Goal: Communication & Community: Answer question/provide support

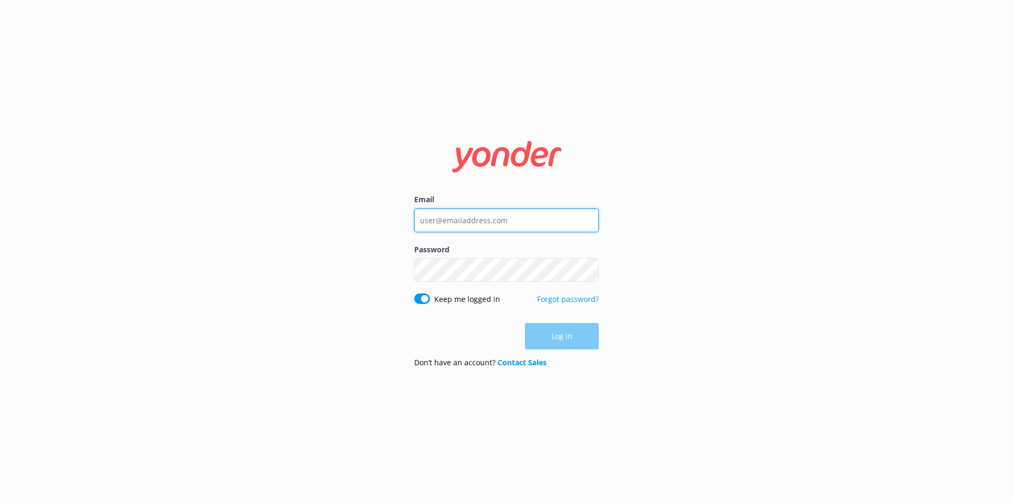
type input "[EMAIL_ADDRESS][DOMAIN_NAME]"
click at [569, 343] on div "Log in" at bounding box center [506, 336] width 185 height 26
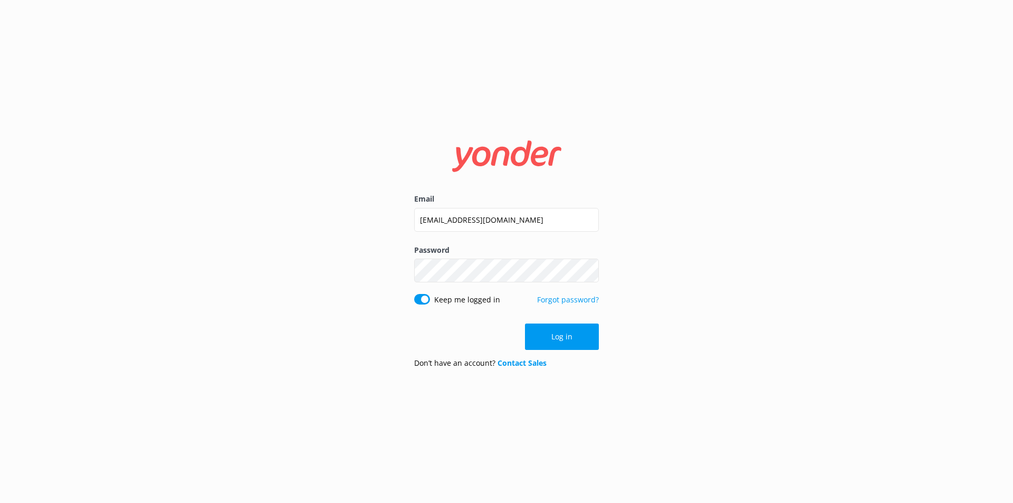
click at [569, 343] on button "Log in" at bounding box center [562, 337] width 74 height 26
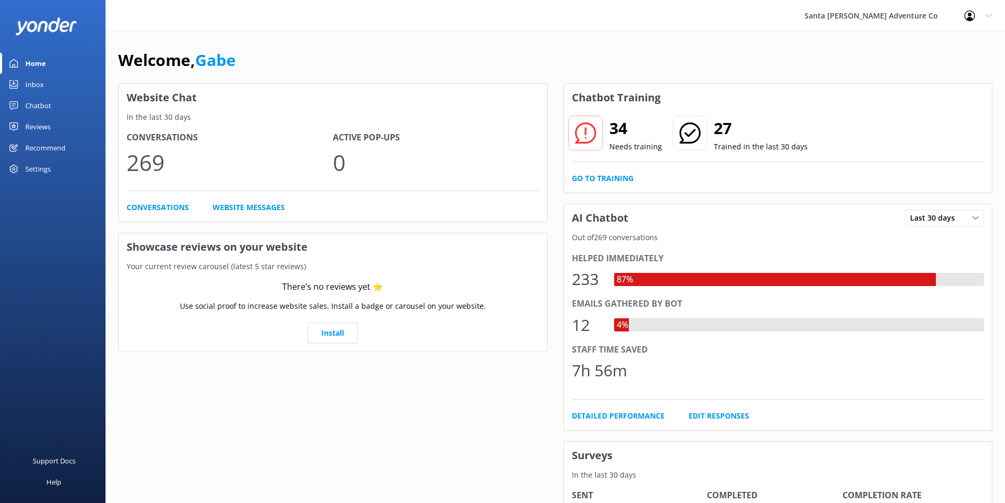
click at [52, 106] on link "Chatbot" at bounding box center [53, 105] width 106 height 21
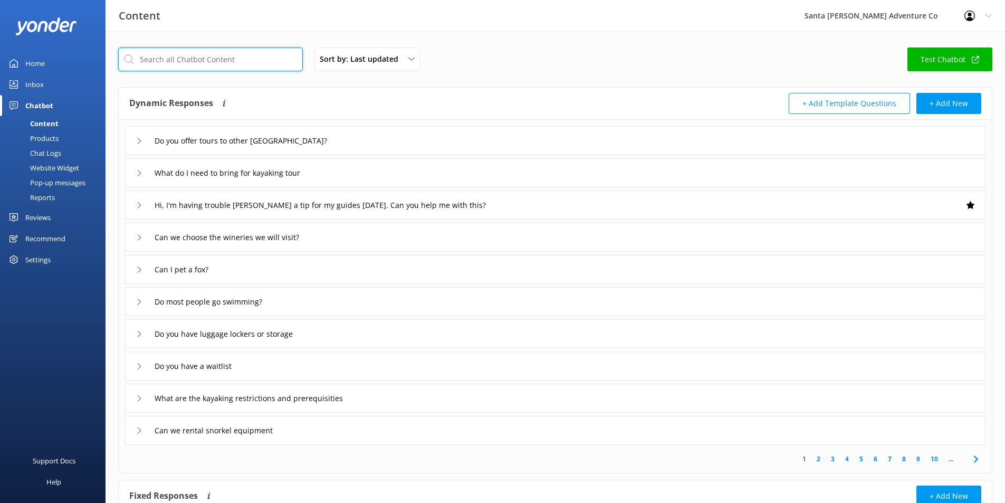
click at [274, 64] on input "text" at bounding box center [210, 59] width 185 height 24
type input "snorkel"
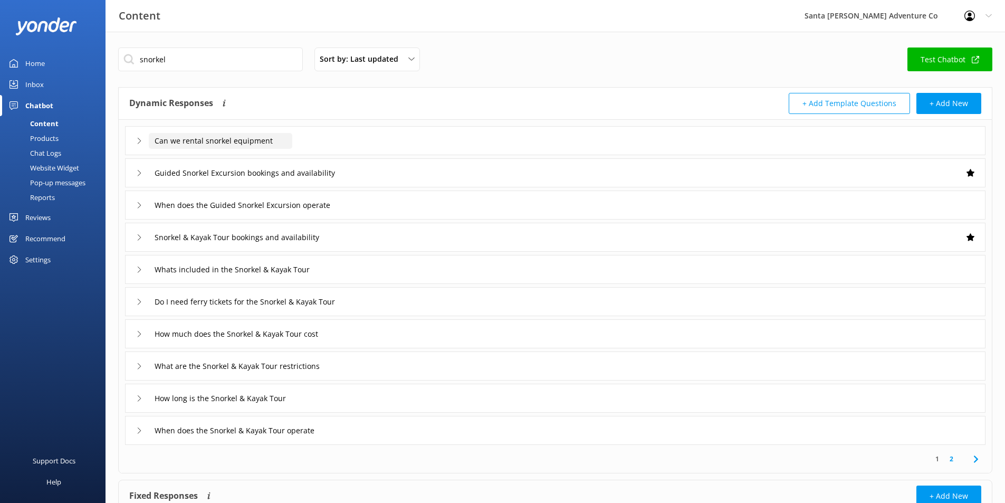
click at [279, 147] on input "Can we rental snorkel equipment" at bounding box center [221, 141] width 144 height 16
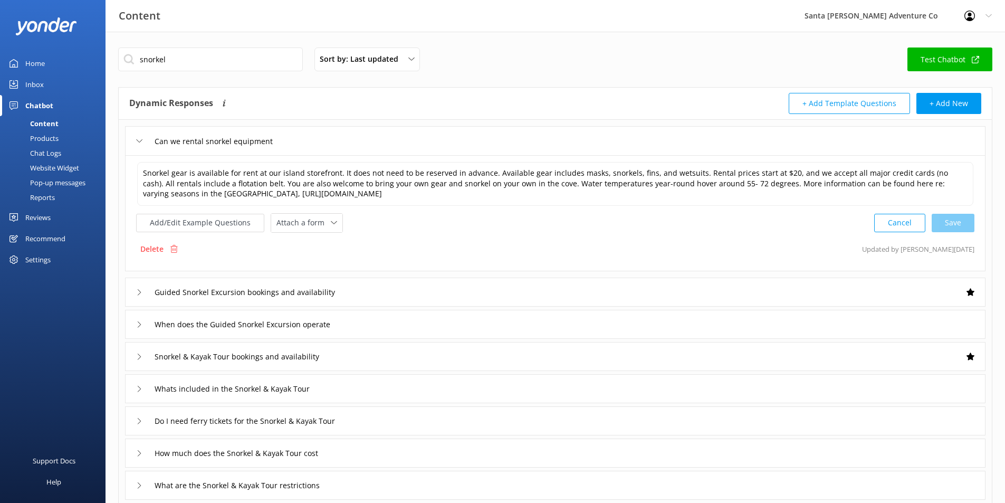
click at [718, 146] on div "Can we rental snorkel equipment" at bounding box center [555, 140] width 861 height 29
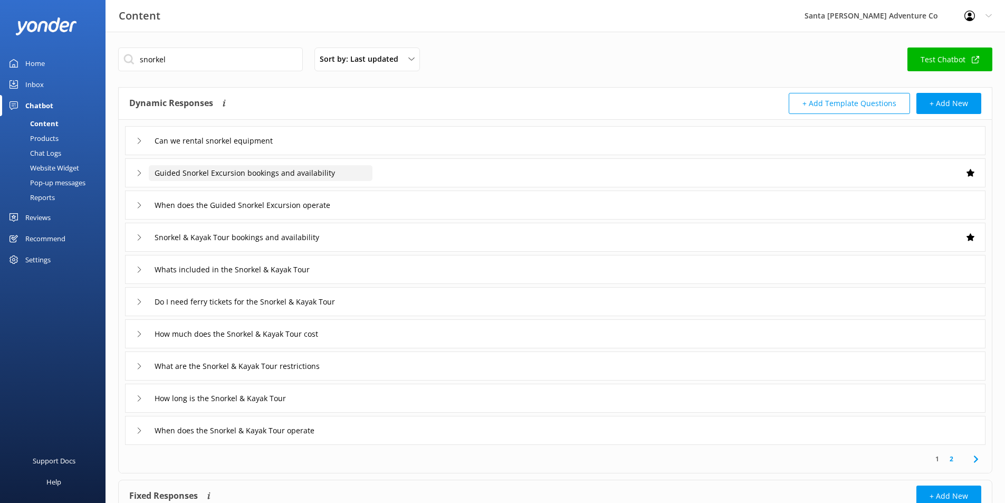
click at [292, 149] on input "Guided Snorkel Excursion bookings and availability" at bounding box center [221, 141] width 144 height 16
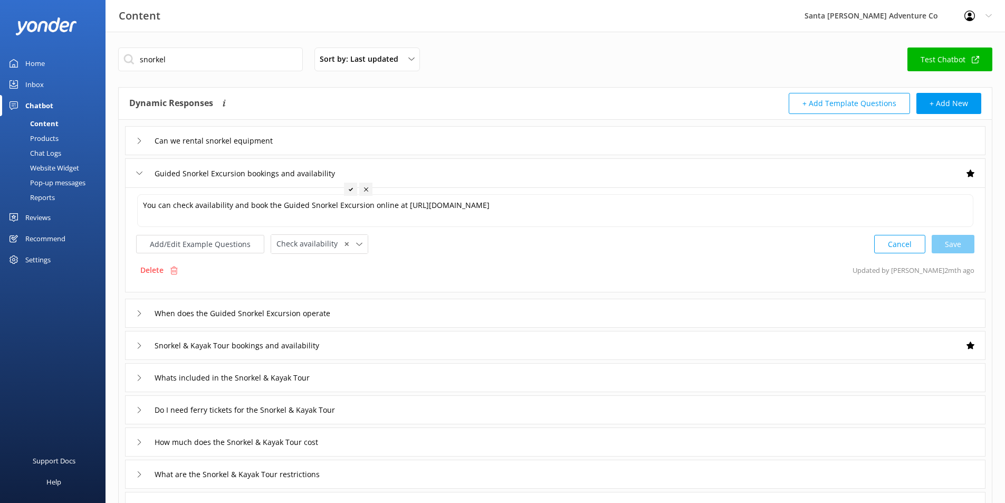
click at [141, 176] on icon at bounding box center [139, 173] width 6 height 6
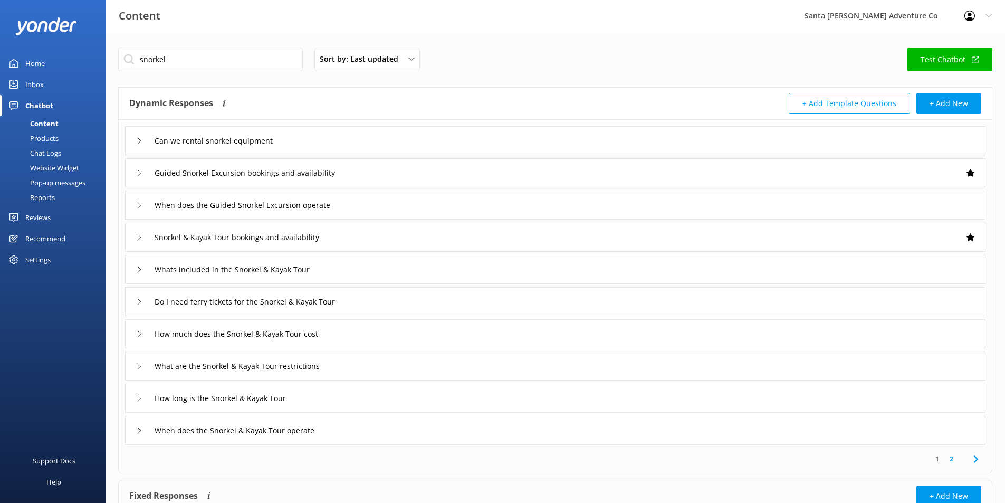
click at [140, 203] on icon at bounding box center [139, 205] width 6 height 6
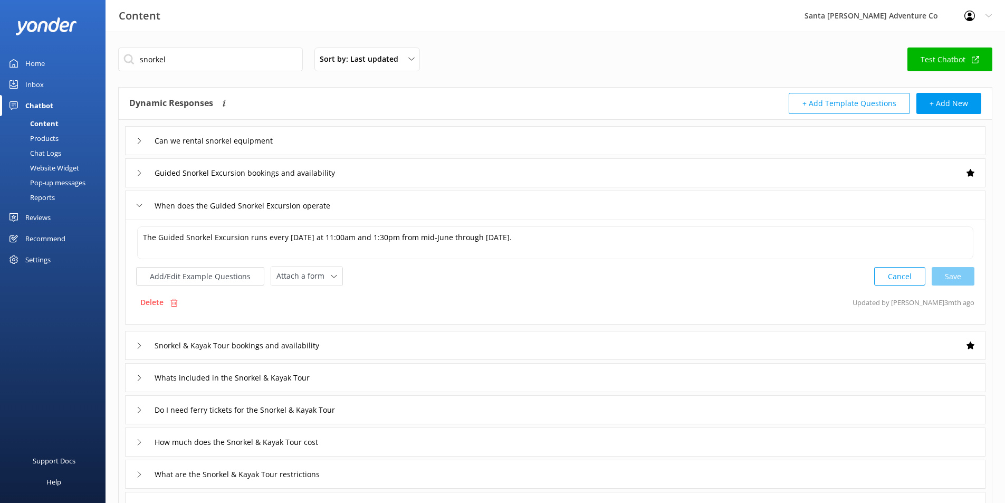
click at [141, 203] on icon at bounding box center [139, 205] width 6 height 6
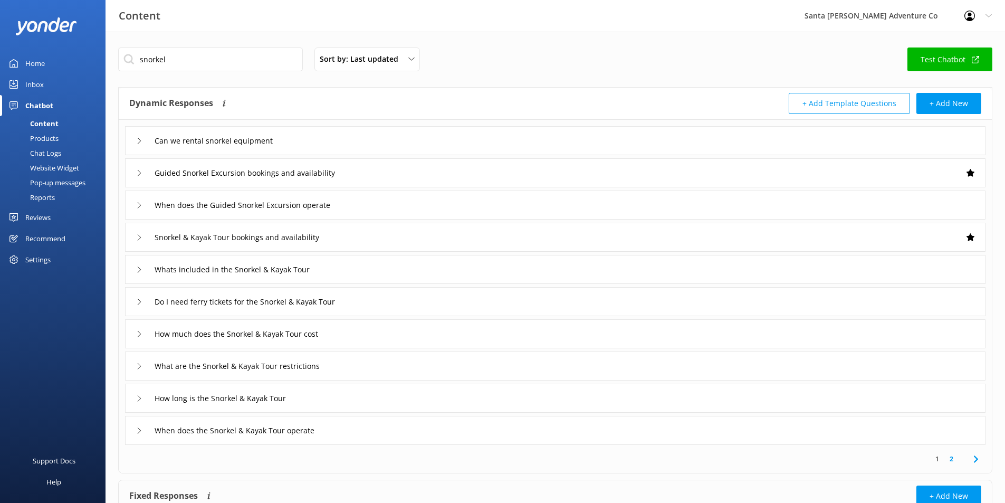
click at [136, 235] on div "Snorkel & Kayak Tour bookings and availability" at bounding box center [555, 237] width 861 height 29
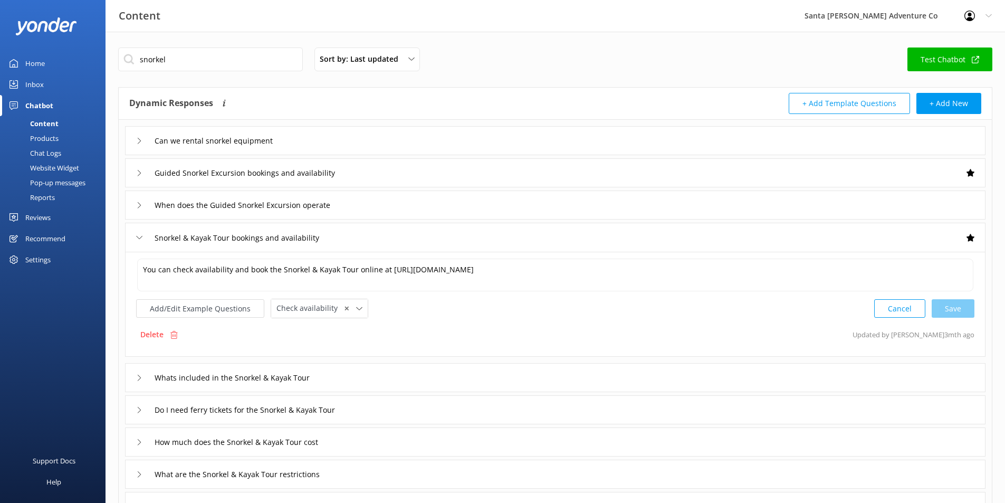
click at [136, 235] on icon at bounding box center [139, 237] width 6 height 6
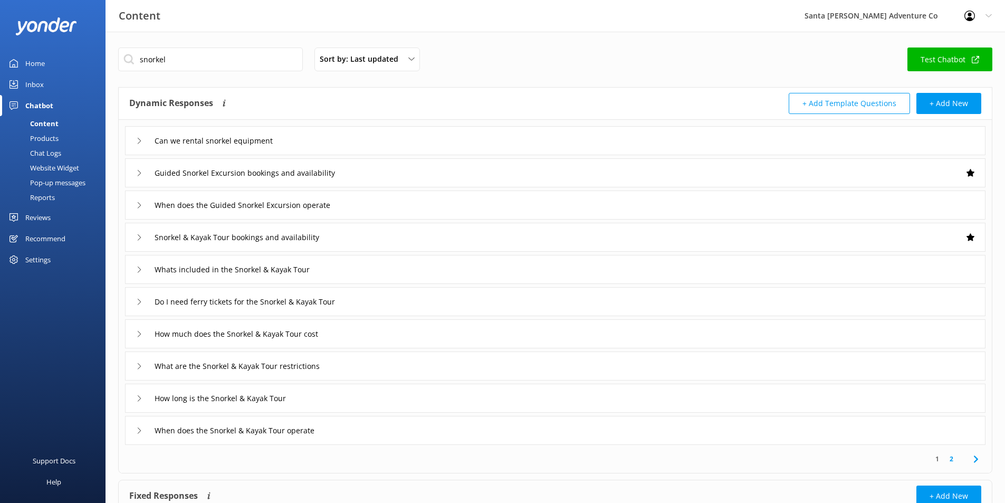
click at [136, 267] on icon at bounding box center [139, 270] width 6 height 6
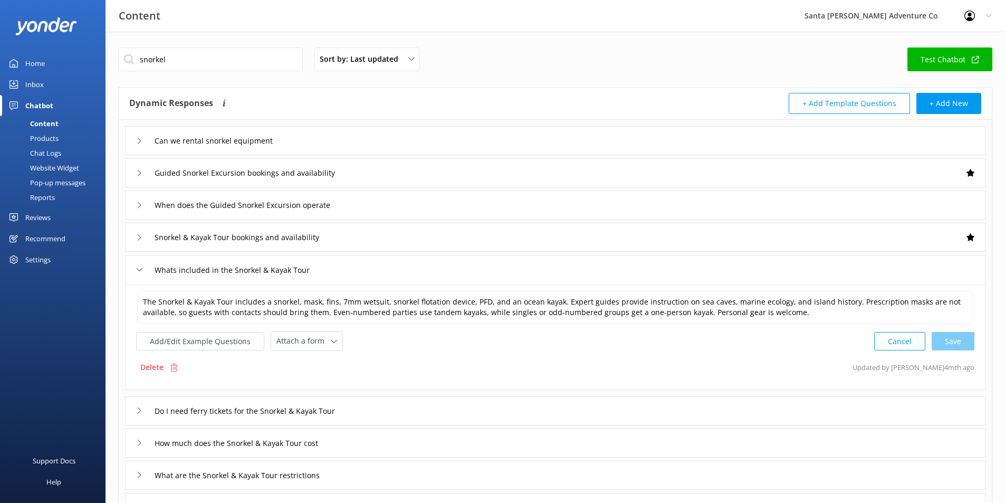
click at [136, 267] on icon at bounding box center [139, 270] width 6 height 6
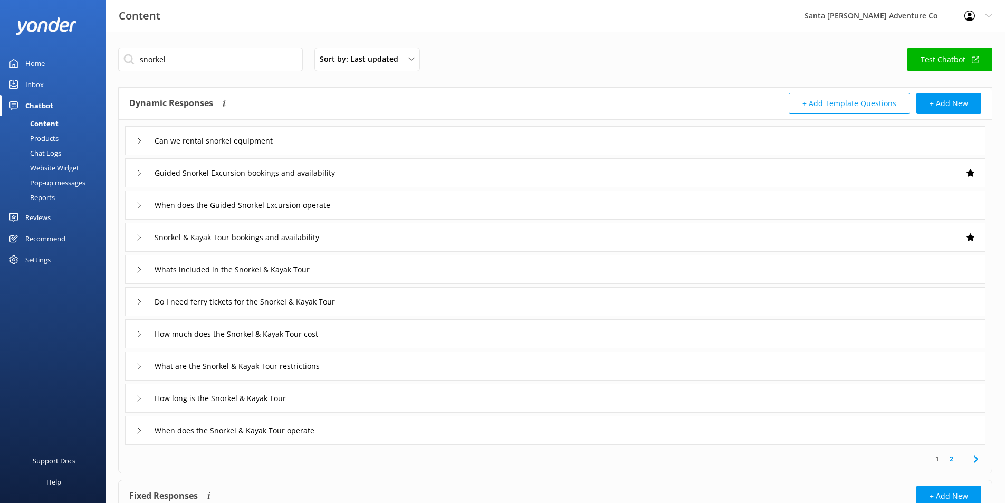
click at [138, 299] on use at bounding box center [139, 302] width 3 height 6
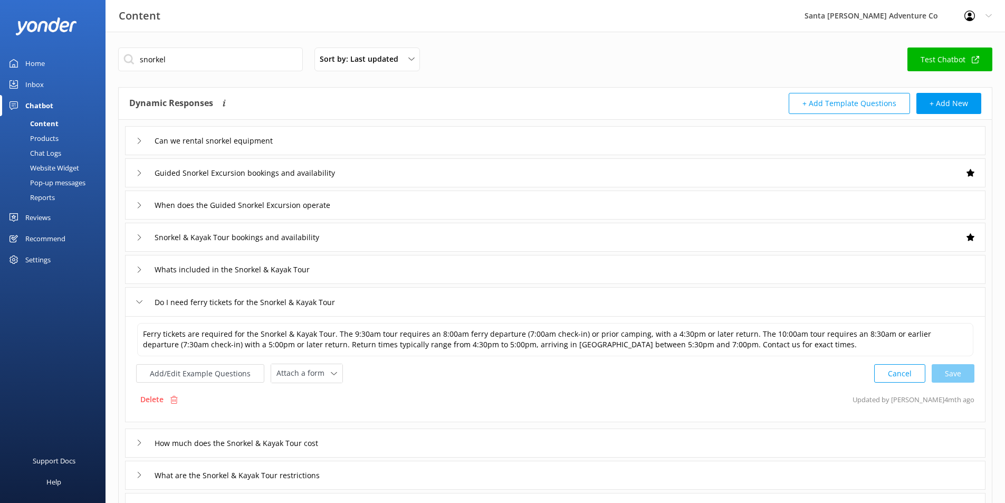
click at [138, 299] on icon at bounding box center [139, 302] width 6 height 6
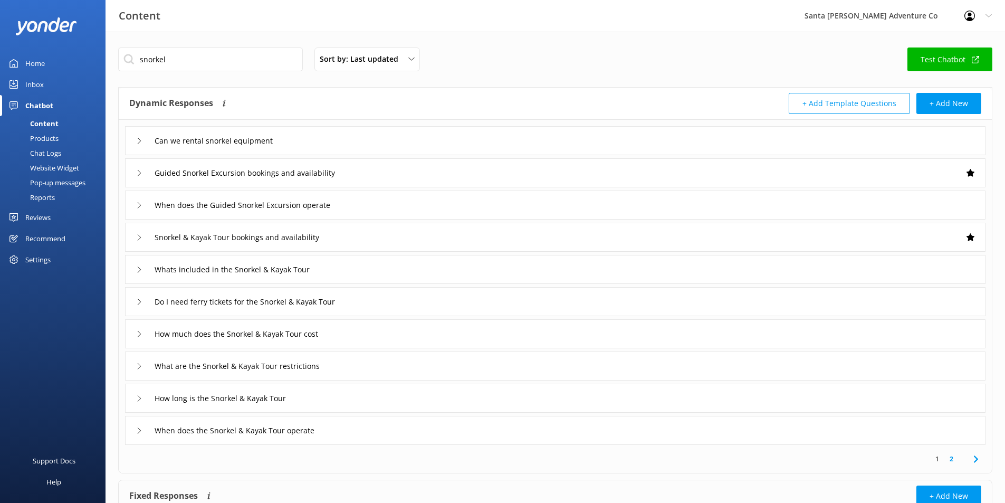
click at [138, 339] on div "How much does the Snorkel & Kayak Tour cost" at bounding box center [233, 333] width 194 height 17
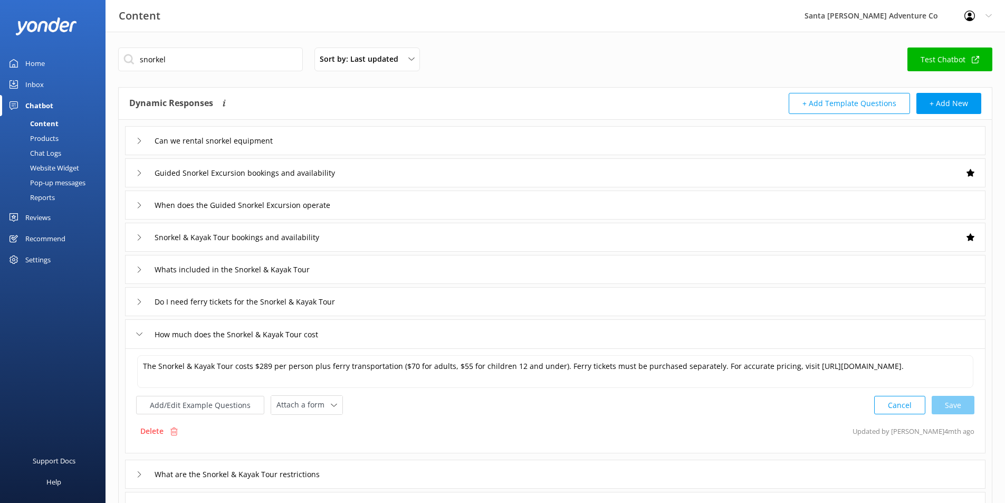
click at [348, 401] on div "Add/Edit Example Questions Attach a form Leave contact details Check availabili…" at bounding box center [555, 405] width 839 height 20
click at [398, 374] on textarea "The Snorkel & Kayak Tour costs $289 per person plus ferry transportation ($70 f…" at bounding box center [555, 371] width 836 height 33
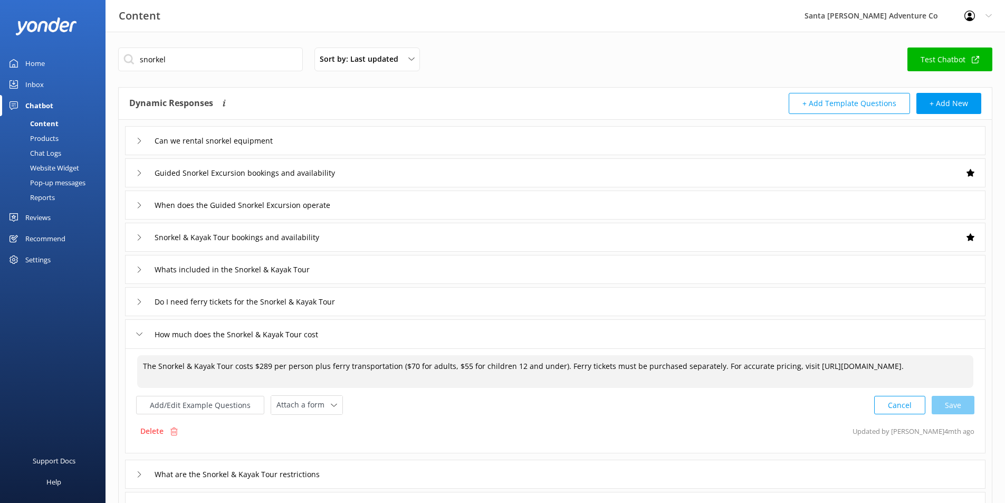
click at [415, 363] on textarea "The Snorkel & Kayak Tour costs $289 per person plus ferry transportation ($70 f…" at bounding box center [555, 371] width 836 height 33
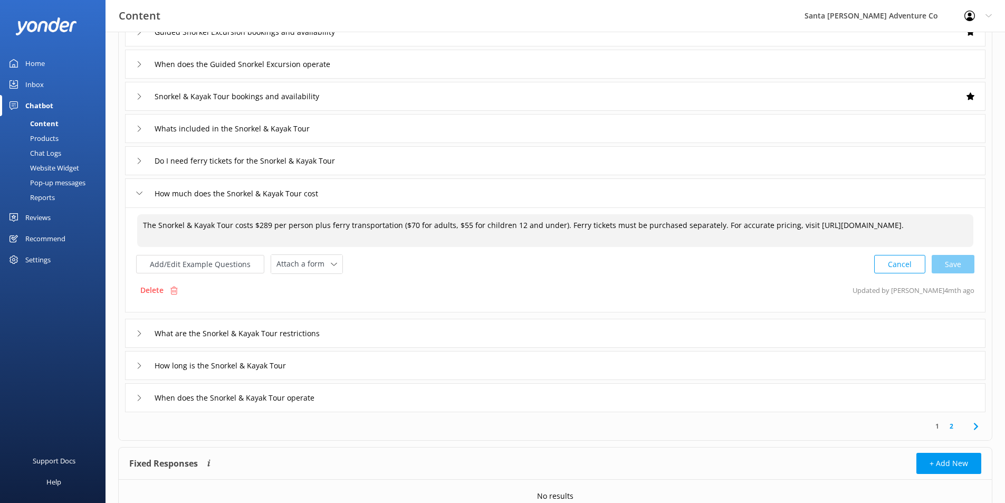
click at [137, 195] on icon at bounding box center [139, 193] width 6 height 6
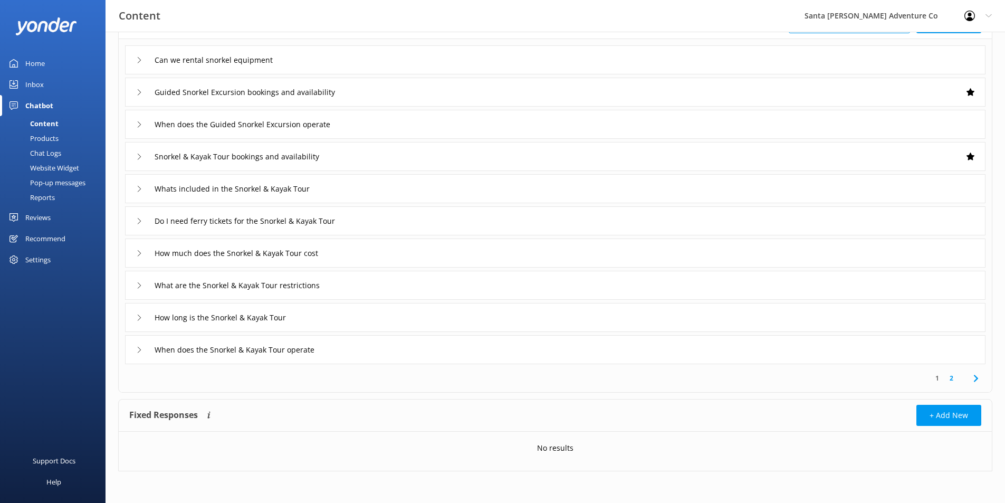
click at [141, 252] on icon at bounding box center [139, 253] width 6 height 6
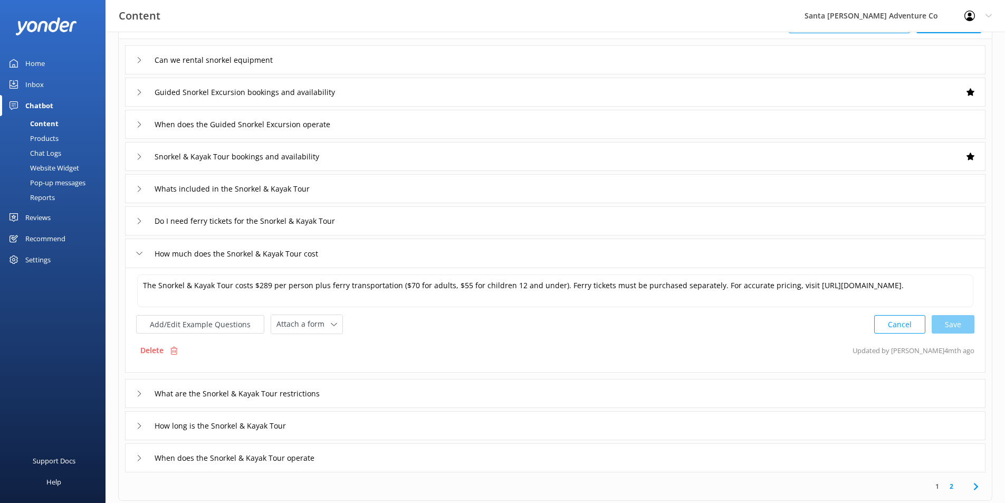
click at [141, 252] on icon at bounding box center [139, 253] width 6 height 6
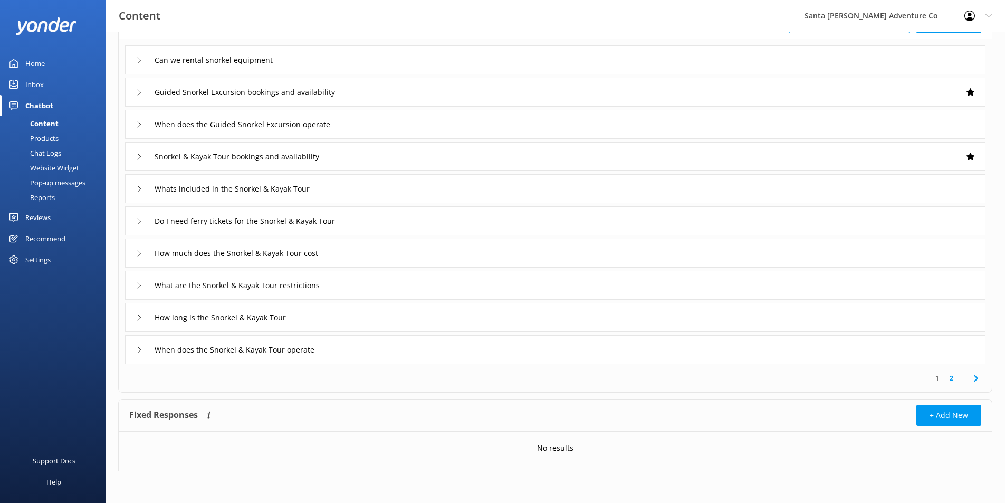
click at [141, 280] on div "What are the Snorkel & Kayak Tour restrictions" at bounding box center [239, 285] width 207 height 17
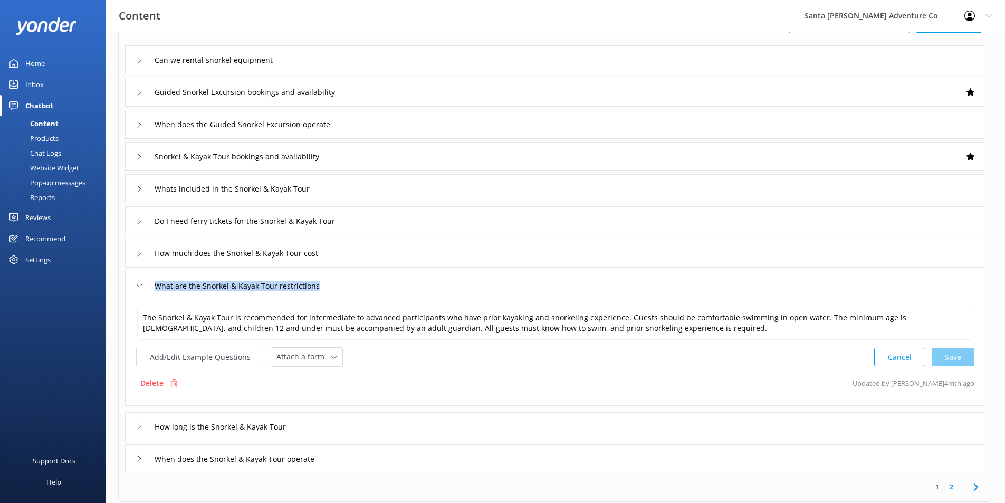
click at [141, 280] on div "What are the Snorkel & Kayak Tour restrictions" at bounding box center [239, 285] width 207 height 17
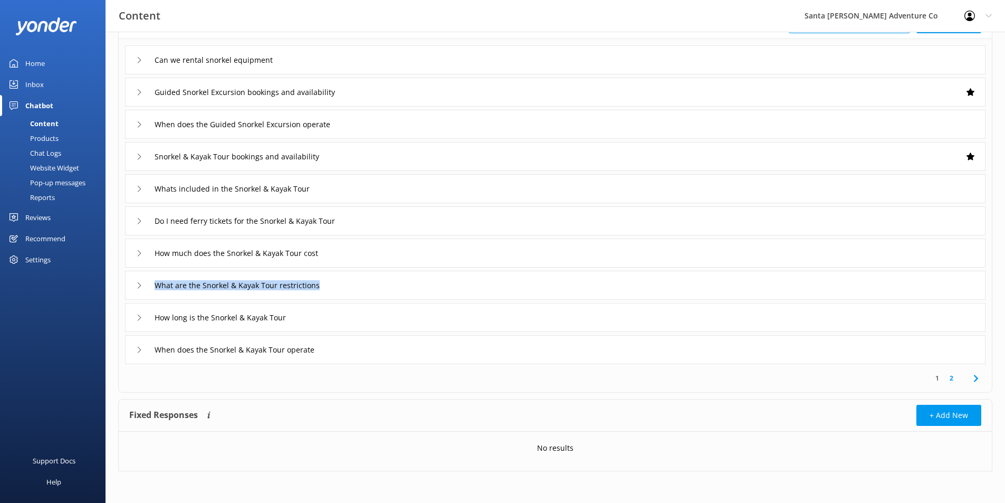
click at [970, 374] on icon at bounding box center [976, 378] width 13 height 13
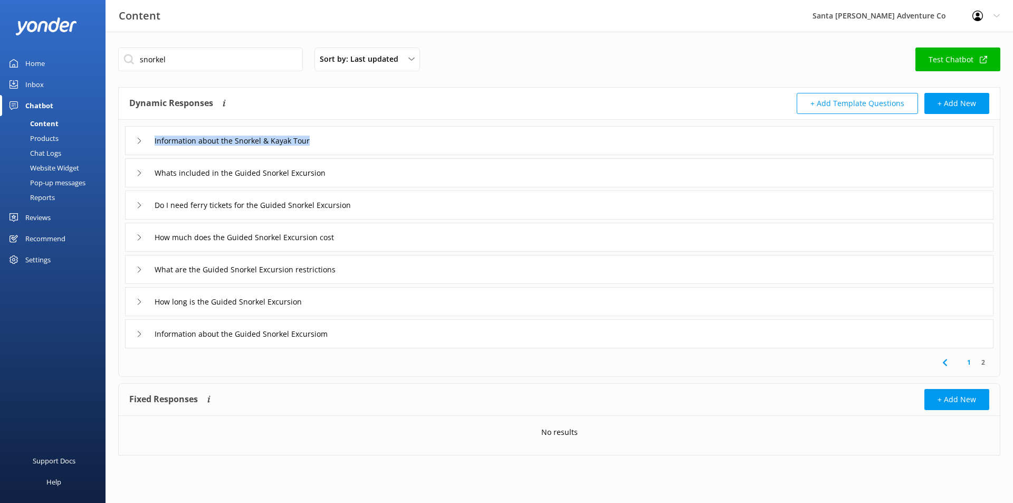
click at [130, 137] on div "Information about the Snorkel & Kayak Tour" at bounding box center [559, 140] width 869 height 29
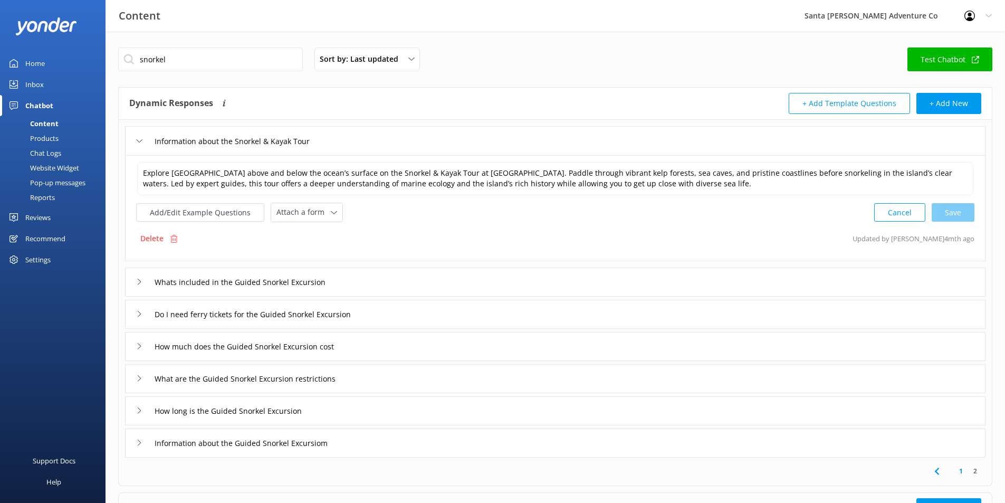
click at [136, 135] on div "Information about the Snorkel & Kayak Tour" at bounding box center [555, 140] width 861 height 29
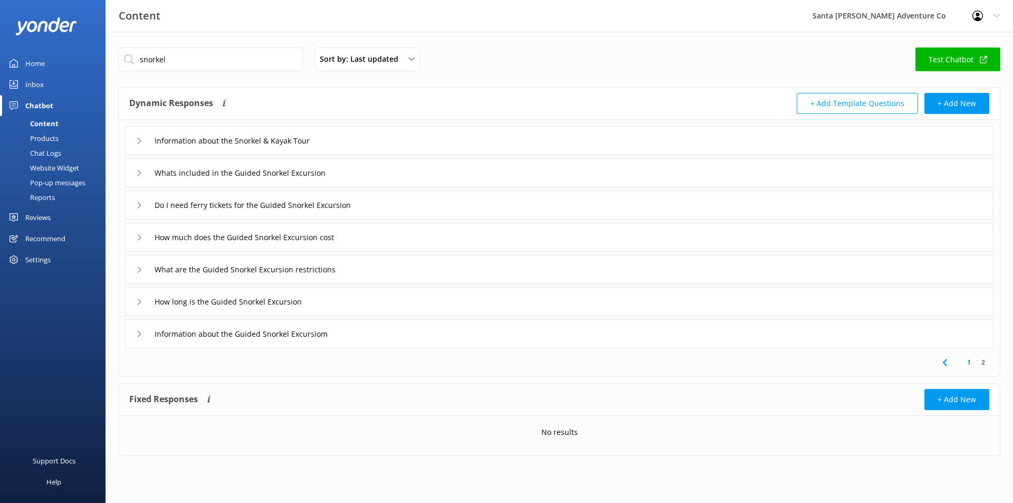
click at [53, 123] on div "Content" at bounding box center [32, 123] width 52 height 15
click at [52, 149] on div "Chat Logs" at bounding box center [33, 153] width 55 height 15
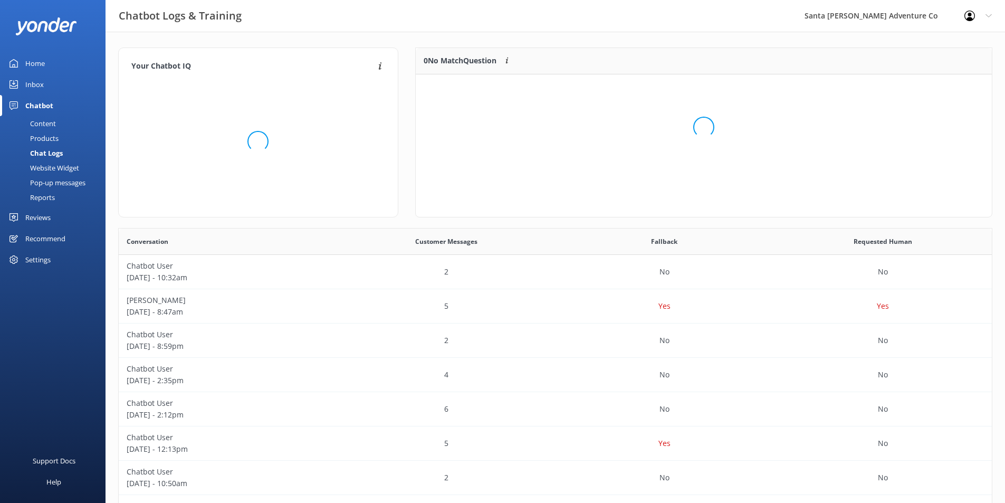
scroll to position [125, 568]
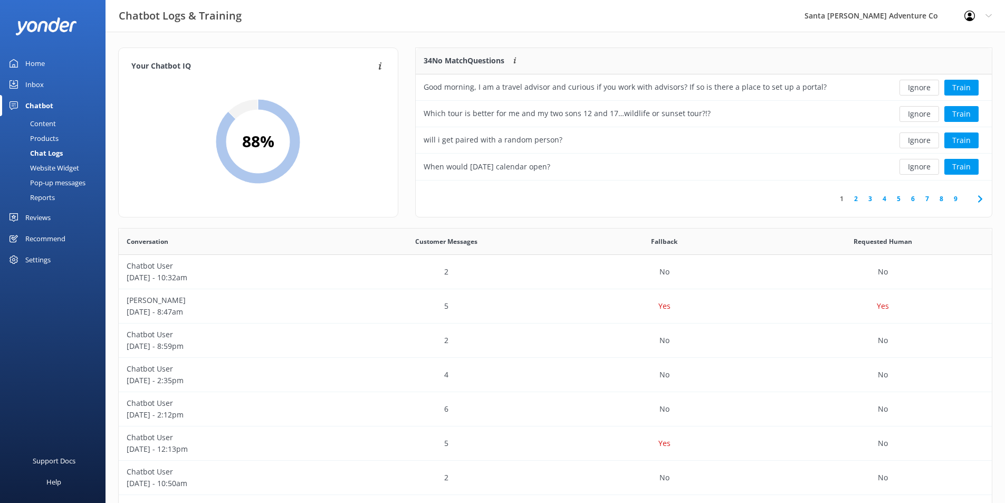
click at [40, 60] on div "Home" at bounding box center [35, 63] width 20 height 21
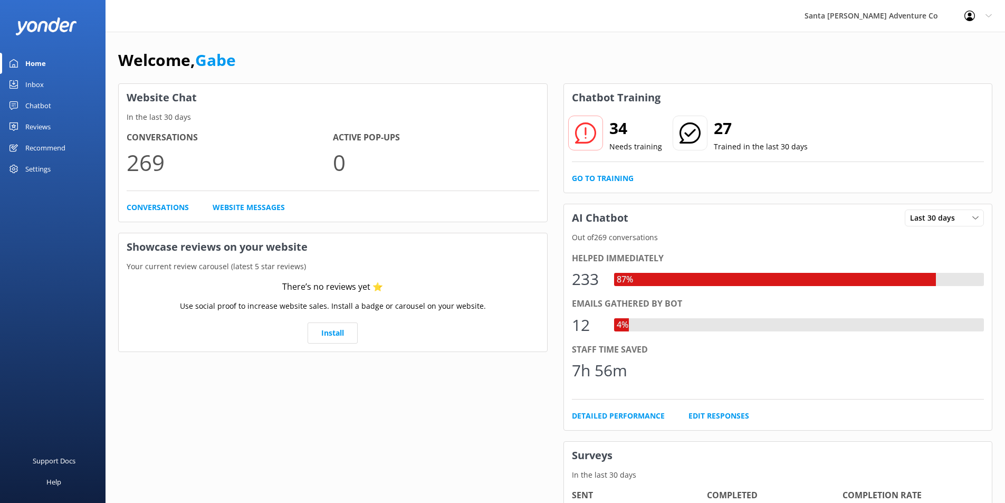
click at [42, 106] on div "Chatbot" at bounding box center [38, 105] width 26 height 21
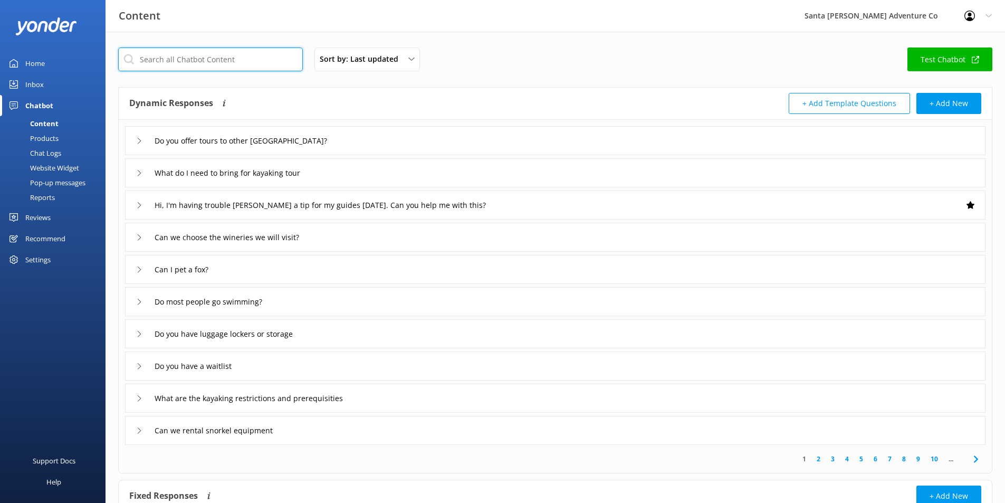
click at [182, 55] on input "text" at bounding box center [210, 59] width 185 height 24
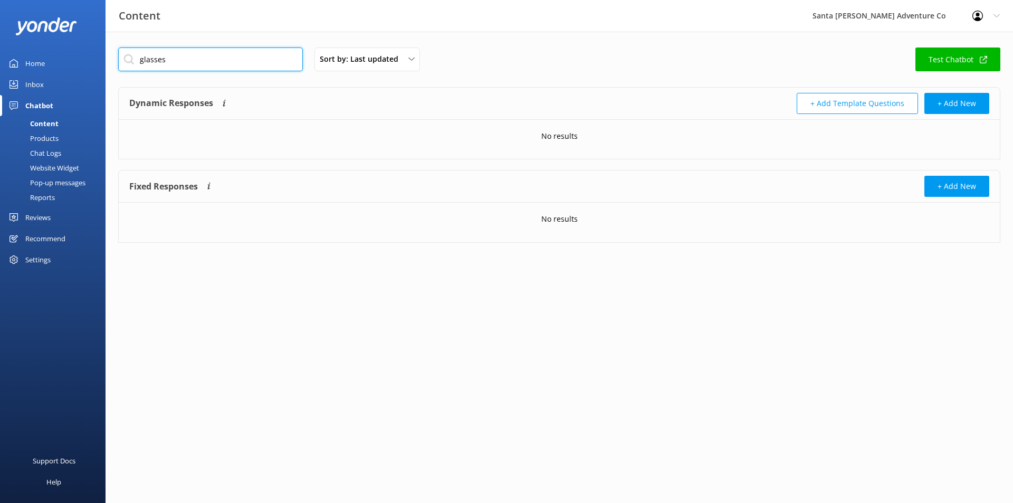
click at [236, 59] on input "glasses" at bounding box center [210, 59] width 185 height 24
click at [237, 64] on input "glasses" at bounding box center [210, 59] width 185 height 24
type input "glasses"
click at [529, 58] on div "glasses Sort by: Last updated Title Last updated Test Chatbot" at bounding box center [559, 62] width 882 height 30
click at [343, 122] on div "No results" at bounding box center [559, 136] width 881 height 33
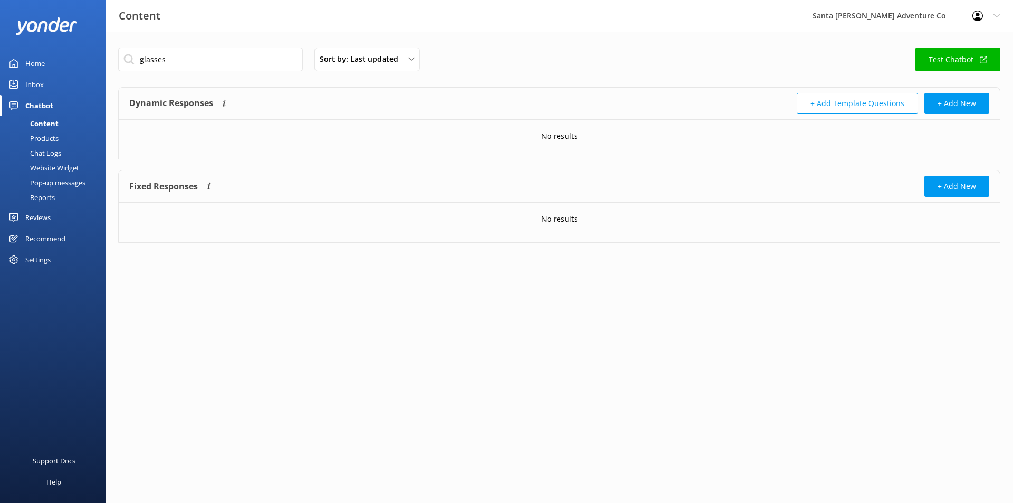
click at [50, 134] on div "Products" at bounding box center [32, 138] width 52 height 15
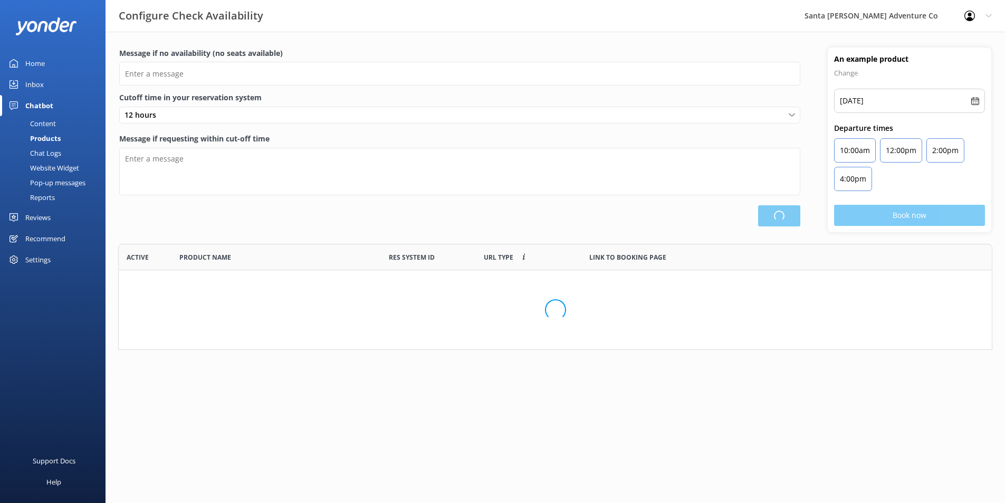
scroll to position [309, 866]
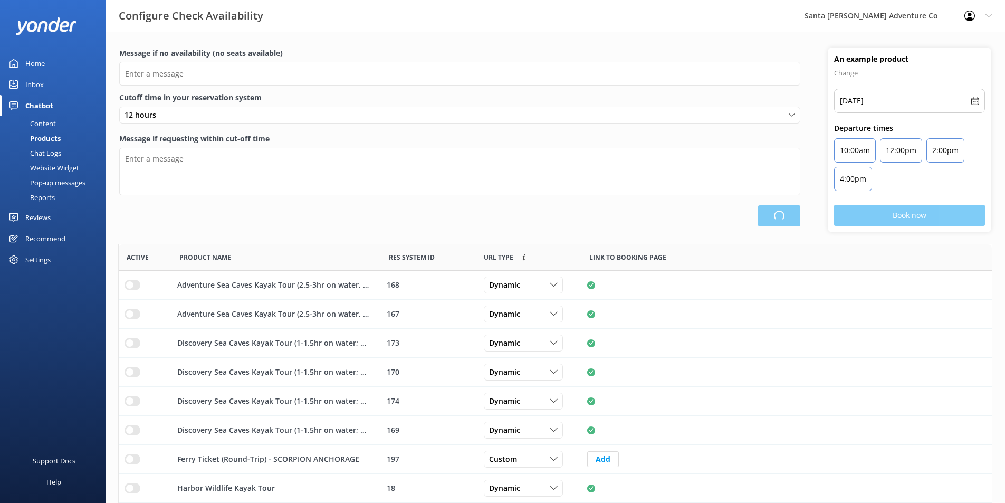
type input "There are no seats available, please check an alternative day"
type textarea "Our online booking system closes {hours} prior to departure. Please contact us …"
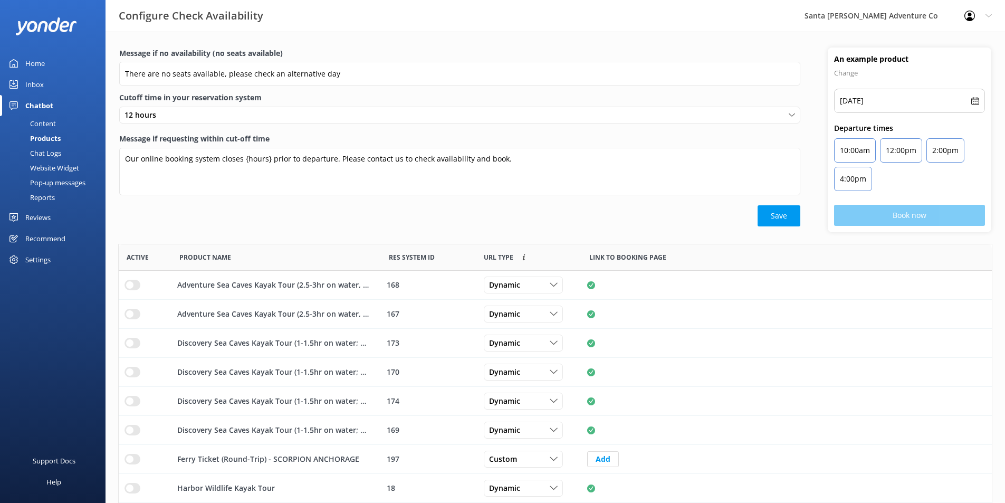
click at [45, 147] on div "Chat Logs" at bounding box center [33, 153] width 55 height 15
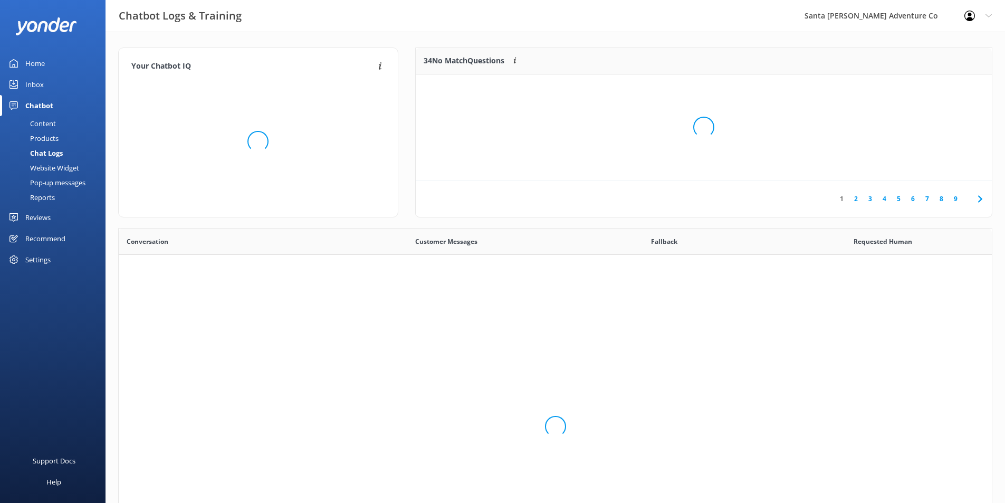
scroll to position [362, 866]
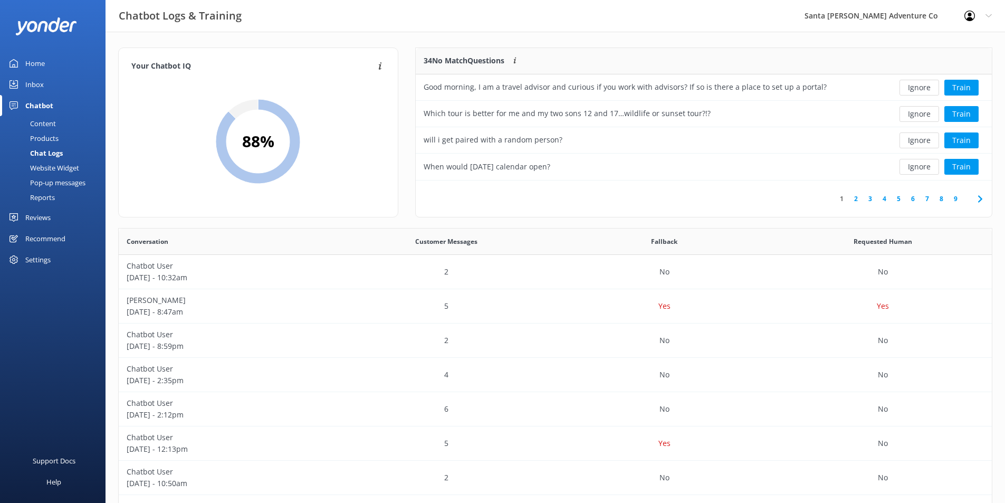
click at [44, 127] on div "Content" at bounding box center [31, 123] width 50 height 15
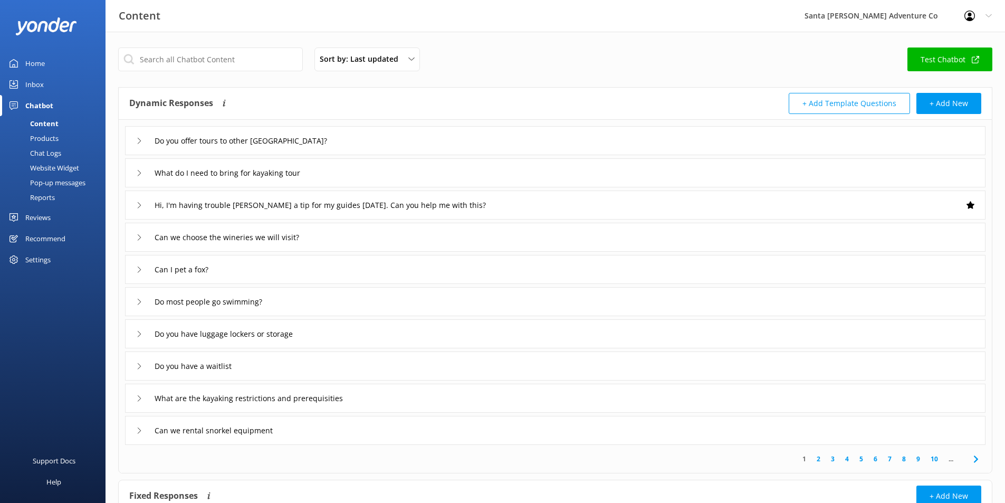
click at [840, 101] on button "+ Add Template Questions" at bounding box center [849, 103] width 121 height 21
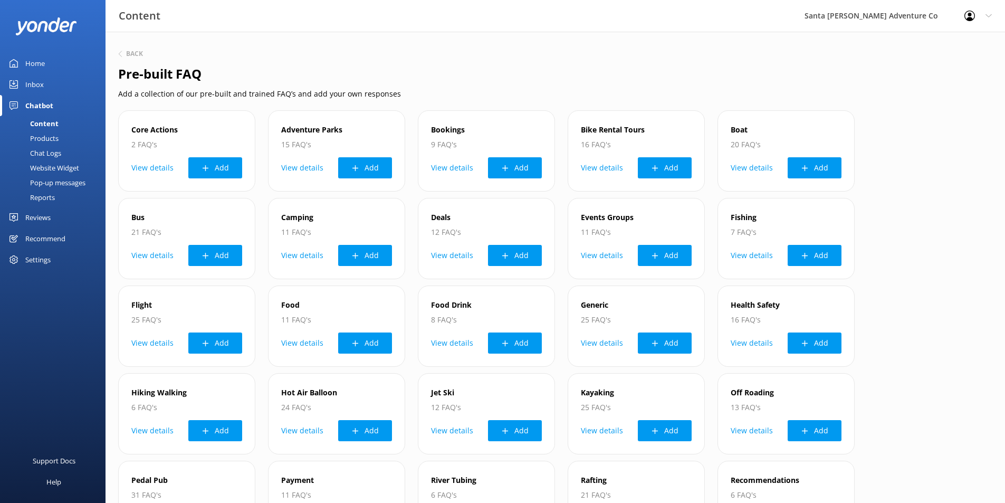
click at [49, 124] on div "Content" at bounding box center [32, 123] width 52 height 15
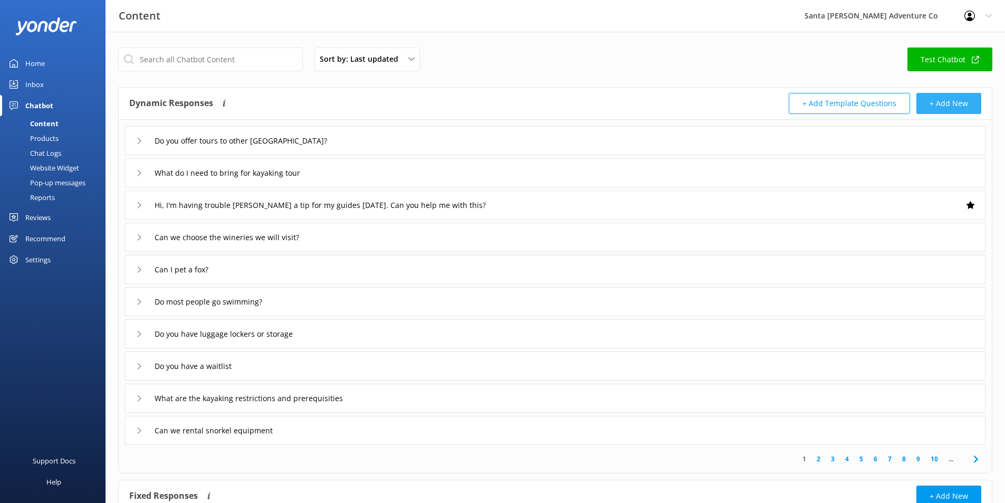
click at [954, 100] on button "+ Add New" at bounding box center [949, 103] width 65 height 21
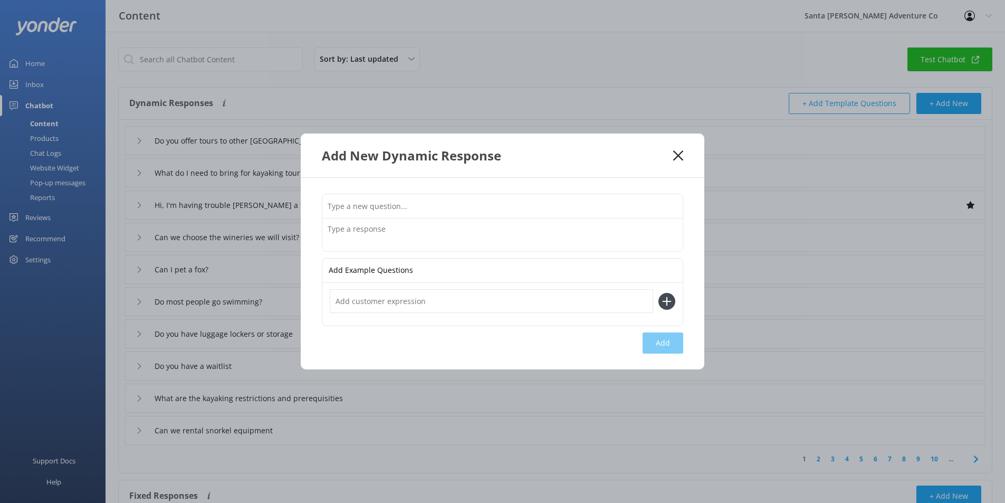
click at [437, 213] on input "text" at bounding box center [502, 206] width 360 height 24
type input "Can I wear my glasses while snorkeling?"
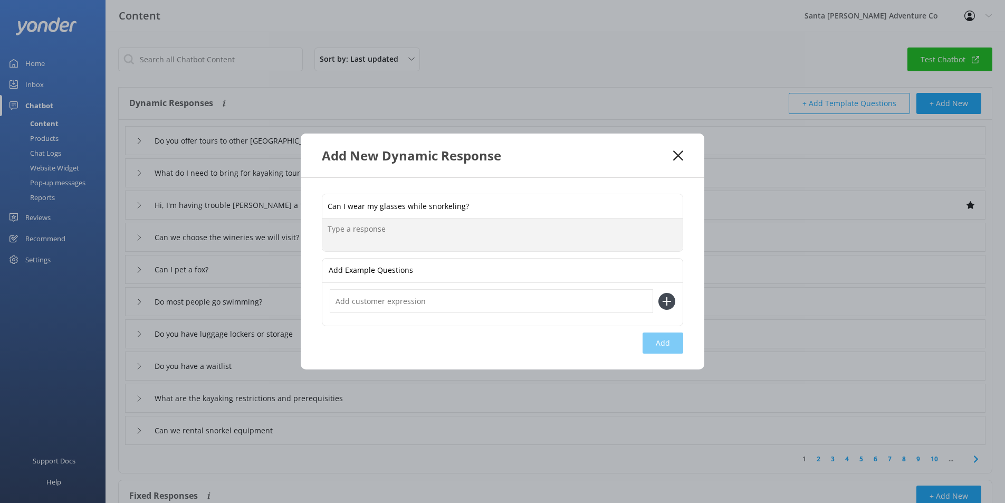
click at [394, 240] on textarea at bounding box center [502, 234] width 360 height 33
paste textarea "No, prescription glasses are not compatible with our snorkel masks. If you need…"
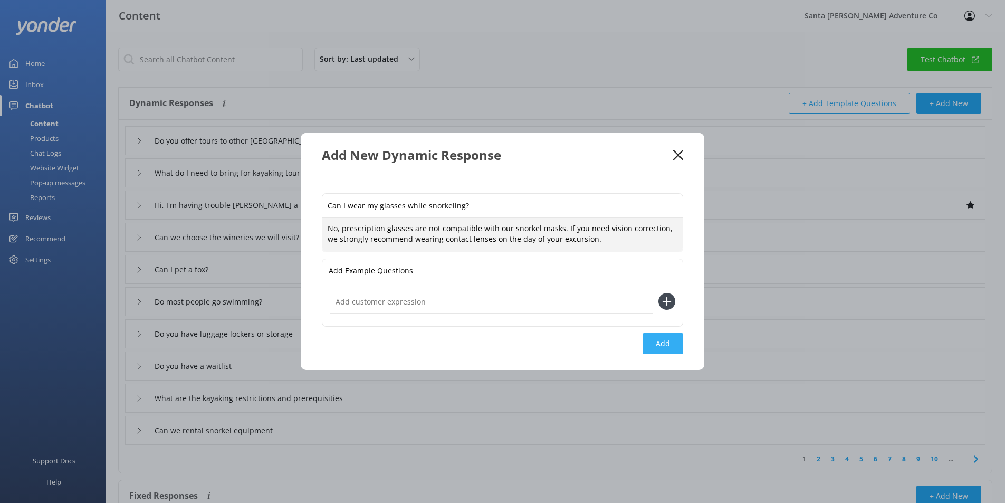
type textarea "No, prescription glasses are not compatible with our snorkel masks. If you need…"
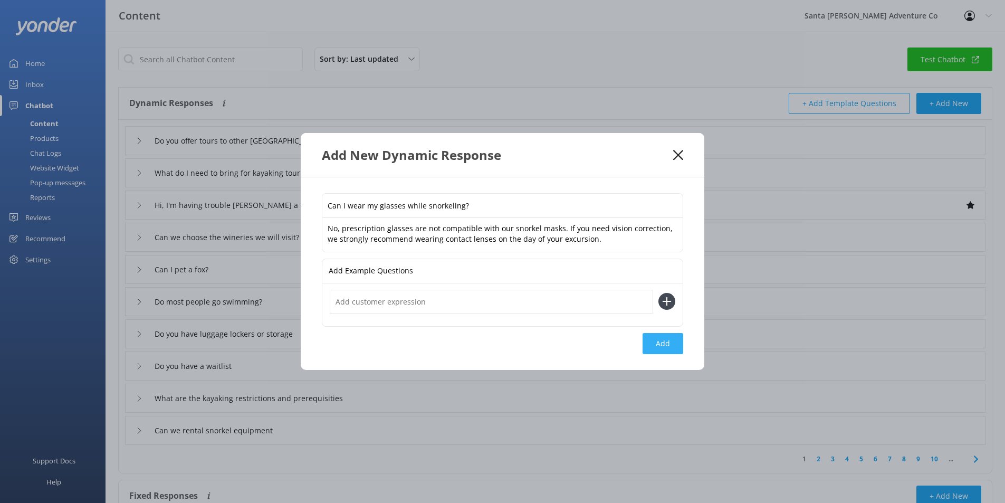
click at [665, 342] on button "Add" at bounding box center [663, 343] width 41 height 21
type input "Can I wear my glasses while snorkeling?"
type input "Do you offer tours to other [GEOGRAPHIC_DATA]?"
type input "What do I need to bring for kayaking tour"
type input "Hi, I'm having trouble [PERSON_NAME] a tip for my guides [DATE]. Can you help m…"
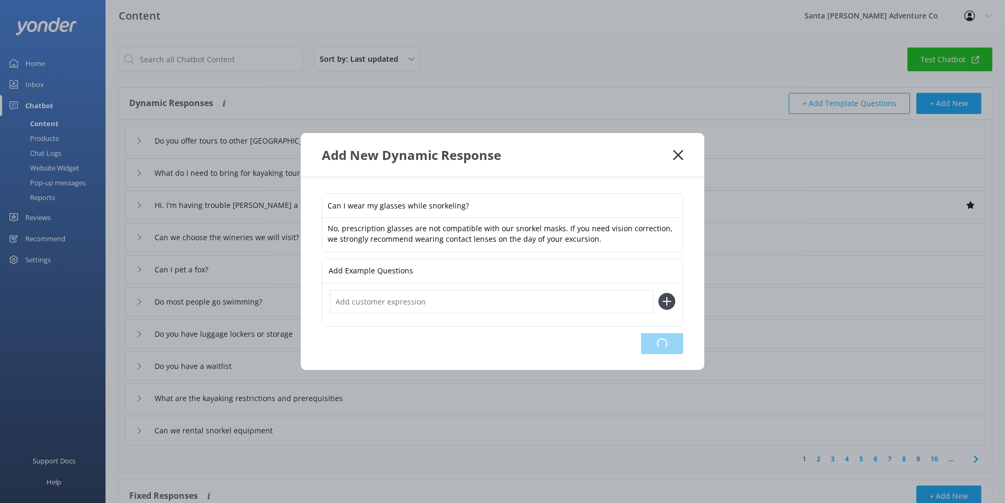
type input "Can we choose the wineries we will visit?"
type input "Can I pet a fox?"
type input "Do most people go swimming?"
type input "Do you have luggage lockers or storage"
type input "Do you have a waitlist"
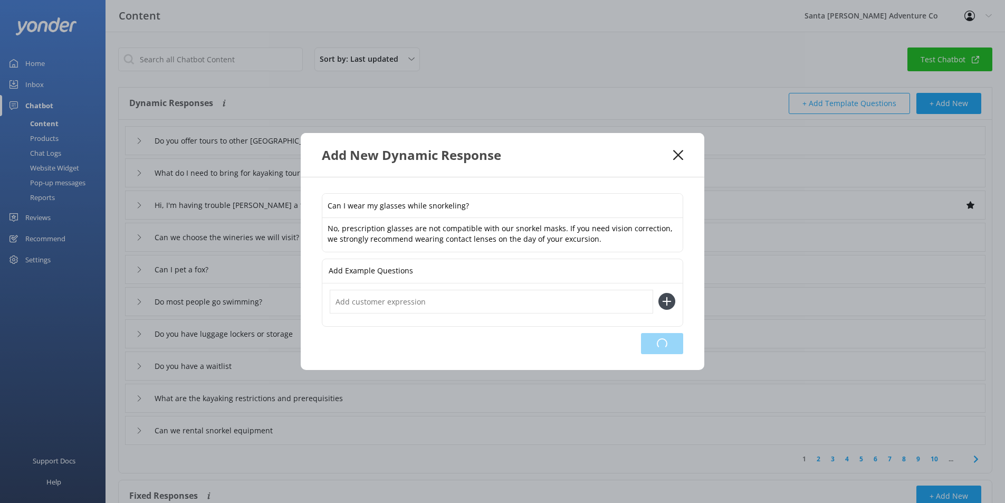
type input "What are the kayaking restrictions and prerequisities"
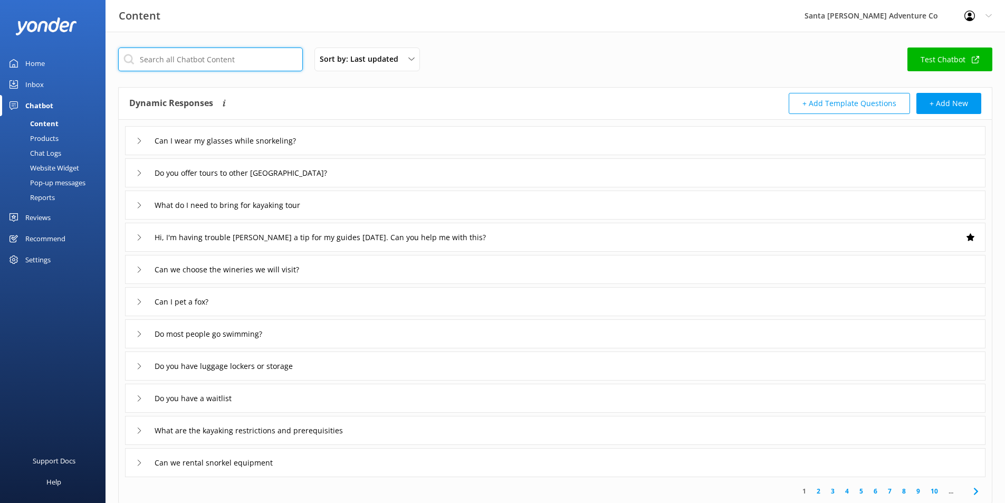
click at [186, 62] on input "text" at bounding box center [210, 59] width 185 height 24
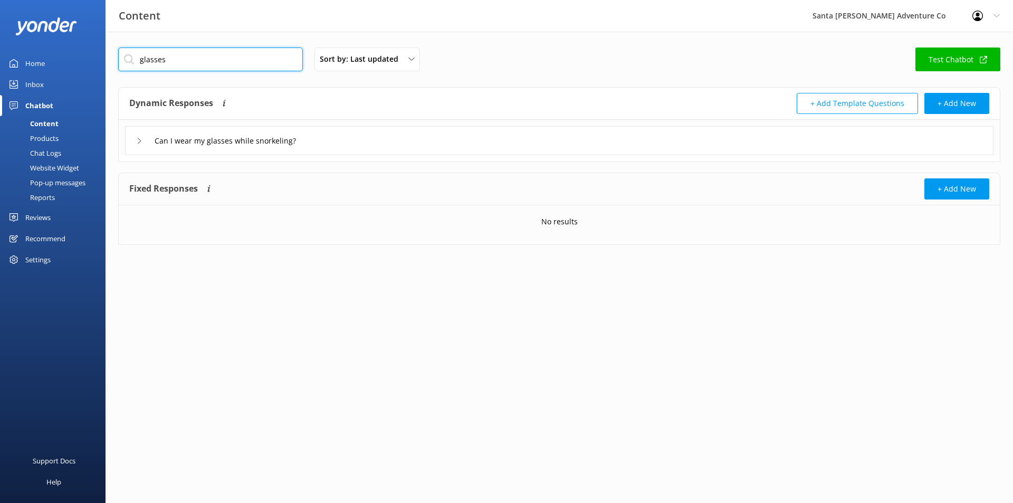
click at [198, 58] on input "glasses" at bounding box center [210, 59] width 185 height 24
type input "c"
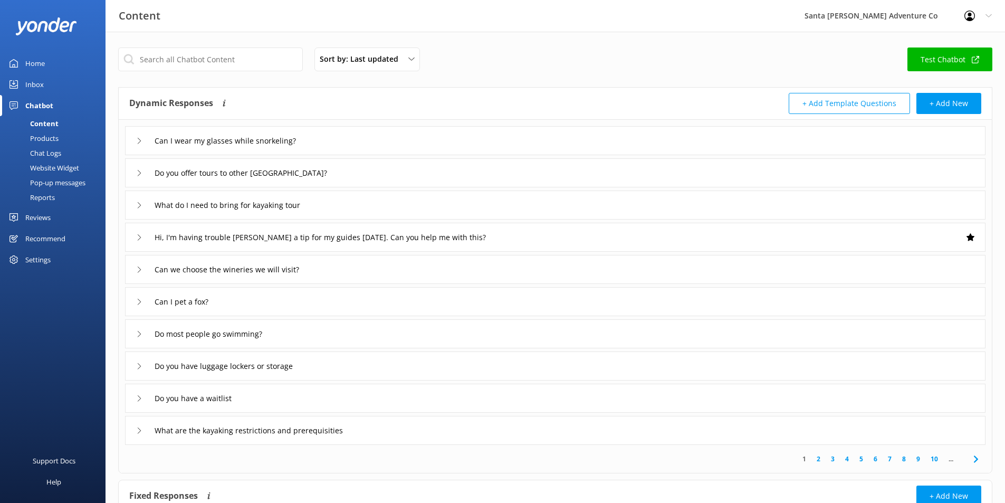
click at [60, 122] on link "Content" at bounding box center [55, 123] width 99 height 15
click at [39, 120] on div "Content" at bounding box center [32, 123] width 52 height 15
click at [46, 148] on div "Chat Logs" at bounding box center [33, 153] width 55 height 15
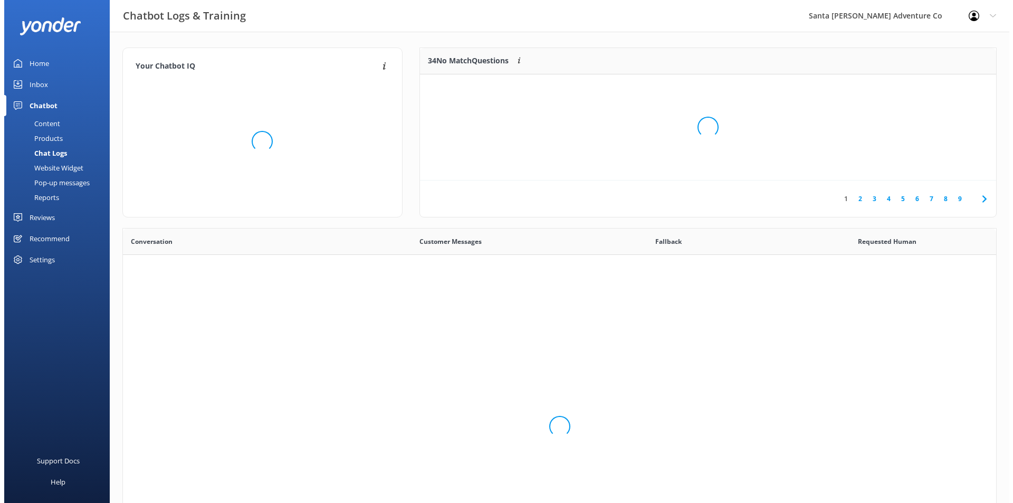
scroll to position [362, 866]
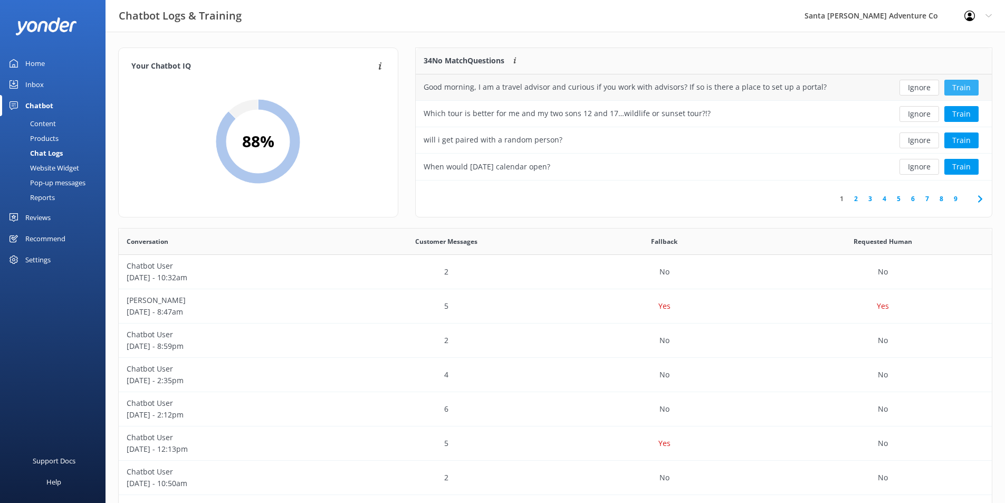
click at [957, 84] on button "Train" at bounding box center [962, 88] width 34 height 16
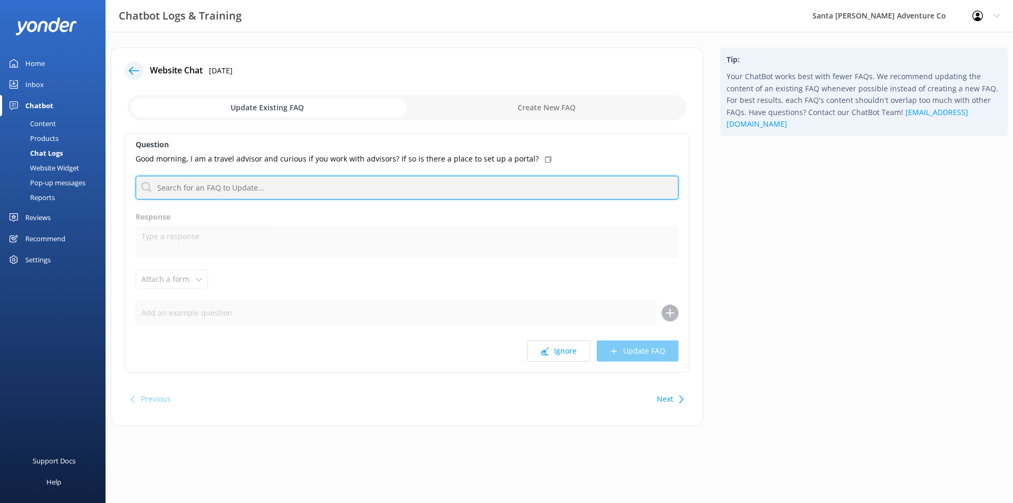
click at [374, 188] on input "text" at bounding box center [407, 188] width 543 height 24
click at [300, 182] on input "contact" at bounding box center [407, 188] width 543 height 24
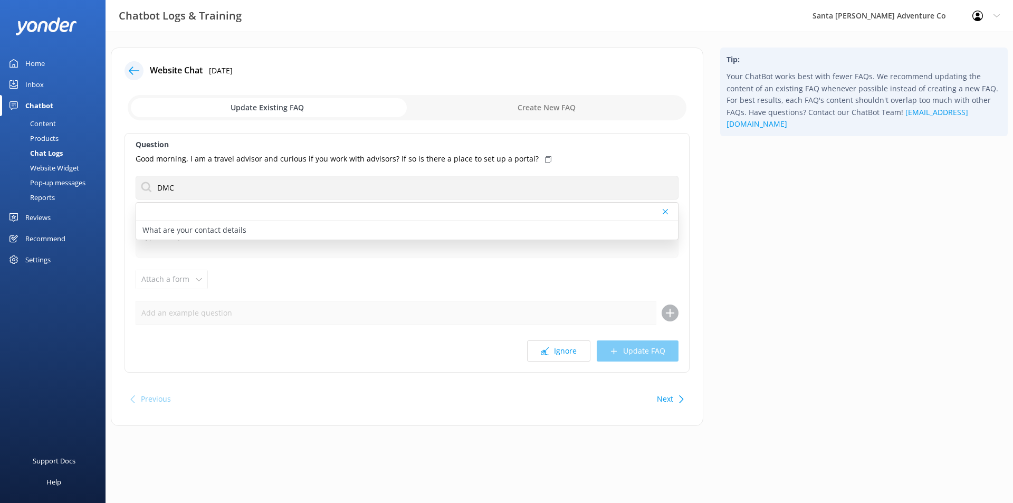
click at [663, 213] on icon at bounding box center [665, 211] width 5 height 6
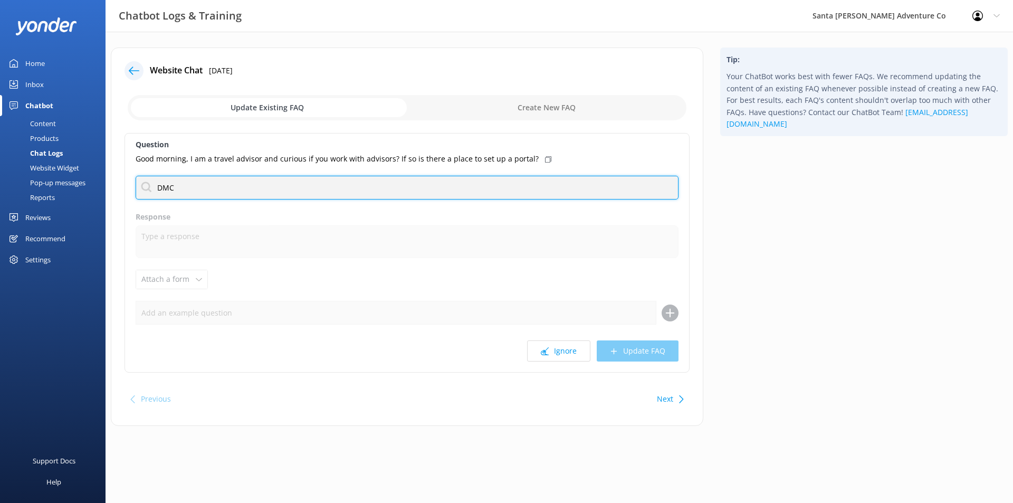
click at [480, 192] on input "DMC" at bounding box center [407, 188] width 543 height 24
click at [479, 192] on input "DMC" at bounding box center [407, 188] width 543 height 24
click at [469, 188] on input "travel agent" at bounding box center [407, 188] width 543 height 24
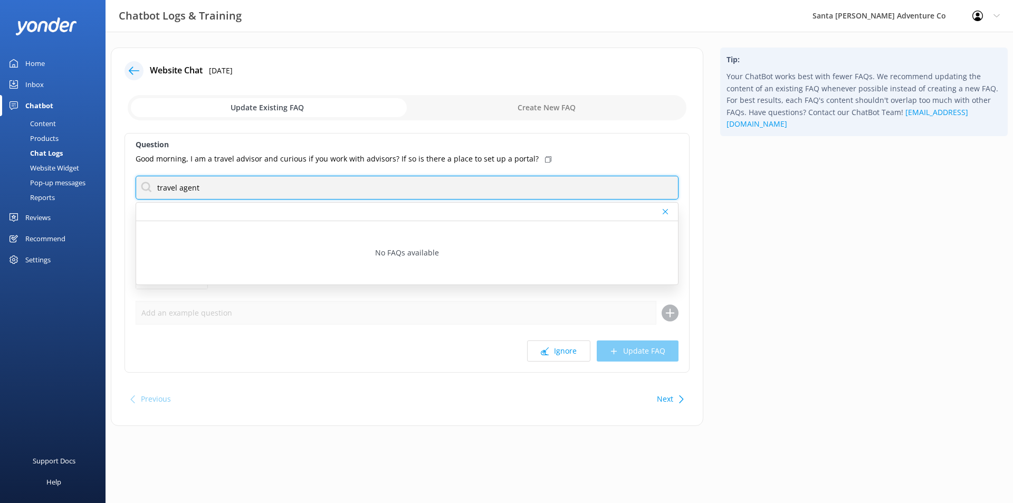
click at [469, 188] on input "travel agent" at bounding box center [407, 188] width 543 height 24
type input "agent"
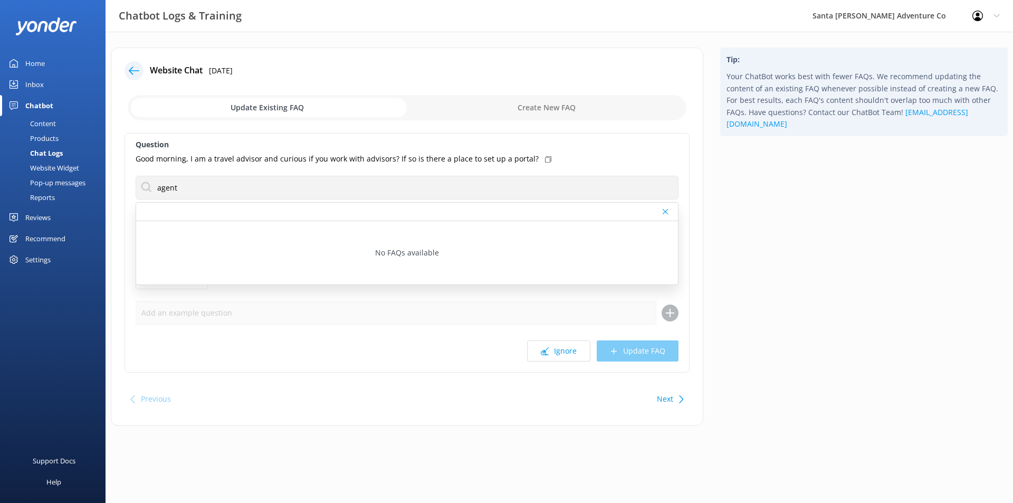
click at [665, 207] on div at bounding box center [407, 212] width 542 height 18
click at [664, 209] on icon at bounding box center [665, 211] width 5 height 6
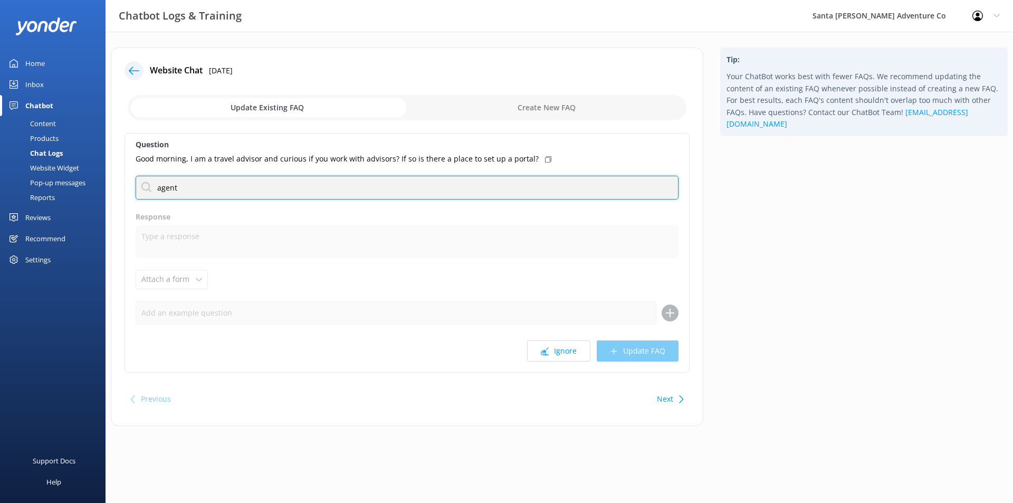
click at [522, 191] on input "agent" at bounding box center [407, 188] width 543 height 24
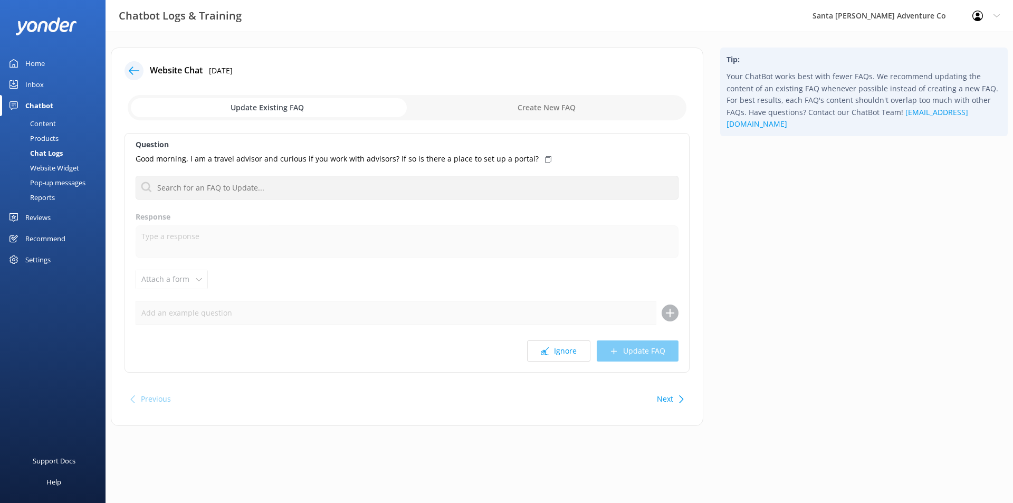
click at [730, 211] on div "Tip: Your ChatBot works best with fewer FAQs. We recommend updating the content…" at bounding box center [864, 241] width 305 height 389
click at [277, 213] on label "Response" at bounding box center [407, 217] width 543 height 12
click at [482, 111] on input "checkbox" at bounding box center [407, 107] width 559 height 25
checkbox input "true"
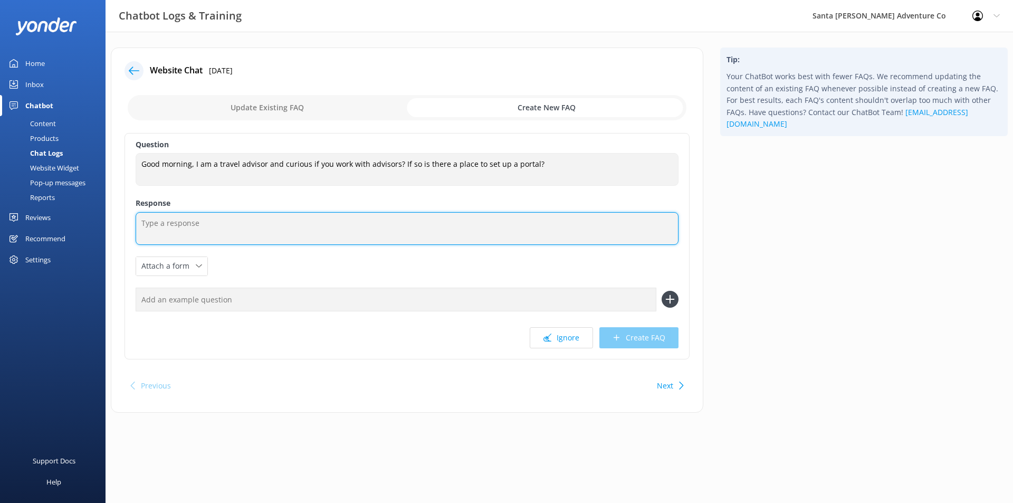
click at [377, 226] on textarea at bounding box center [407, 228] width 543 height 33
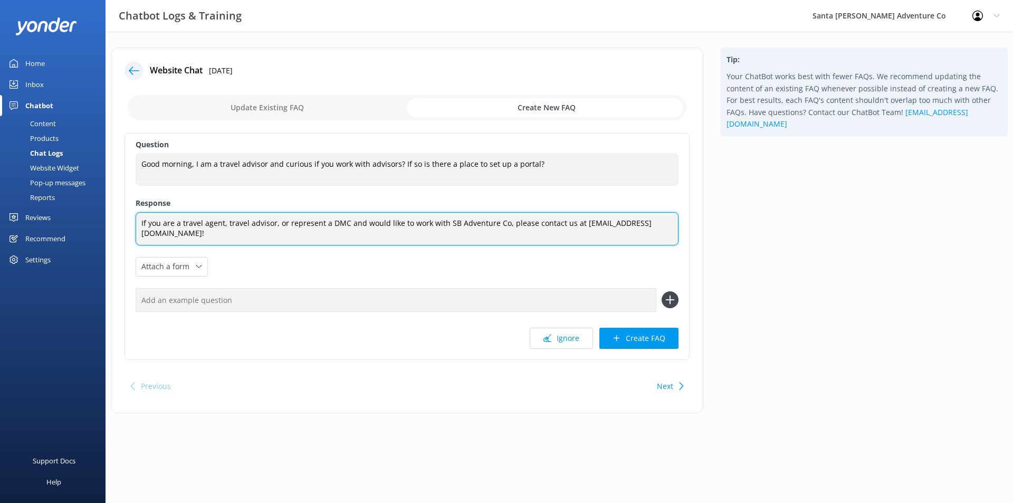
click at [514, 220] on textarea "If you are a travel agent, travel advisor, or represent a DMC and would like to…" at bounding box center [407, 228] width 543 height 33
click at [672, 223] on textarea "If you are a travel agent, travel advisor, or represent a DMC and would like to…" at bounding box center [407, 228] width 543 height 33
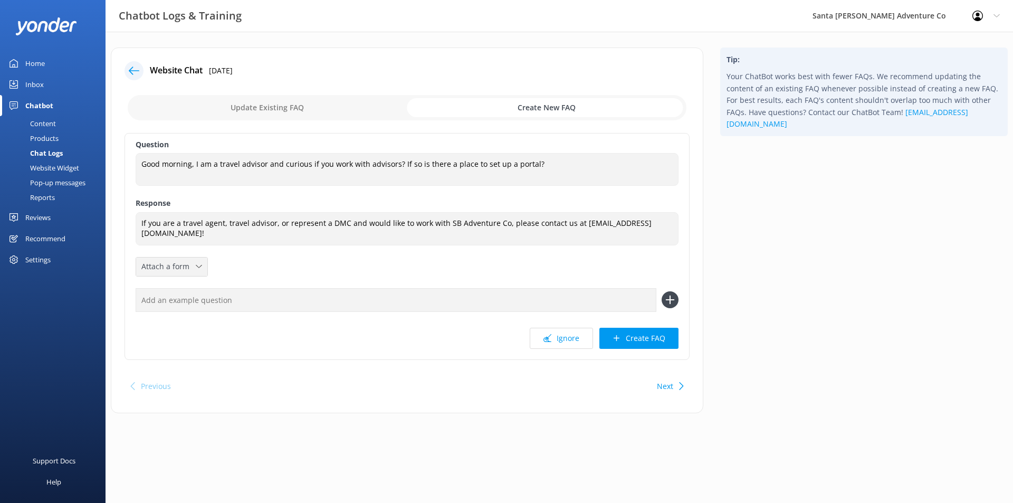
click at [180, 269] on span "Attach a form" at bounding box center [168, 267] width 54 height 12
click at [206, 288] on div "Leave contact details" at bounding box center [174, 289] width 64 height 11
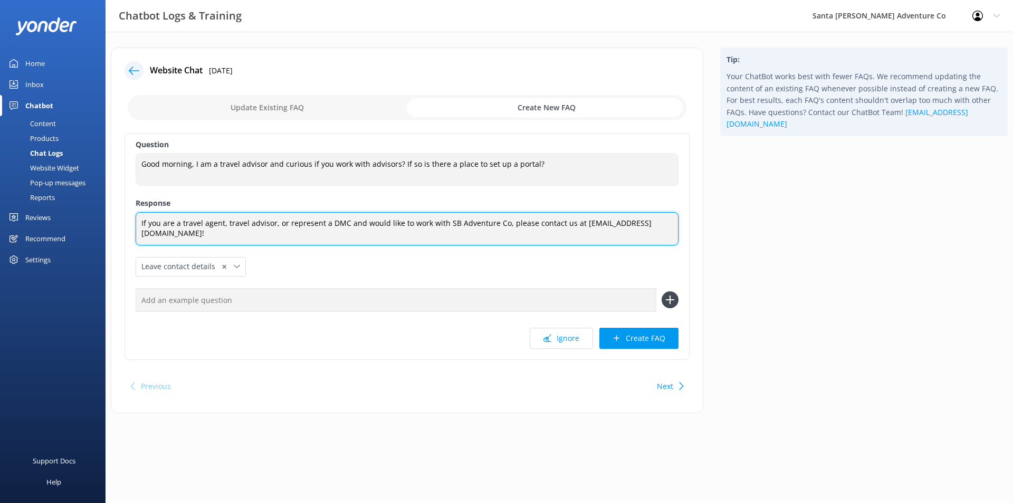
click at [672, 222] on textarea "If you are a travel agent, travel advisor, or represent a DMC and would like to…" at bounding box center [407, 228] width 543 height 33
drag, startPoint x: 595, startPoint y: 232, endPoint x: 139, endPoint y: 236, distance: 456.0
click at [139, 236] on textarea "If you are a travel agent, travel advisor, or represent a DMC and would like to…" at bounding box center [407, 228] width 543 height 33
click at [155, 230] on textarea "If you are a travel agent, travel advisor, or represent a DMC and would like to…" at bounding box center [407, 228] width 543 height 33
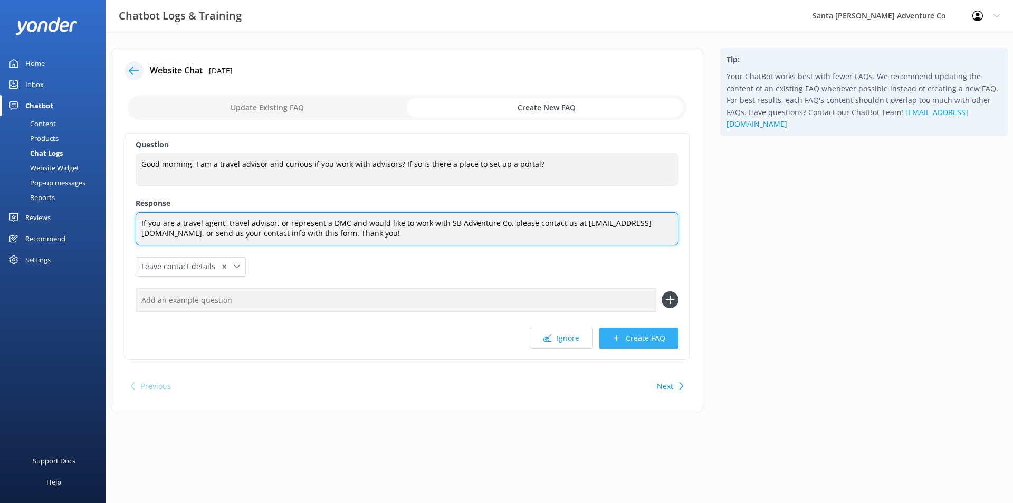
type textarea "If you are a travel agent, travel advisor, or represent a DMC and would like to…"
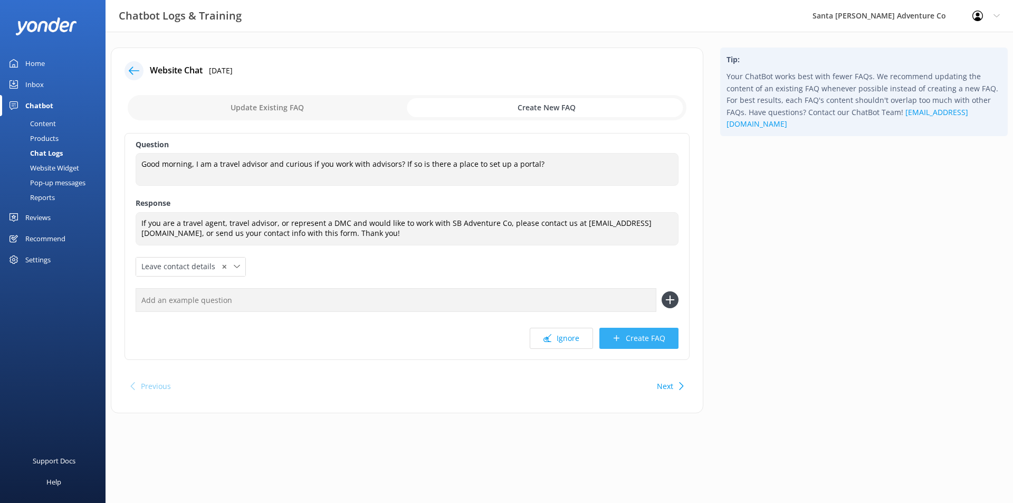
click at [624, 334] on button "Create FAQ" at bounding box center [639, 338] width 79 height 21
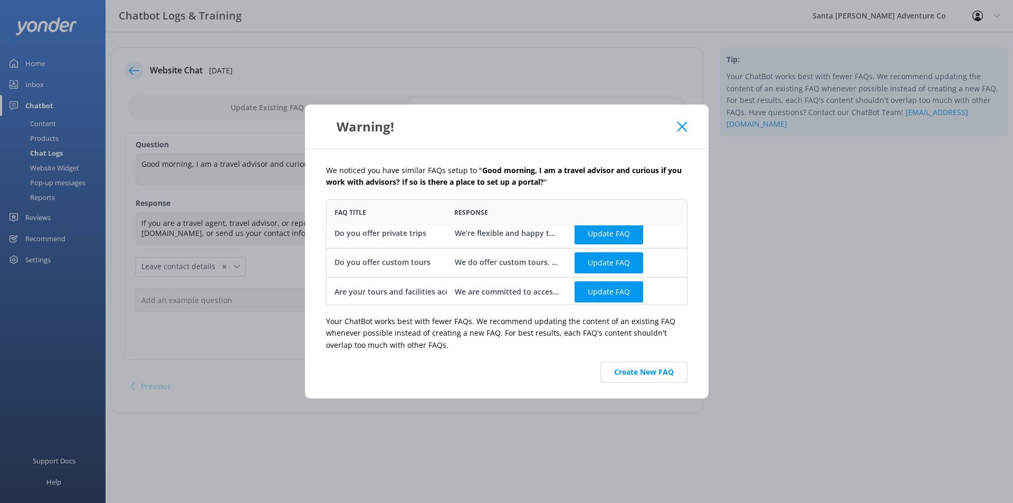
scroll to position [8, 0]
click at [637, 368] on button "Create New FAQ" at bounding box center [644, 372] width 87 height 21
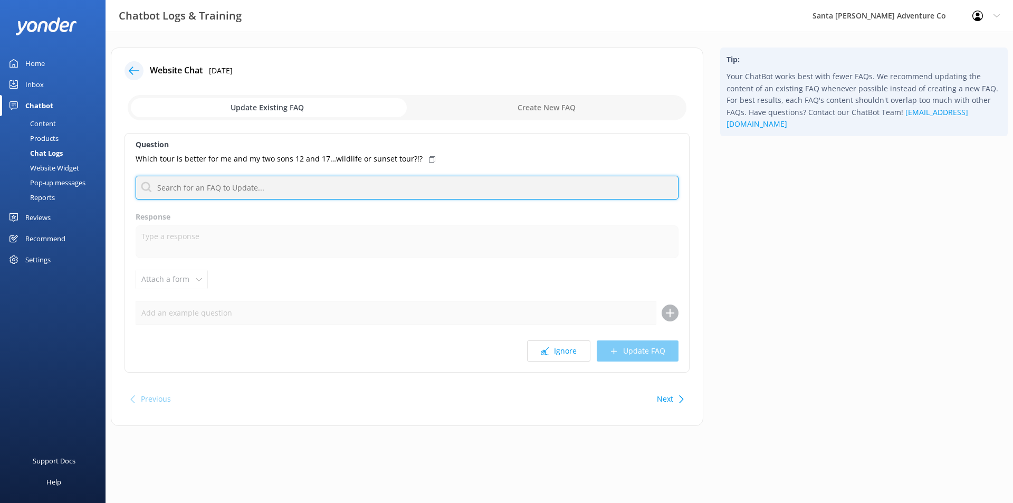
click at [305, 179] on input "text" at bounding box center [407, 188] width 543 height 24
click at [303, 186] on input "text" at bounding box center [407, 188] width 543 height 24
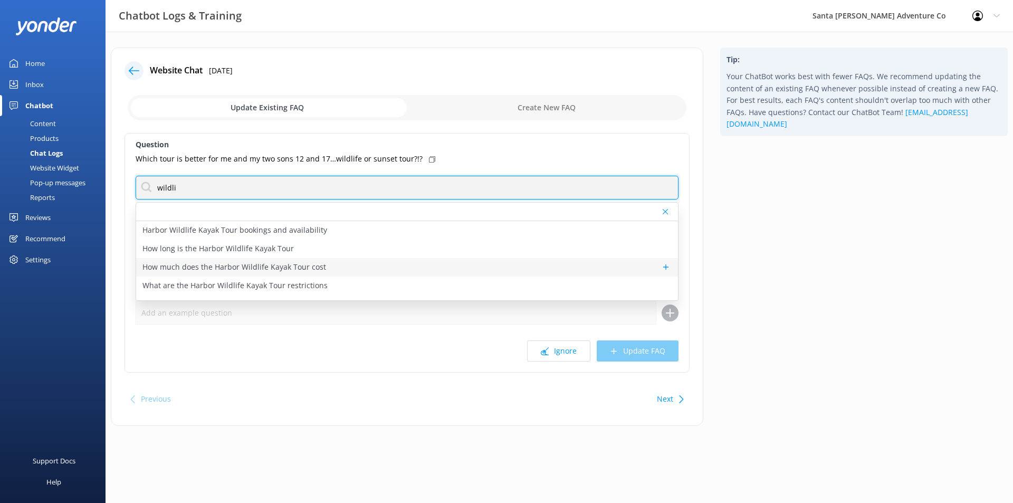
scroll to position [32, 0]
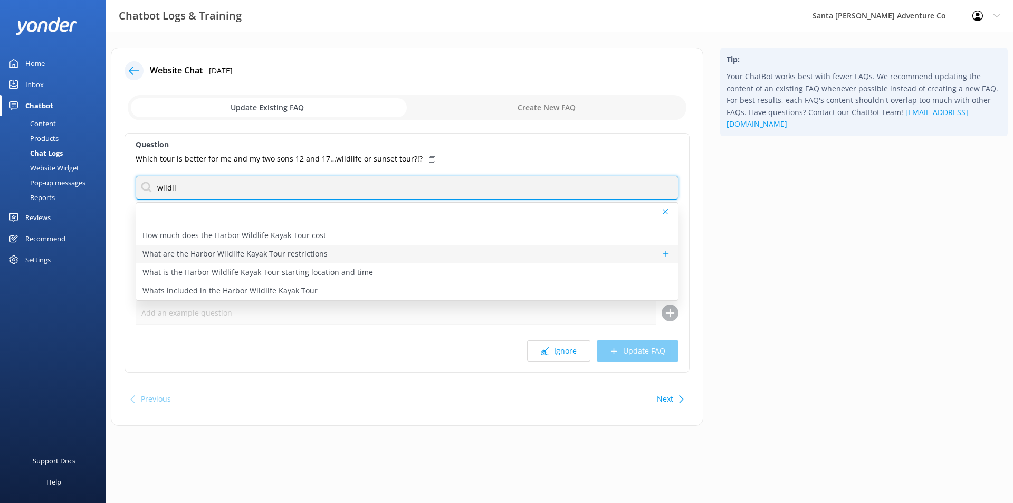
type input "wildli"
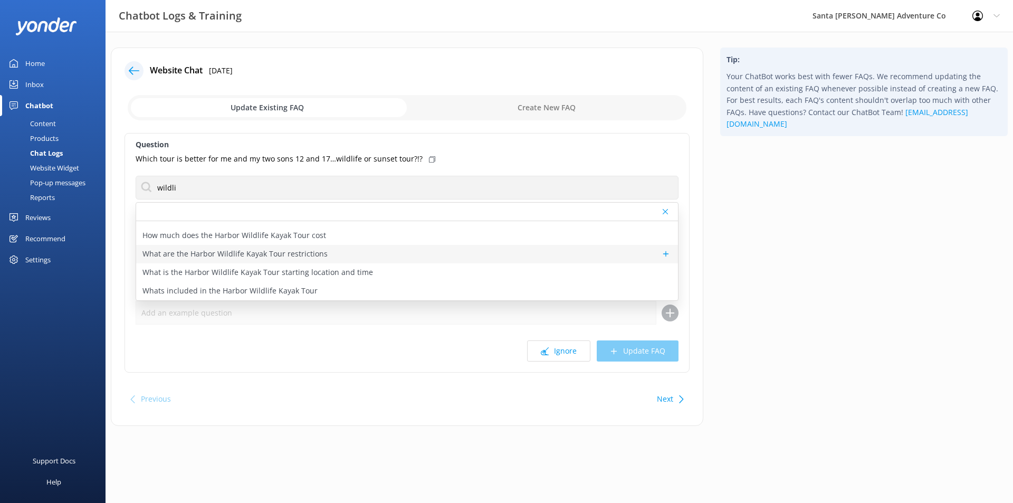
click at [346, 257] on div "What are the Harbor Wildlife Kayak Tour restrictions" at bounding box center [407, 254] width 542 height 18
type textarea "The Harbor Wildlife Kayak Tour is an easy-level paddle covering 1–2 miles. It i…"
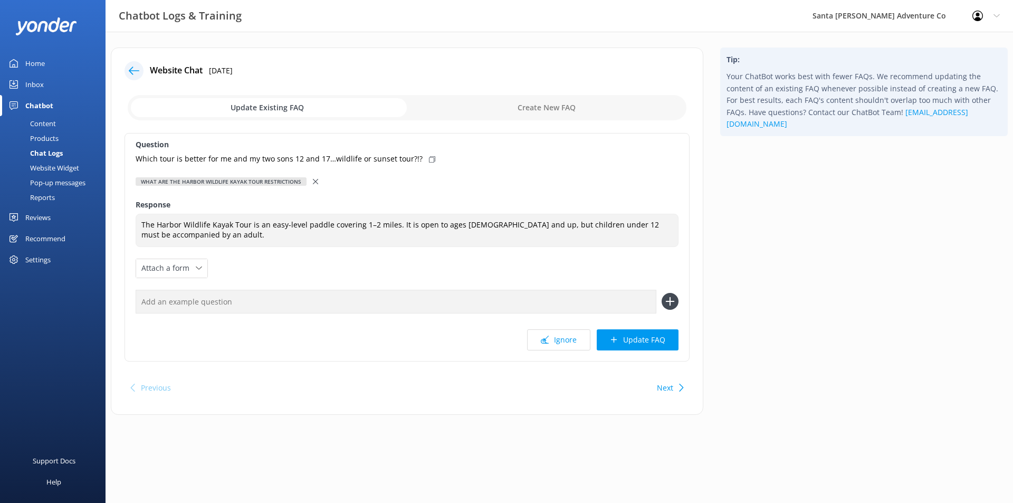
click at [313, 179] on icon at bounding box center [315, 181] width 5 height 5
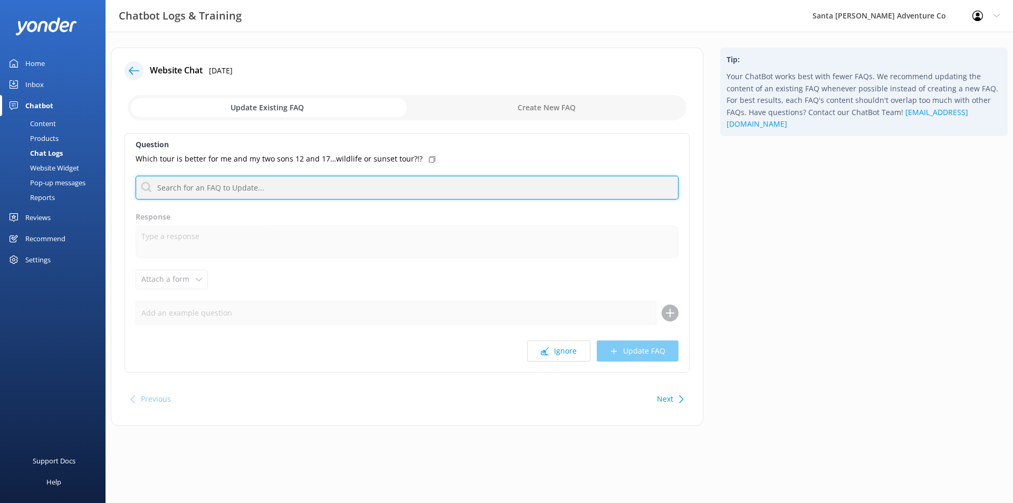
click at [275, 185] on input "text" at bounding box center [407, 188] width 543 height 24
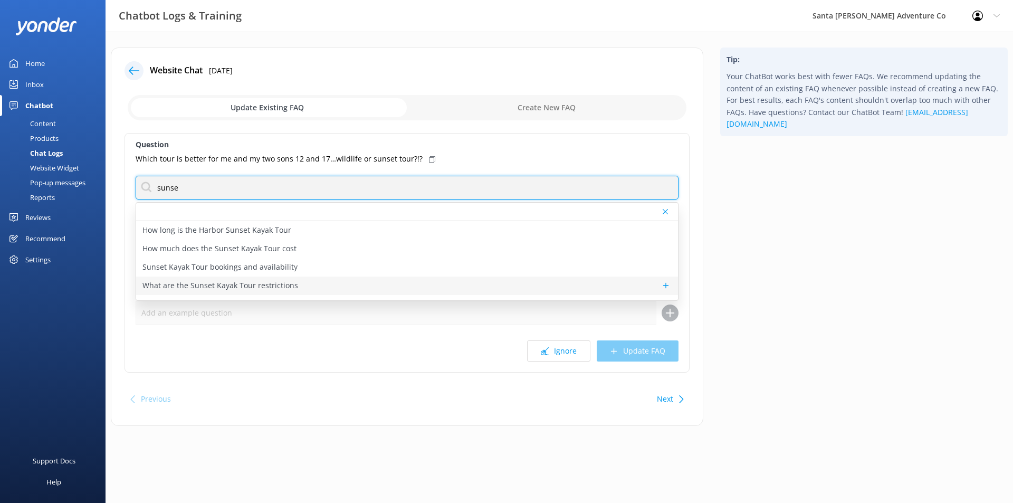
type input "sunse"
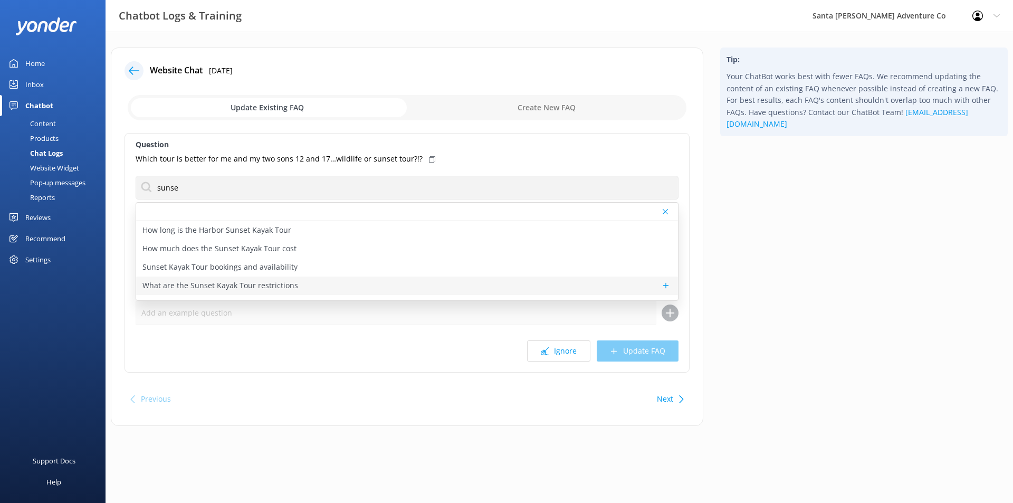
click at [308, 282] on div "What are the Sunset Kayak Tour restrictions" at bounding box center [407, 286] width 542 height 18
type textarea "The Sunset Kayak Tour is an easy to moderate paddle covering 1–2 miles. It is o…"
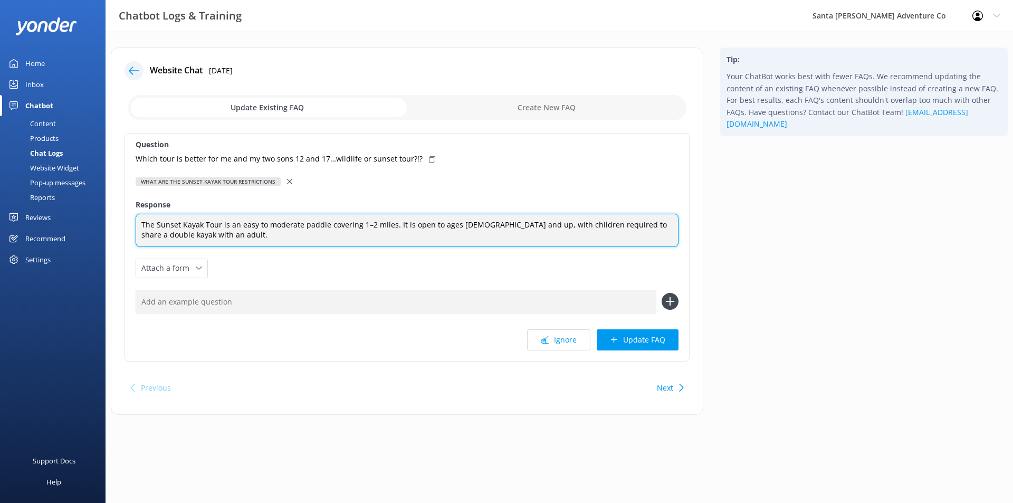
click at [336, 233] on textarea "The Sunset Kayak Tour is an easy to moderate paddle covering 1–2 miles. It is o…" at bounding box center [407, 230] width 543 height 33
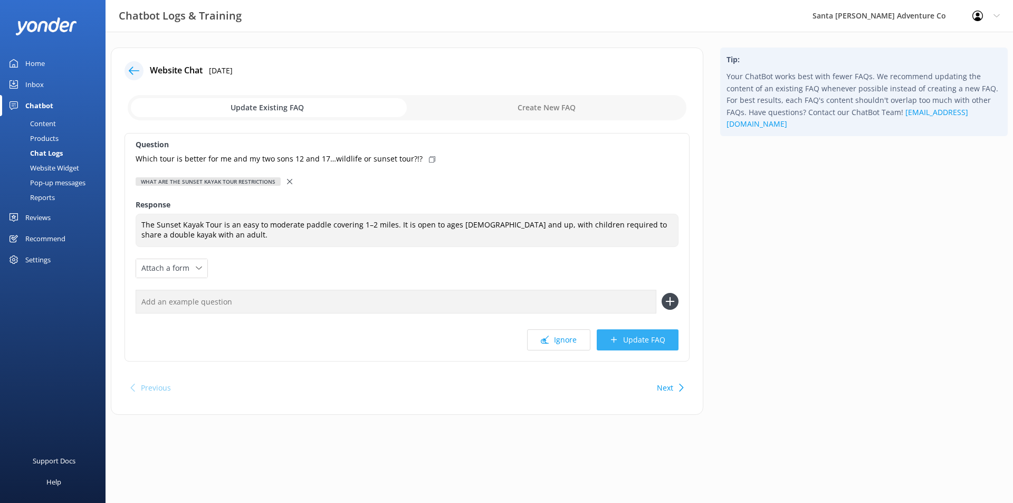
drag, startPoint x: 631, startPoint y: 339, endPoint x: 623, endPoint y: 337, distance: 8.2
click at [623, 337] on button "Update FAQ" at bounding box center [638, 339] width 82 height 21
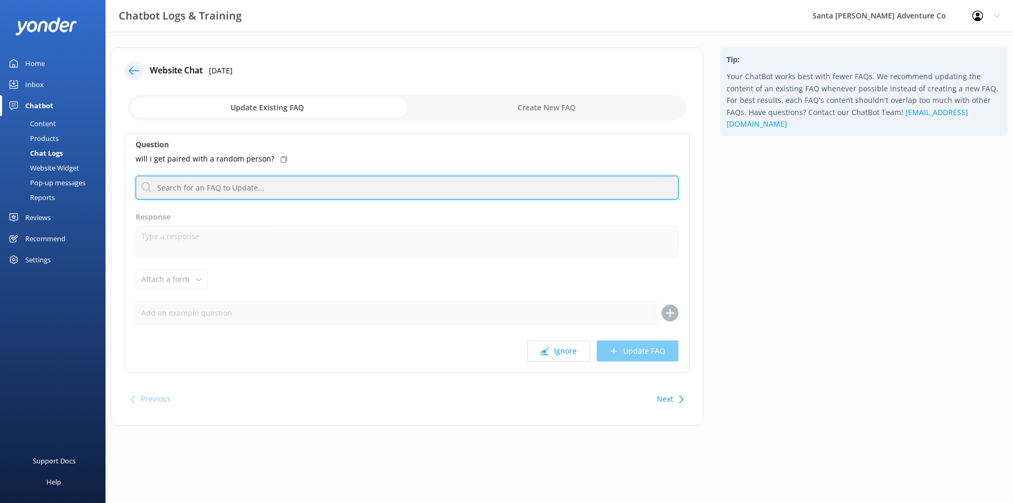
click at [292, 187] on input "text" at bounding box center [407, 188] width 543 height 24
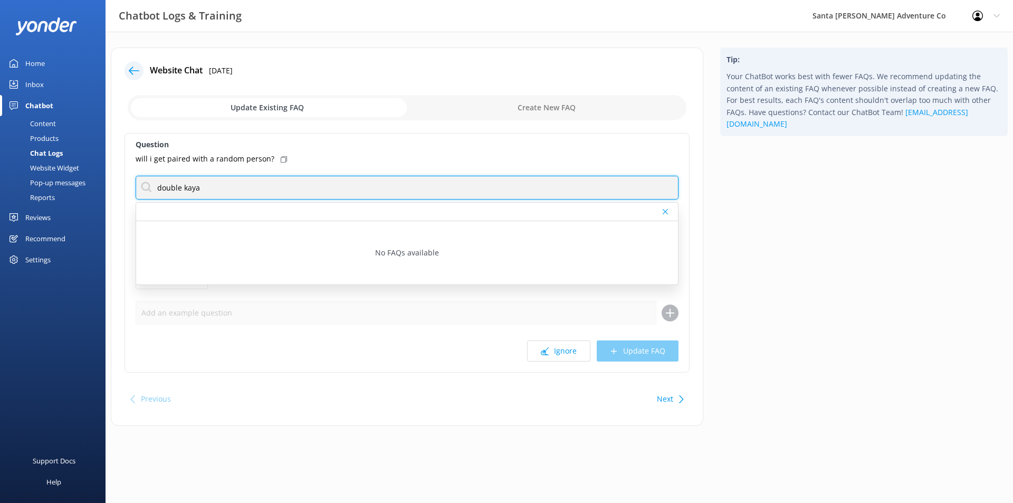
type input "double kayak"
click at [324, 193] on input "double kayak" at bounding box center [407, 188] width 543 height 24
type input "d"
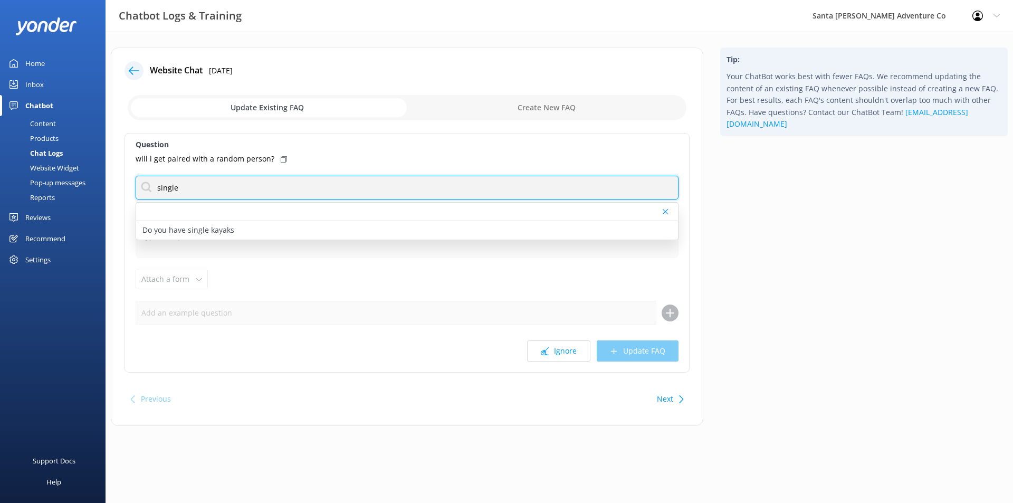
click at [319, 192] on input "single" at bounding box center [407, 188] width 543 height 24
type input "single"
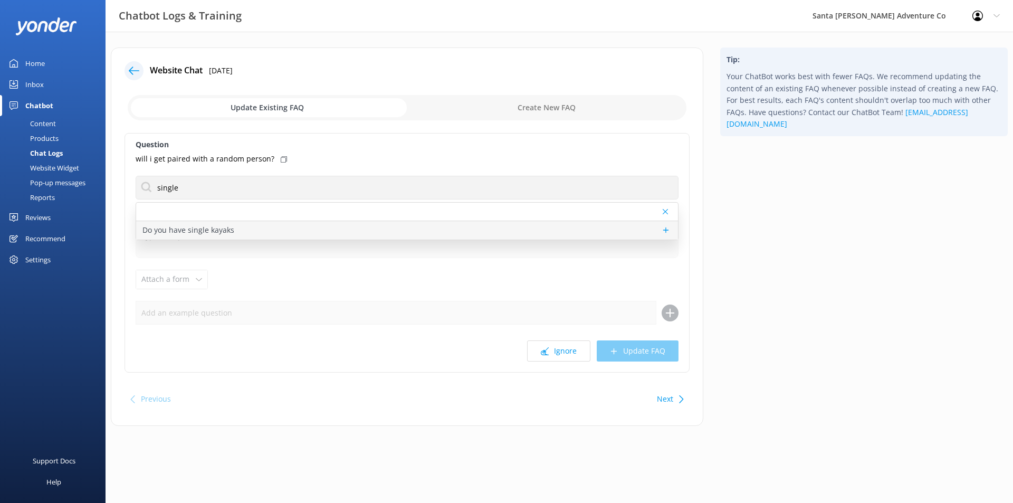
click at [259, 226] on div "Do you have single kayaks" at bounding box center [407, 230] width 542 height 18
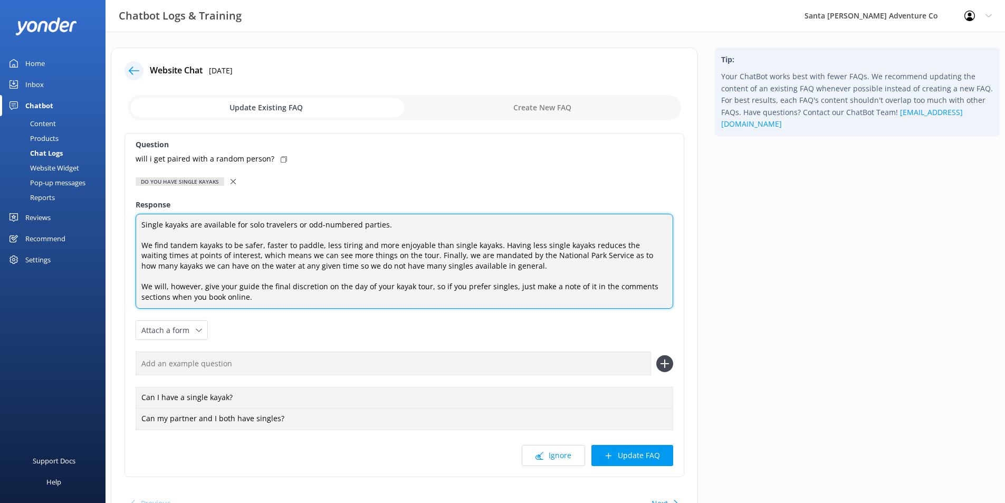
click at [553, 277] on textarea "Single kayaks are available for solo travelers or odd-numbered parties. We find…" at bounding box center [405, 262] width 538 height 96
click at [529, 263] on textarea "Single kayaks are available for solo travelers or odd-numbered parties. We find…" at bounding box center [405, 262] width 538 height 96
click at [410, 222] on textarea "Single kayaks are available for solo travelers or odd-numbered parties. We find…" at bounding box center [405, 262] width 538 height 96
click at [442, 224] on textarea "Single kayaks are available for solo travelers or odd-numbered parties. You wil…" at bounding box center [405, 262] width 538 height 96
click at [454, 223] on textarea "Single kayaks are available for solo travelers or odd-numbered parties. You wil…" at bounding box center [405, 262] width 538 height 96
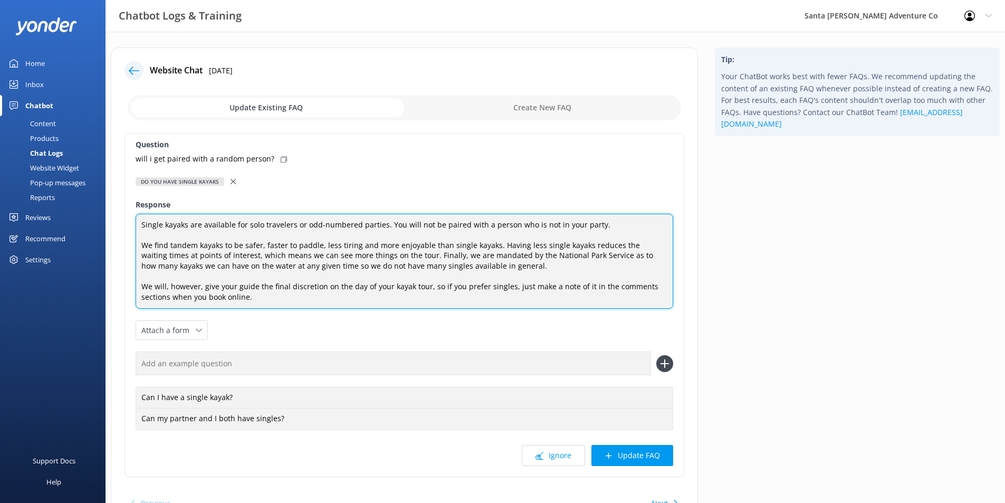
click at [452, 223] on textarea "Single kayaks are available for solo travelers or odd-numbered parties. You wil…" at bounding box center [405, 262] width 538 height 96
click at [613, 226] on textarea "Single kayaks are available for solo travelers or odd-numbered parties. You wil…" at bounding box center [405, 262] width 538 height 96
drag, startPoint x: 604, startPoint y: 222, endPoint x: 387, endPoint y: 221, distance: 216.4
click at [387, 221] on textarea "Single kayaks are available for solo travelers or odd-numbered parties. You wil…" at bounding box center [405, 262] width 538 height 96
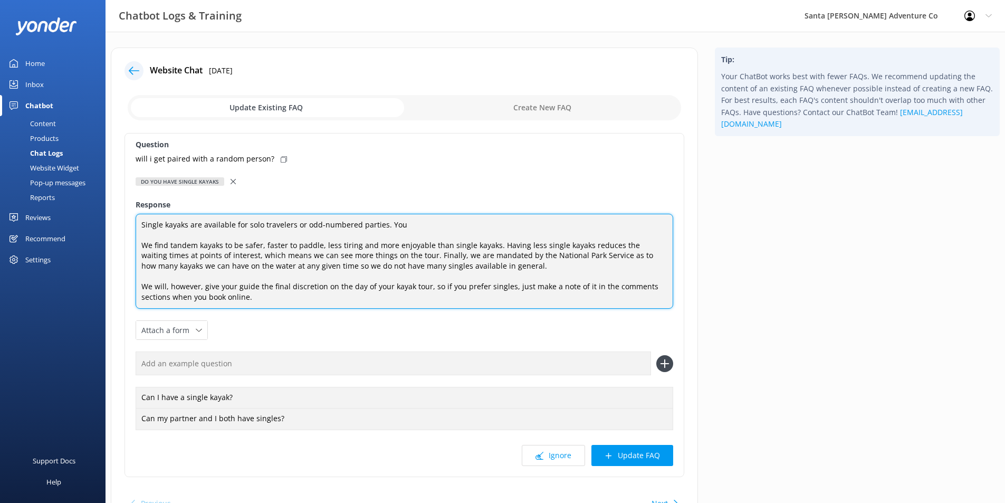
drag, startPoint x: 430, startPoint y: 224, endPoint x: 404, endPoint y: 224, distance: 26.4
click at [404, 224] on textarea "Single kayaks are available for solo travelers or odd-numbered parties. You We …" at bounding box center [405, 262] width 538 height 96
type textarea "Single kayaks are available for solo travelers or odd-numbered parties. We don'…"
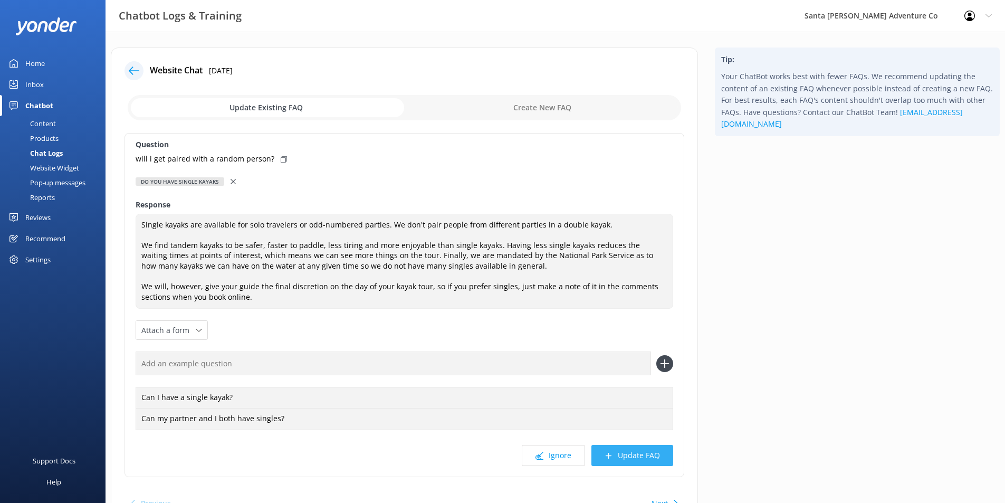
click at [629, 457] on button "Update FAQ" at bounding box center [633, 455] width 82 height 21
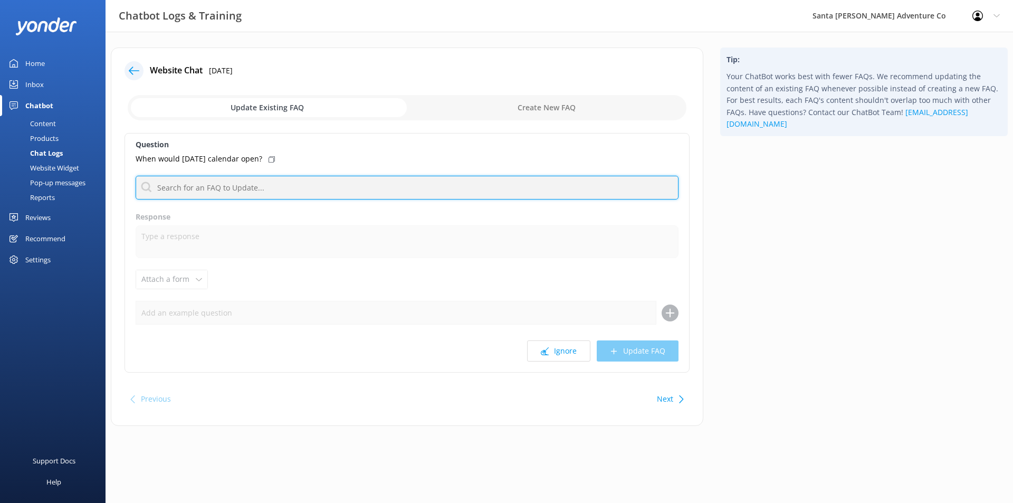
click at [305, 188] on input "text" at bounding box center [407, 188] width 543 height 24
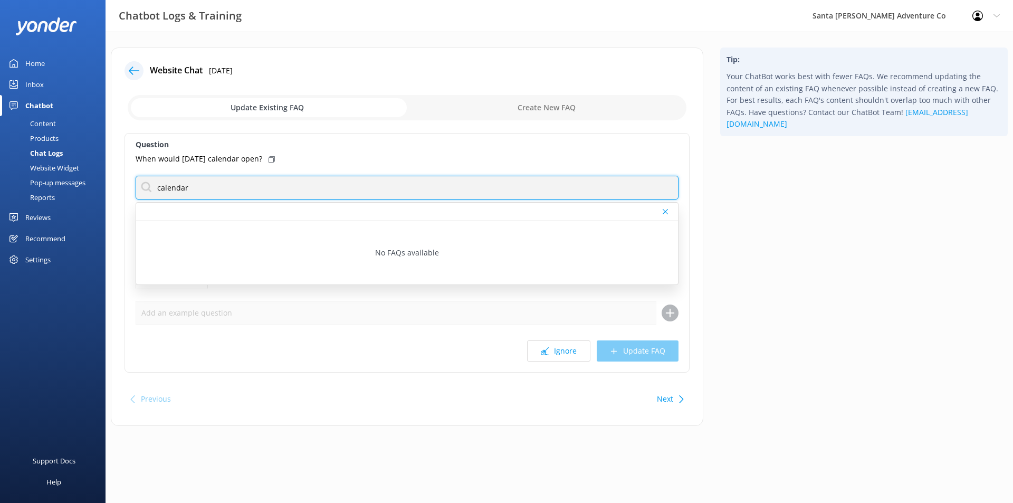
click at [304, 191] on input "calendar" at bounding box center [407, 188] width 543 height 24
click at [301, 190] on input "dates" at bounding box center [407, 188] width 543 height 24
click at [302, 191] on input "dates" at bounding box center [407, 188] width 543 height 24
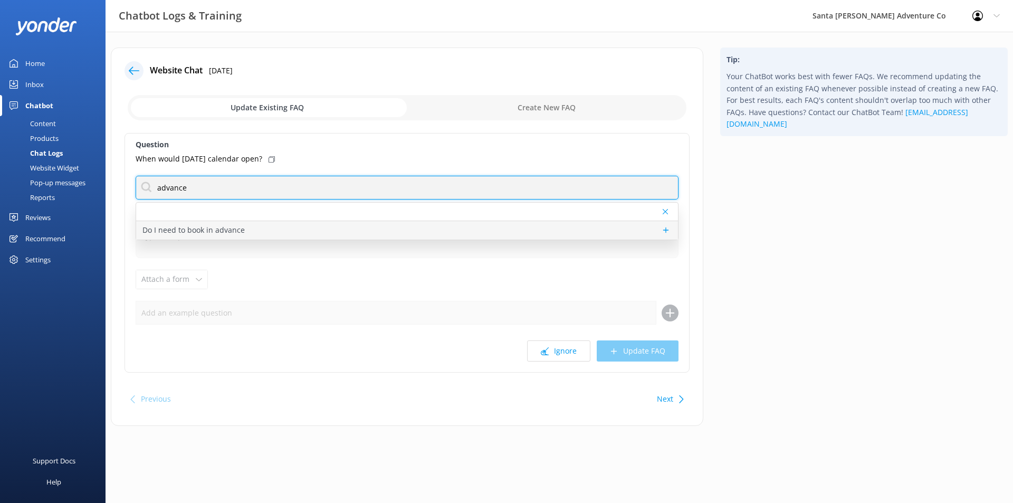
type input "advance"
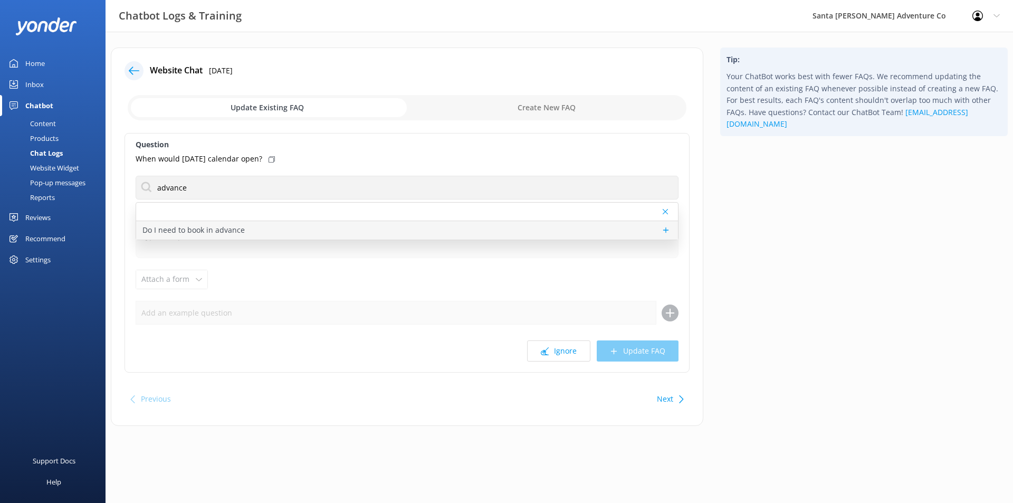
click at [245, 232] on div "Do I need to book in advance" at bounding box center [407, 230] width 542 height 18
type textarea "Please make your reservation as early as possible to ensure your trip date. Sam…"
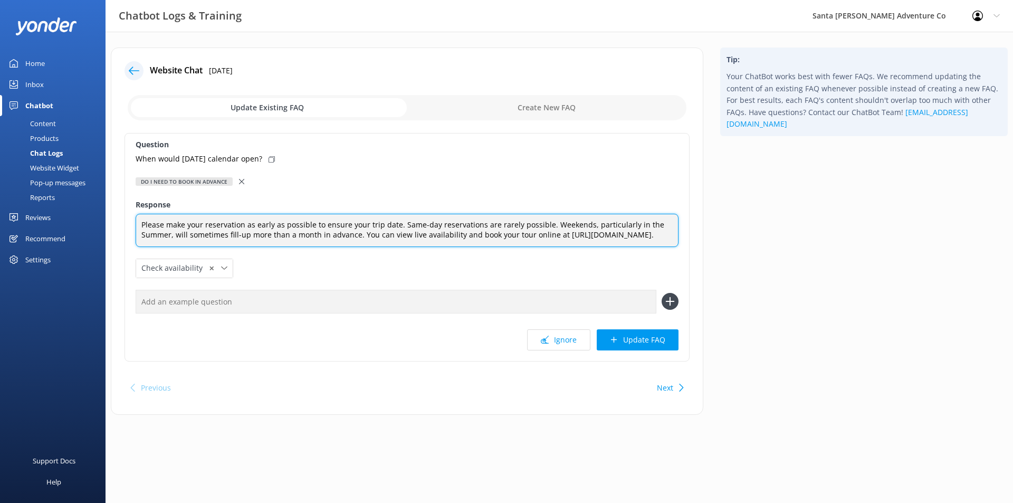
click at [319, 240] on textarea "Please make your reservation as early as possible to ensure your trip date. Sam…" at bounding box center [407, 230] width 543 height 33
click at [378, 246] on textarea "Please make your reservation as early as possible to ensure your trip date. Sam…" at bounding box center [407, 230] width 543 height 33
click at [363, 245] on textarea "Please make your reservation as early as possible to ensure your trip date. Sam…" at bounding box center [407, 230] width 543 height 33
drag, startPoint x: 364, startPoint y: 244, endPoint x: 141, endPoint y: 242, distance: 223.3
click at [141, 242] on textarea "Please make your reservation as early as possible to ensure your trip date. Sam…" at bounding box center [407, 230] width 543 height 33
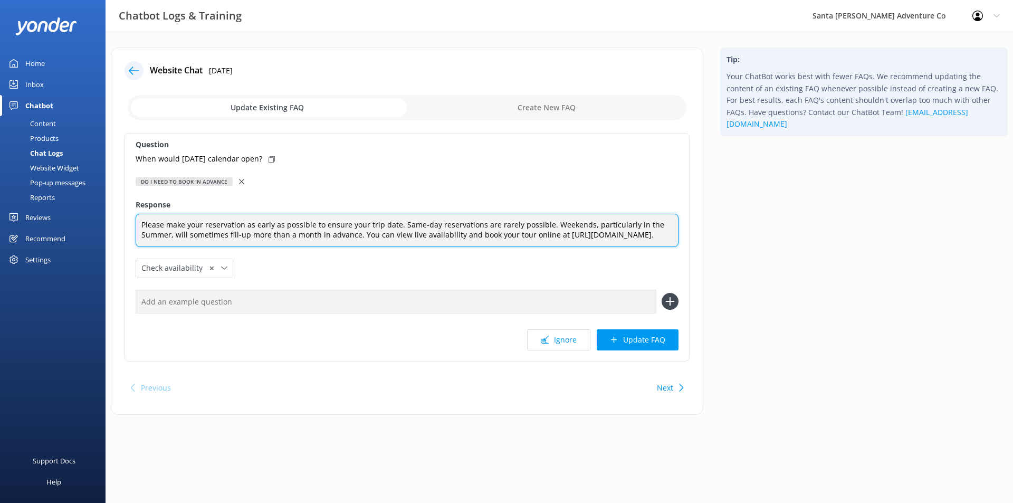
click at [349, 233] on textarea "Please make your reservation as early as possible to ensure your trip date. Sam…" at bounding box center [407, 230] width 543 height 33
click at [459, 245] on textarea "Please make your reservation as early as possible to ensure your trip date. Sam…" at bounding box center [407, 230] width 543 height 33
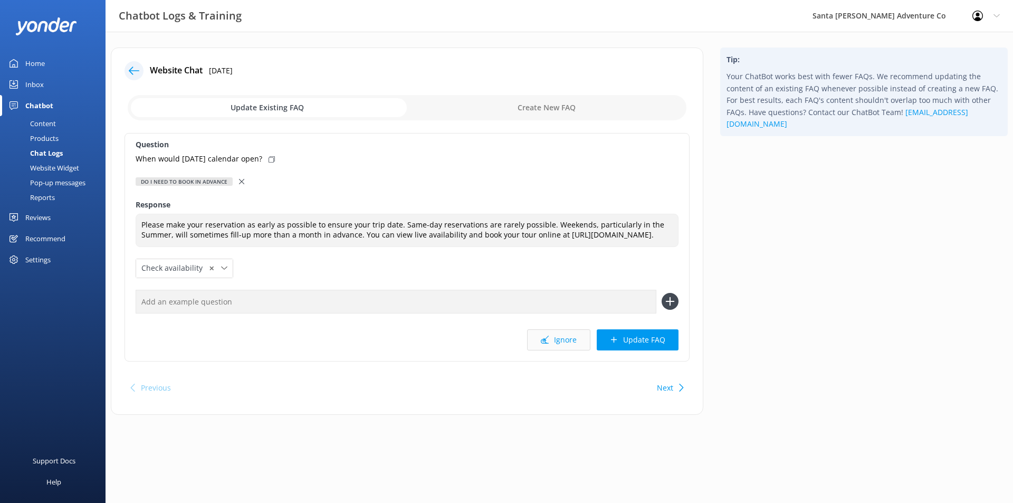
click at [565, 350] on button "Ignore" at bounding box center [558, 339] width 63 height 21
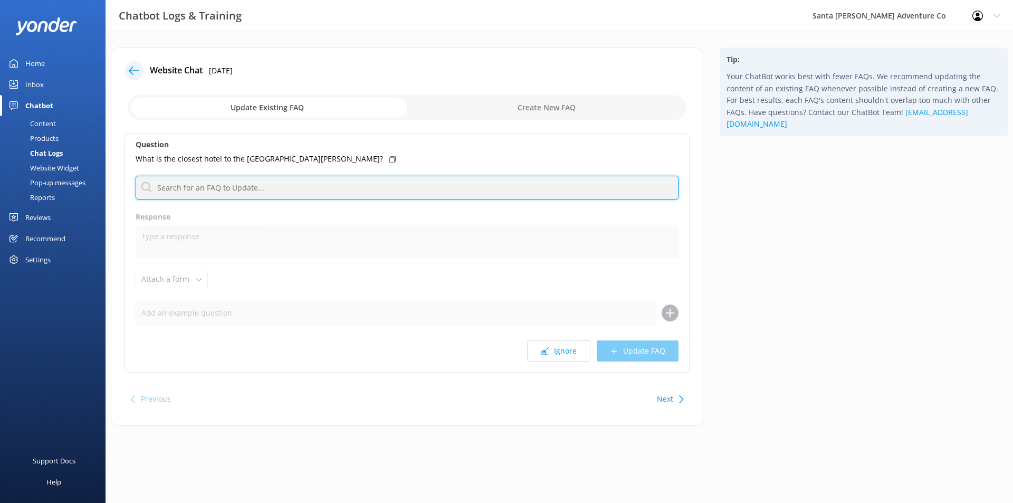
click at [346, 188] on input "text" at bounding box center [407, 188] width 543 height 24
click at [189, 185] on input "hotel" at bounding box center [407, 188] width 543 height 24
click at [188, 185] on input "hotel" at bounding box center [407, 188] width 543 height 24
type input "f"
type input "h"
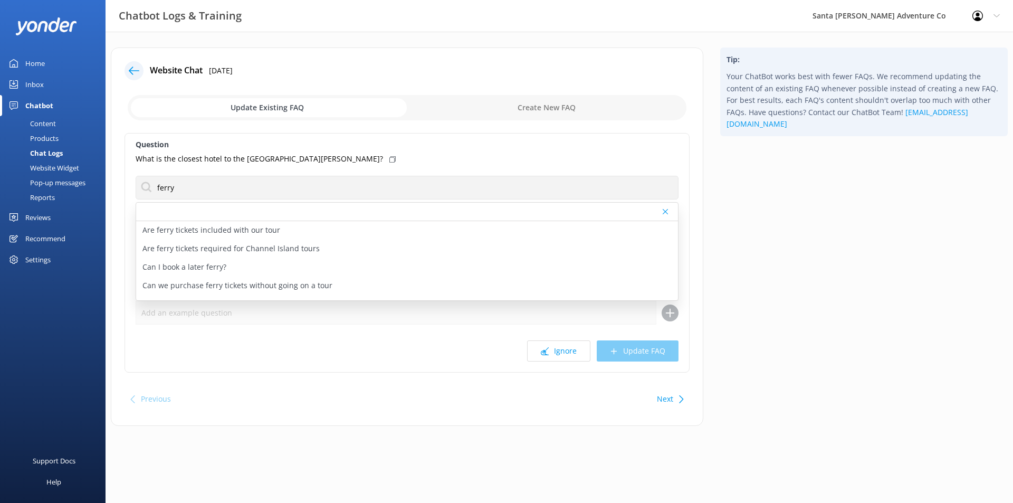
click at [395, 153] on div "Question What is the closest hotel to the [GEOGRAPHIC_DATA][PERSON_NAME]? ferry…" at bounding box center [407, 253] width 565 height 240
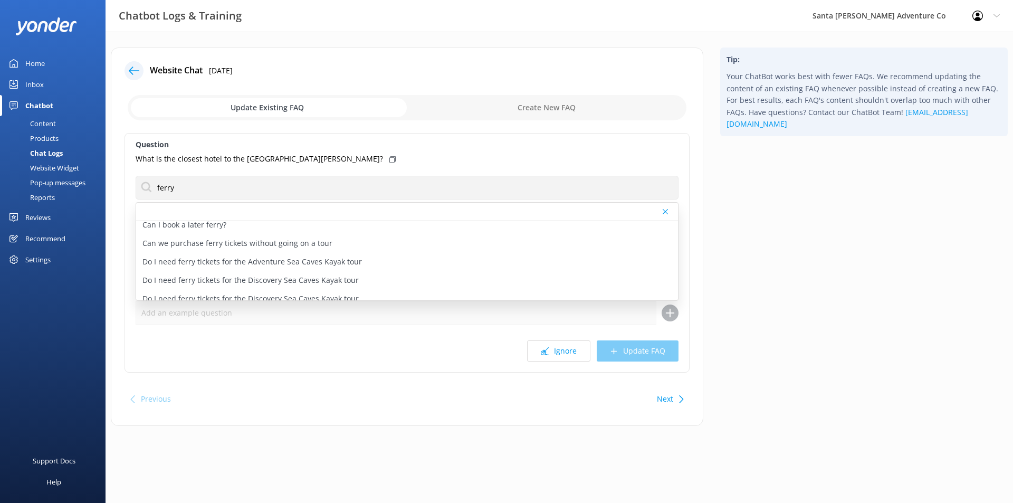
scroll to position [59, 0]
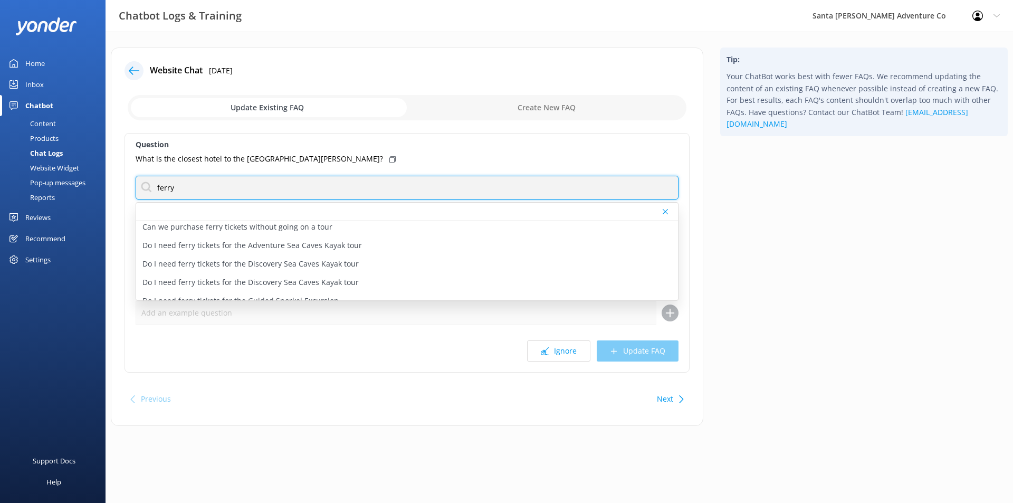
click at [303, 182] on input "ferry" at bounding box center [407, 188] width 543 height 24
click at [302, 182] on input "ferry" at bounding box center [407, 188] width 543 height 24
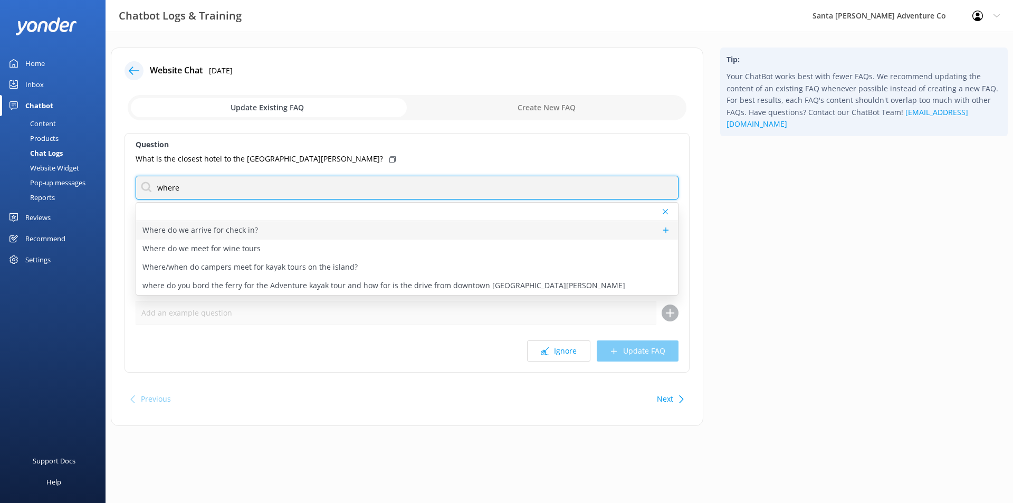
type input "where"
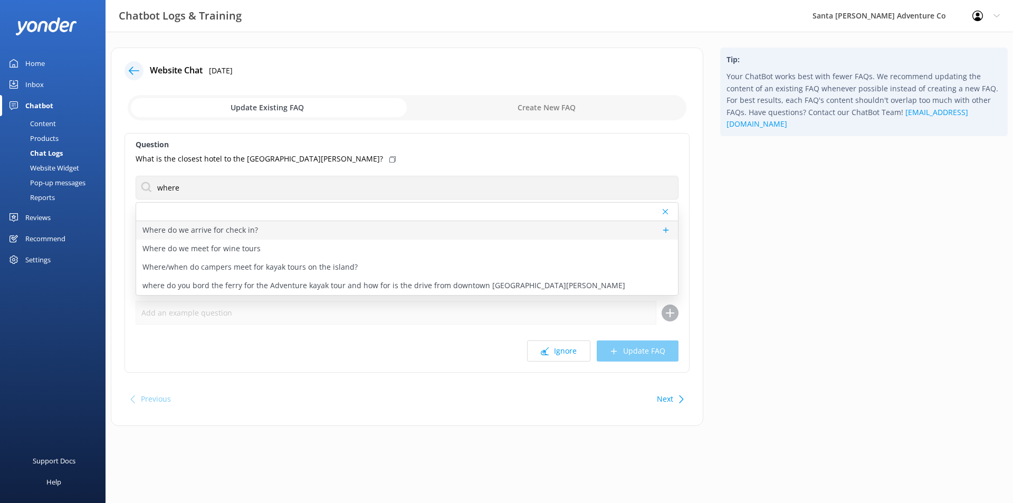
click at [282, 235] on div "Where do we arrive for check in?" at bounding box center [407, 230] width 542 height 18
type textarea "A set of complete directions will be included in your confirmation email. It is…"
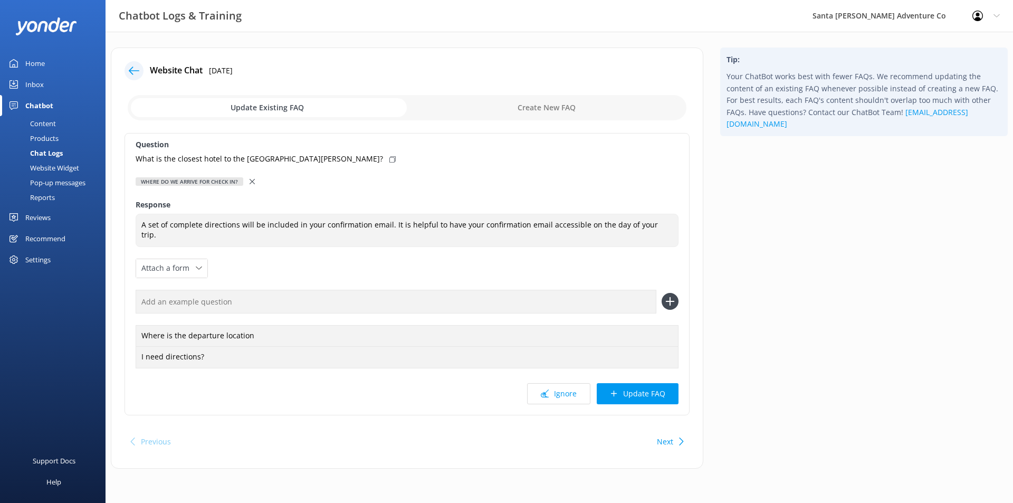
click at [253, 180] on icon at bounding box center [252, 181] width 5 height 5
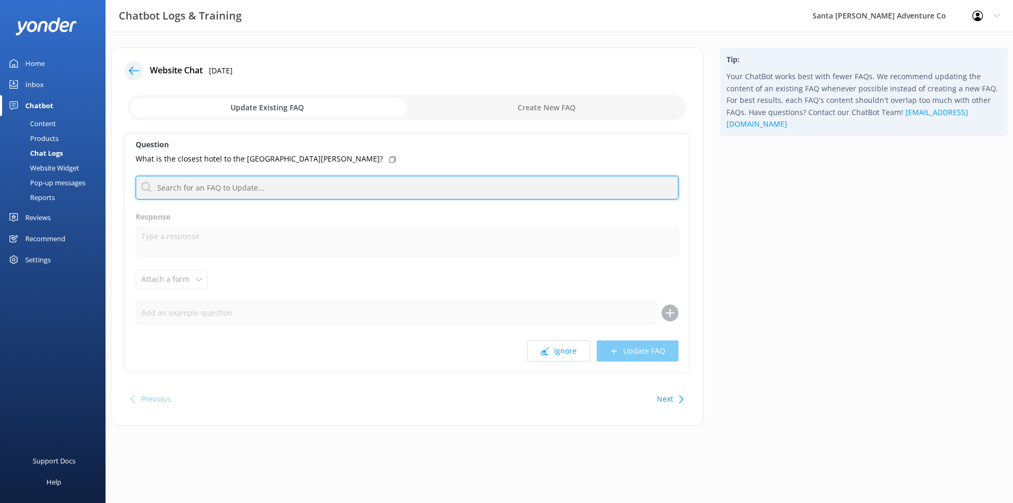
click at [248, 185] on input "text" at bounding box center [407, 188] width 543 height 24
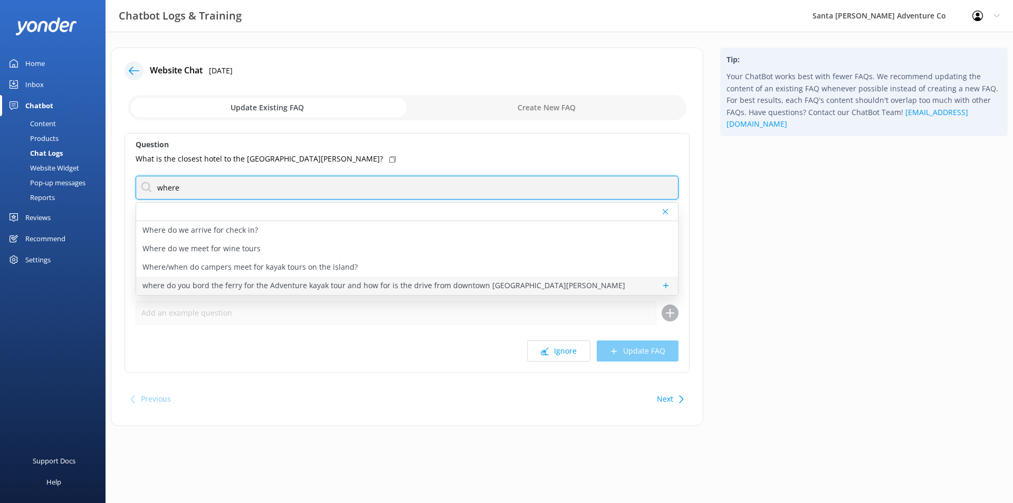
type input "where"
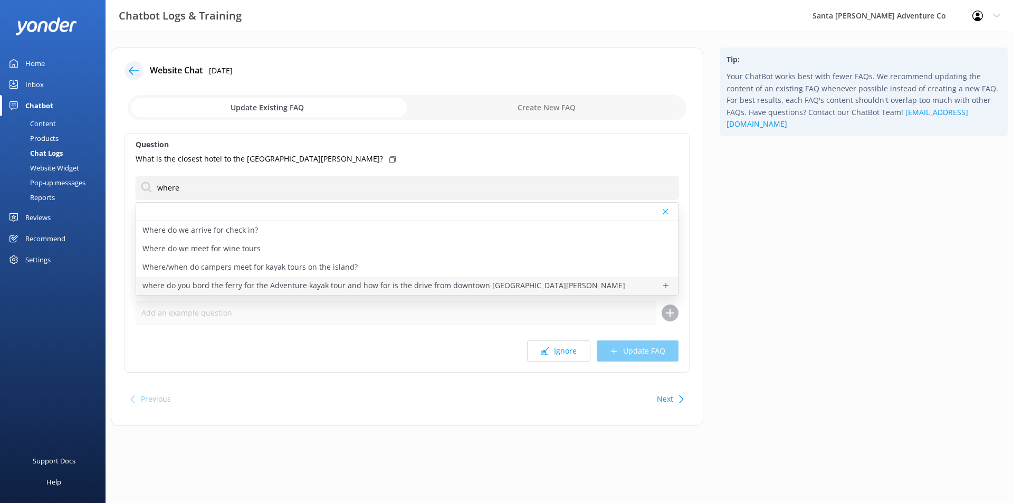
click at [515, 290] on p "where do you bord the ferry for the Adventure kayak tour and how for is the dri…" at bounding box center [383, 286] width 483 height 12
type textarea "The ferry departs from Island Packers in the [GEOGRAPHIC_DATA]. The address is …"
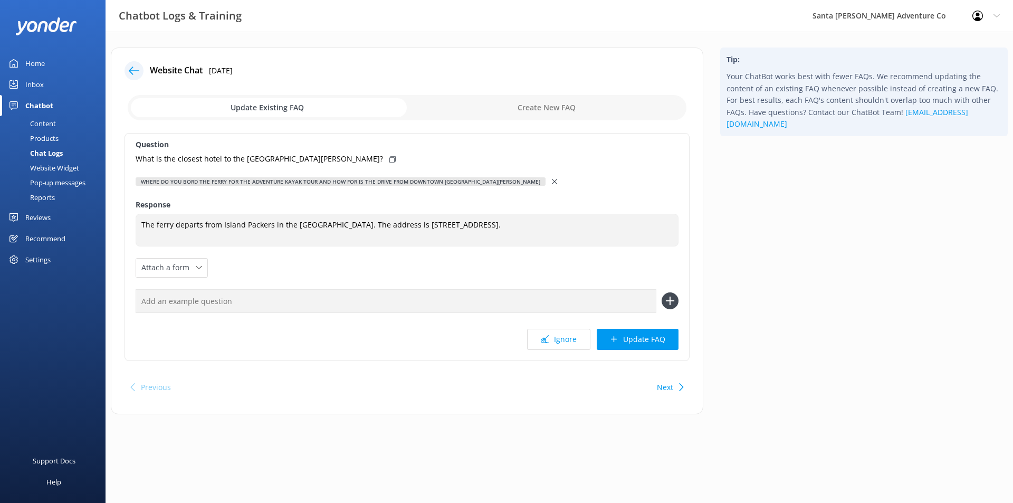
click at [552, 183] on icon at bounding box center [554, 181] width 5 height 5
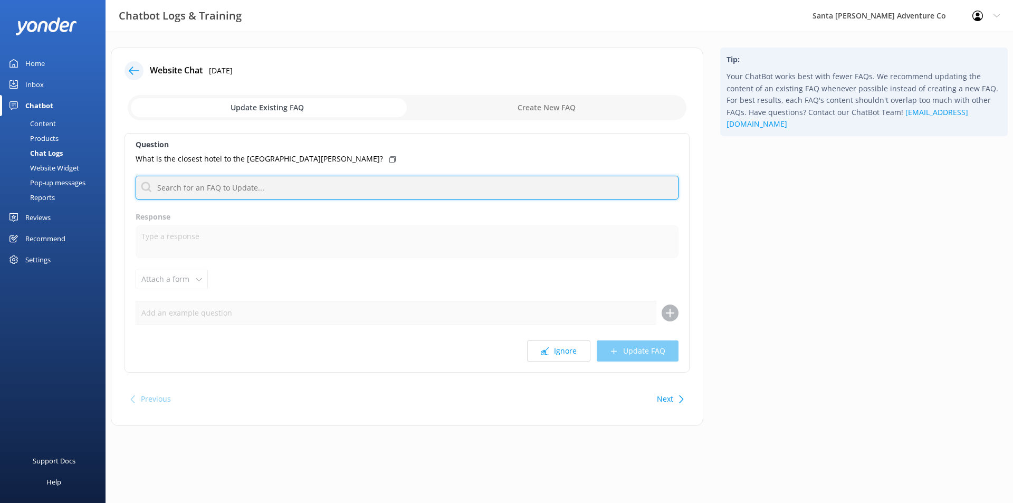
click at [388, 187] on input "text" at bounding box center [407, 188] width 543 height 24
type input "hotel"
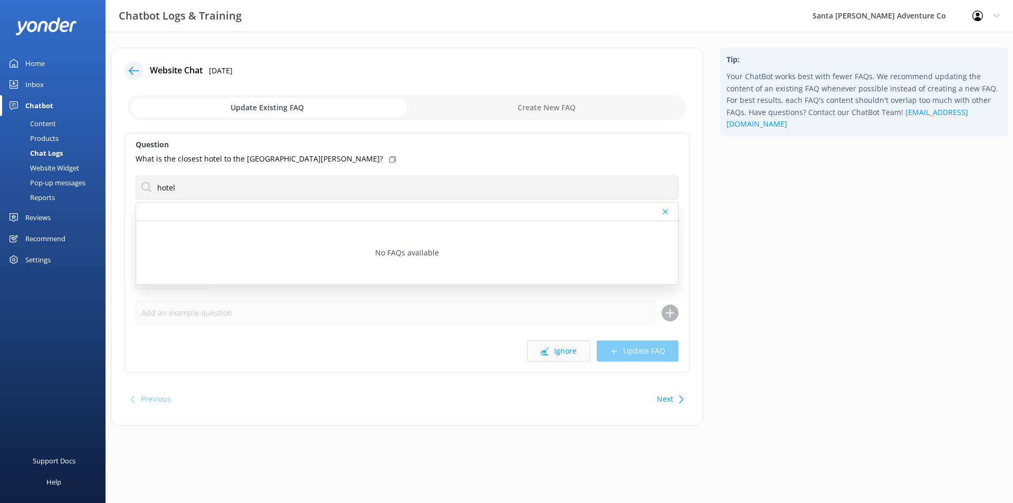
click at [548, 355] on use at bounding box center [545, 351] width 8 height 8
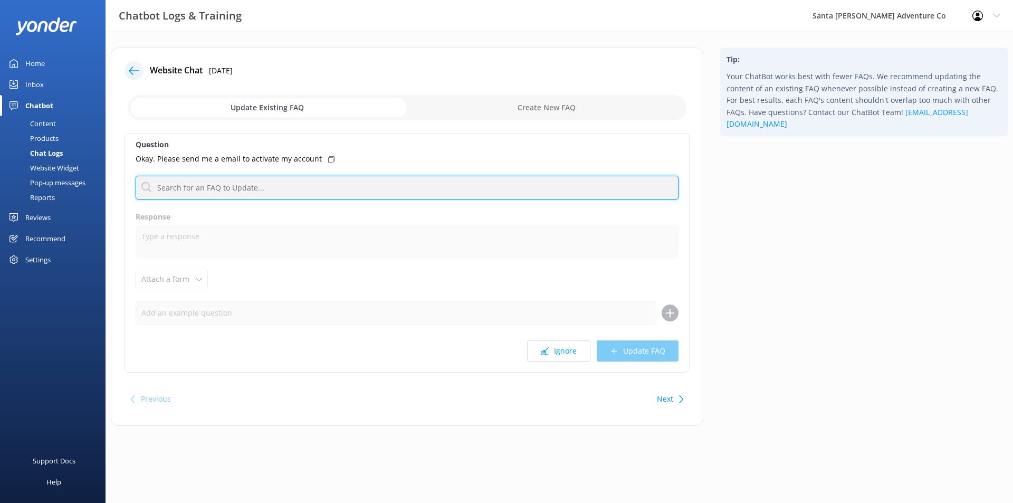
click at [371, 185] on input "text" at bounding box center [407, 188] width 543 height 24
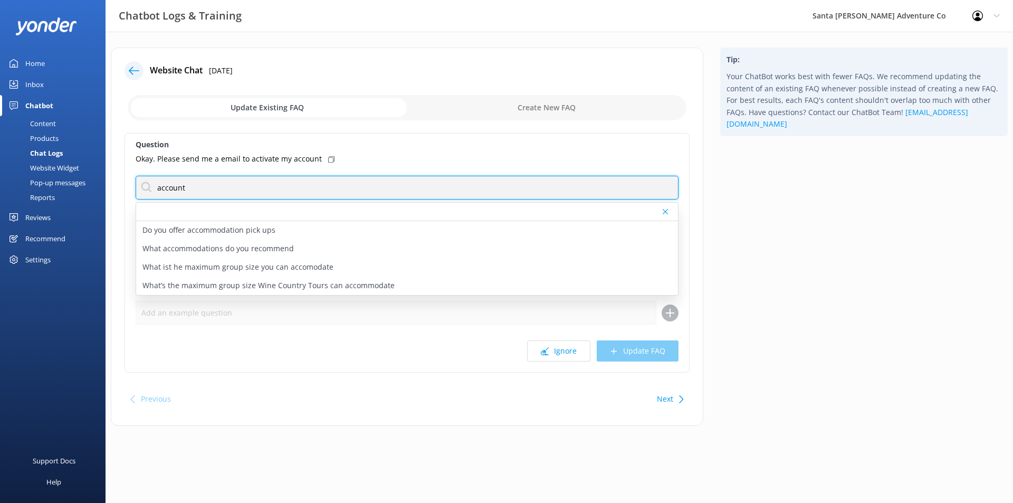
click at [261, 184] on input "account" at bounding box center [407, 188] width 543 height 24
type input "zaui"
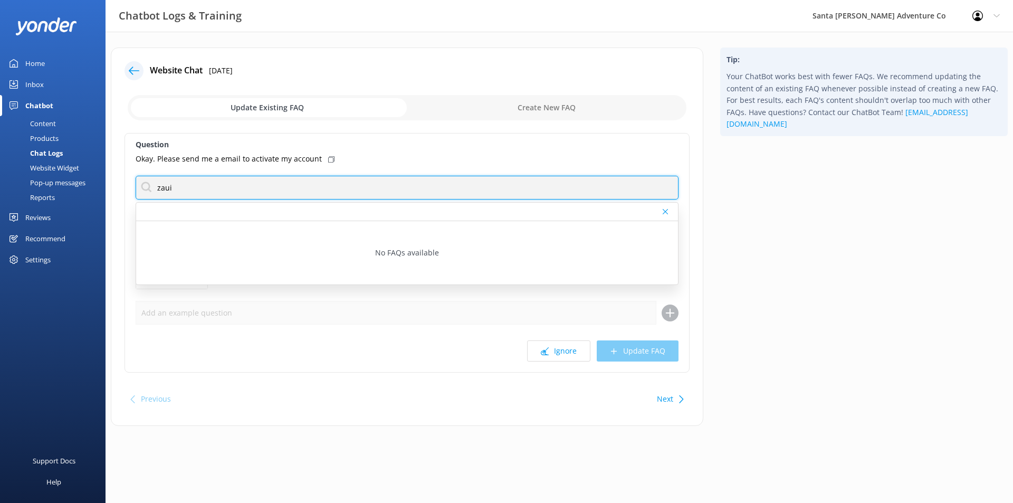
click at [257, 186] on input "zaui" at bounding box center [407, 188] width 543 height 24
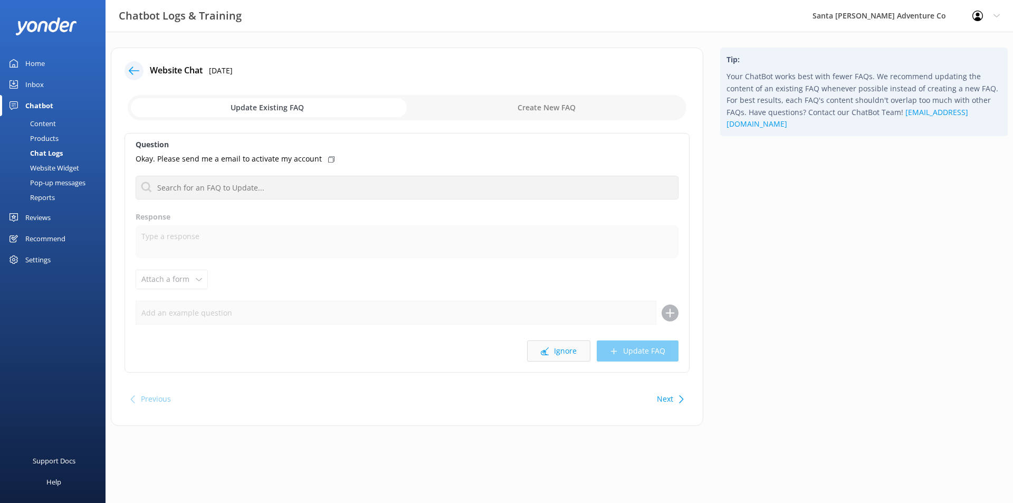
click at [563, 347] on button "Ignore" at bounding box center [558, 350] width 63 height 21
click at [557, 355] on button "Ignore" at bounding box center [558, 350] width 63 height 21
click at [557, 353] on button "Ignore" at bounding box center [558, 350] width 63 height 21
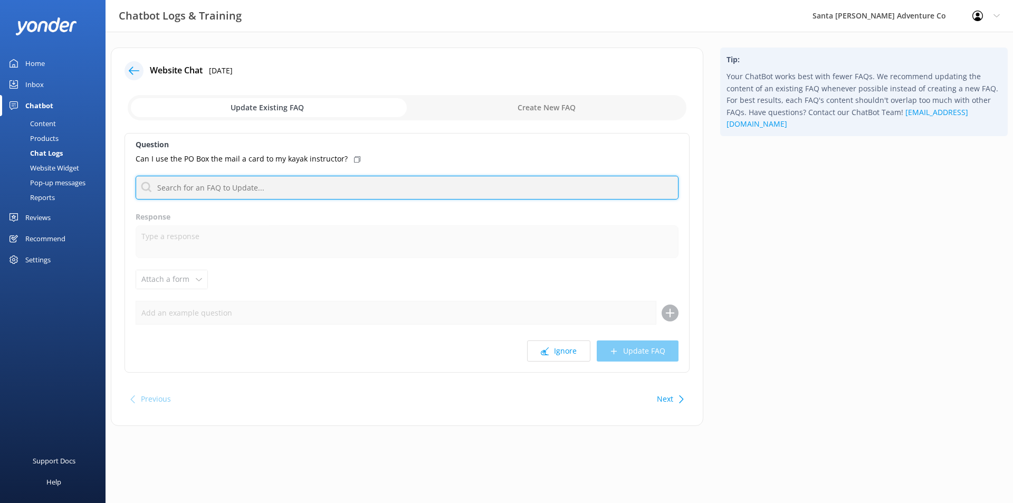
click at [301, 191] on input "text" at bounding box center [407, 188] width 543 height 24
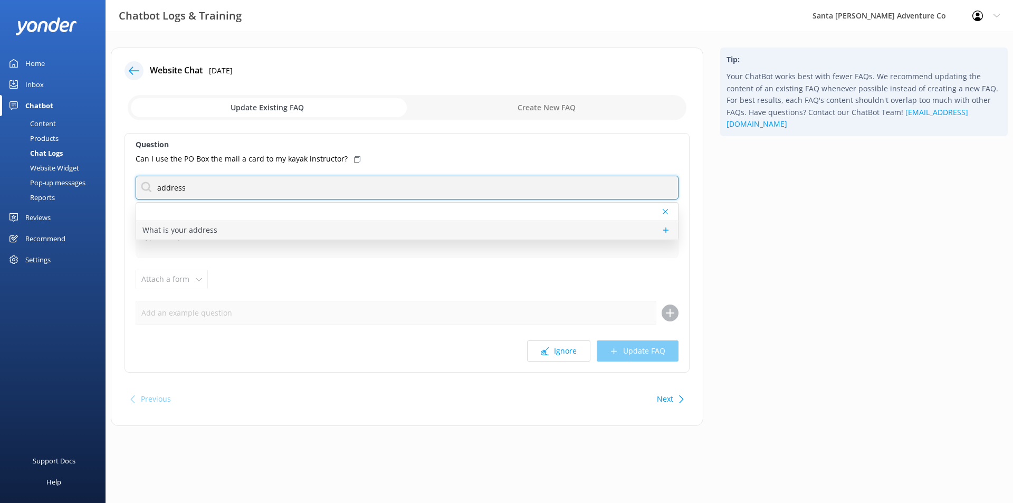
type input "address"
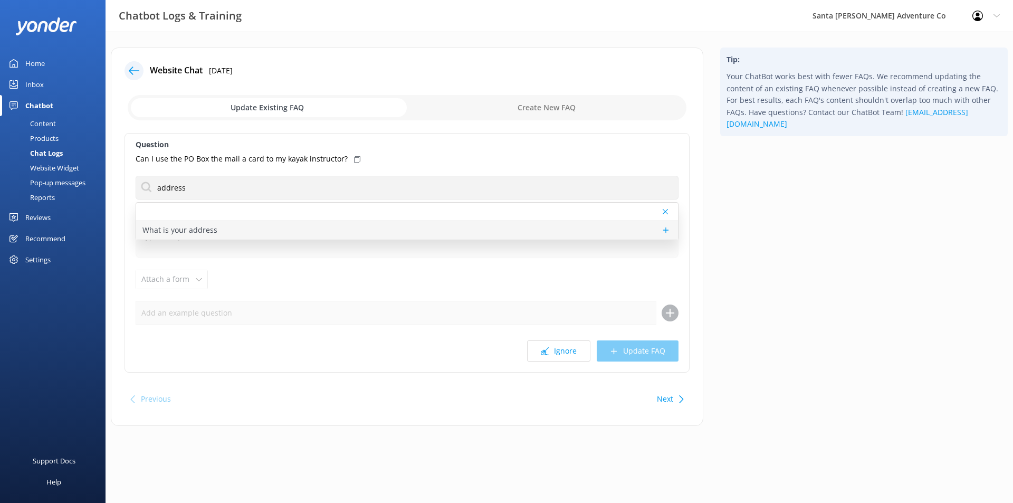
click at [253, 232] on div "What is your address" at bounding box center [407, 230] width 542 height 18
type textarea "Looking for a map to your meeting spot? Our confirmation form includes directio…"
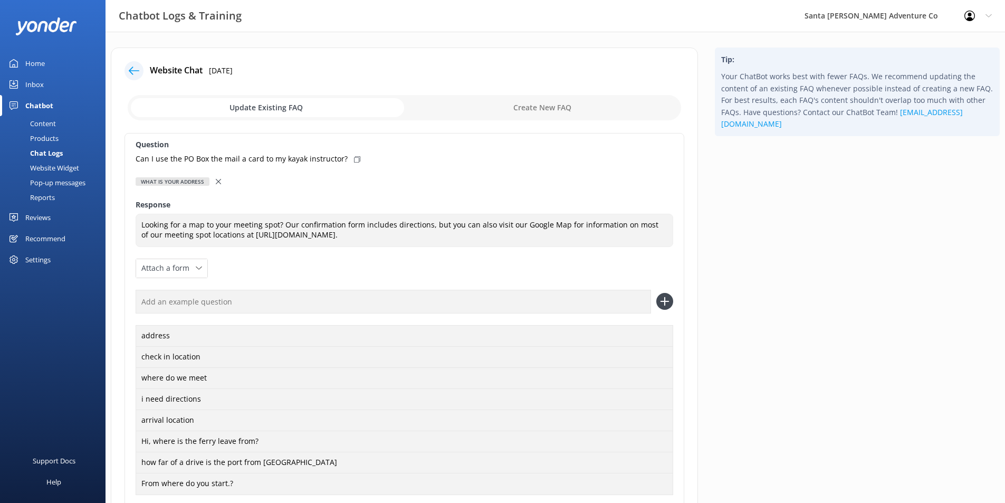
click at [216, 179] on icon at bounding box center [218, 181] width 5 height 5
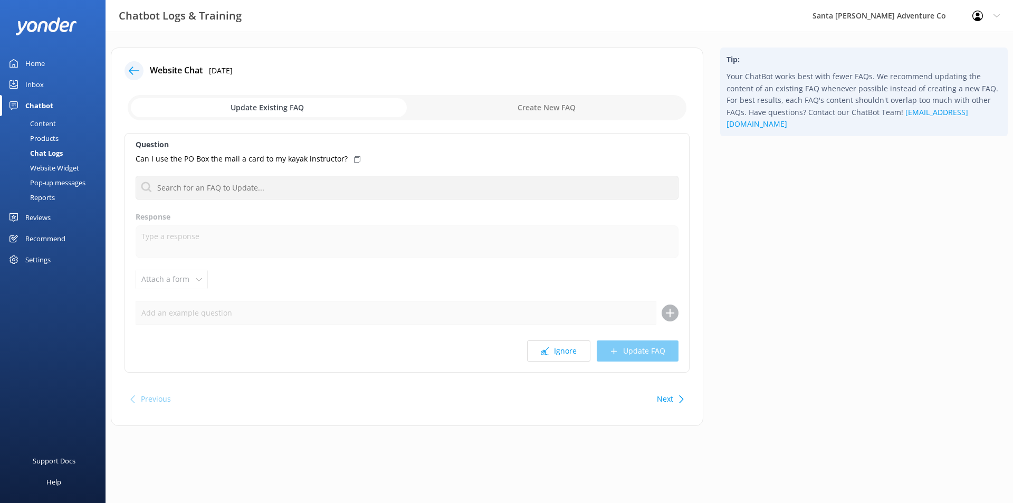
click at [50, 151] on div "Chat Logs" at bounding box center [34, 153] width 56 height 15
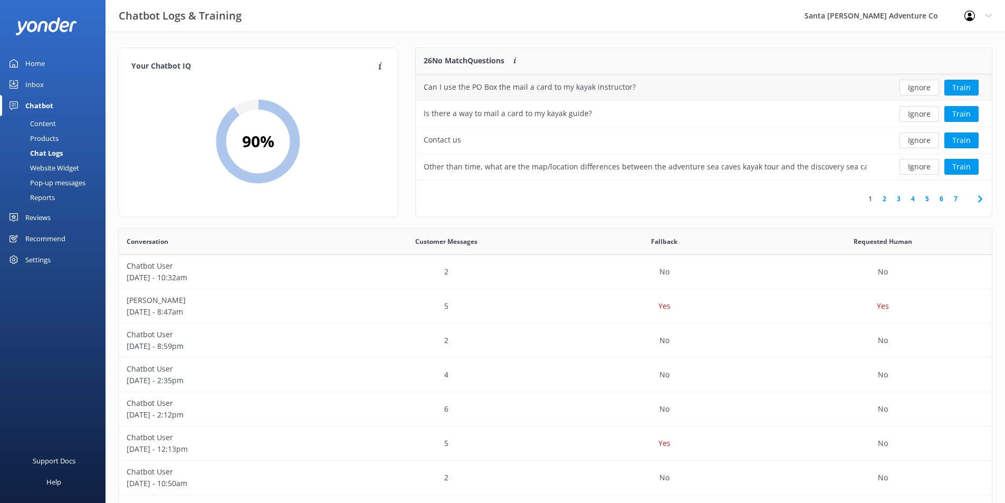
click at [795, 87] on div "Can I use the PO Box the mail a card to my kayak instructor?" at bounding box center [645, 87] width 459 height 26
click at [500, 85] on div "Can I use the PO Box the mail a card to my kayak instructor?" at bounding box center [530, 87] width 212 height 12
click at [44, 102] on div "Chatbot" at bounding box center [39, 105] width 28 height 21
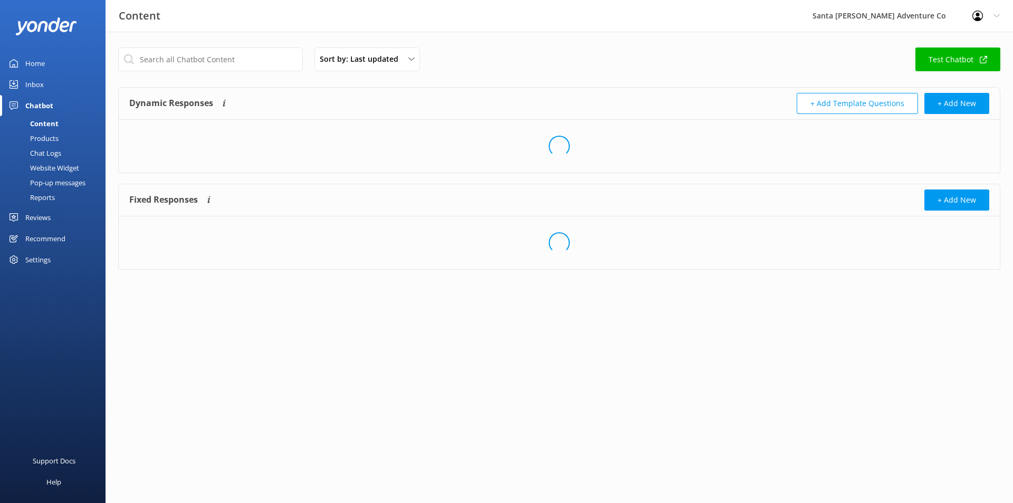
click at [33, 79] on div "Inbox" at bounding box center [34, 84] width 18 height 21
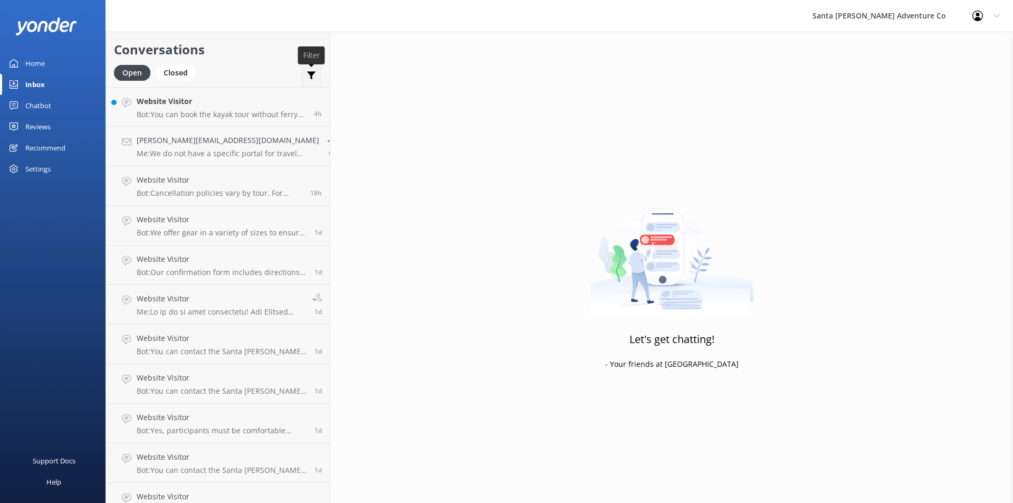
click at [306, 78] on icon at bounding box center [311, 75] width 11 height 11
click at [306, 79] on icon at bounding box center [311, 75] width 11 height 11
click at [34, 108] on div "Chatbot" at bounding box center [38, 105] width 26 height 21
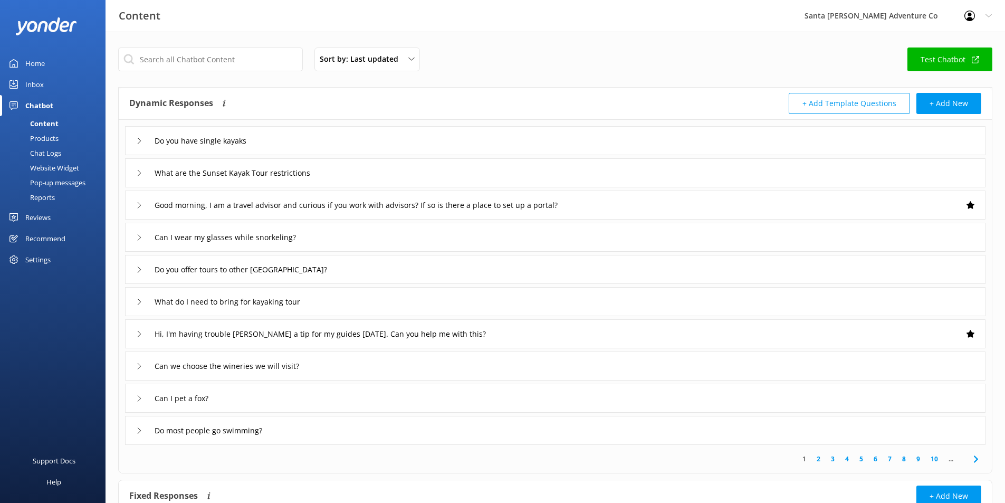
click at [52, 151] on div "Chat Logs" at bounding box center [33, 153] width 55 height 15
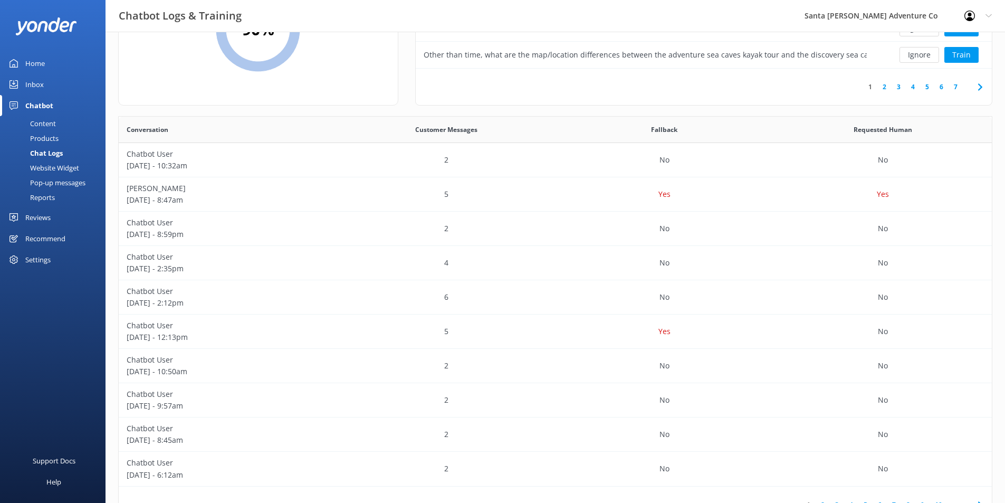
scroll to position [154, 0]
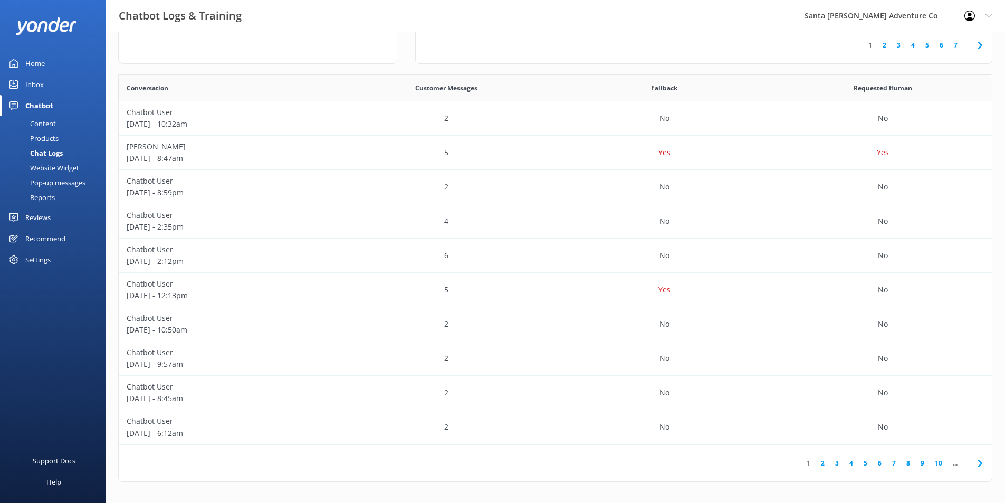
click at [817, 460] on link "2" at bounding box center [823, 463] width 14 height 10
click at [841, 462] on link "3" at bounding box center [837, 463] width 14 height 10
click at [854, 460] on link "4" at bounding box center [851, 463] width 14 height 10
click at [874, 461] on link "6" at bounding box center [880, 463] width 14 height 10
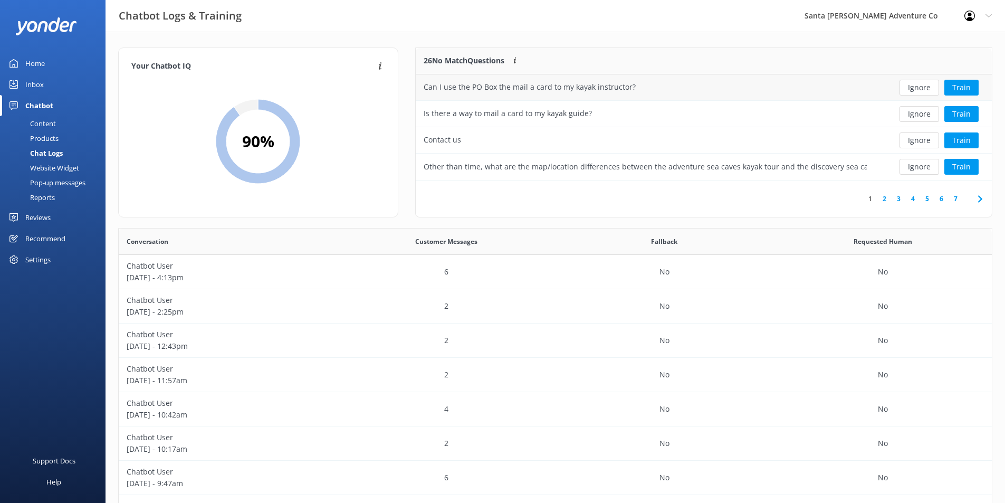
click at [569, 95] on div "Can I use the PO Box the mail a card to my kayak instructor?" at bounding box center [645, 87] width 459 height 26
click at [588, 81] on div "Can I use the PO Box the mail a card to my kayak instructor?" at bounding box center [645, 87] width 459 height 26
click at [783, 76] on div "Can I use the PO Box the mail a card to my kayak instructor?" at bounding box center [645, 87] width 459 height 26
click at [956, 83] on button "Train" at bounding box center [962, 88] width 34 height 16
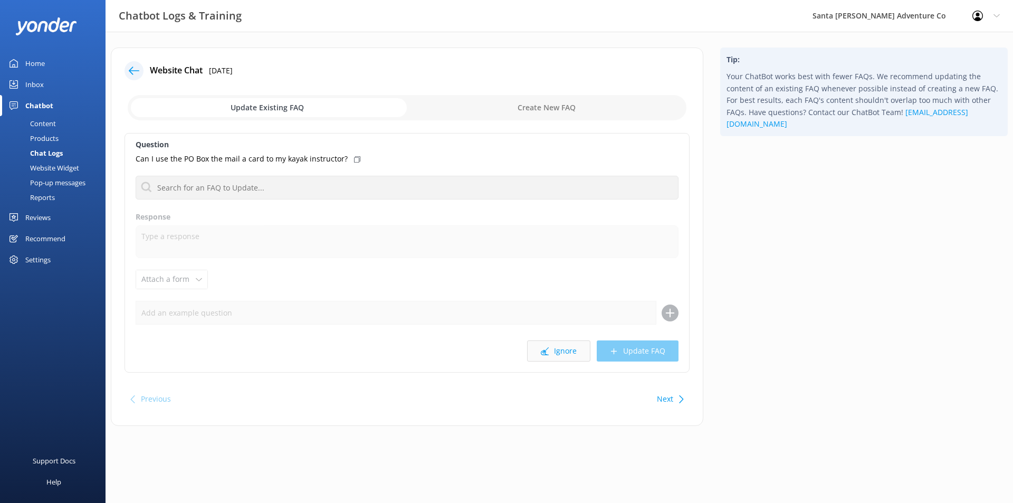
click at [571, 349] on button "Ignore" at bounding box center [558, 350] width 63 height 21
click at [37, 151] on div "Chat Logs" at bounding box center [34, 153] width 56 height 15
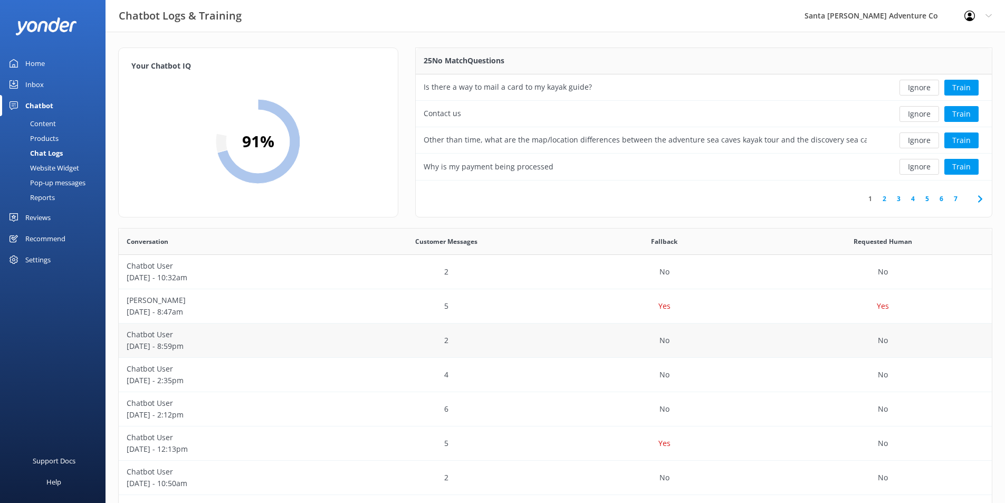
scroll to position [154, 0]
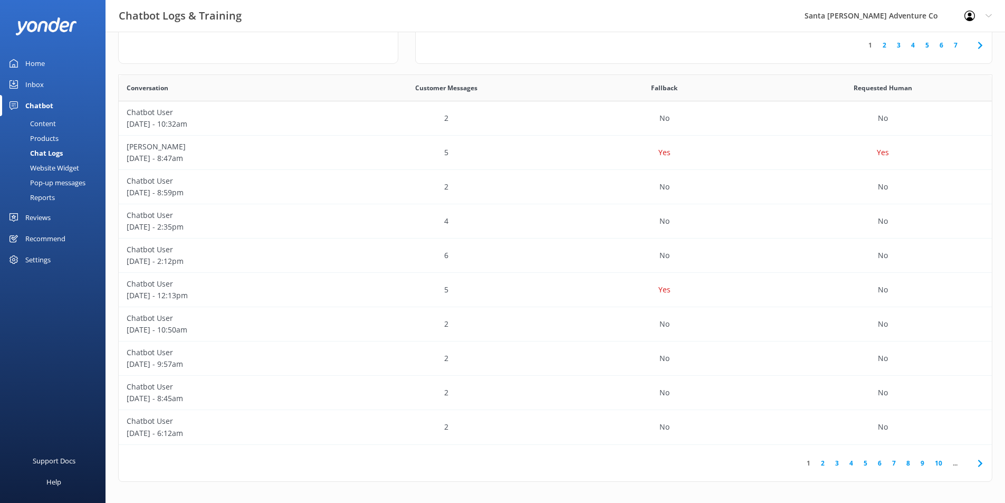
click at [847, 461] on link "4" at bounding box center [851, 463] width 14 height 10
click at [675, 443] on div "No" at bounding box center [665, 427] width 218 height 34
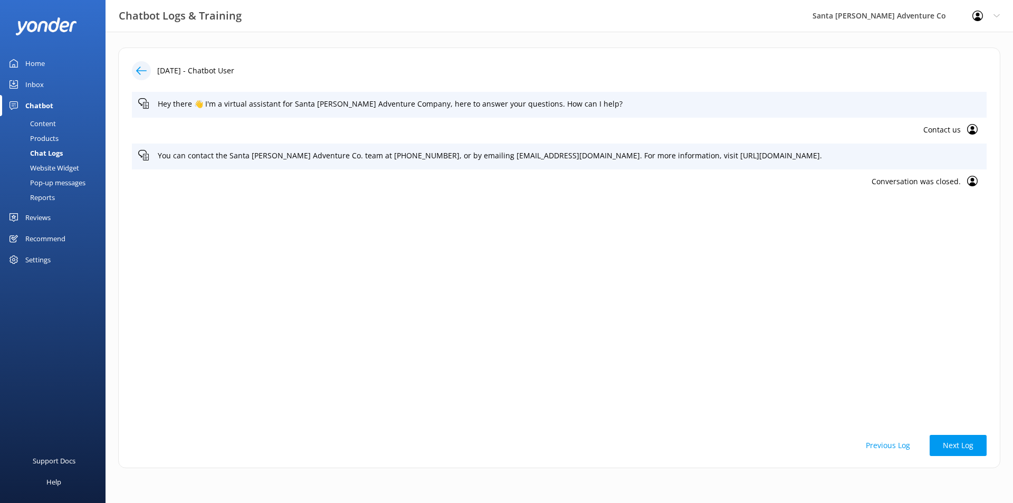
click at [897, 449] on button "Previous Log" at bounding box center [888, 445] width 71 height 21
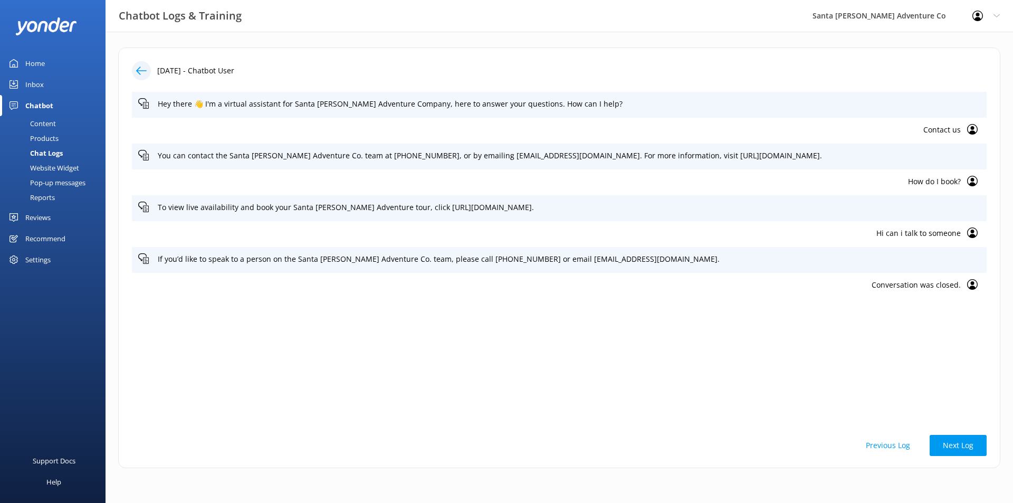
click at [897, 449] on button "Previous Log" at bounding box center [888, 445] width 71 height 21
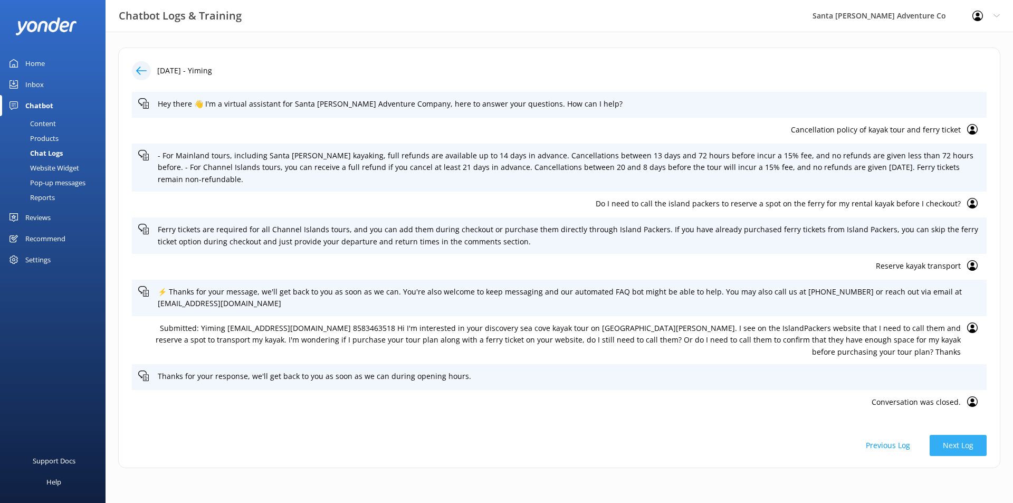
click at [948, 444] on button "Next Log" at bounding box center [958, 445] width 57 height 21
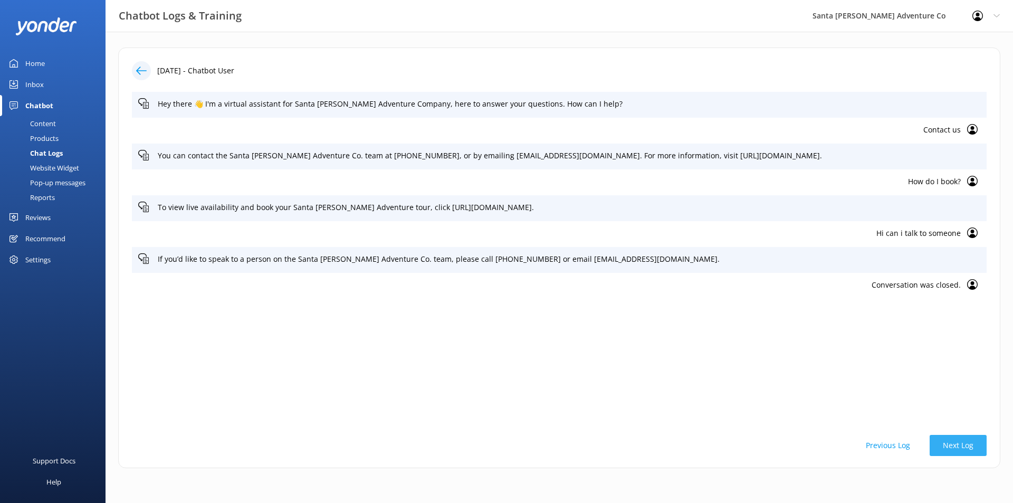
click at [948, 444] on button "Next Log" at bounding box center [958, 445] width 57 height 21
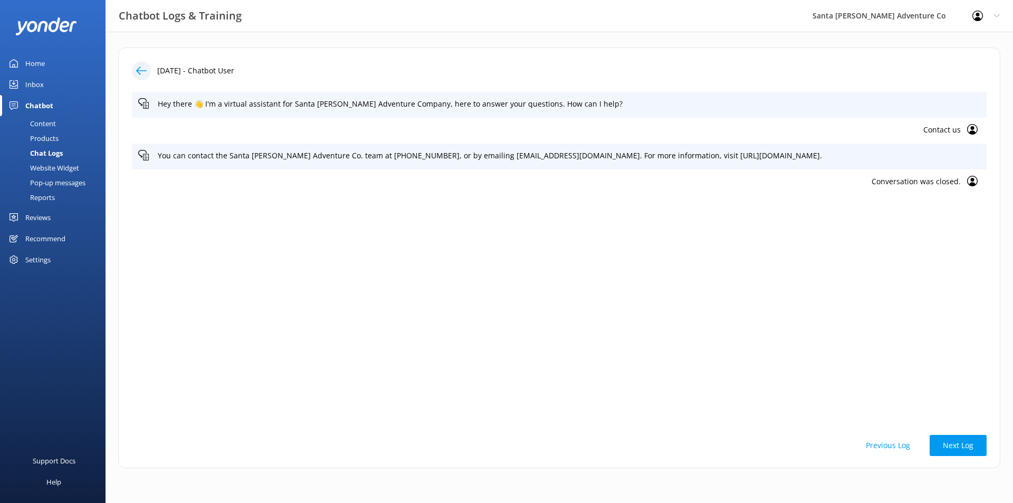
click at [949, 444] on button "Next Log" at bounding box center [958, 445] width 57 height 21
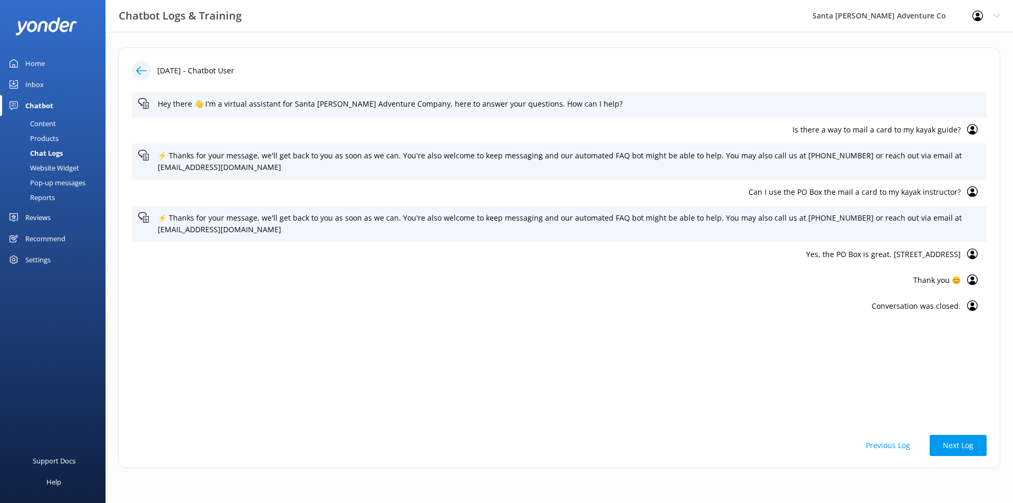
click at [43, 150] on div "Chat Logs" at bounding box center [34, 153] width 56 height 15
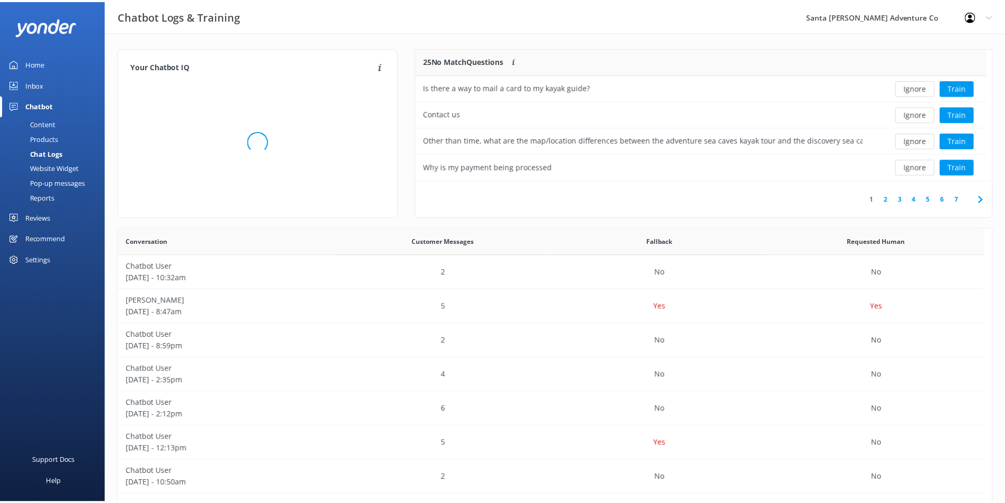
scroll to position [125, 568]
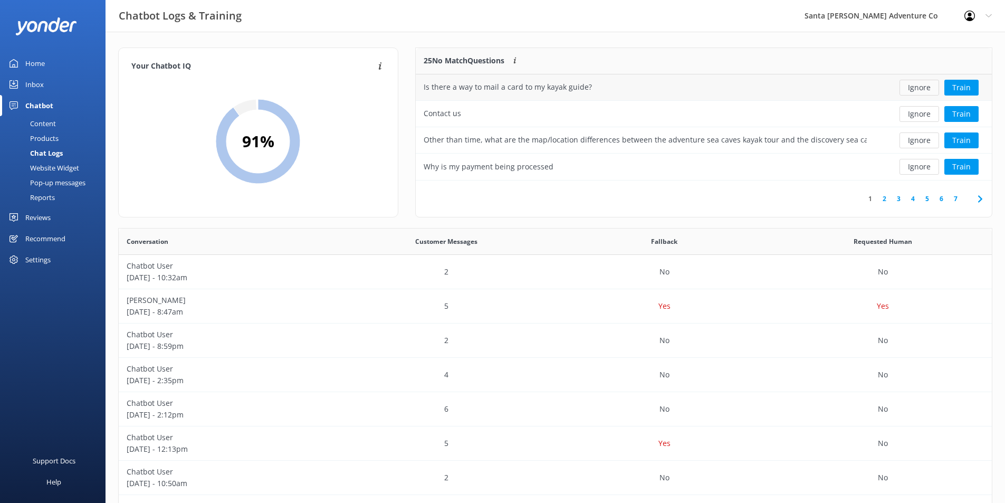
click at [918, 91] on button "Ignore" at bounding box center [920, 88] width 40 height 16
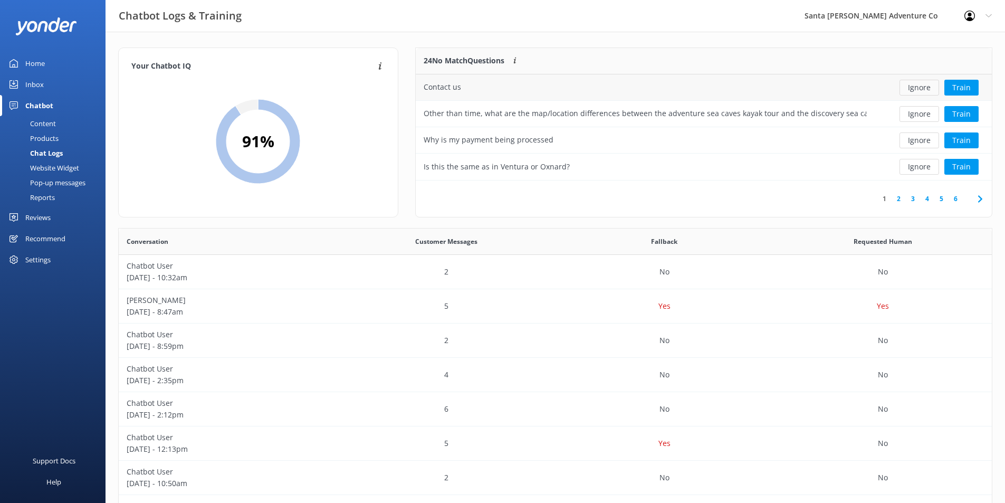
click at [911, 89] on button "Ignore" at bounding box center [920, 88] width 40 height 16
click at [729, 116] on div "Why is my payment being processed" at bounding box center [645, 114] width 459 height 26
click at [502, 115] on div "Why is my payment being processed" at bounding box center [489, 114] width 130 height 12
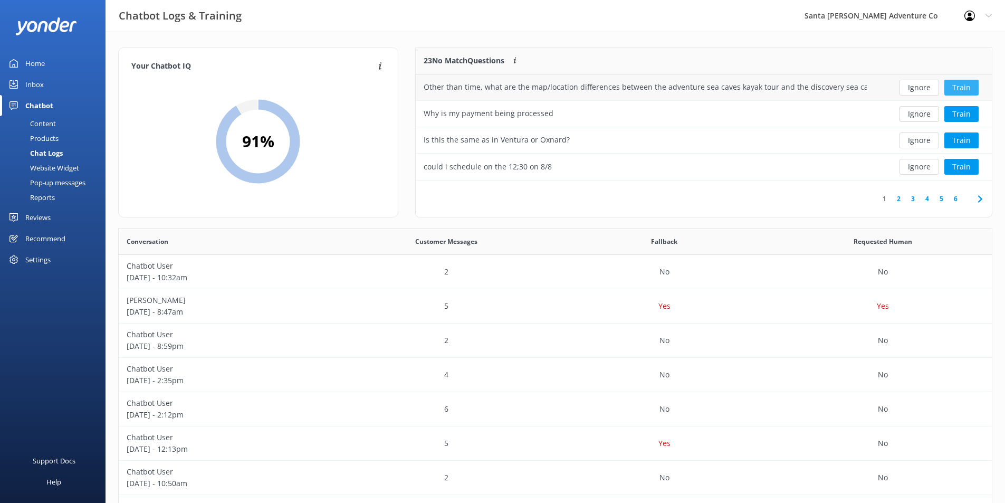
click at [961, 87] on button "Train" at bounding box center [962, 88] width 34 height 16
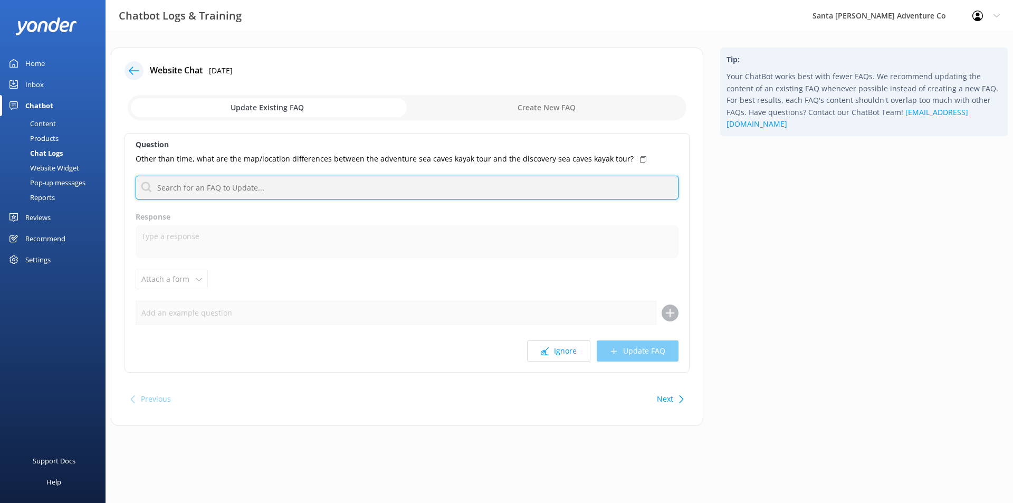
click at [245, 193] on input "text" at bounding box center [407, 188] width 543 height 24
type input "dis"
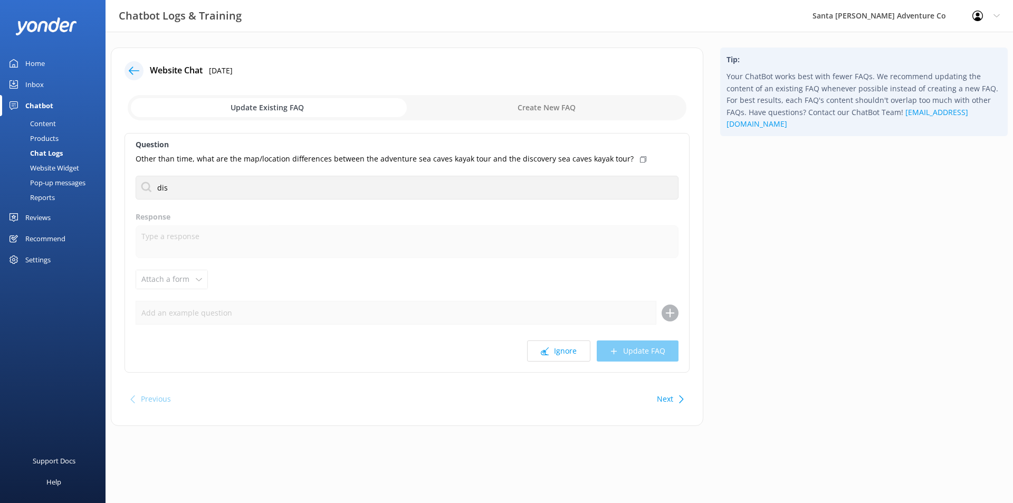
click at [54, 153] on div "Chat Logs" at bounding box center [34, 153] width 56 height 15
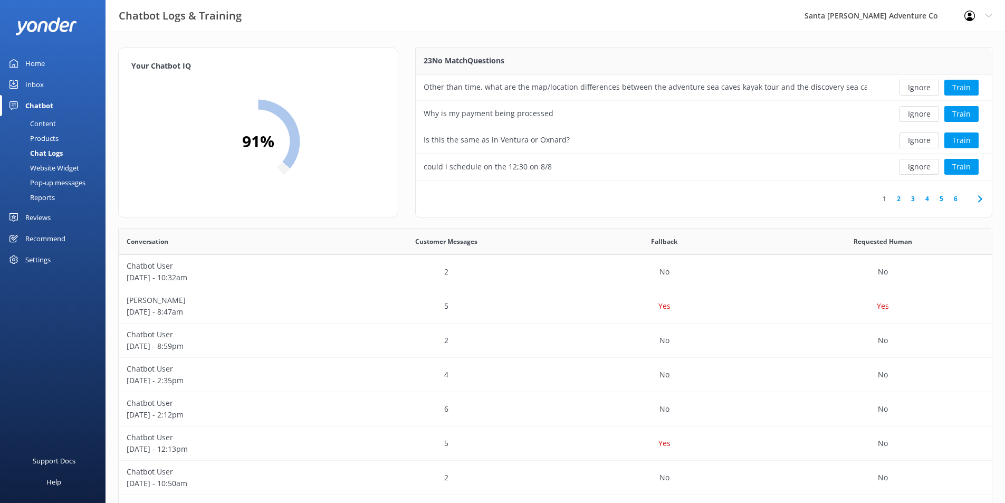
scroll to position [154, 0]
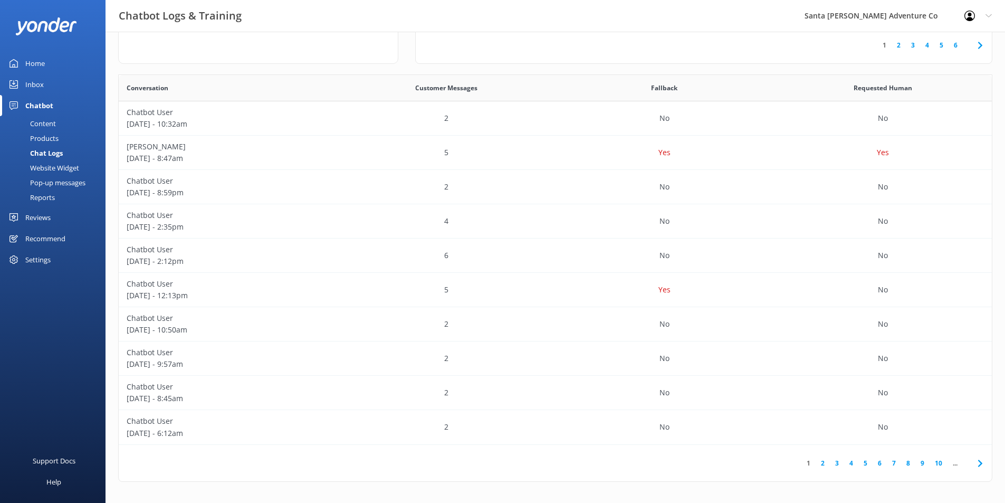
click at [855, 463] on link "4" at bounding box center [851, 463] width 14 height 10
click at [865, 461] on link "5" at bounding box center [866, 463] width 14 height 10
click at [544, 155] on div "2" at bounding box center [446, 153] width 218 height 34
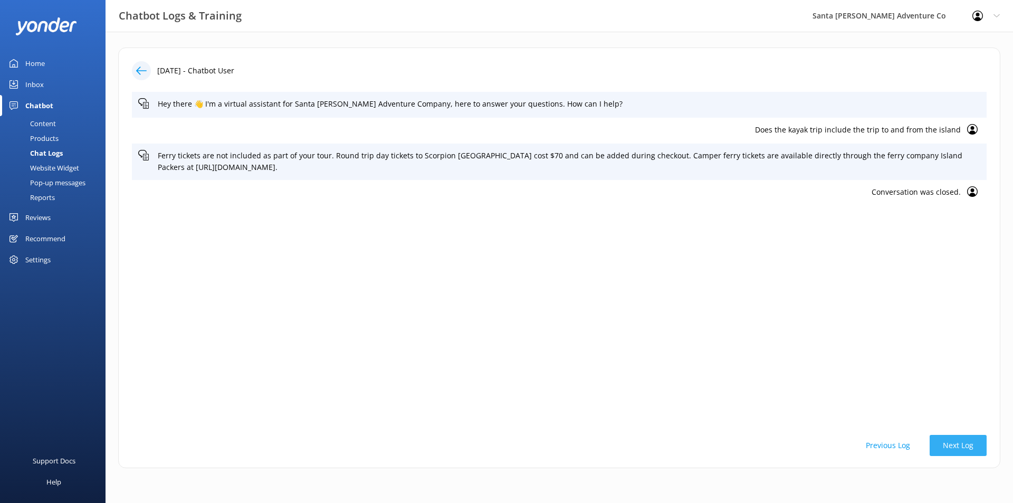
click at [946, 445] on button "Next Log" at bounding box center [958, 445] width 57 height 21
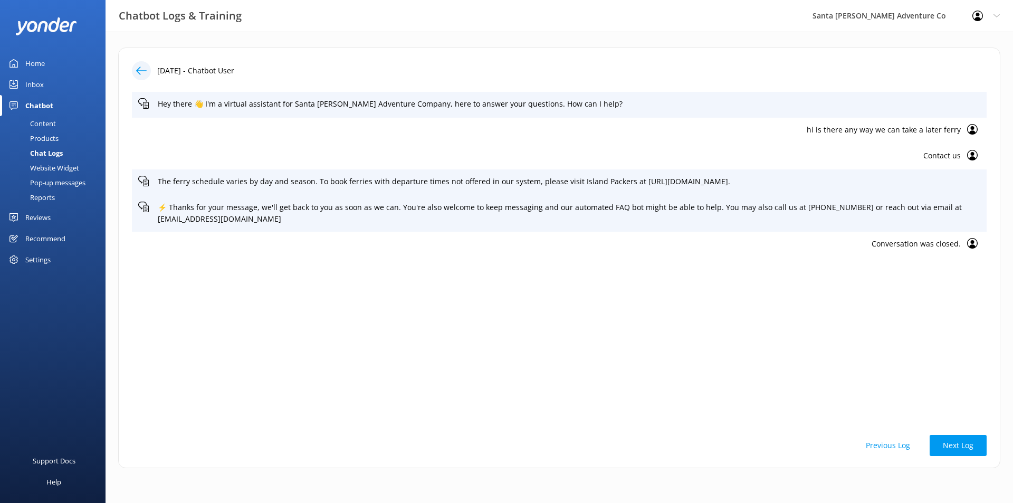
click at [898, 439] on button "Previous Log" at bounding box center [888, 445] width 71 height 21
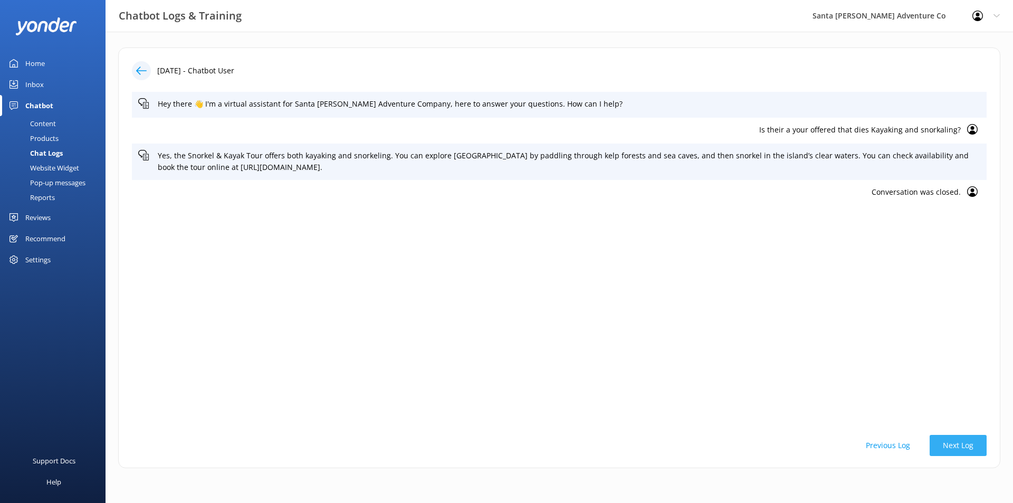
click at [956, 442] on button "Next Log" at bounding box center [958, 445] width 57 height 21
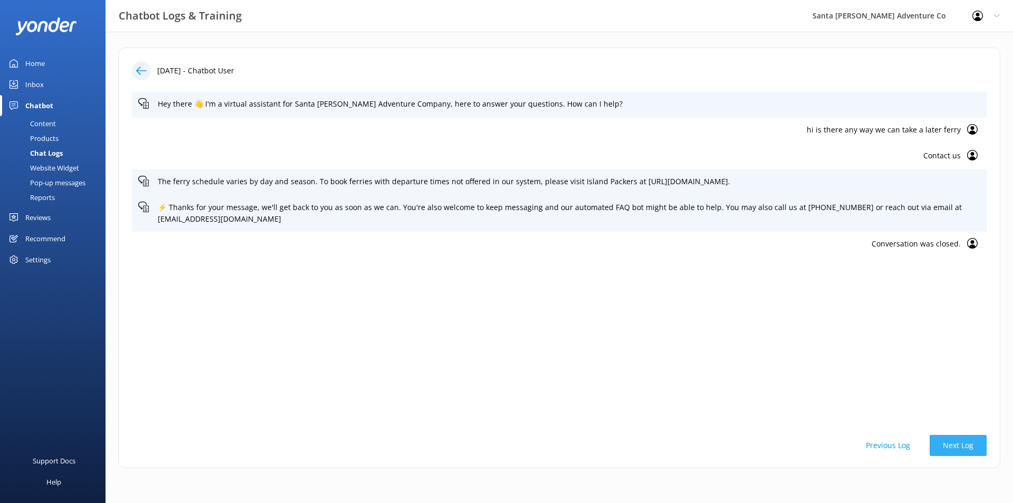
click at [956, 442] on button "Next Log" at bounding box center [958, 445] width 57 height 21
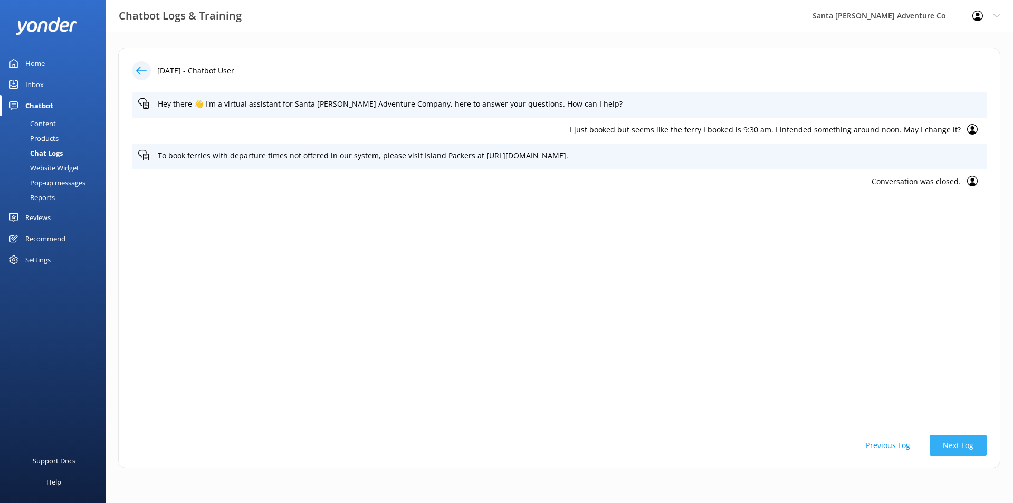
click at [956, 442] on button "Next Log" at bounding box center [958, 445] width 57 height 21
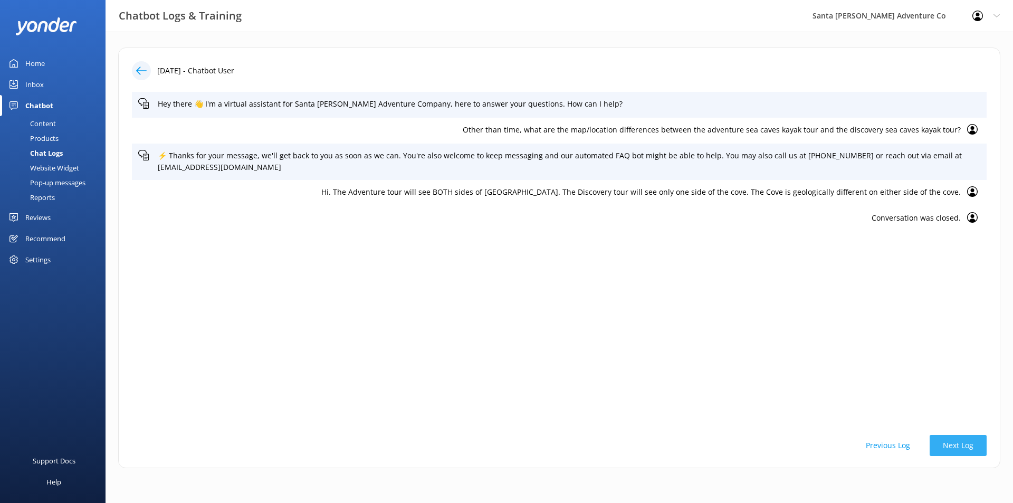
click at [956, 442] on button "Next Log" at bounding box center [958, 445] width 57 height 21
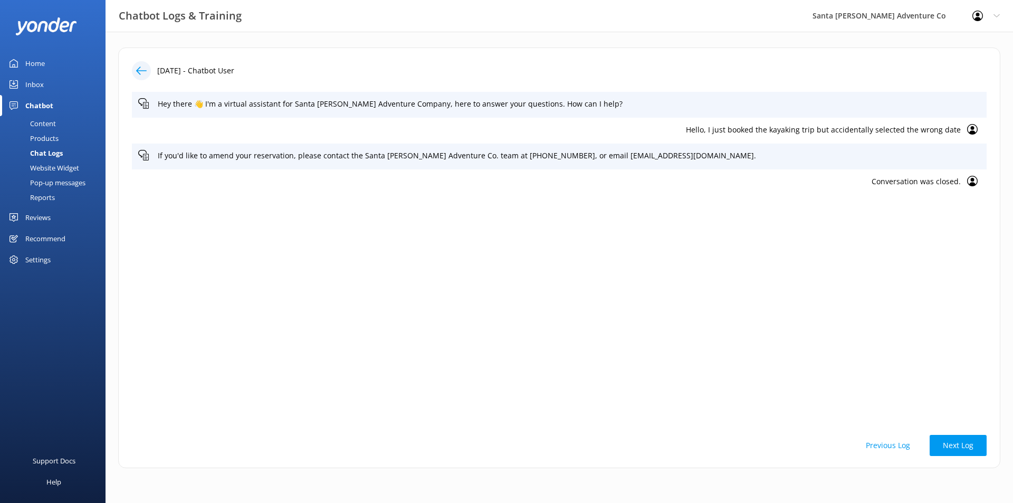
click at [46, 104] on div "Chatbot" at bounding box center [39, 105] width 28 height 21
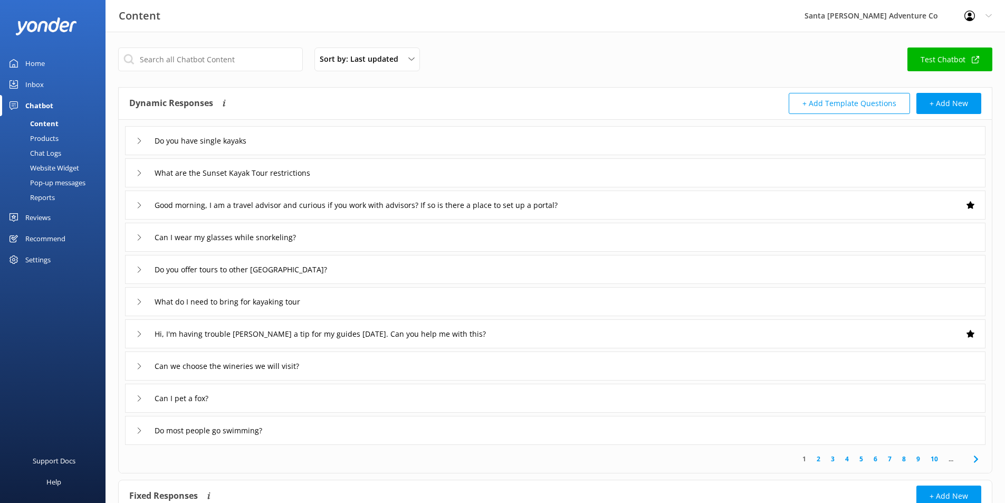
click at [41, 150] on div "Chat Logs" at bounding box center [33, 153] width 55 height 15
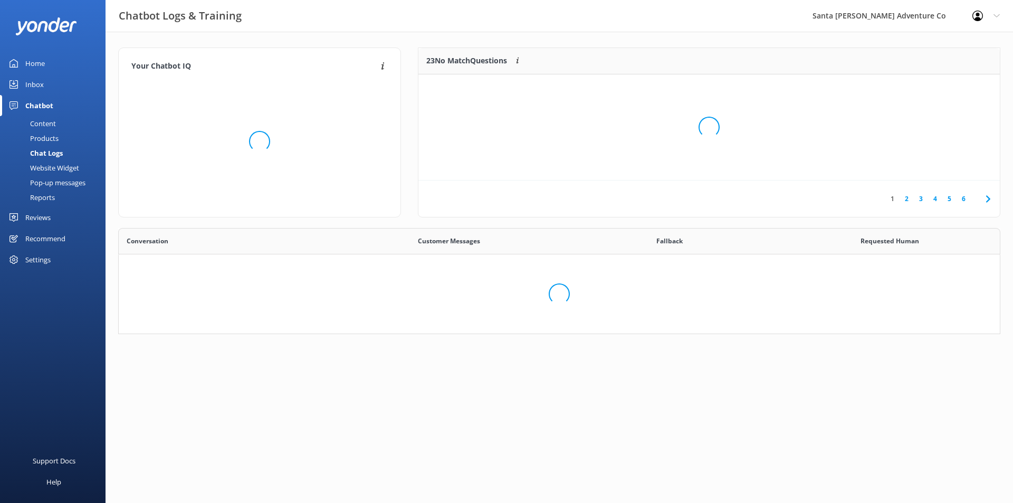
scroll to position [125, 568]
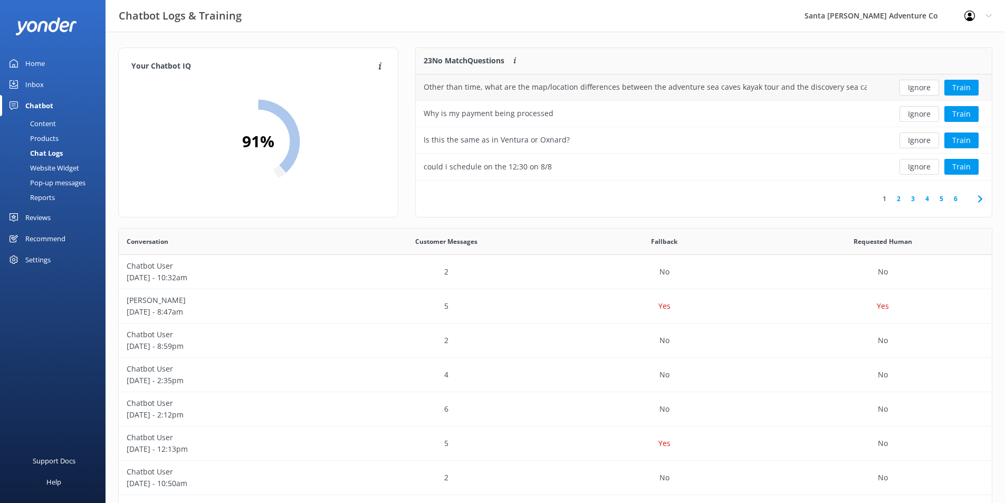
click at [640, 99] on div "Other than time, what are the map/location differences between the adventure se…" at bounding box center [645, 87] width 459 height 26
click at [954, 86] on button "Train" at bounding box center [962, 88] width 34 height 16
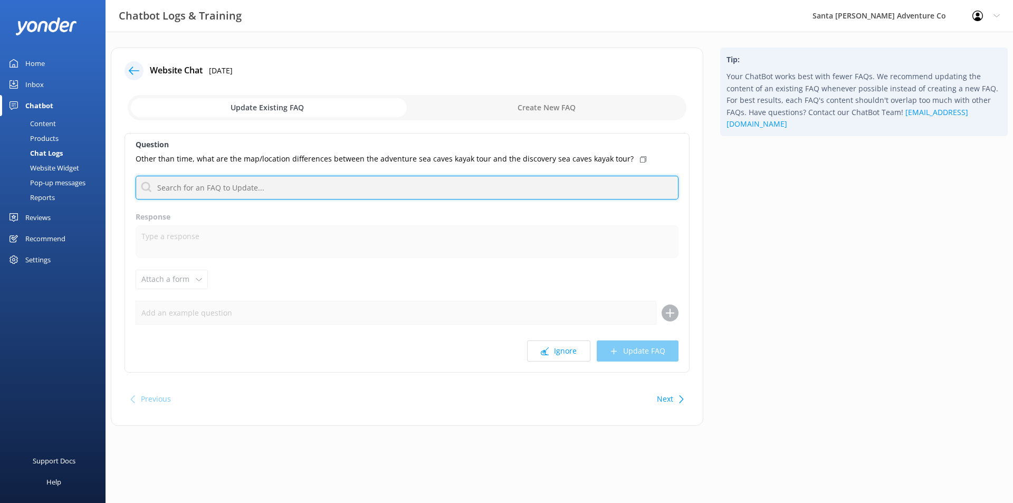
click at [287, 189] on input "text" at bounding box center [407, 188] width 543 height 24
type input "adventure"
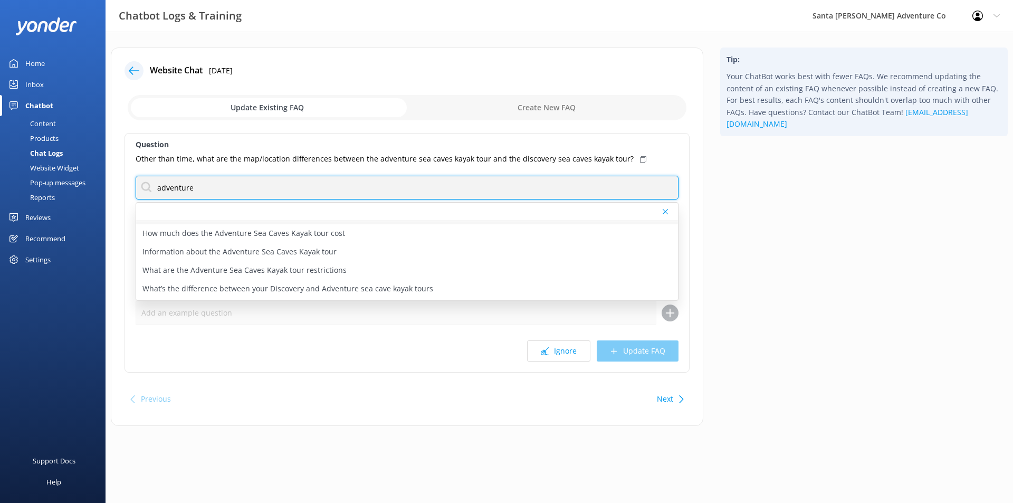
scroll to position [87, 0]
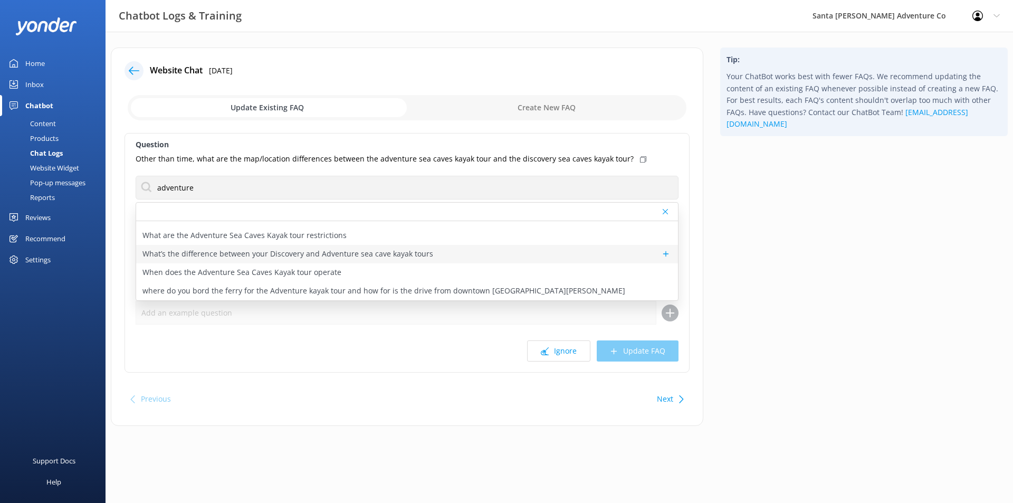
click at [346, 253] on p "What’s the difference between your Discovery and Adventure sea cave kayak tours" at bounding box center [287, 254] width 291 height 12
type textarea "The Adventure Sea Cave Kayak Tour is our most immersive experience, lasting abo…"
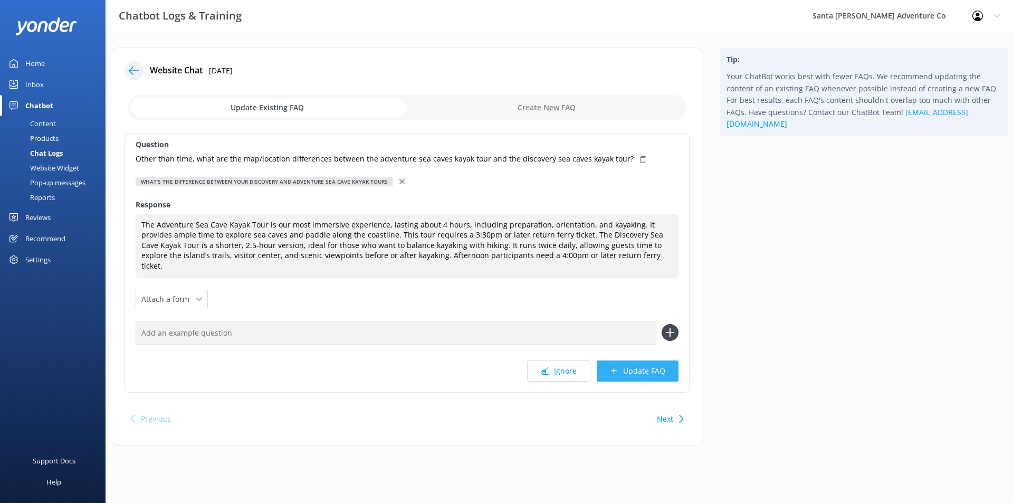
click at [635, 366] on button "Update FAQ" at bounding box center [638, 370] width 82 height 21
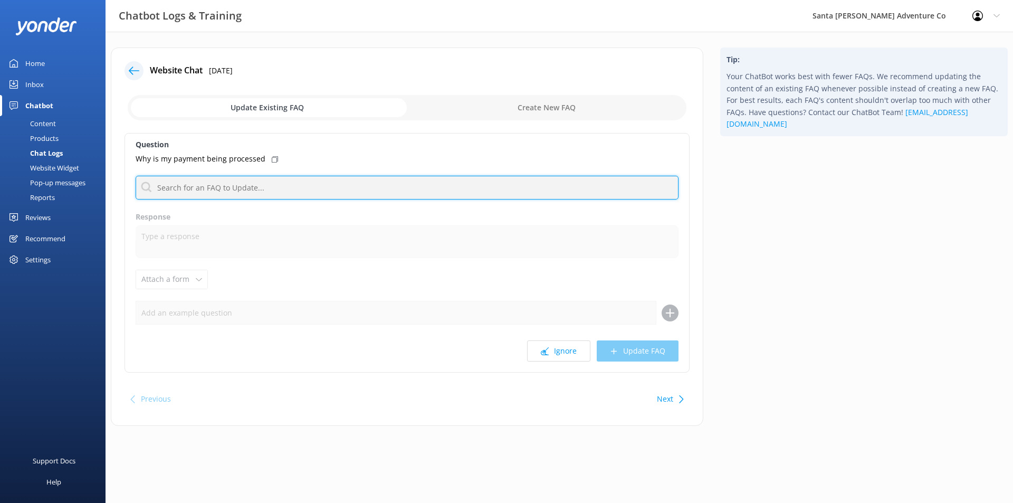
click at [289, 185] on input "text" at bounding box center [407, 188] width 543 height 24
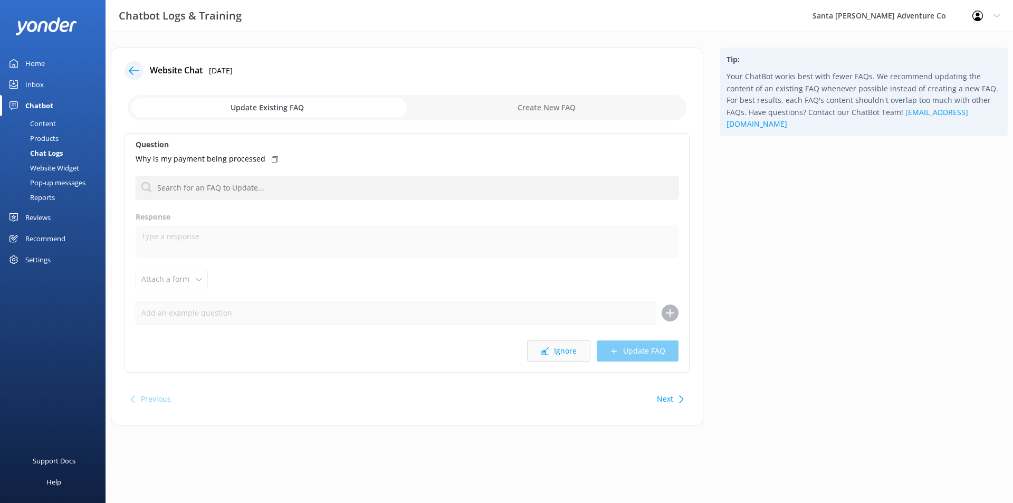
click at [543, 354] on use at bounding box center [545, 351] width 8 height 8
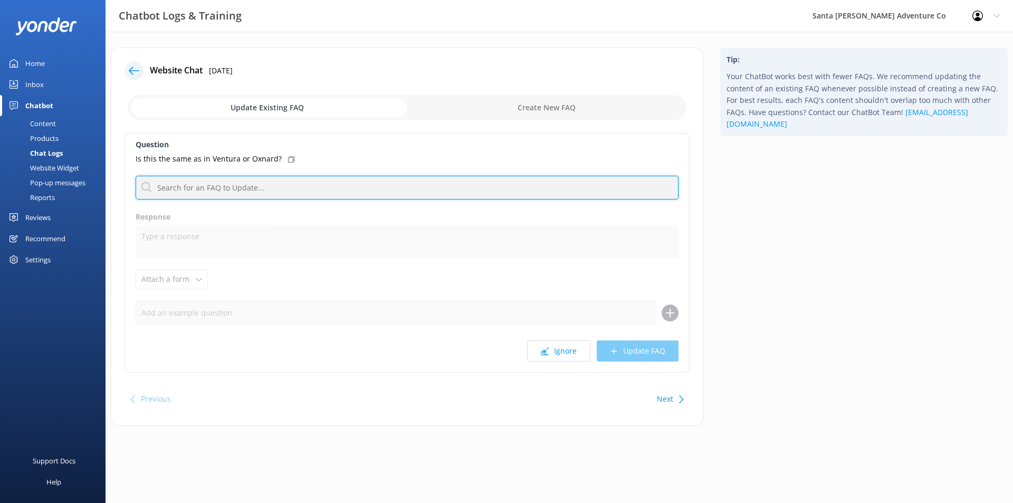
click at [265, 183] on input "text" at bounding box center [407, 188] width 543 height 24
click at [291, 185] on input "text" at bounding box center [407, 188] width 543 height 24
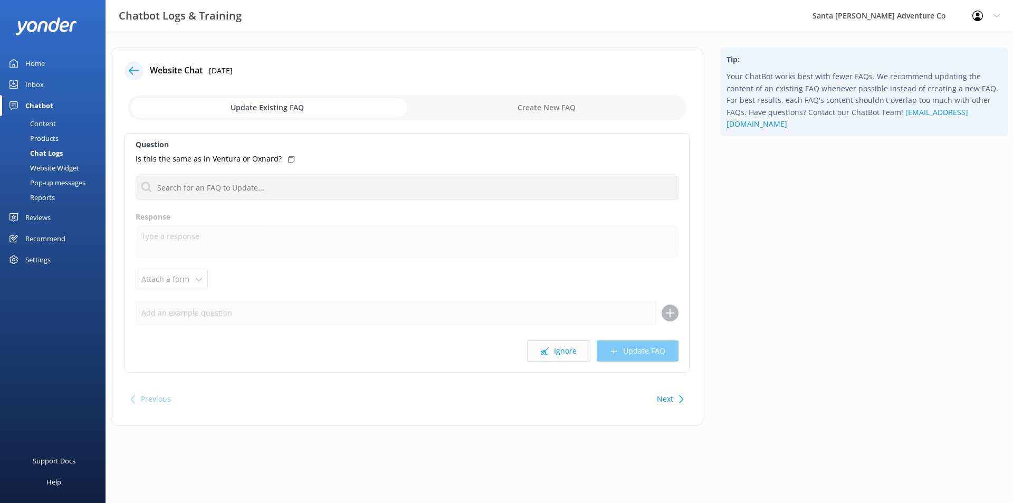
click at [547, 354] on icon at bounding box center [545, 351] width 8 height 8
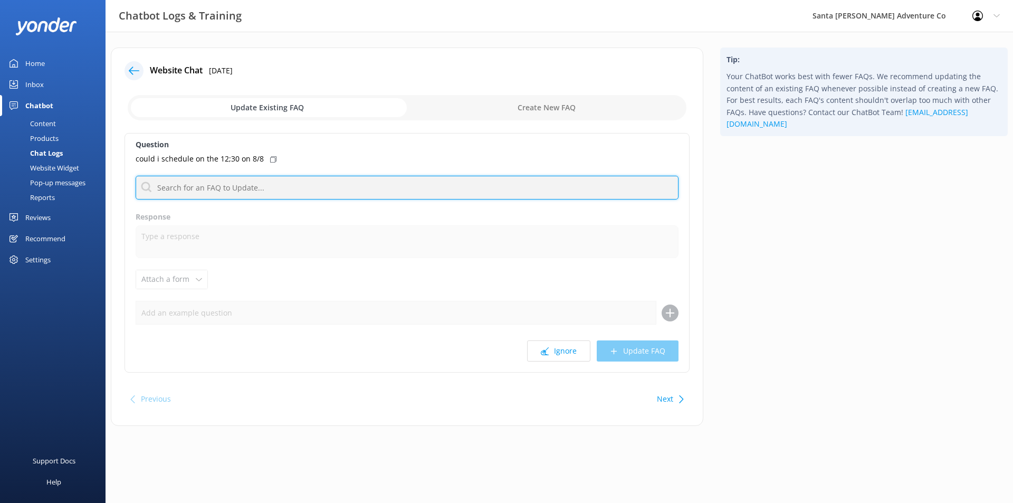
click at [355, 191] on input "text" at bounding box center [407, 188] width 543 height 24
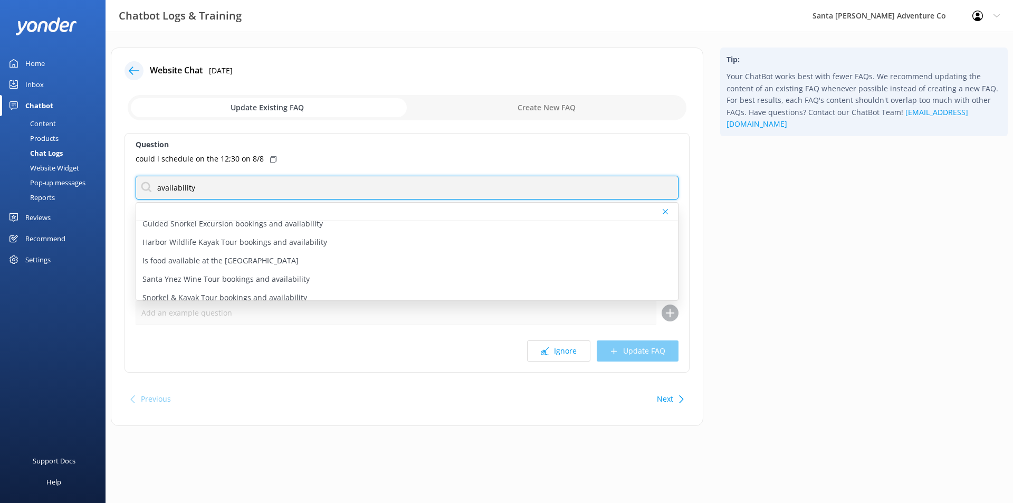
scroll to position [106, 0]
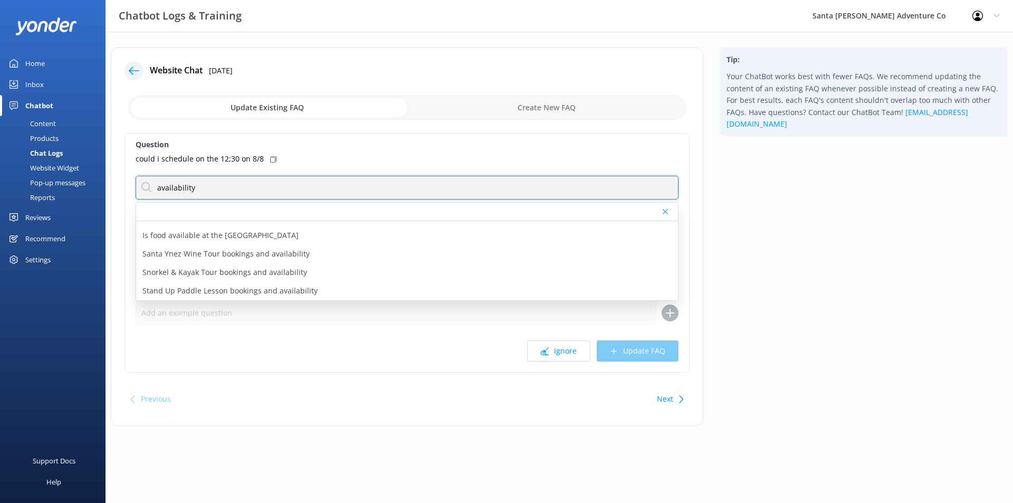
type input "availability"
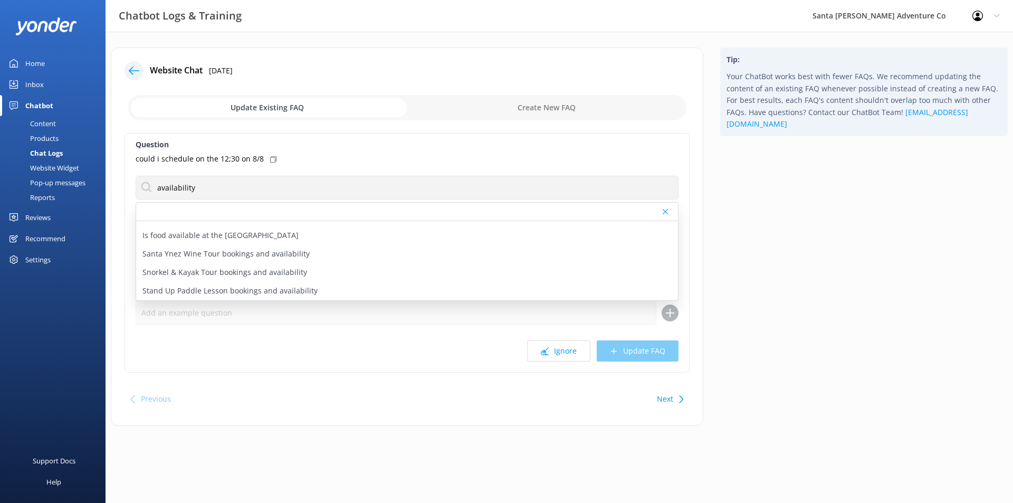
click at [486, 379] on div "Website Chat [DATE] Update Existing FAQ Create New FAQ Question could i schedul…" at bounding box center [407, 236] width 593 height 378
click at [541, 354] on button "Ignore" at bounding box center [558, 350] width 63 height 21
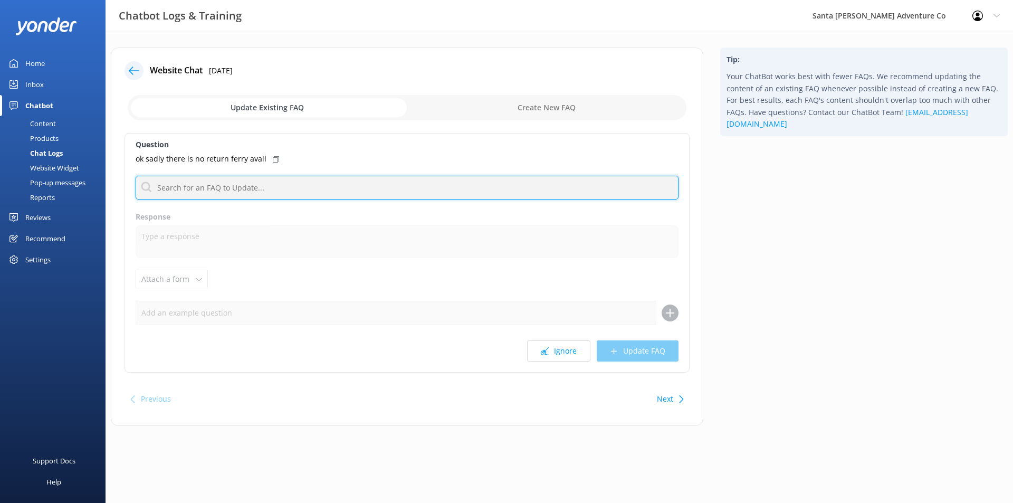
click at [286, 190] on input "text" at bounding box center [407, 188] width 543 height 24
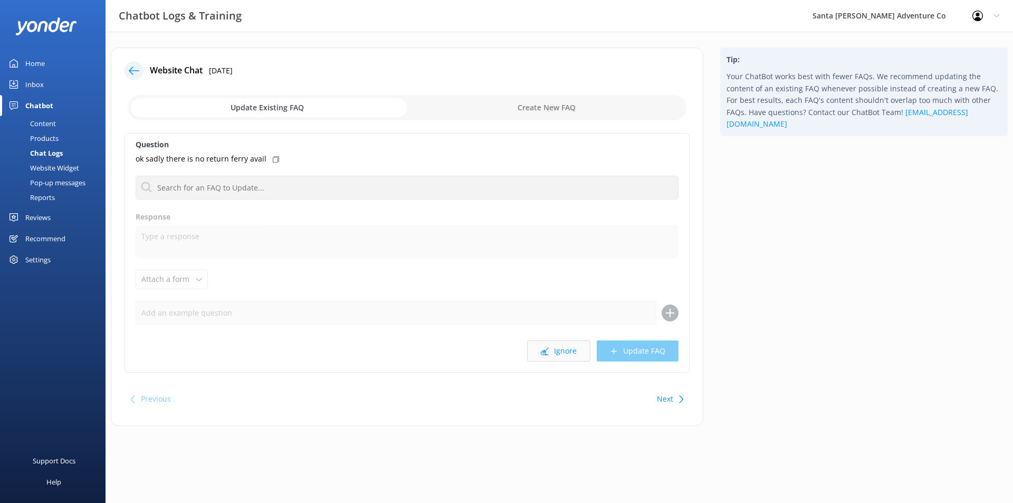
click at [559, 351] on button "Ignore" at bounding box center [558, 350] width 63 height 21
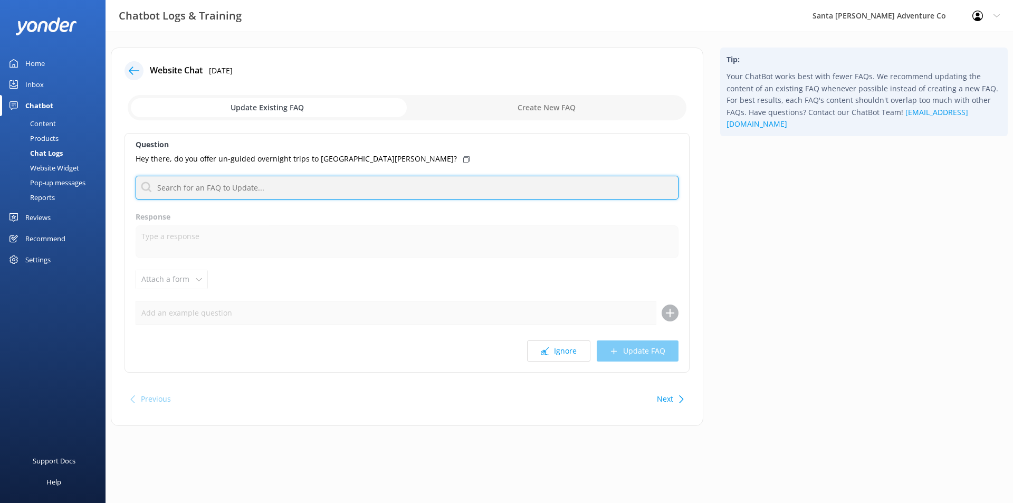
click at [481, 184] on input "text" at bounding box center [407, 188] width 543 height 24
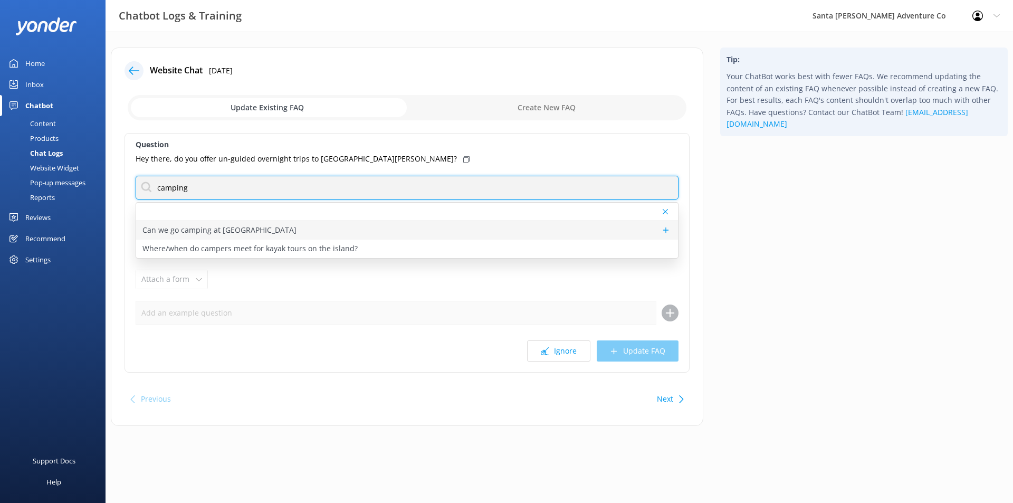
type input "camping"
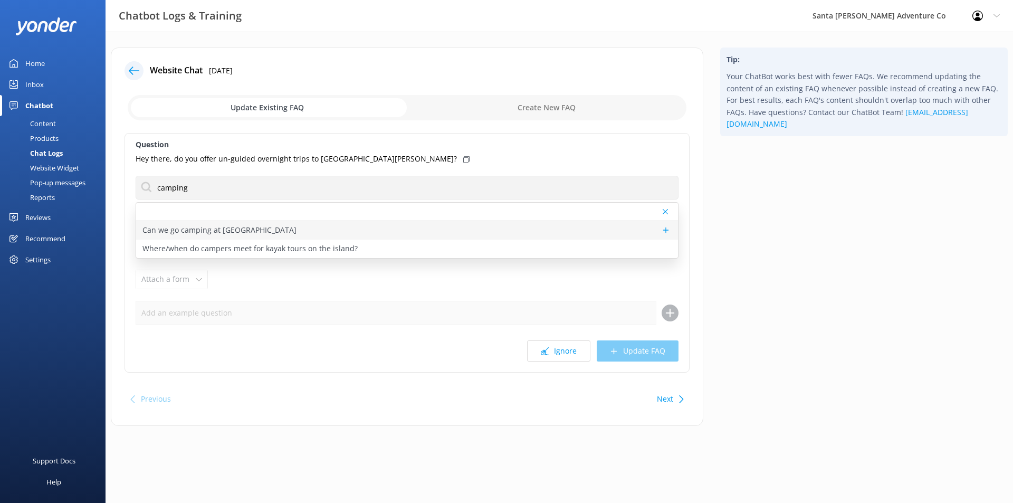
click at [389, 233] on div "Can we go camping at [GEOGRAPHIC_DATA]" at bounding box center [407, 230] width 542 height 18
type textarea "More information on camping at [GEOGRAPHIC_DATA][PERSON_NAME] is available at […"
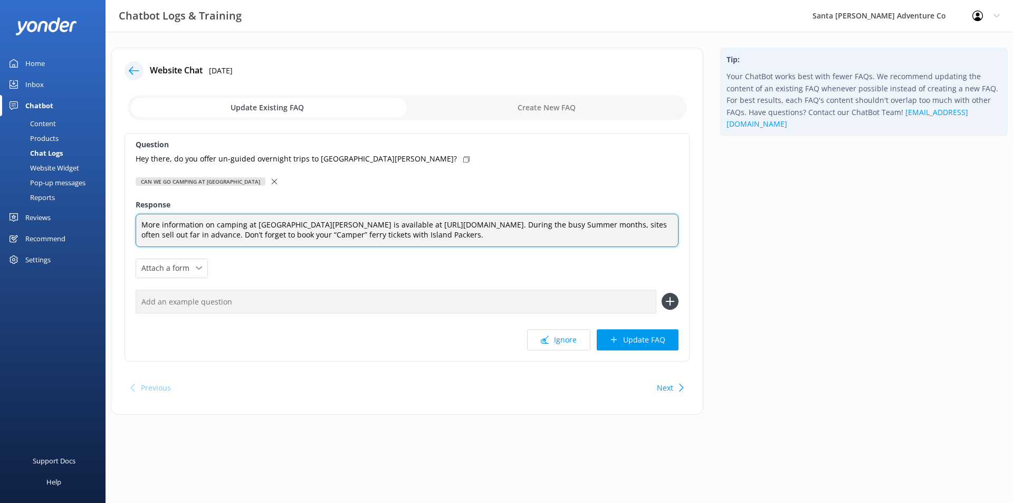
click at [494, 247] on textarea "More information on camping at [GEOGRAPHIC_DATA][PERSON_NAME] is available at […" at bounding box center [407, 230] width 543 height 33
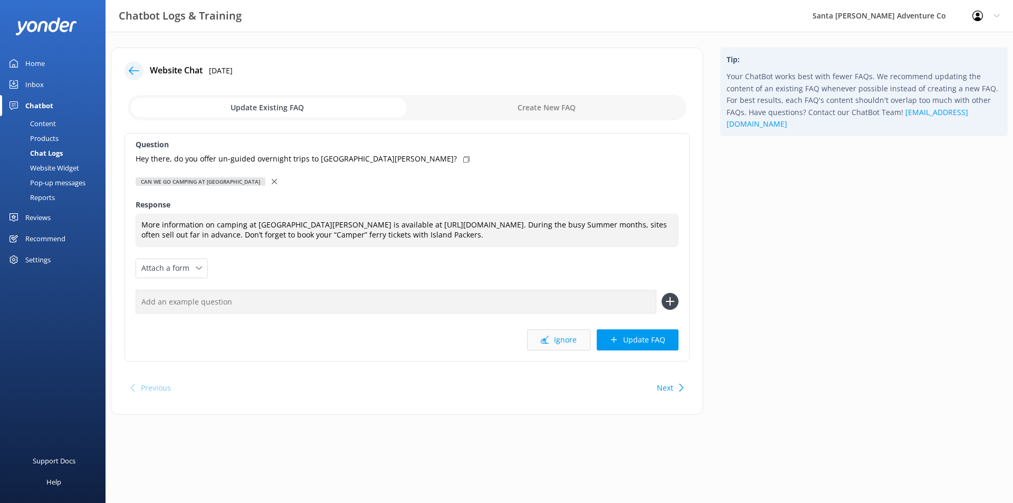
click at [562, 344] on button "Ignore" at bounding box center [558, 339] width 63 height 21
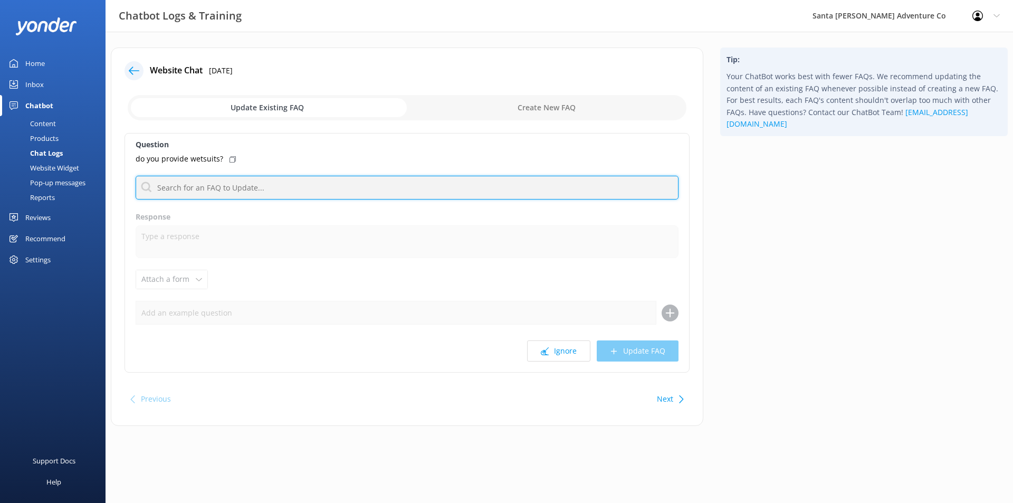
click at [351, 184] on input "text" at bounding box center [407, 188] width 543 height 24
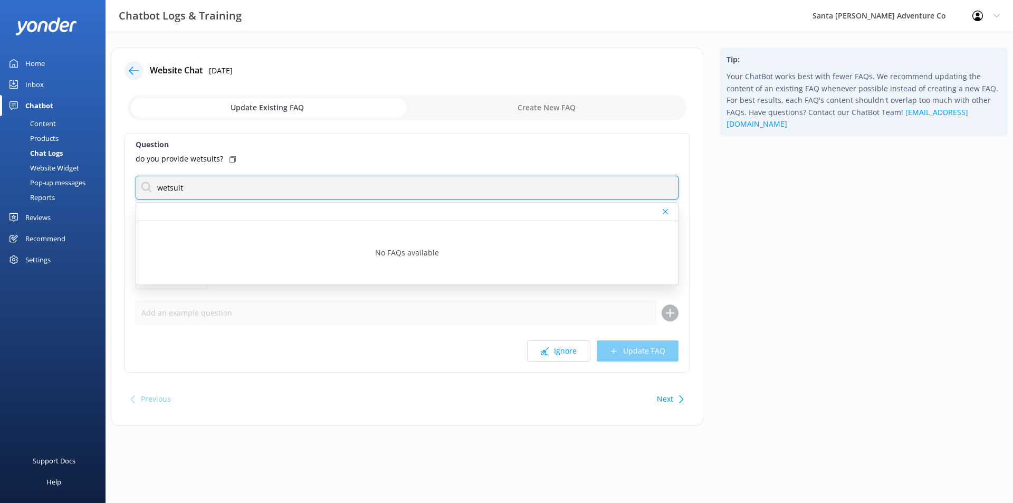
click at [316, 192] on input "wetsuit" at bounding box center [407, 188] width 543 height 24
click at [316, 192] on input "gear" at bounding box center [407, 188] width 543 height 24
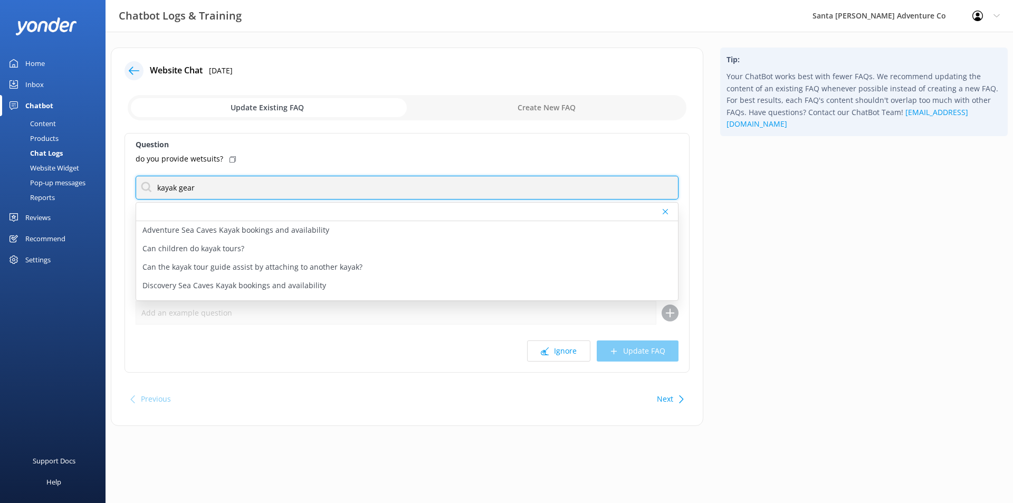
click at [182, 187] on input "kayak gear" at bounding box center [407, 188] width 543 height 24
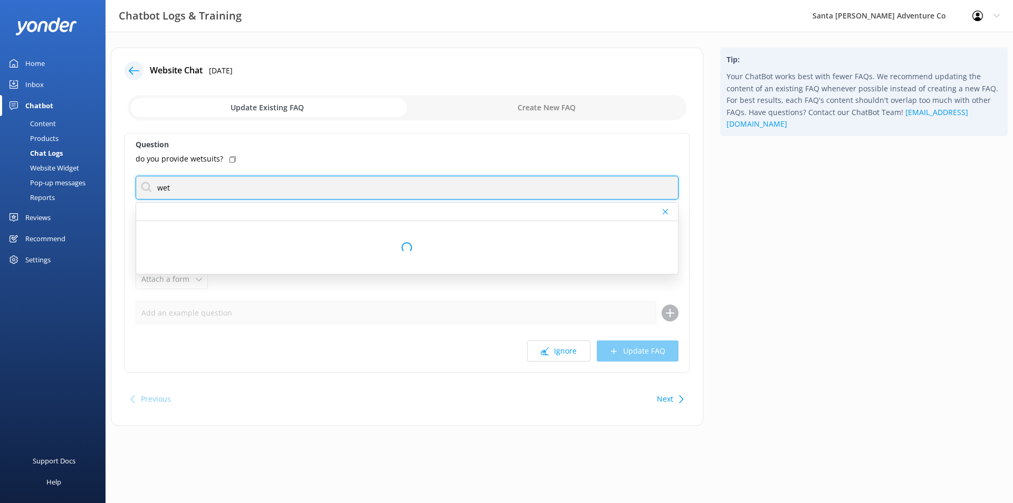
type input "wet"
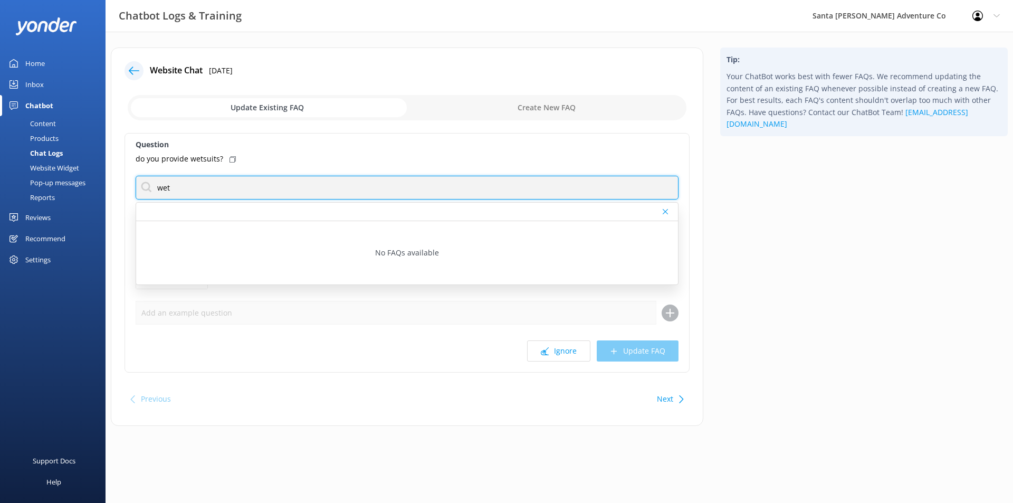
click at [246, 190] on input "wet" at bounding box center [407, 188] width 543 height 24
click at [244, 189] on input "text" at bounding box center [407, 188] width 543 height 24
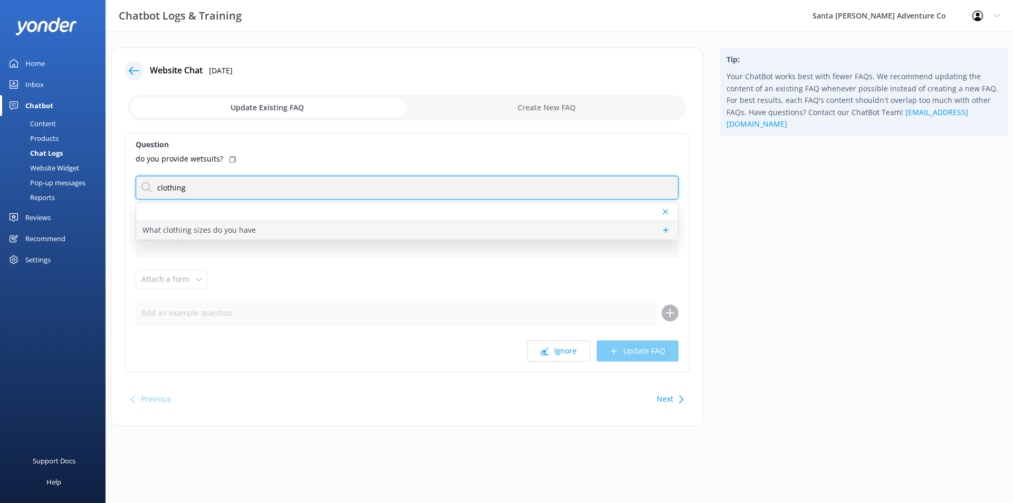
type input "clothing"
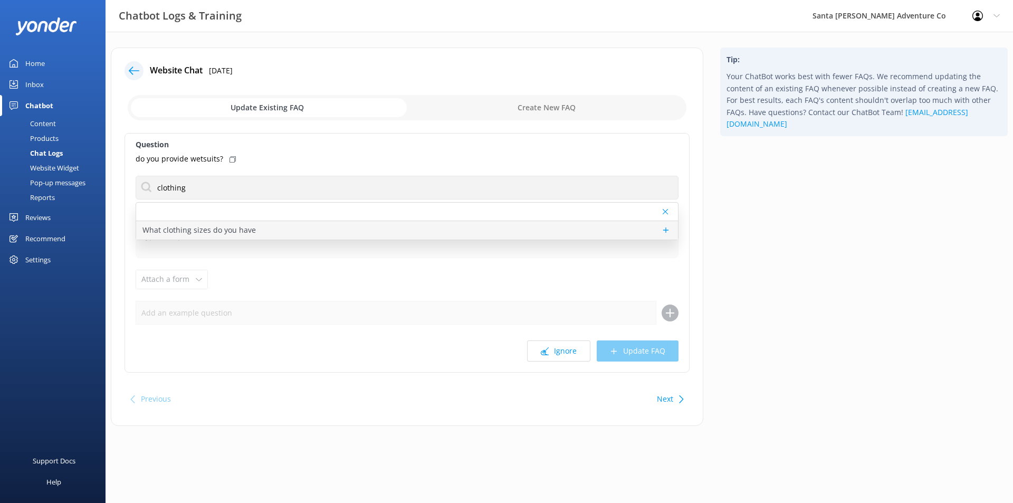
click at [247, 225] on p "What clothing sizes do you have" at bounding box center [198, 230] width 113 height 12
type textarea "We offer gear in a variety of sizes to ensure that our guests are comfortable a…"
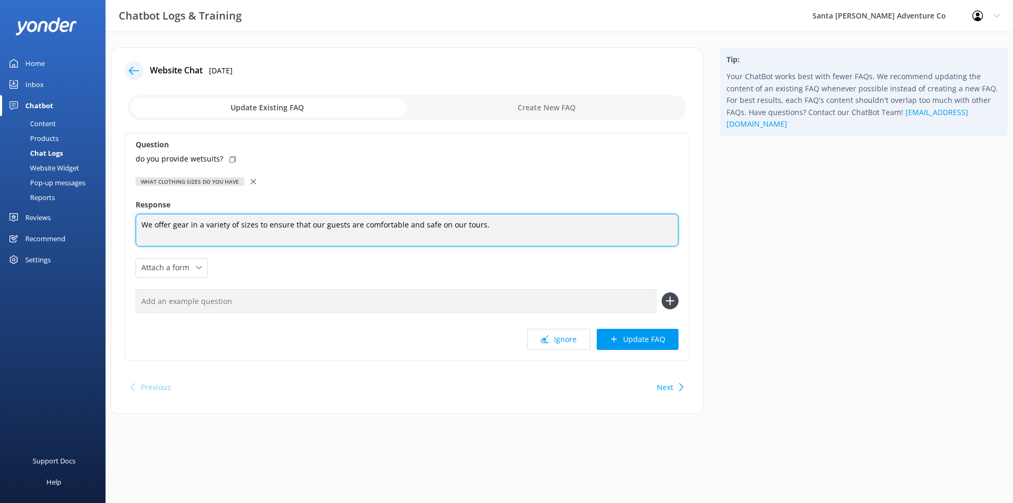
click at [270, 225] on textarea "We offer gear in a variety of sizes to ensure that our guests are comfortable a…" at bounding box center [407, 230] width 543 height 33
click at [248, 223] on textarea "We offer gear in a variety of sizes to ensure that our guests are comfortable a…" at bounding box center [407, 230] width 543 height 33
click at [225, 226] on textarea "We offer gear in a variety of sizes to ensure that our guests are comfortable a…" at bounding box center [407, 230] width 543 height 33
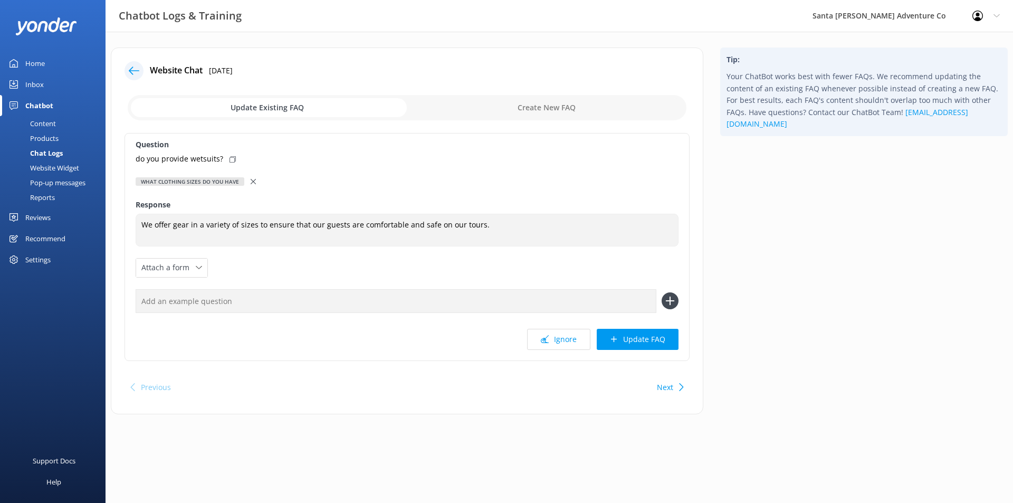
click at [252, 185] on div at bounding box center [254, 182] width 7 height 12
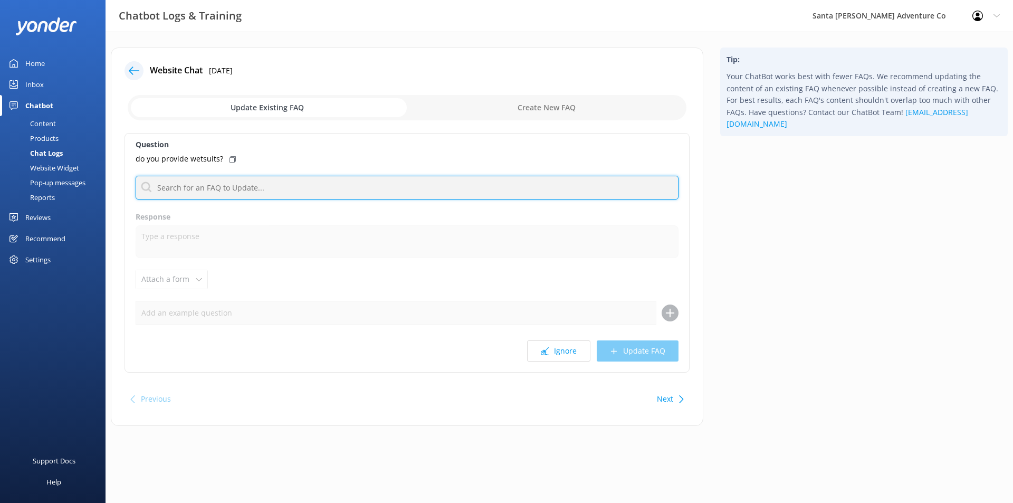
click at [252, 185] on input "text" at bounding box center [407, 188] width 543 height 24
type input "size"
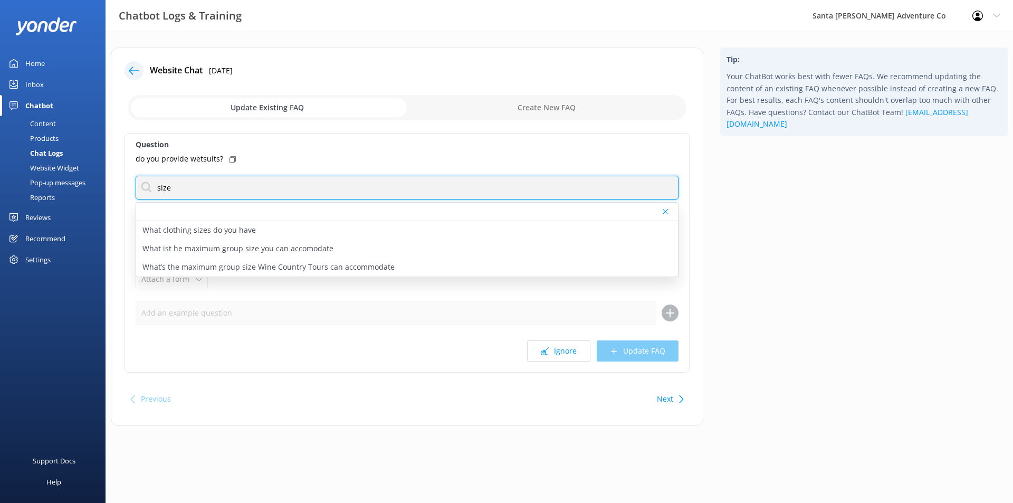
click at [661, 186] on input "size" at bounding box center [407, 188] width 543 height 24
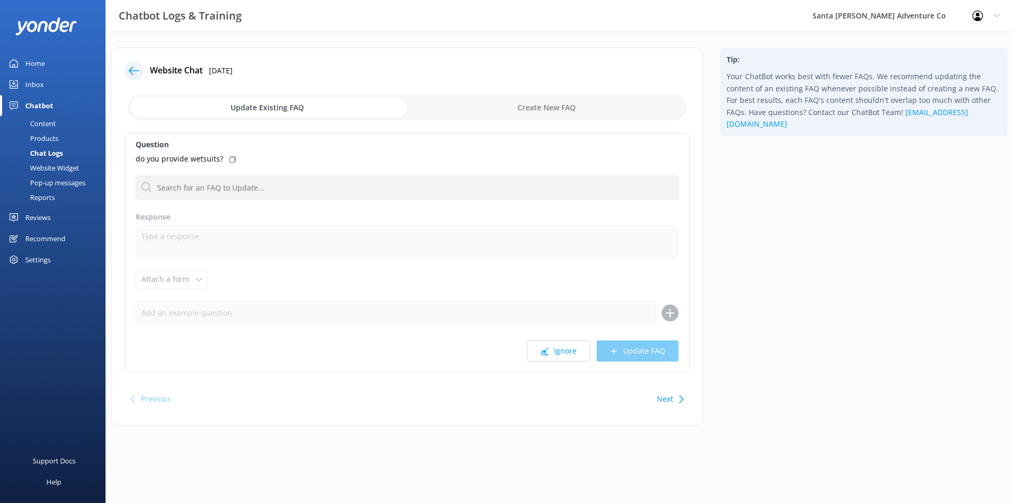
click at [734, 199] on div "Tip: Your ChatBot works best with fewer FAQs. We recommend updating the content…" at bounding box center [864, 241] width 305 height 389
drag, startPoint x: 546, startPoint y: 105, endPoint x: 542, endPoint y: 78, distance: 27.7
click at [542, 78] on div "Website Chat [DATE] Update Existing FAQ Create New FAQ Question do you provide …" at bounding box center [407, 236] width 593 height 378
click at [230, 160] on icon at bounding box center [233, 159] width 6 height 6
click at [195, 159] on p "do you provide wetsuits?" at bounding box center [180, 159] width 88 height 12
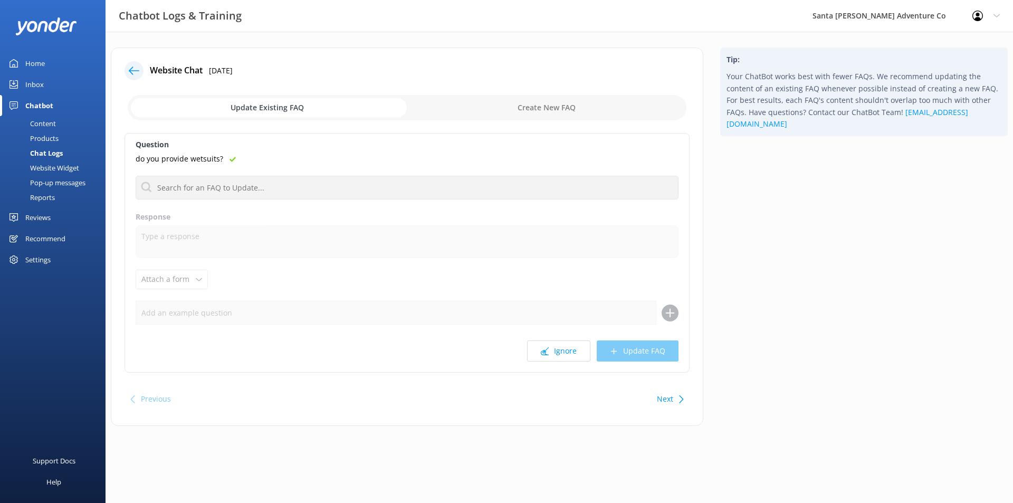
click at [51, 151] on div "Chat Logs" at bounding box center [34, 153] width 56 height 15
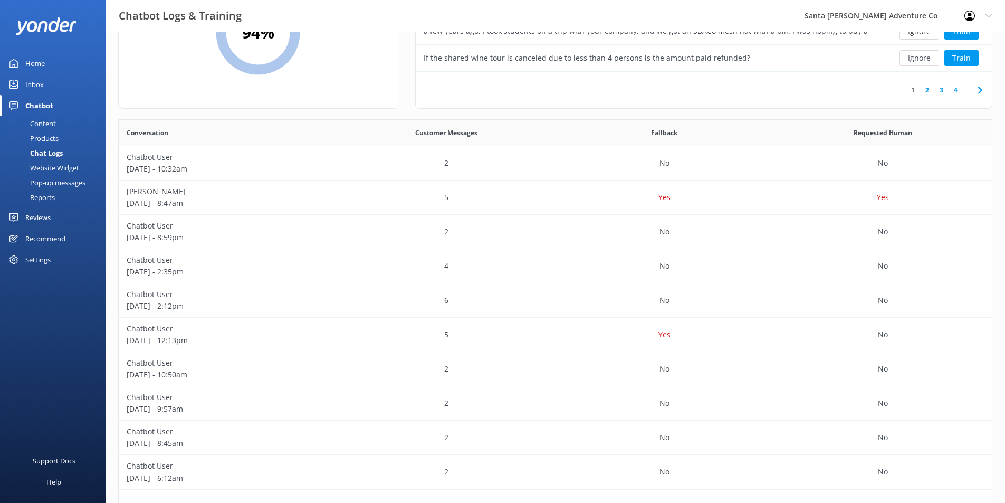
scroll to position [154, 0]
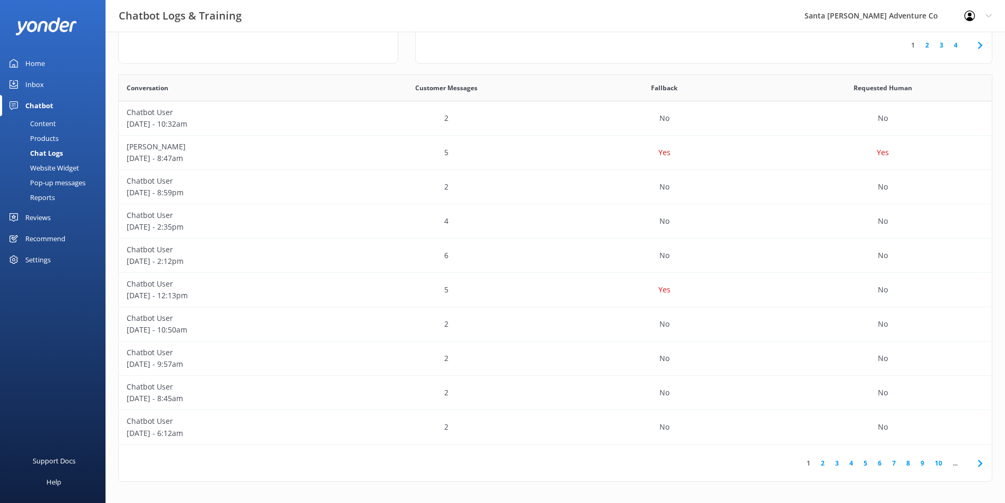
click at [894, 459] on link "7" at bounding box center [894, 463] width 14 height 10
click at [817, 438] on div "No" at bounding box center [883, 427] width 218 height 34
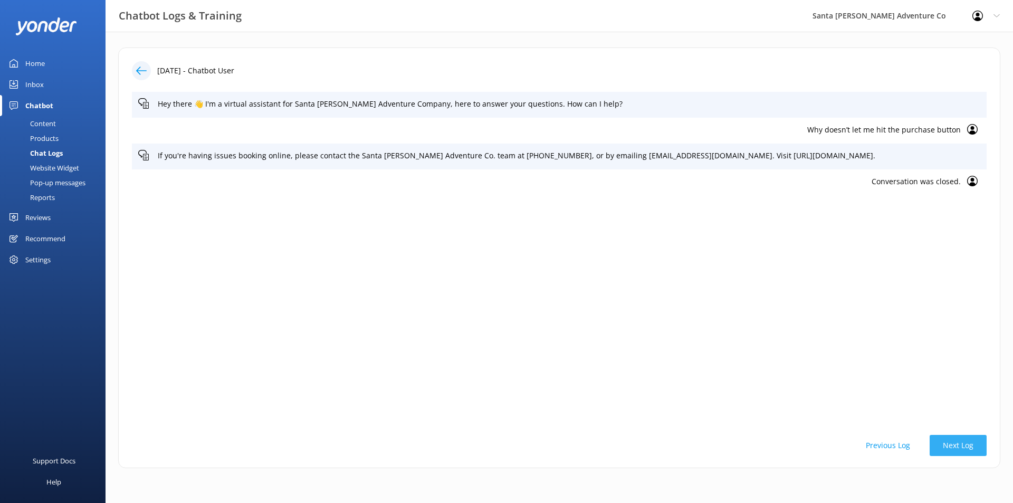
click at [944, 442] on button "Next Log" at bounding box center [958, 445] width 57 height 21
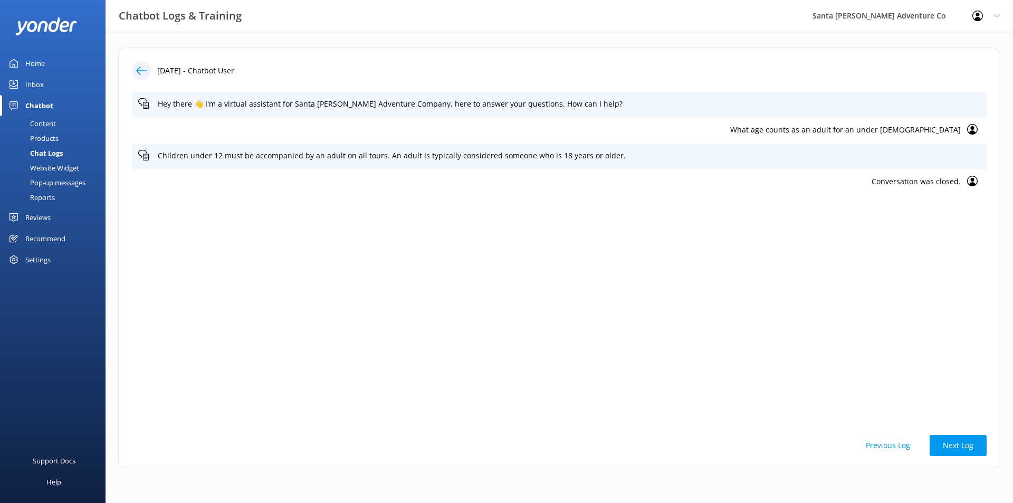
click at [899, 444] on button "Previous Log" at bounding box center [888, 445] width 71 height 21
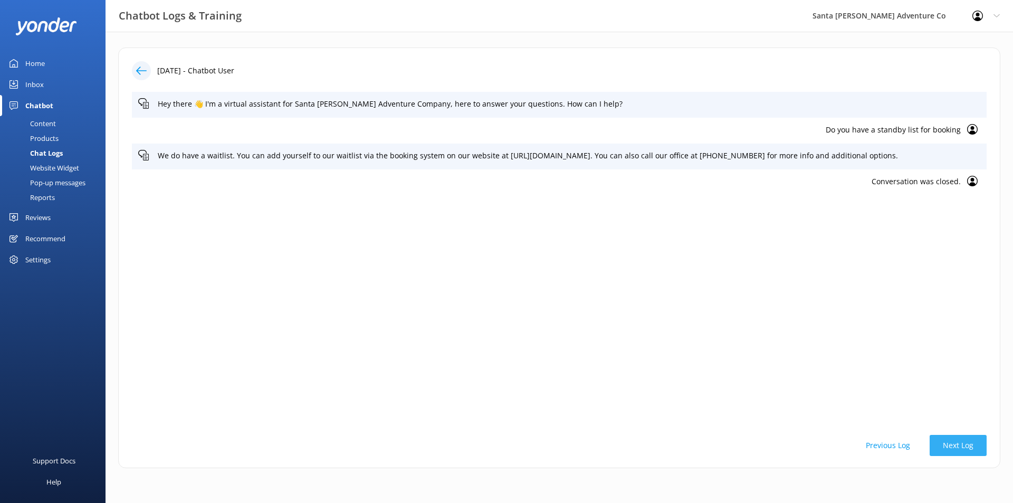
click at [961, 441] on button "Next Log" at bounding box center [958, 445] width 57 height 21
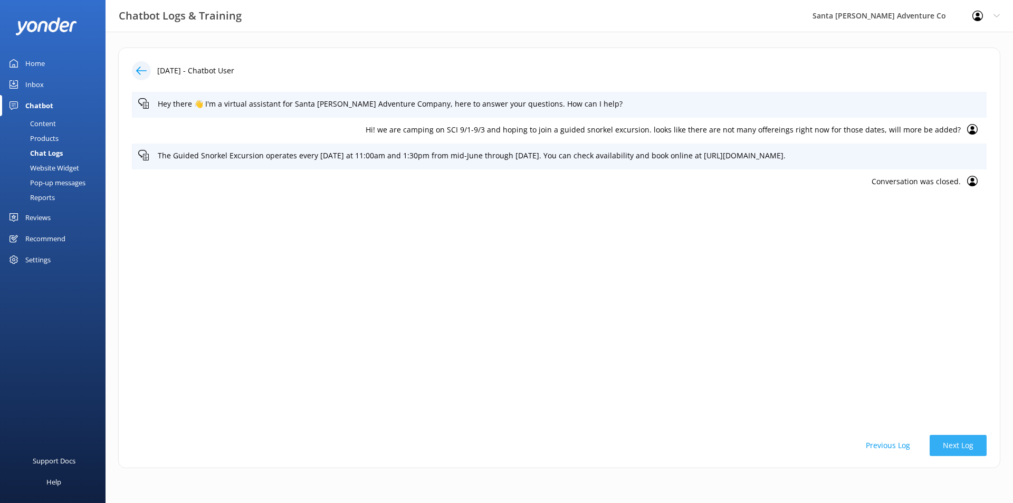
click at [961, 441] on button "Next Log" at bounding box center [958, 445] width 57 height 21
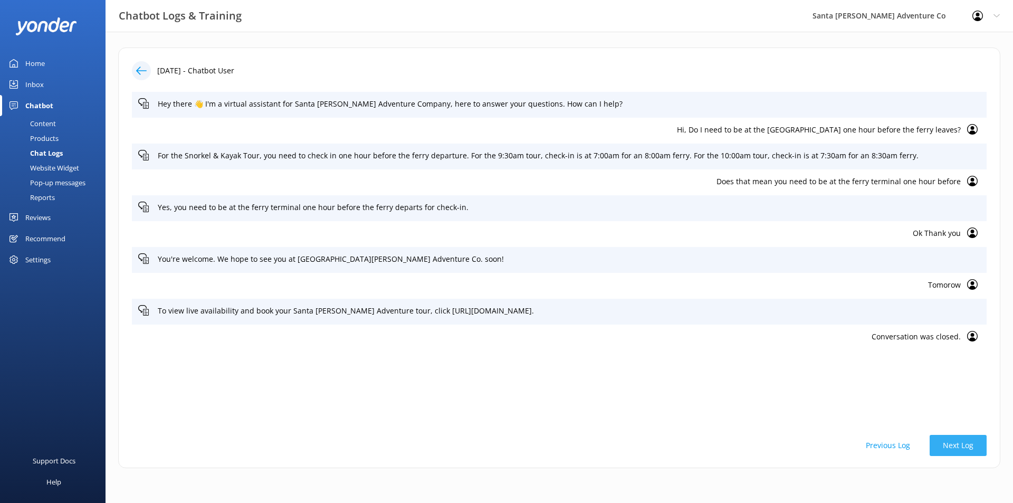
click at [961, 441] on button "Next Log" at bounding box center [958, 445] width 57 height 21
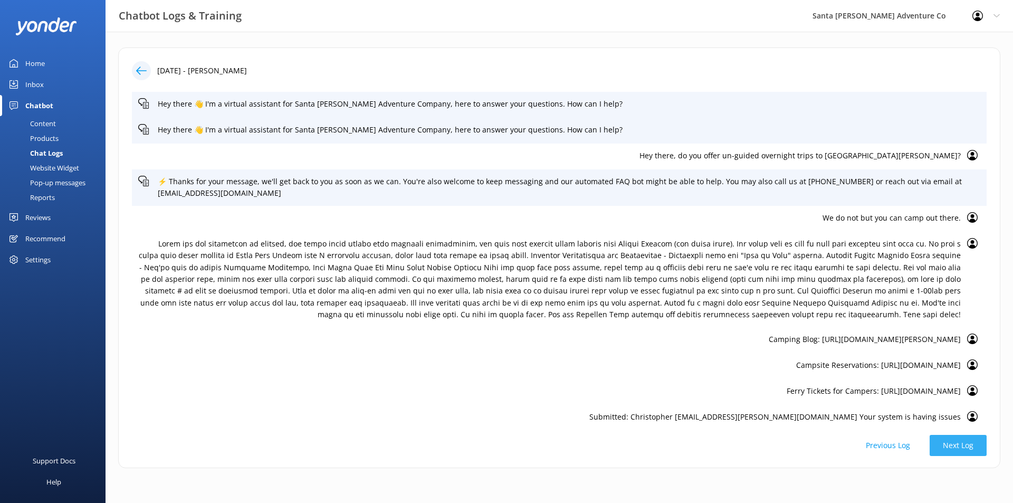
click at [961, 441] on button "Next Log" at bounding box center [958, 445] width 57 height 21
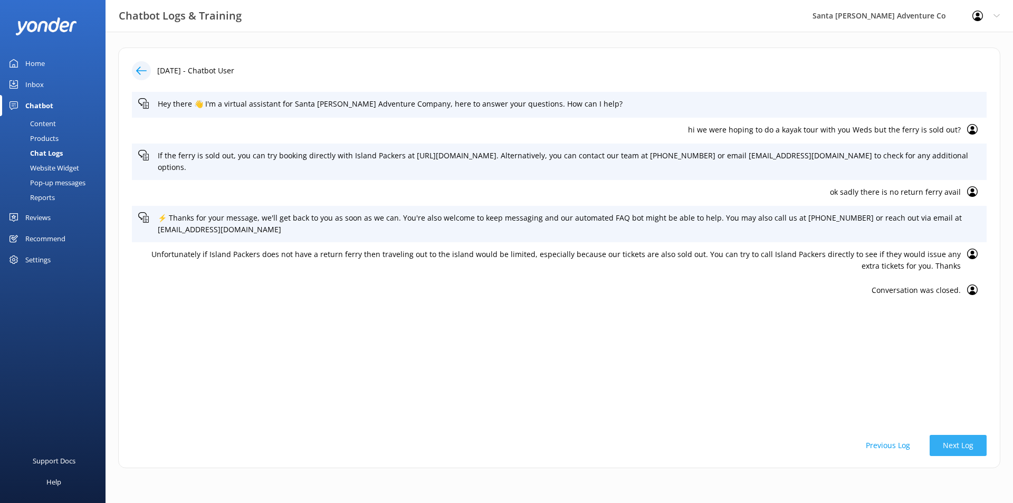
click at [961, 441] on button "Next Log" at bounding box center [958, 445] width 57 height 21
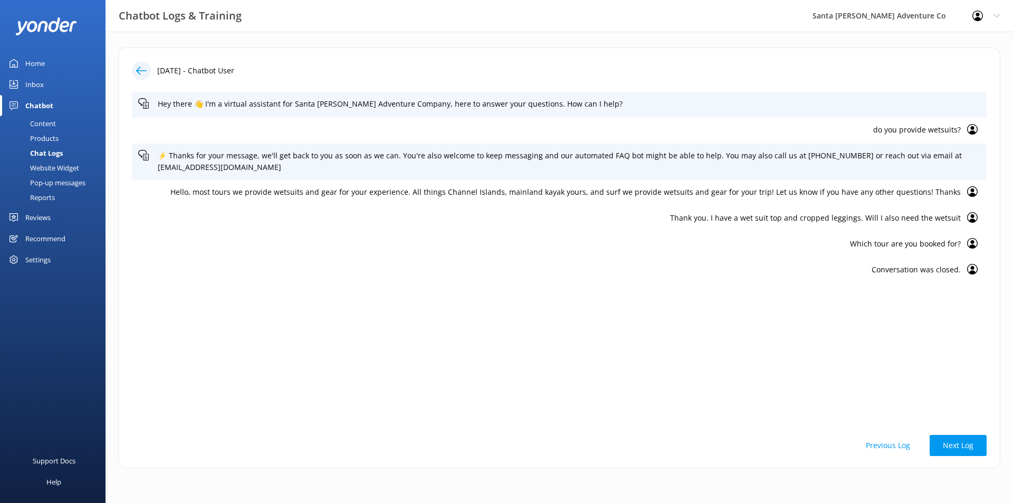
click at [51, 153] on div "Chat Logs" at bounding box center [34, 153] width 56 height 15
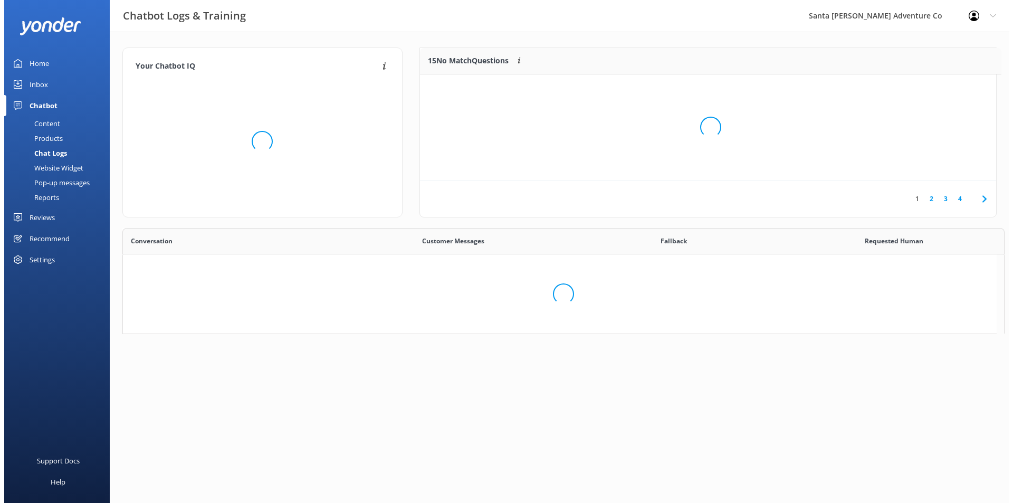
scroll to position [125, 568]
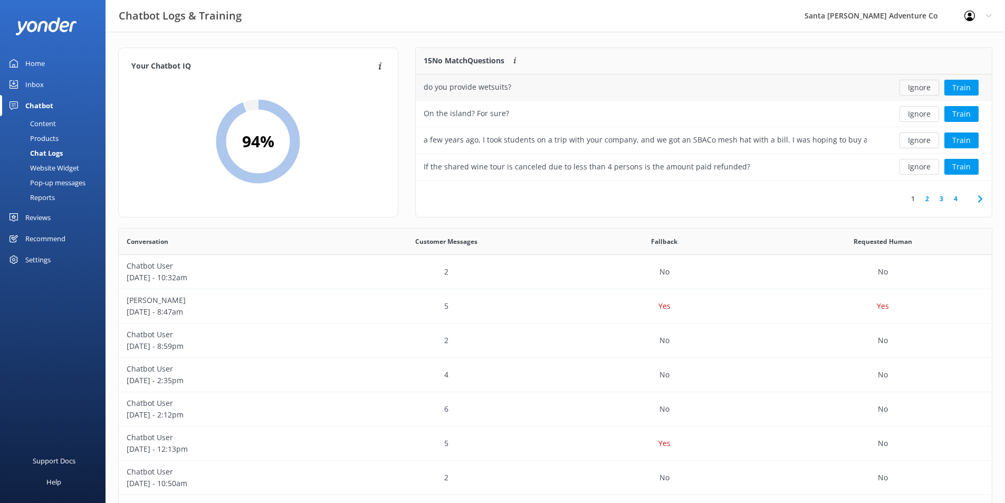
click at [921, 89] on button "Ignore" at bounding box center [920, 88] width 40 height 16
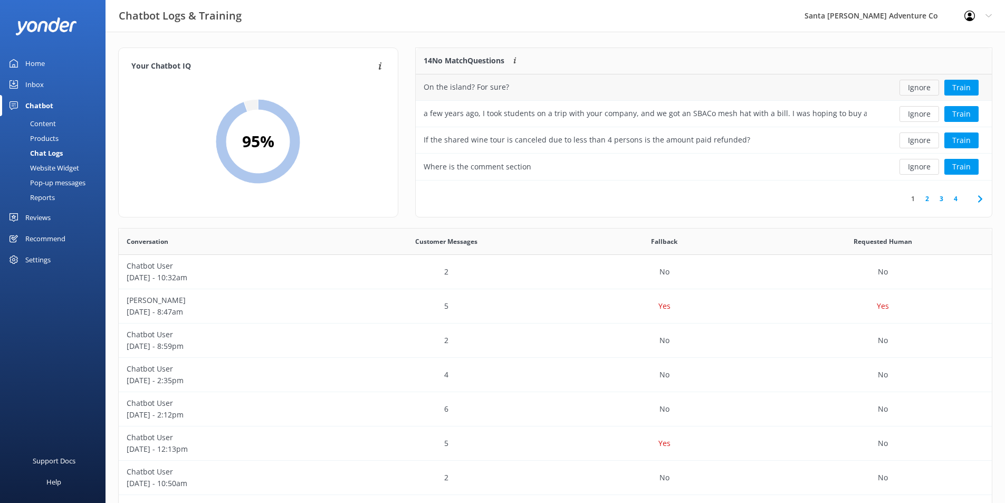
click at [917, 89] on button "Ignore" at bounding box center [920, 88] width 40 height 16
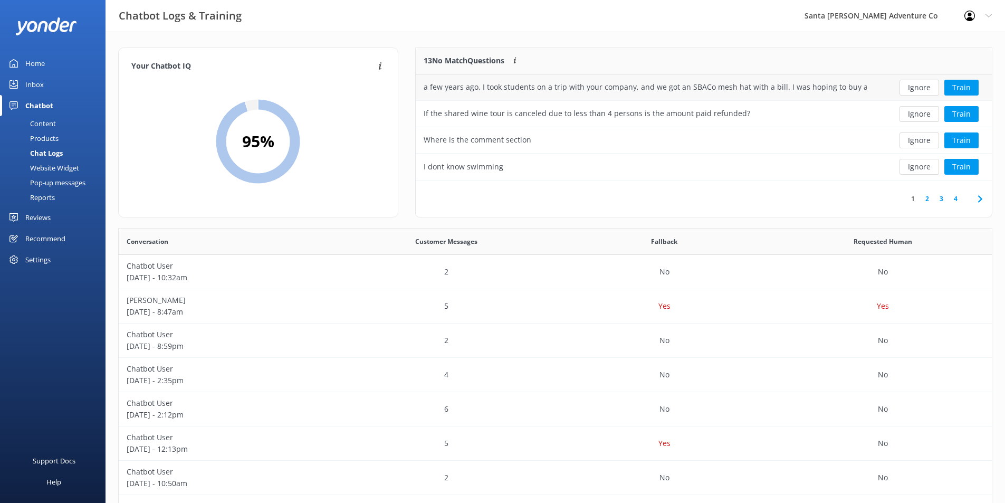
click at [776, 92] on div "a few years ago, I took students on a trip with your company, and we got an SBA…" at bounding box center [645, 87] width 443 height 12
click at [966, 84] on button "Train" at bounding box center [962, 88] width 34 height 16
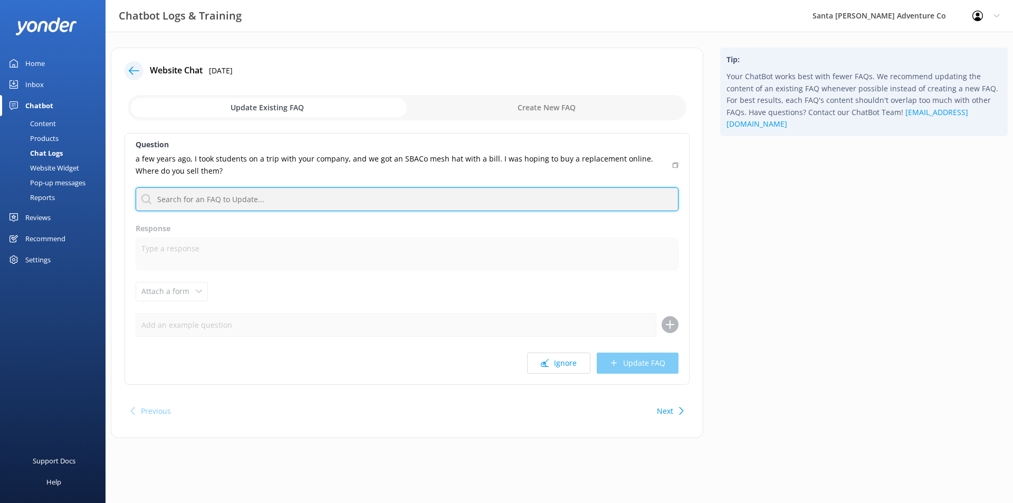
click at [324, 197] on input "text" at bounding box center [407, 199] width 543 height 24
type input "g"
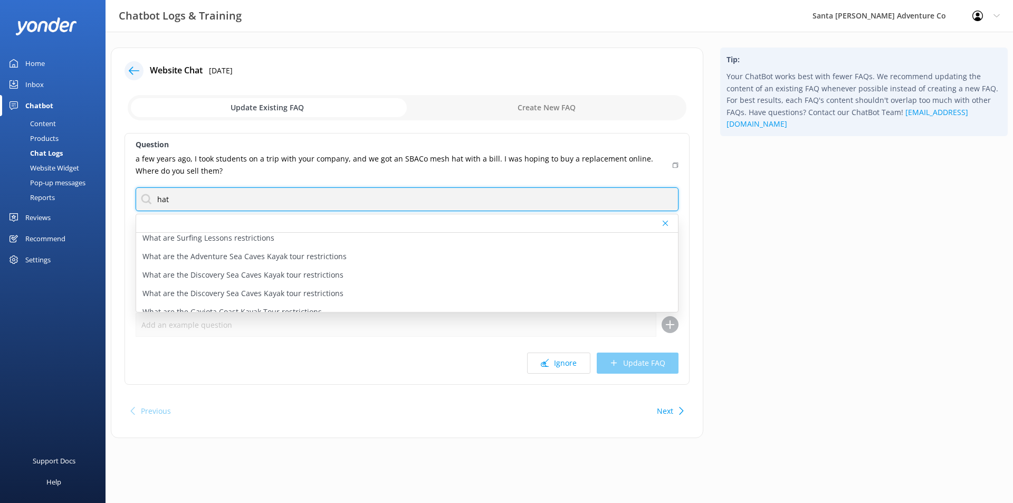
scroll to position [106, 0]
click at [435, 197] on input "hat" at bounding box center [407, 199] width 543 height 24
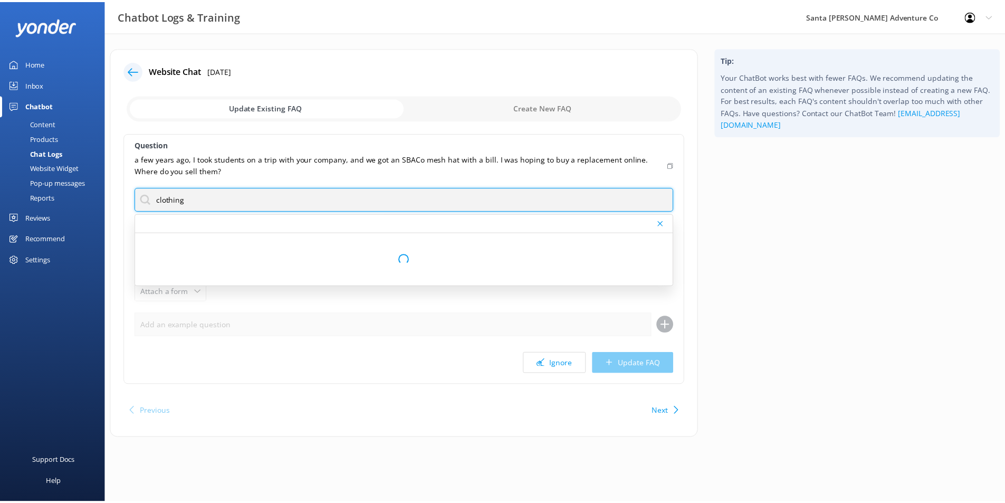
scroll to position [0, 0]
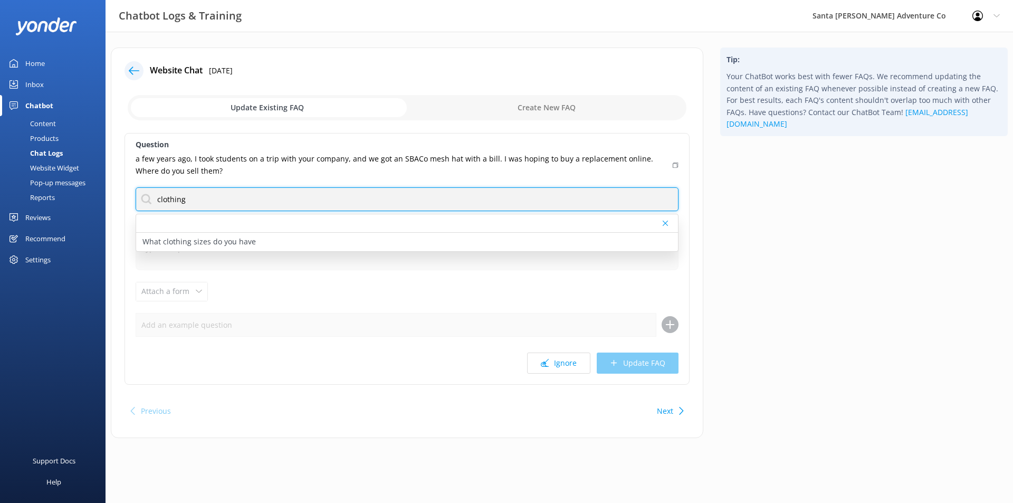
type input "clothing"
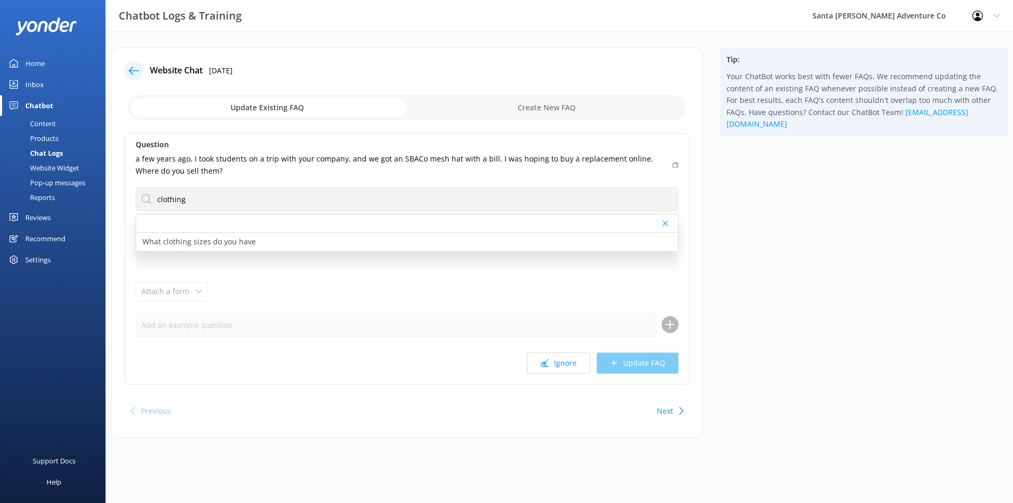
click at [330, 170] on p "a few years ago, I took students on a trip with your company, and we got an SBA…" at bounding box center [401, 165] width 531 height 24
click at [42, 153] on div "Chat Logs" at bounding box center [34, 153] width 56 height 15
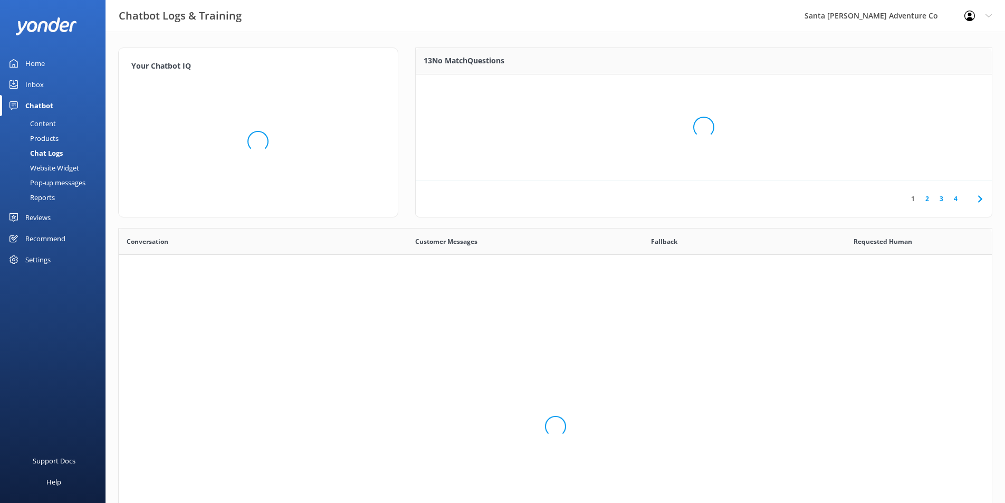
scroll to position [154, 0]
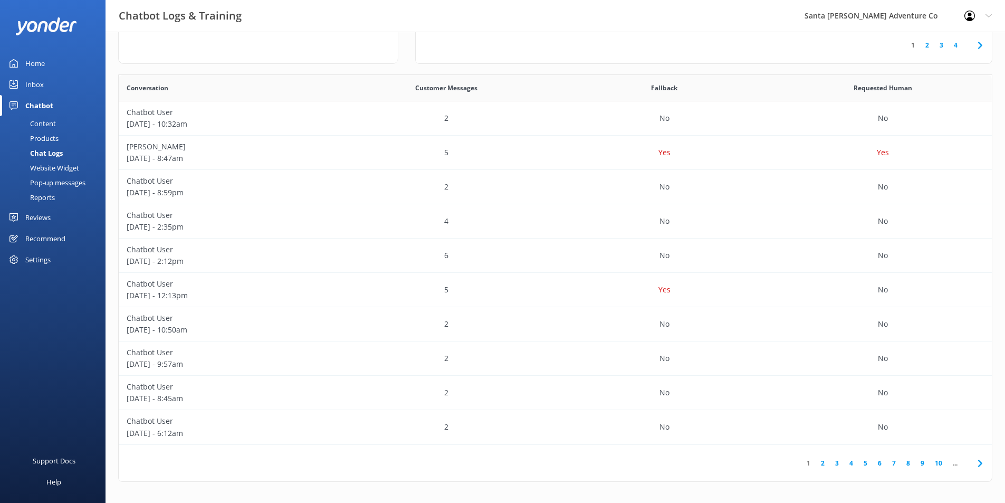
click at [898, 462] on link "7" at bounding box center [894, 463] width 14 height 10
click at [888, 461] on link "9" at bounding box center [887, 463] width 14 height 10
click at [375, 122] on div "2" at bounding box center [446, 118] width 218 height 34
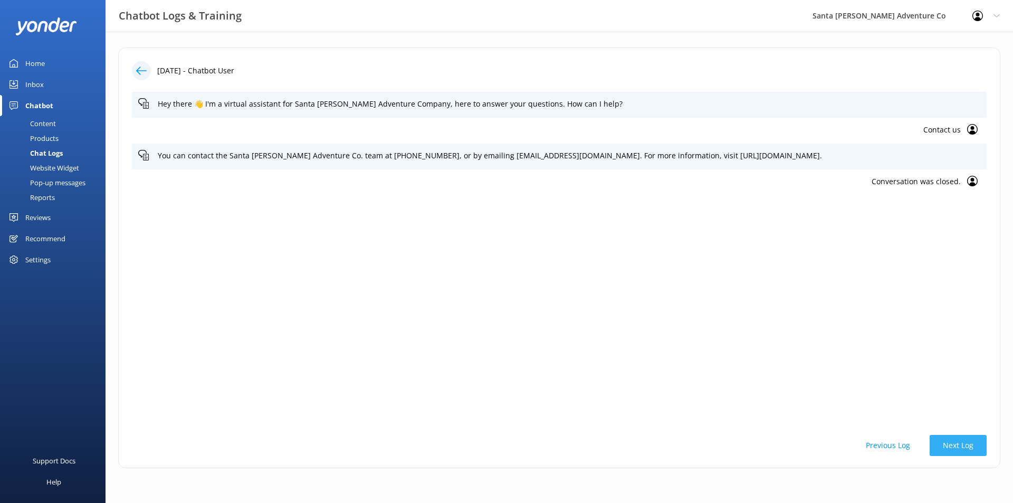
click at [955, 445] on button "Next Log" at bounding box center [958, 445] width 57 height 21
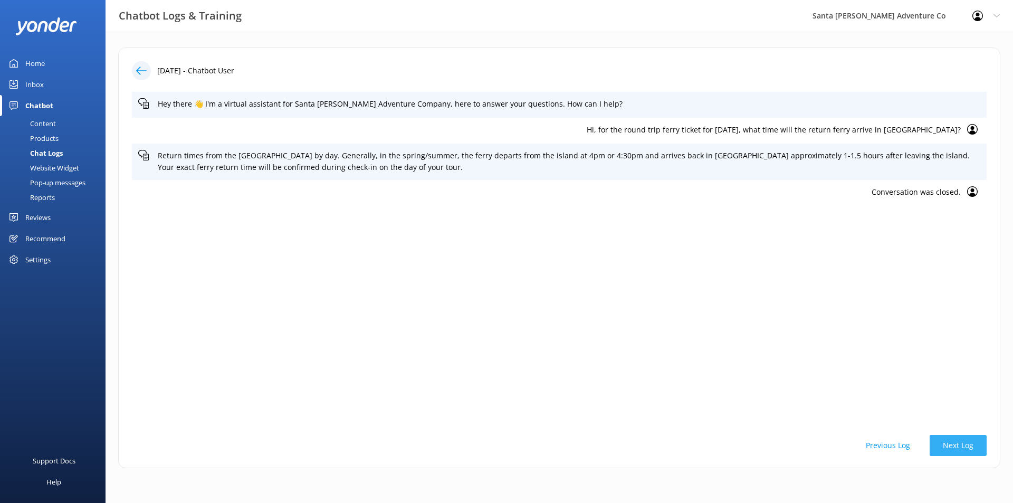
click at [955, 445] on button "Next Log" at bounding box center [958, 445] width 57 height 21
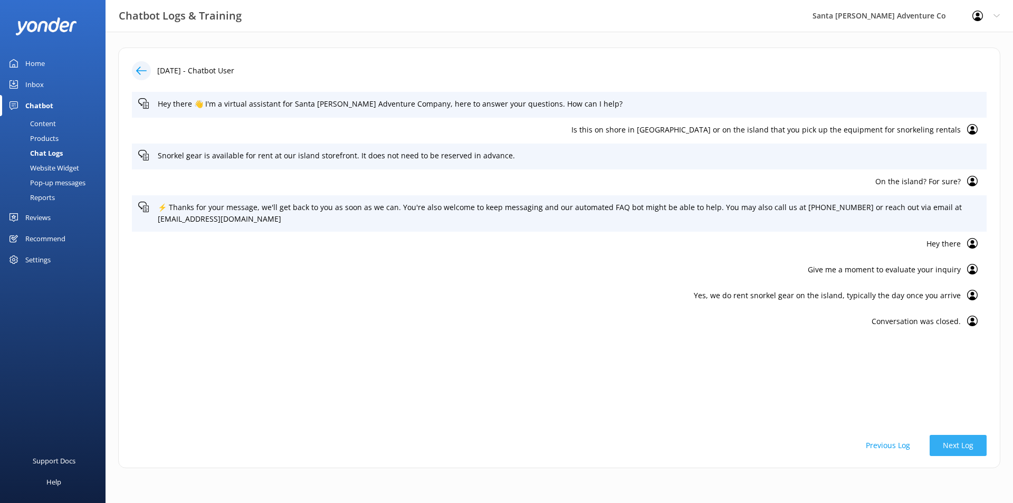
click at [955, 445] on button "Next Log" at bounding box center [958, 445] width 57 height 21
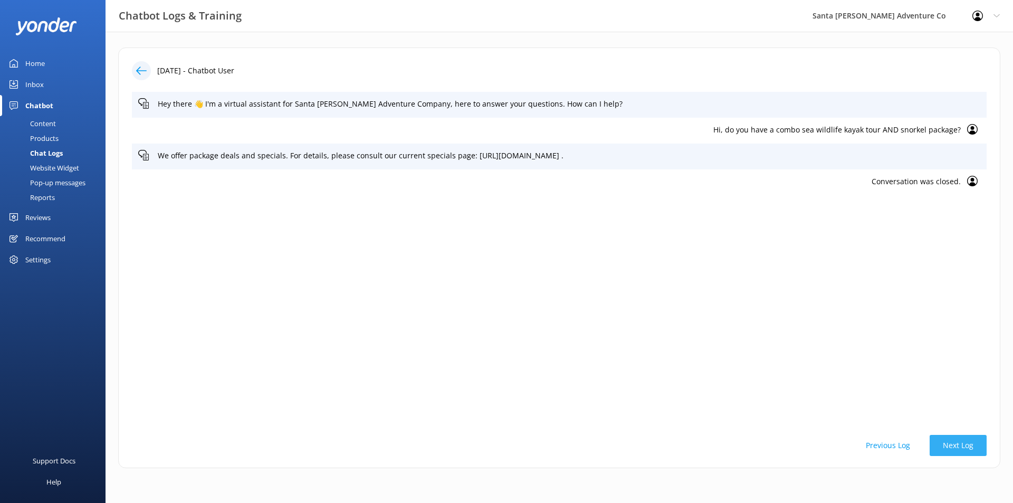
click at [955, 445] on button "Next Log" at bounding box center [958, 445] width 57 height 21
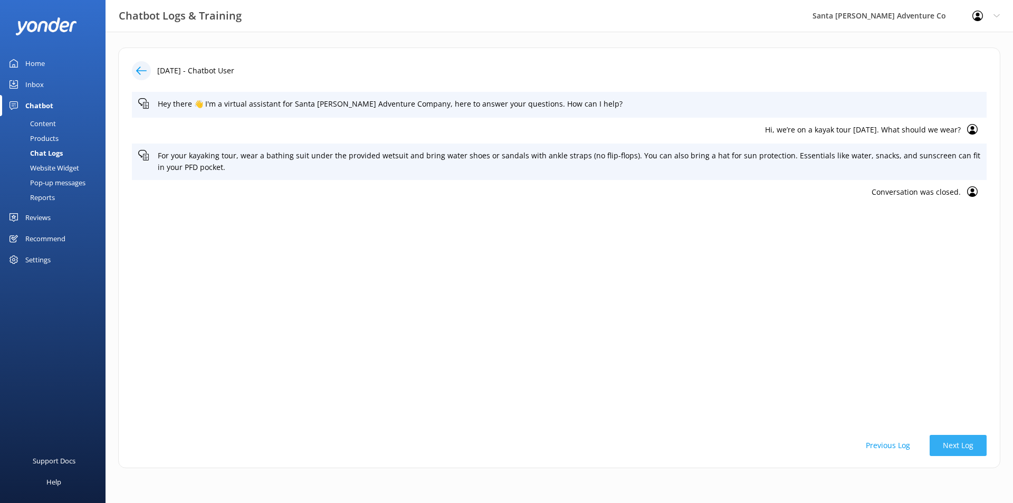
click at [955, 445] on button "Next Log" at bounding box center [958, 445] width 57 height 21
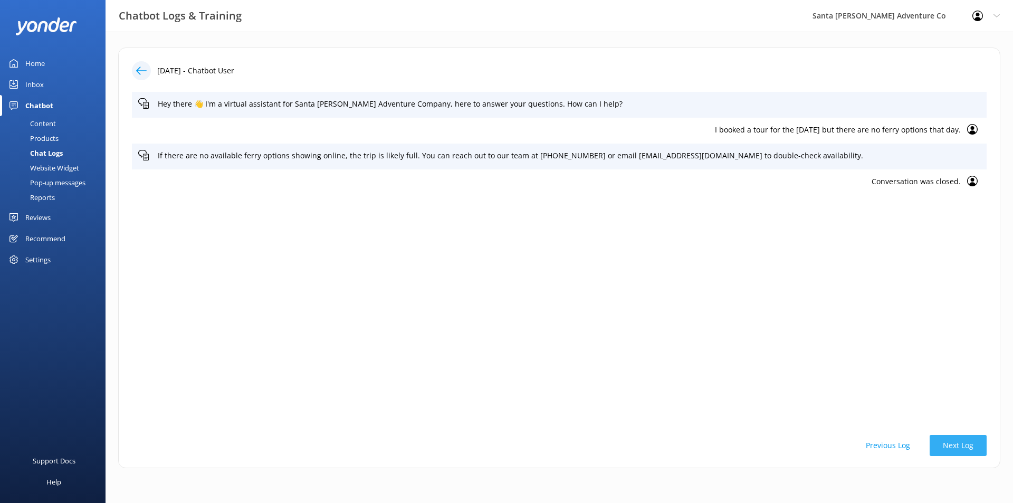
click at [955, 445] on button "Next Log" at bounding box center [958, 445] width 57 height 21
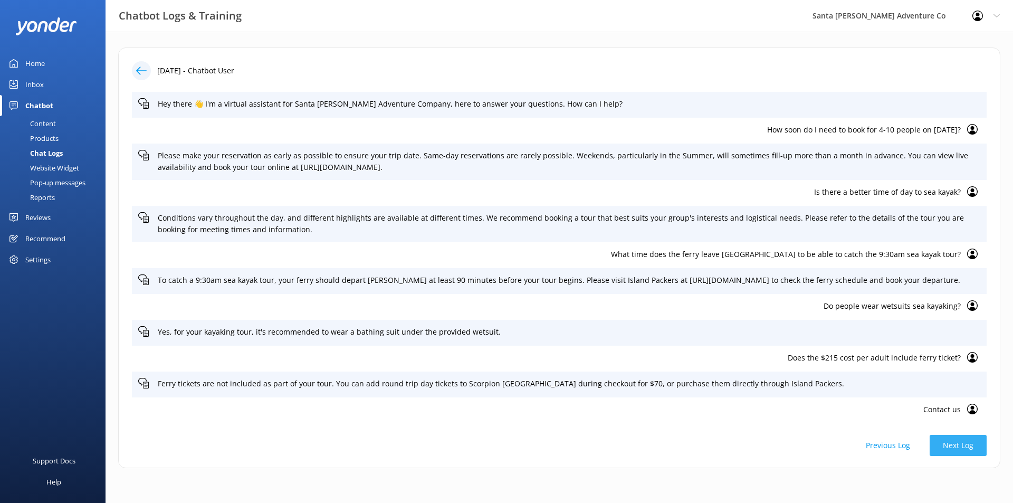
click at [954, 449] on button "Next Log" at bounding box center [958, 445] width 57 height 21
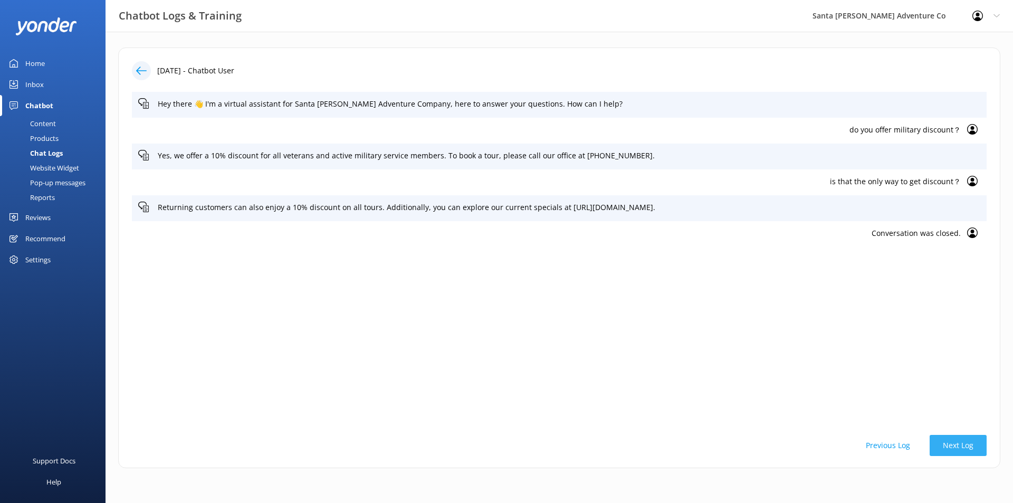
click at [954, 449] on button "Next Log" at bounding box center [958, 445] width 57 height 21
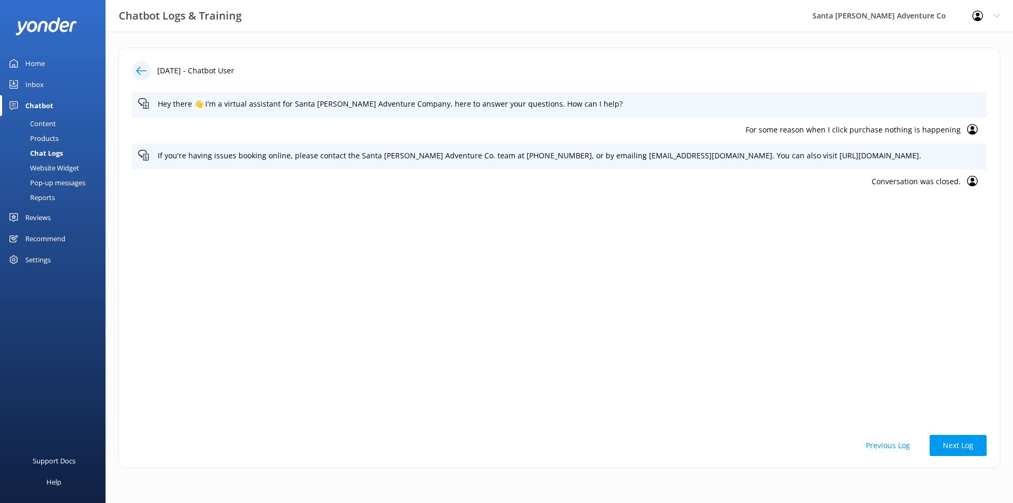
click at [888, 452] on button "Previous Log" at bounding box center [888, 445] width 71 height 21
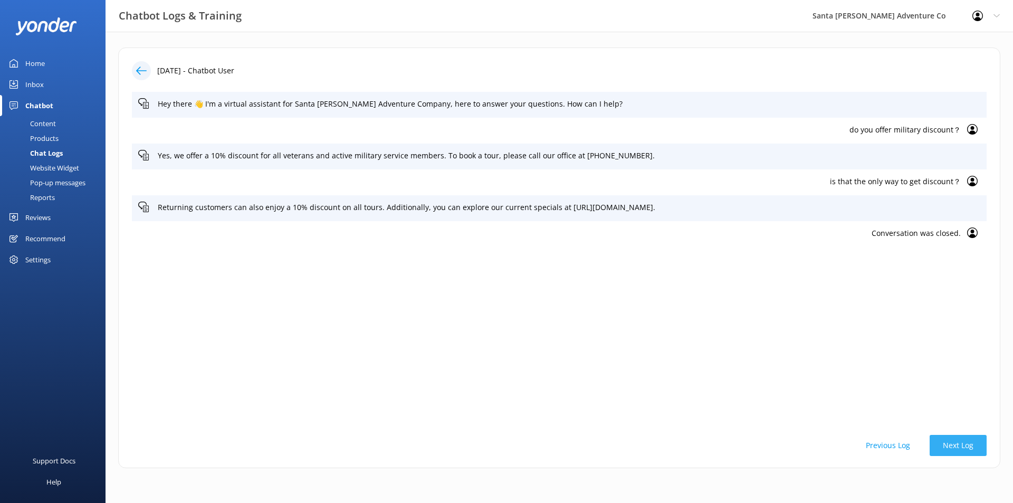
click at [957, 448] on button "Next Log" at bounding box center [958, 445] width 57 height 21
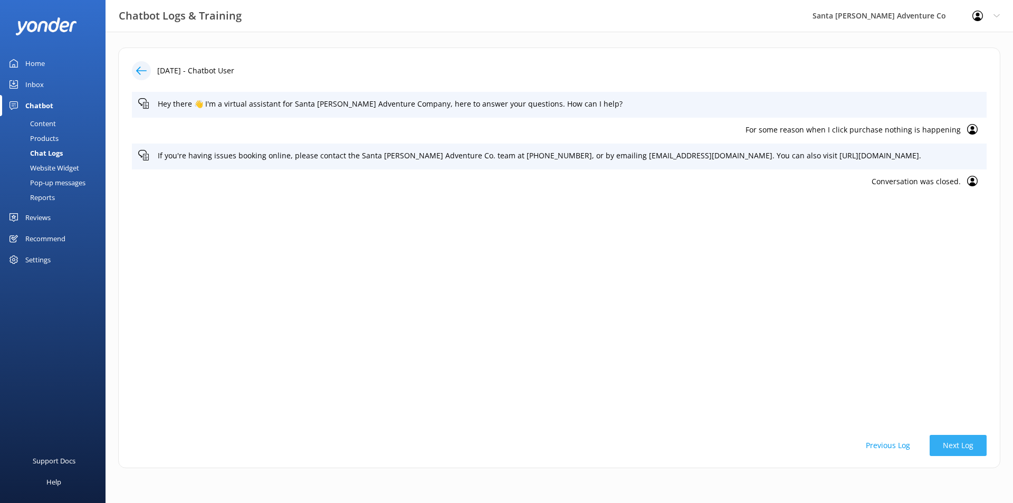
click at [957, 448] on button "Next Log" at bounding box center [958, 445] width 57 height 21
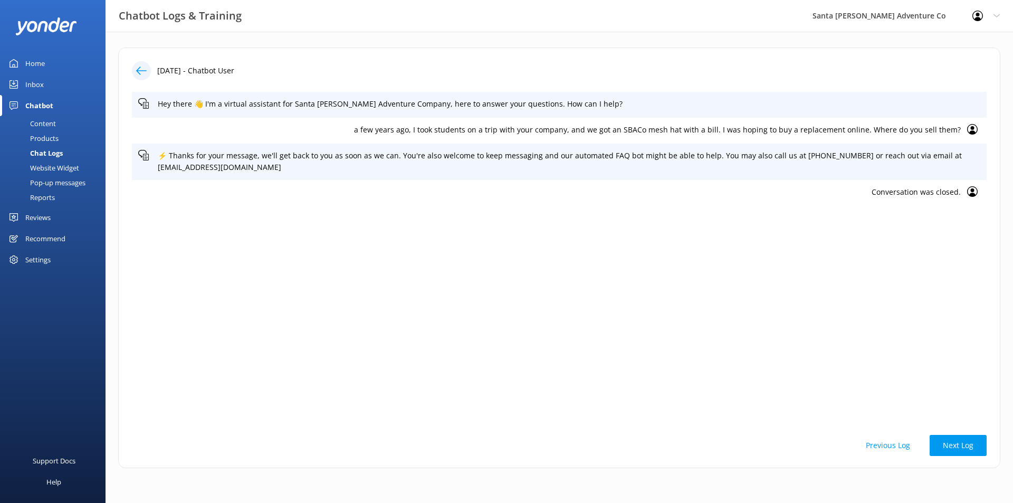
click at [51, 154] on div "Chat Logs" at bounding box center [34, 153] width 56 height 15
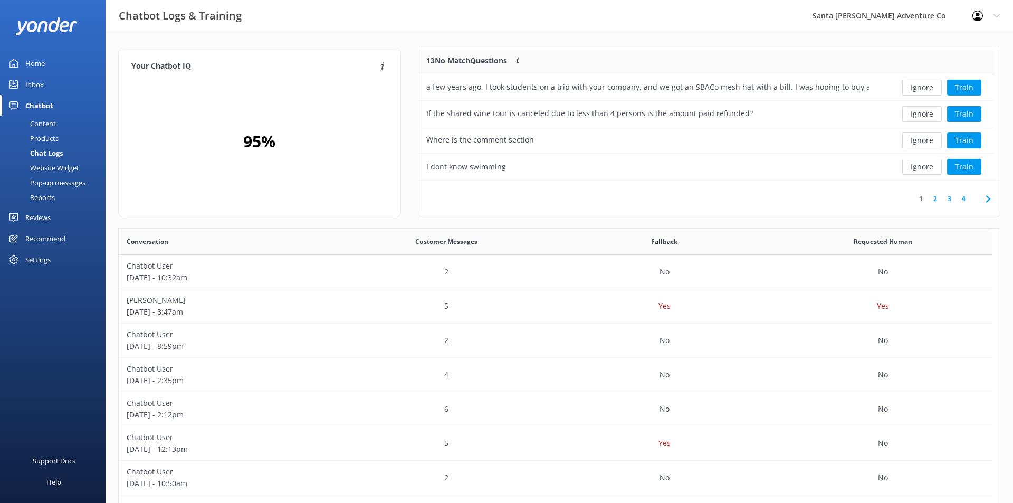
scroll to position [125, 568]
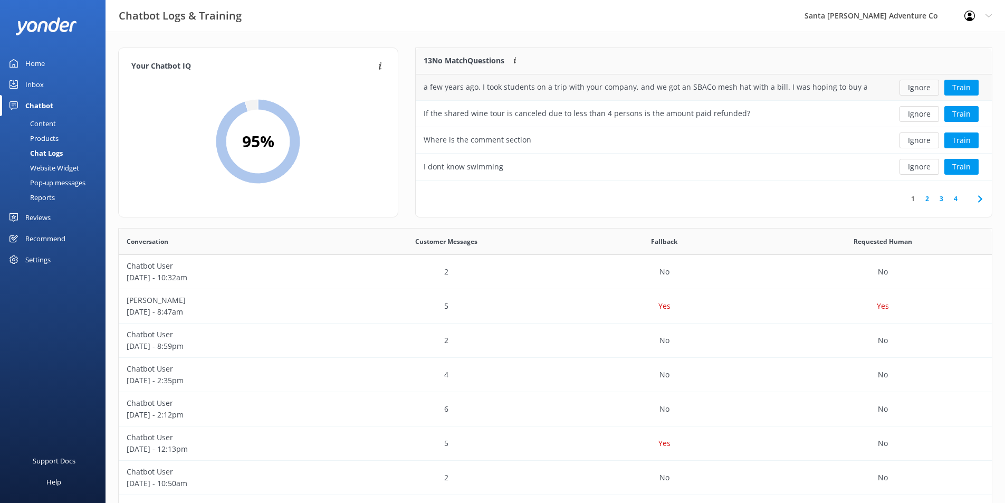
click at [916, 90] on button "Ignore" at bounding box center [920, 88] width 40 height 16
click at [746, 90] on div "If the shared wine tour is canceled due to less than 4 persons is the amount pa…" at bounding box center [645, 87] width 459 height 26
click at [783, 83] on div "If the shared wine tour is canceled due to less than 4 persons is the amount pa…" at bounding box center [645, 87] width 459 height 26
click at [643, 82] on div "If the shared wine tour is canceled due to less than 4 persons is the amount pa…" at bounding box center [587, 87] width 327 height 12
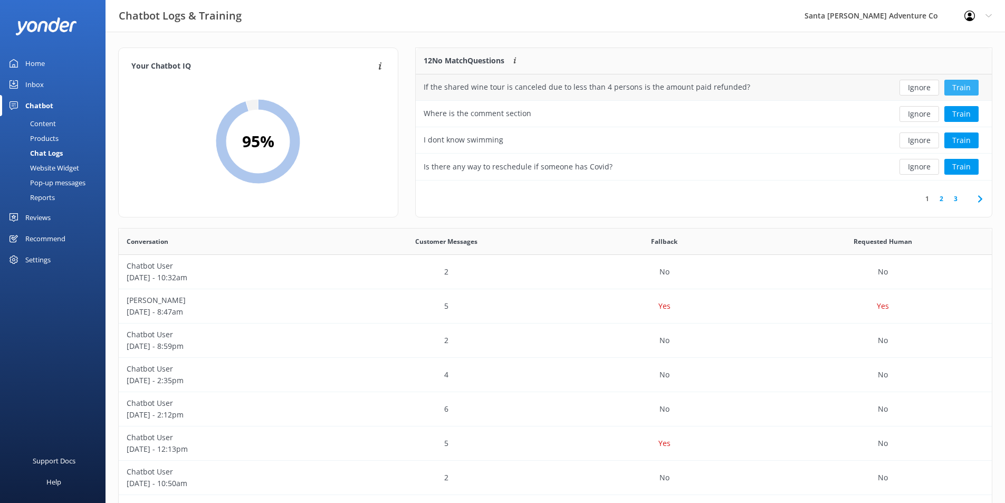
click at [965, 90] on button "Train" at bounding box center [962, 88] width 34 height 16
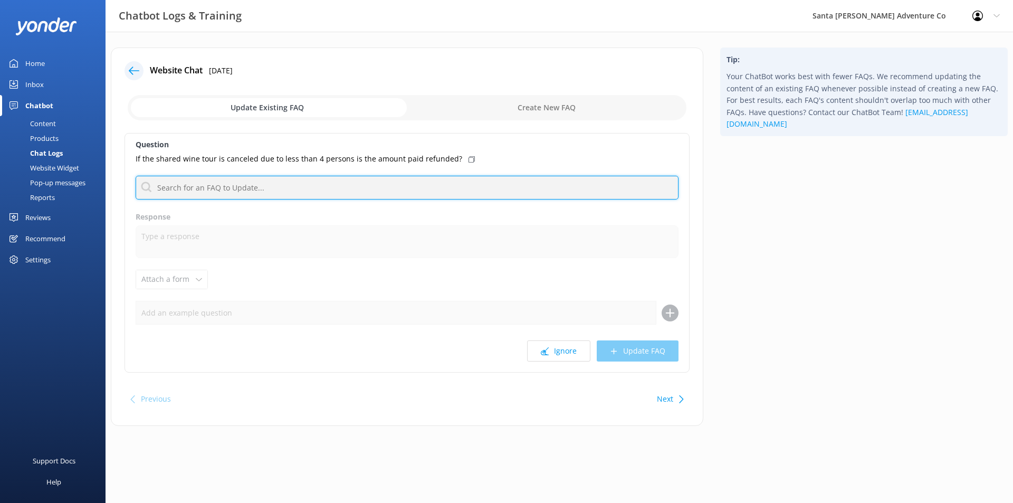
click at [363, 193] on input "text" at bounding box center [407, 188] width 543 height 24
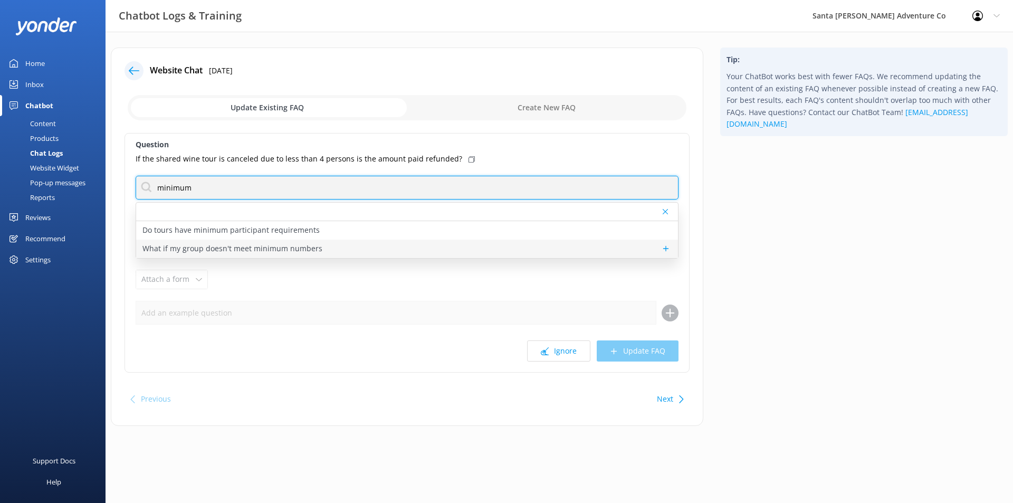
type input "minimum"
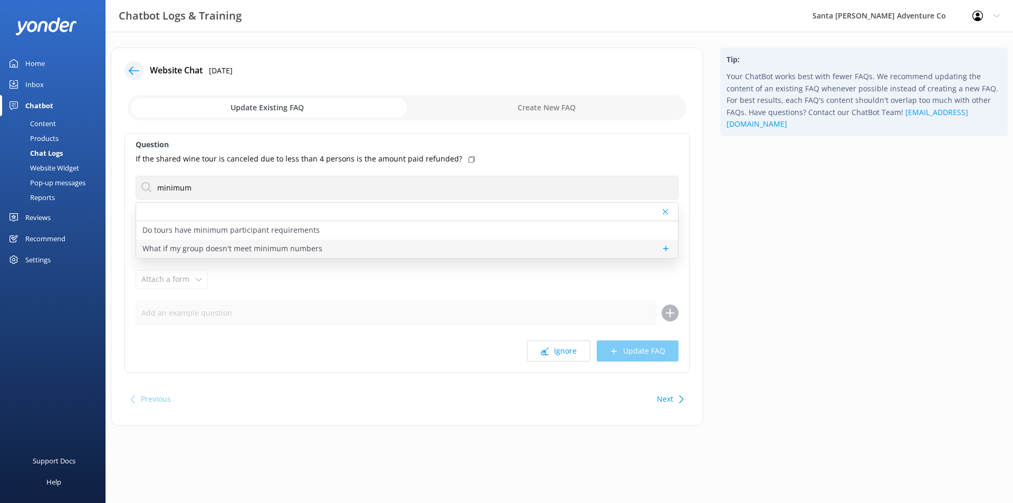
click at [356, 240] on div "What if my group doesn't meet minimum numbers" at bounding box center [407, 249] width 542 height 18
type textarea "If your party doesn’t meet the minimum number of participants, you may be able …"
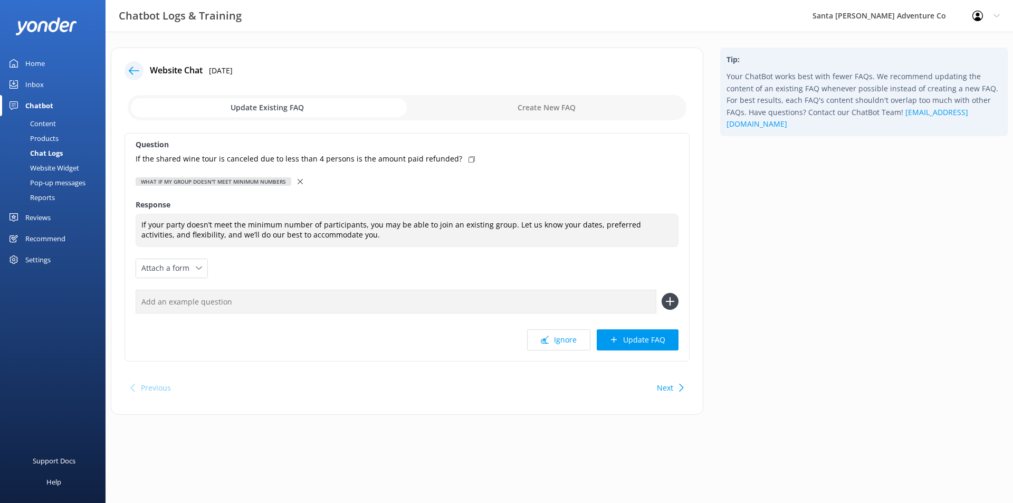
click at [298, 183] on icon at bounding box center [300, 181] width 5 height 5
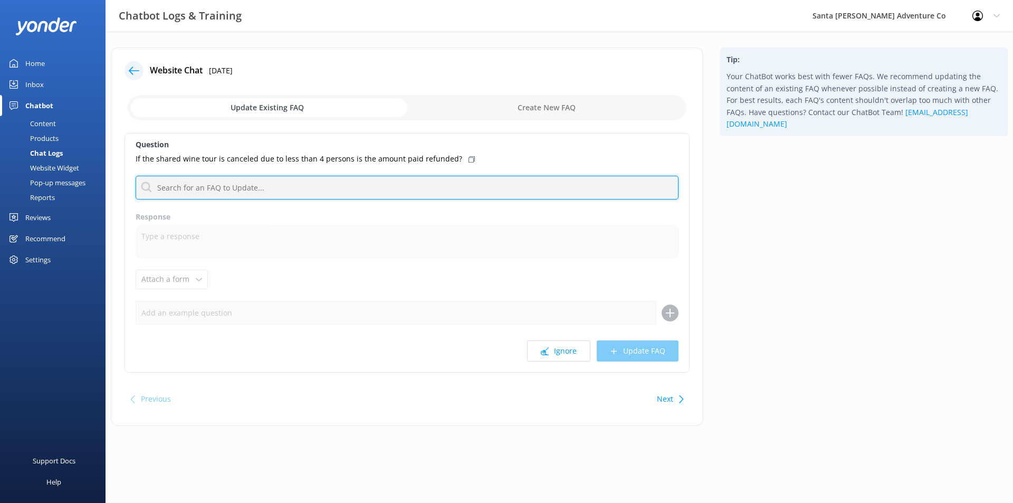
click at [276, 187] on input "text" at bounding box center [407, 188] width 543 height 24
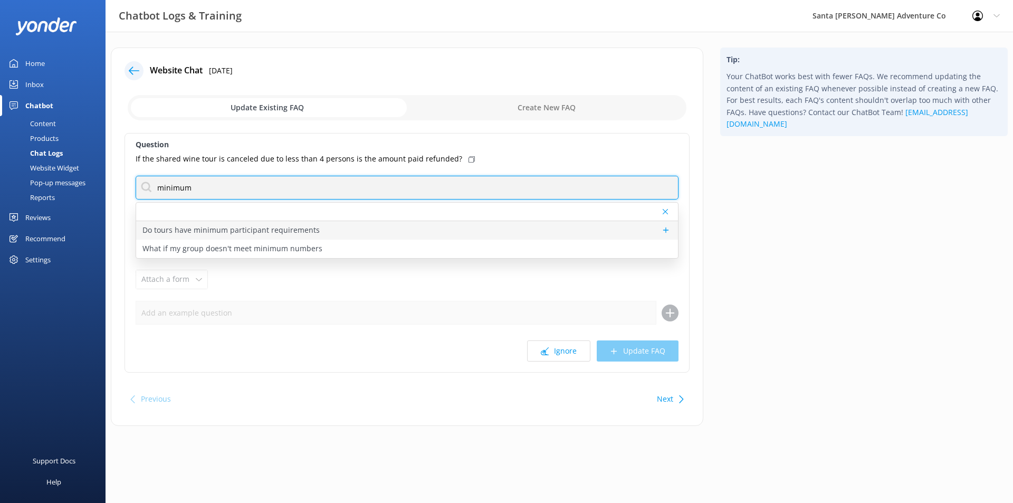
type input "minimum"
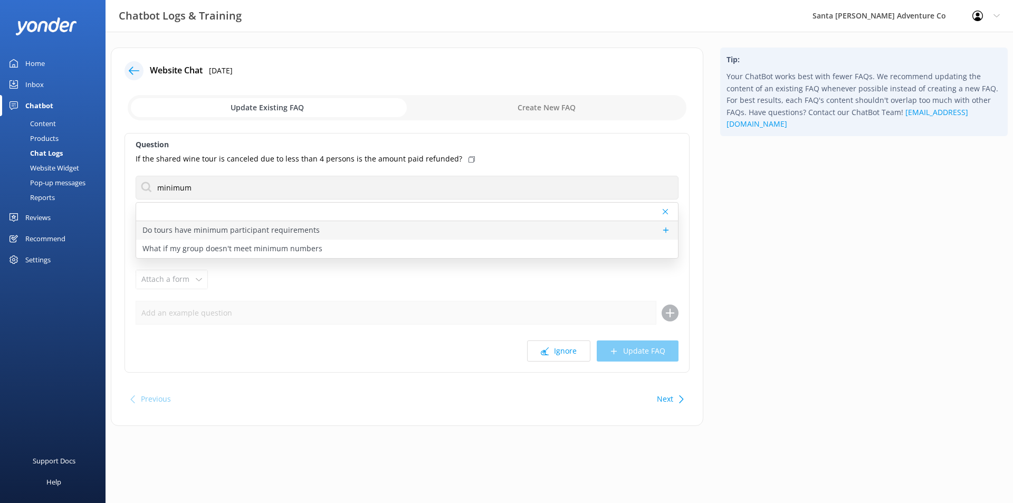
click at [269, 233] on p "Do tours have minimum participant requirements" at bounding box center [230, 230] width 177 height 12
type textarea "Most Santa [PERSON_NAME] Adventure Company tours have a minimum number of parti…"
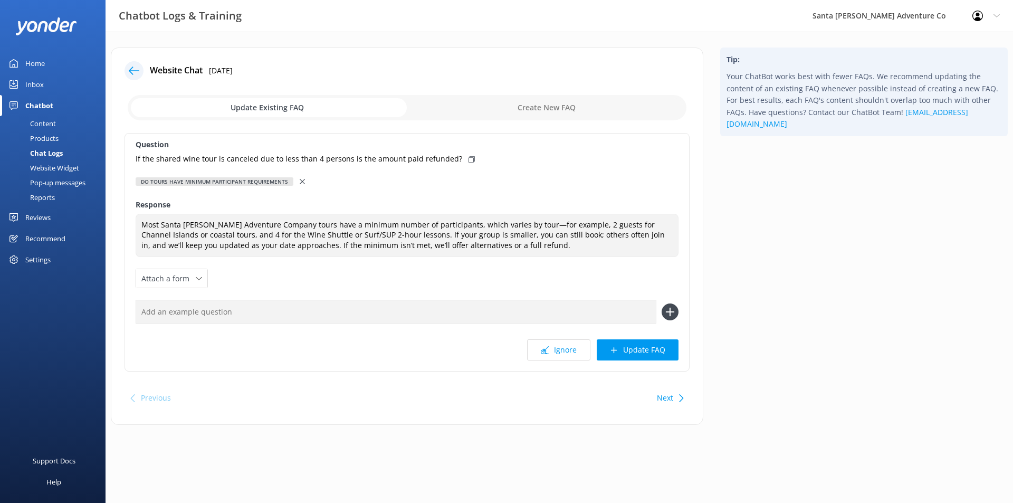
click at [296, 181] on div "Do tours have minimum participant requirements" at bounding box center [407, 182] width 543 height 12
click at [300, 182] on icon at bounding box center [302, 181] width 5 height 5
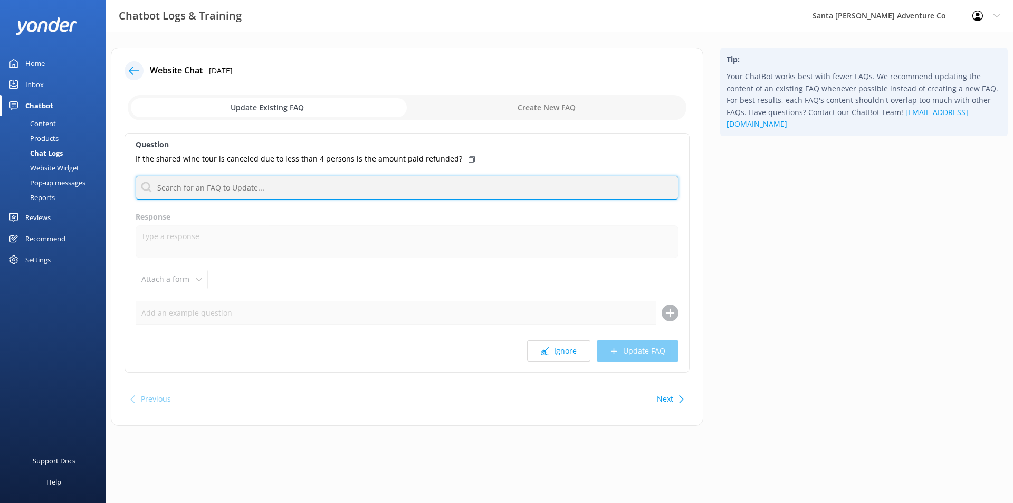
click at [273, 187] on input "text" at bounding box center [407, 188] width 543 height 24
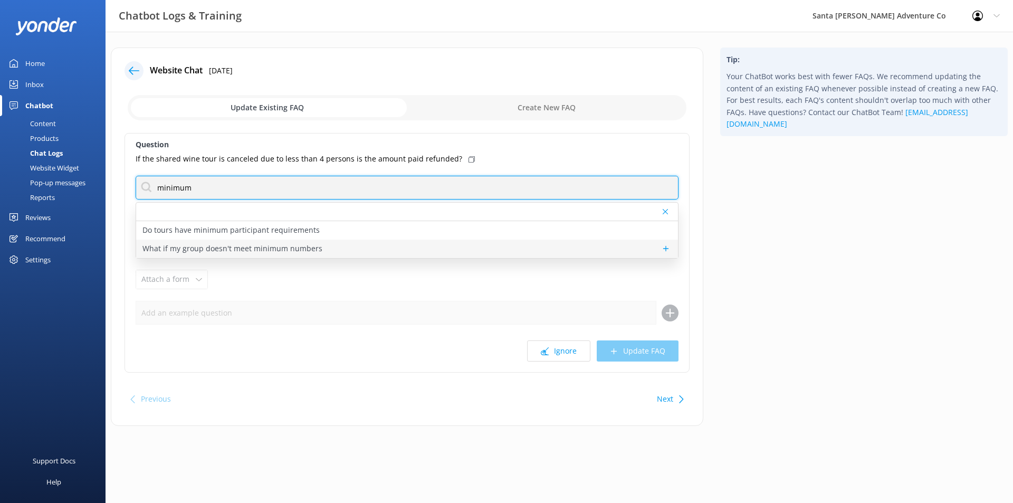
type input "minimum"
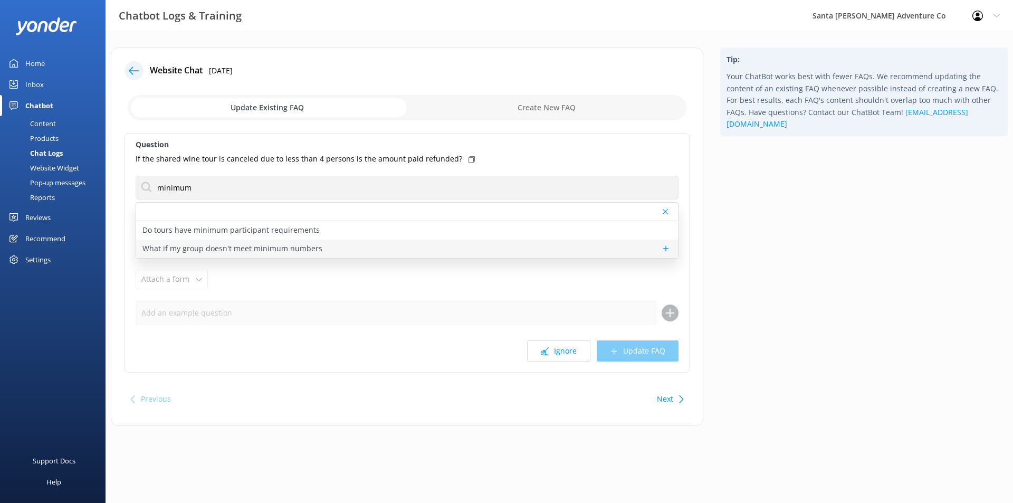
click at [427, 247] on div "What if my group doesn't meet minimum numbers" at bounding box center [407, 249] width 542 height 18
type textarea "If your party doesn’t meet the minimum number of participants, you may be able …"
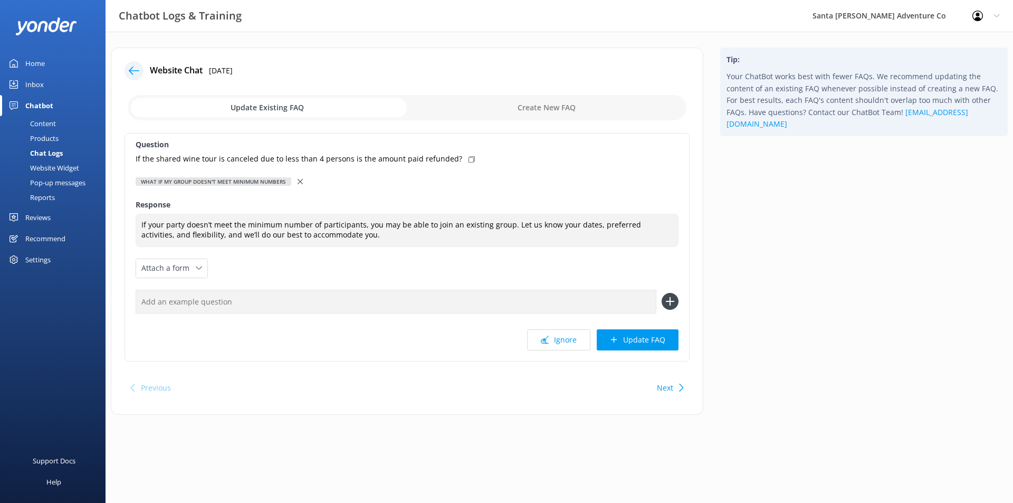
click at [298, 179] on icon at bounding box center [300, 181] width 5 height 5
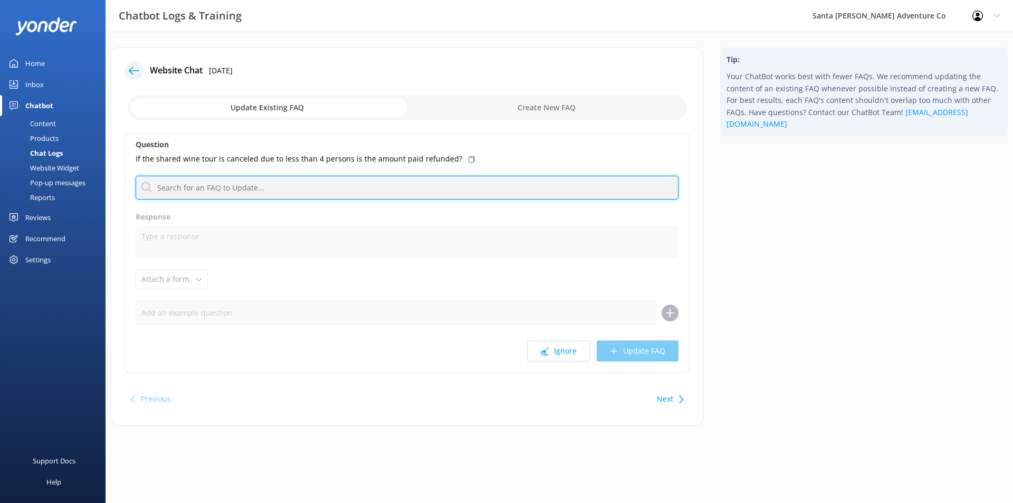
click at [474, 185] on input "text" at bounding box center [407, 188] width 543 height 24
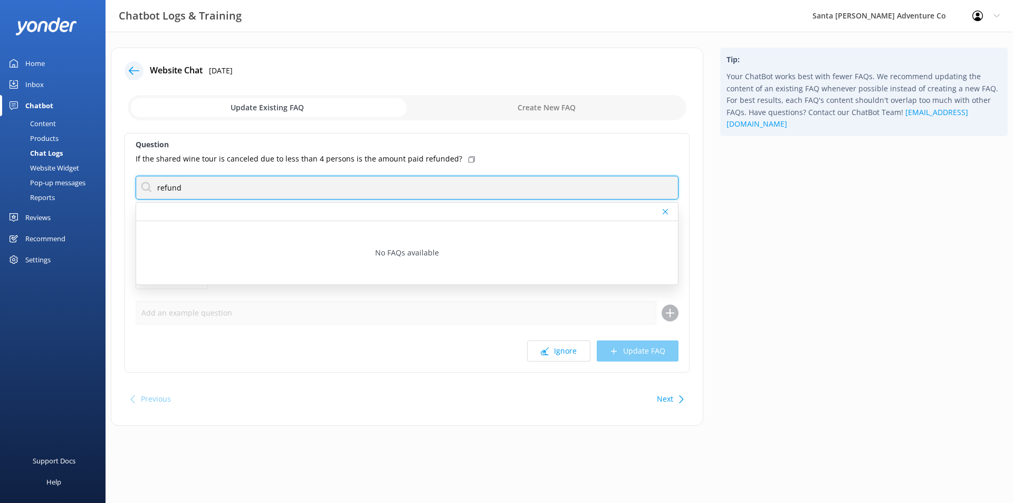
type input "refund"
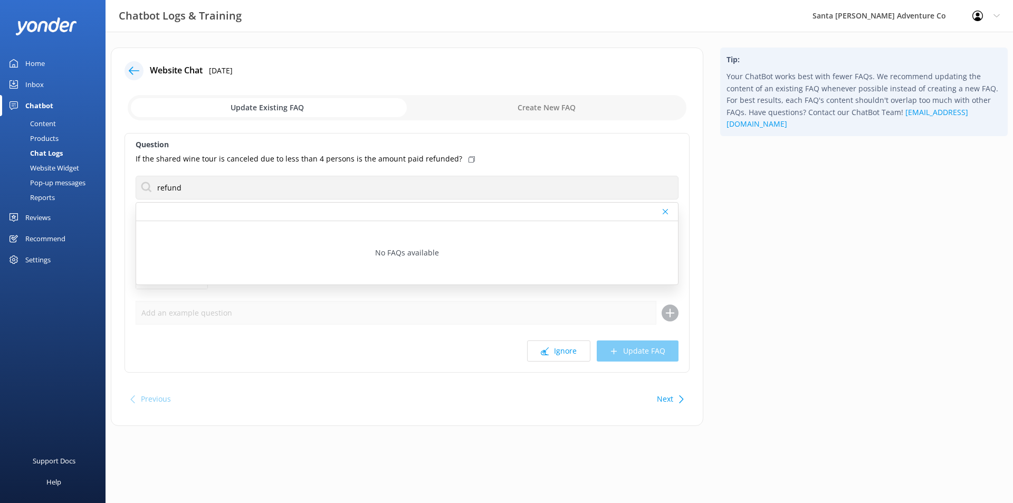
click at [664, 214] on icon at bounding box center [665, 211] width 5 height 6
click at [549, 110] on input "checkbox" at bounding box center [407, 107] width 559 height 25
checkbox input "true"
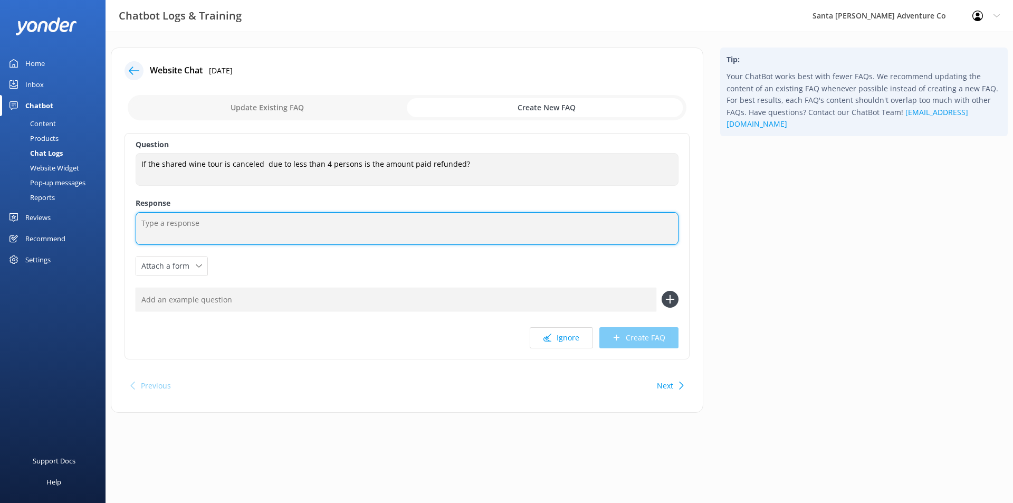
click at [341, 221] on textarea at bounding box center [407, 228] width 543 height 33
type textarea "Yes, if the wine tour is canceled because the minimum group size is not met, th…"
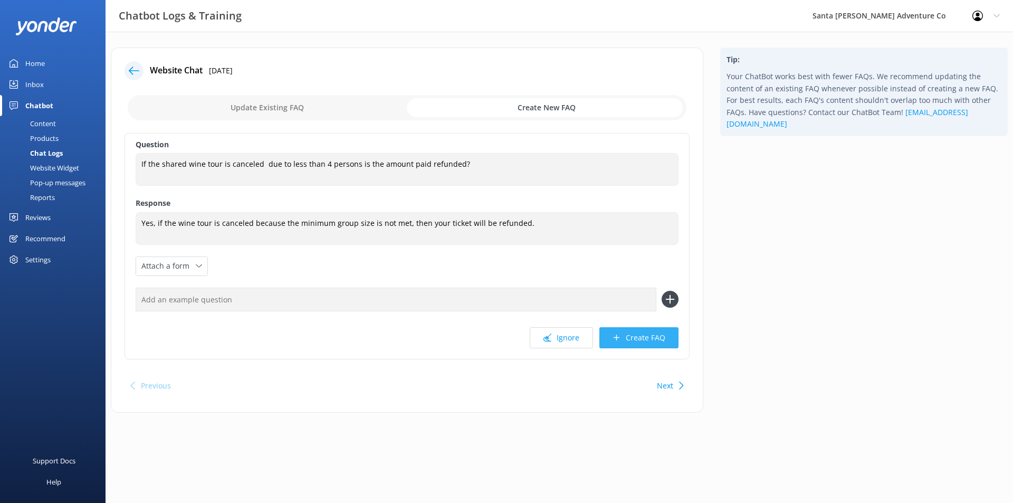
click at [643, 336] on button "Create FAQ" at bounding box center [639, 337] width 79 height 21
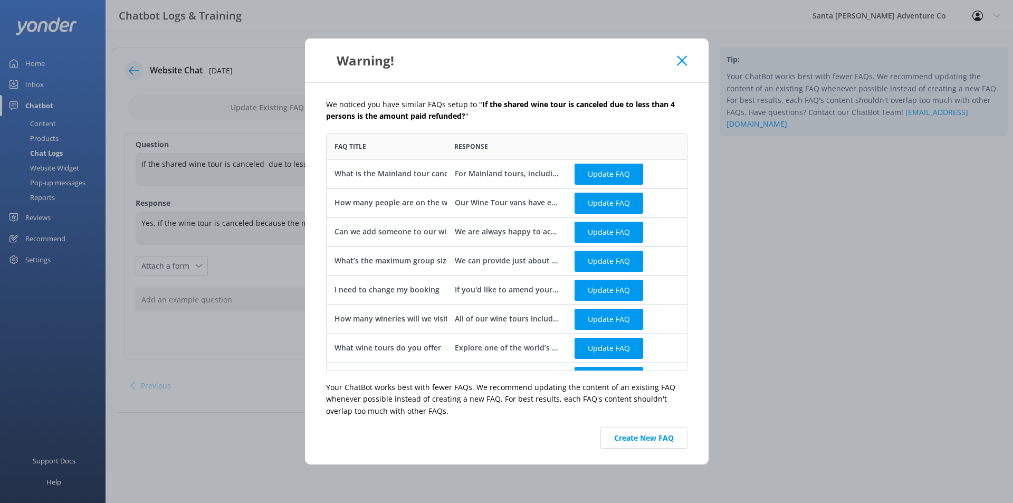
scroll to position [230, 354]
click at [437, 198] on div "How many people are on the wine tour?" at bounding box center [407, 203] width 145 height 12
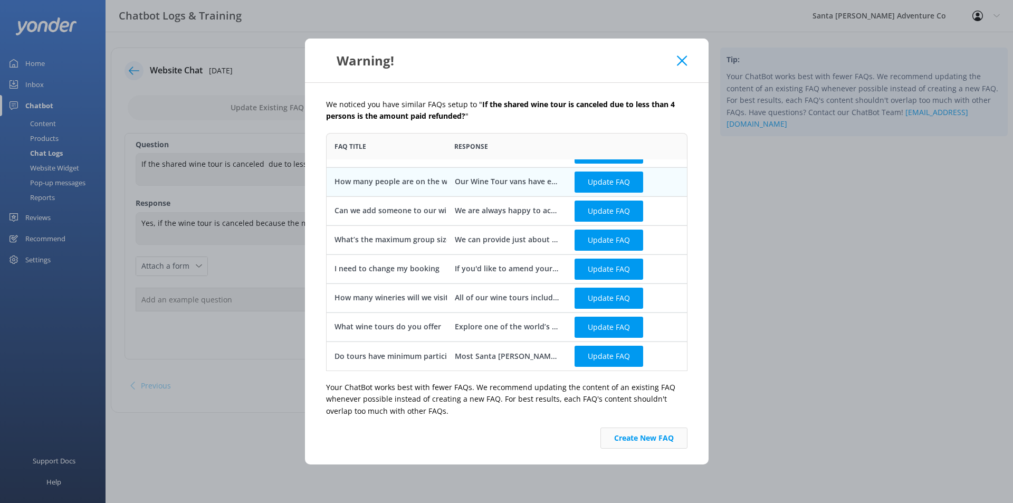
click at [626, 433] on button "Create New FAQ" at bounding box center [644, 437] width 87 height 21
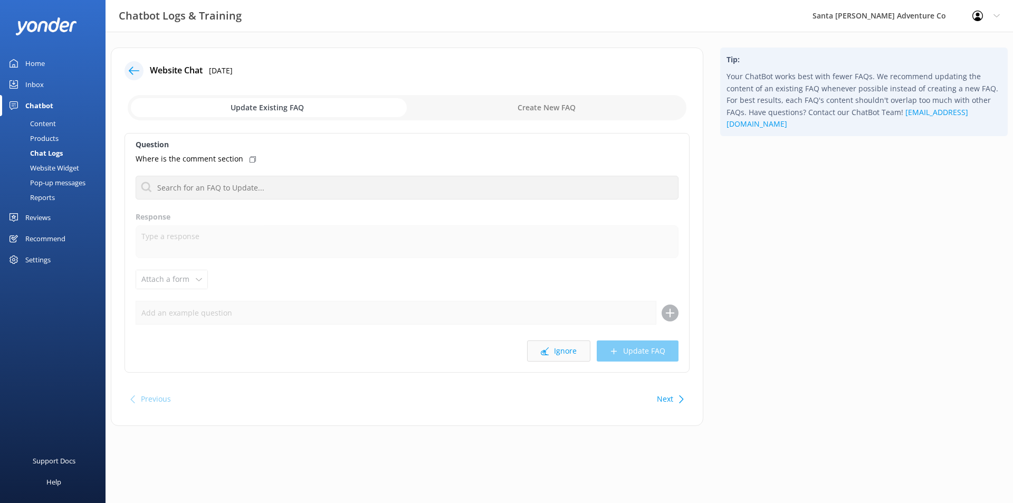
click at [572, 352] on button "Ignore" at bounding box center [558, 350] width 63 height 21
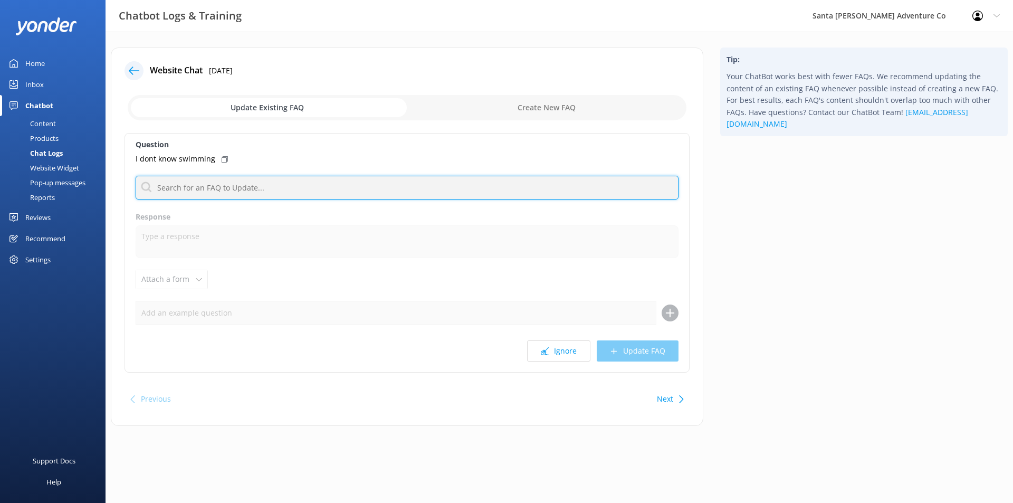
click at [397, 182] on input "text" at bounding box center [407, 188] width 543 height 24
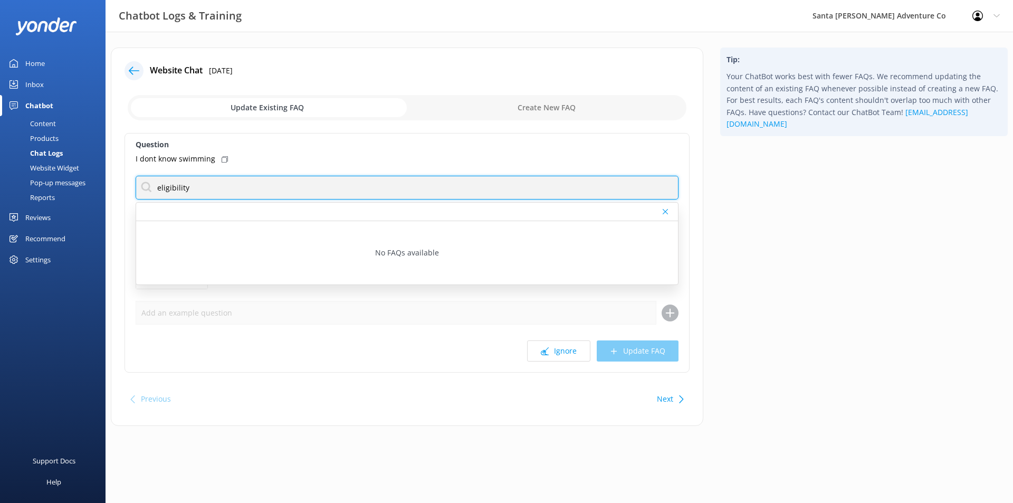
click at [401, 184] on input "eligibility" at bounding box center [407, 188] width 543 height 24
click at [400, 184] on input "eligibility" at bounding box center [407, 188] width 543 height 24
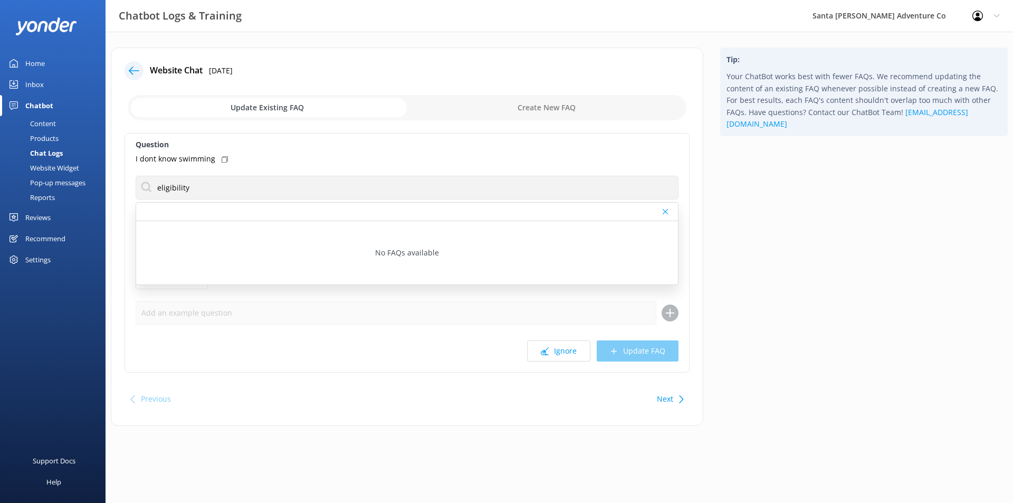
click at [878, 165] on div "Tip: Your ChatBot works best with fewer FAQs. We recommend updating the content…" at bounding box center [864, 241] width 305 height 389
click at [163, 173] on div "Question I dont know swimming eligibility No FAQs available Response Attach a f…" at bounding box center [407, 253] width 565 height 240
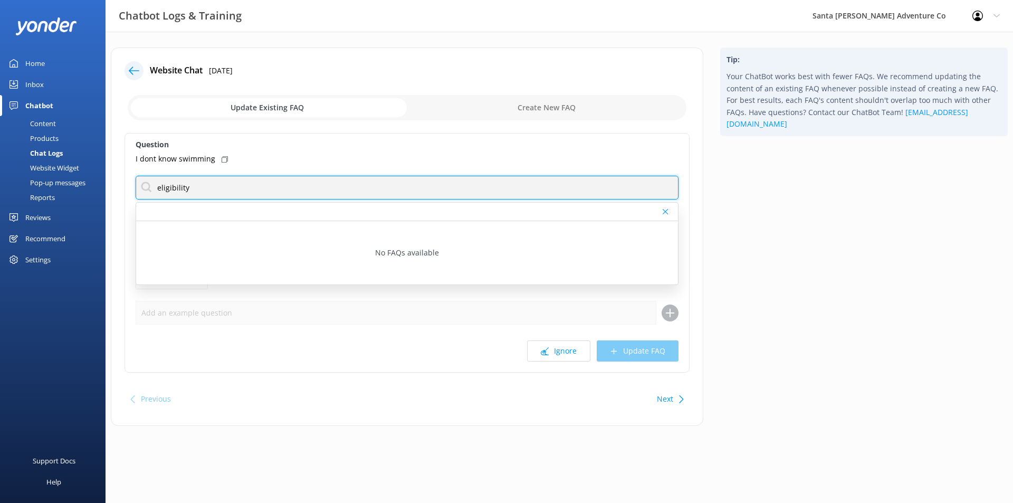
click at [169, 186] on input "eligibility" at bounding box center [407, 188] width 543 height 24
click at [170, 186] on input "eligibility" at bounding box center [407, 188] width 543 height 24
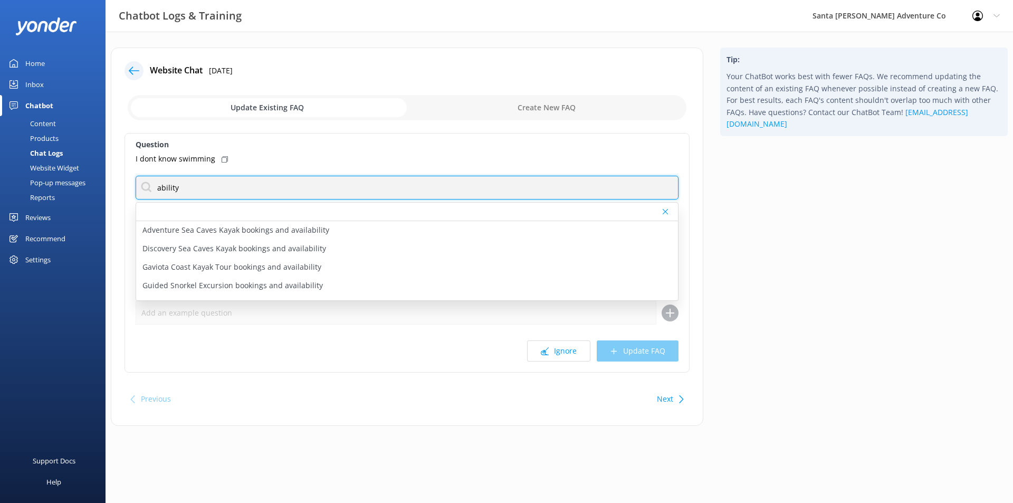
click at [166, 185] on input "ability" at bounding box center [407, 188] width 543 height 24
type input "swimming"
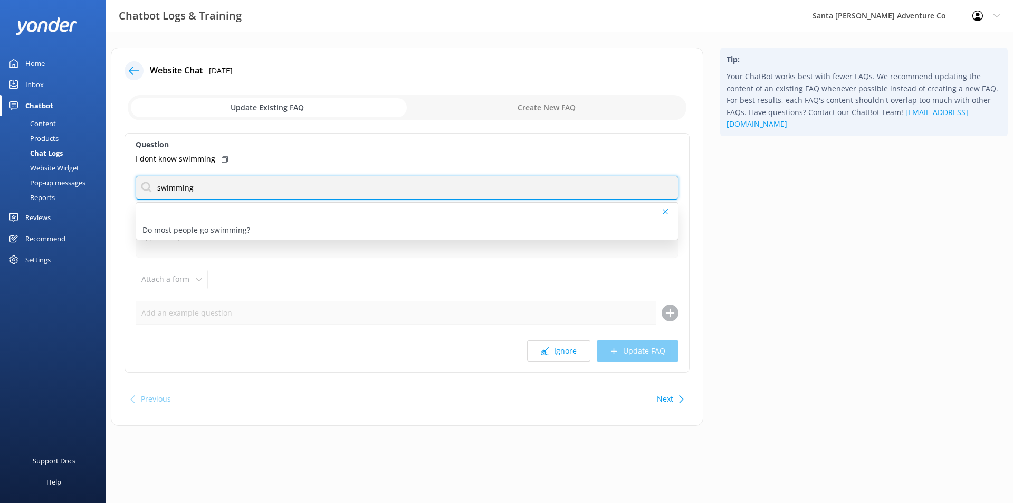
click at [281, 189] on input "swimming" at bounding box center [407, 188] width 543 height 24
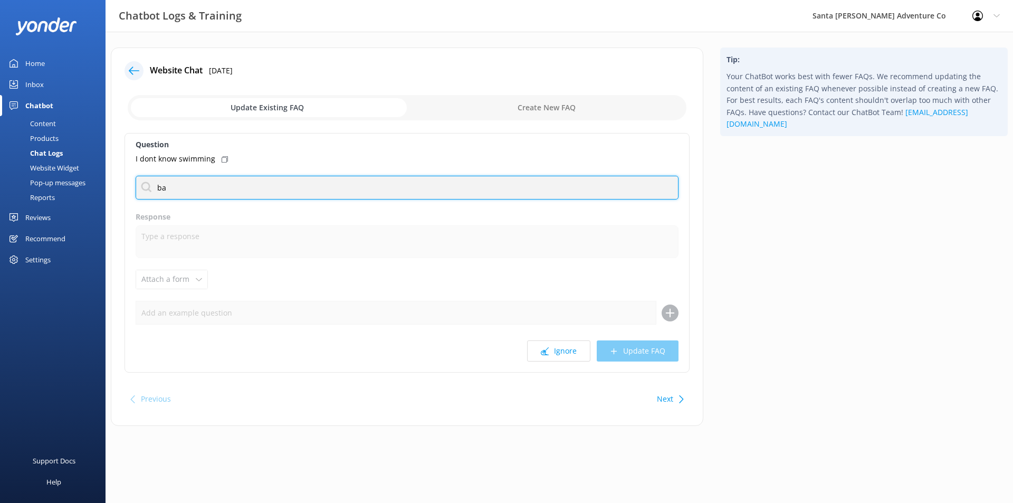
type input "b"
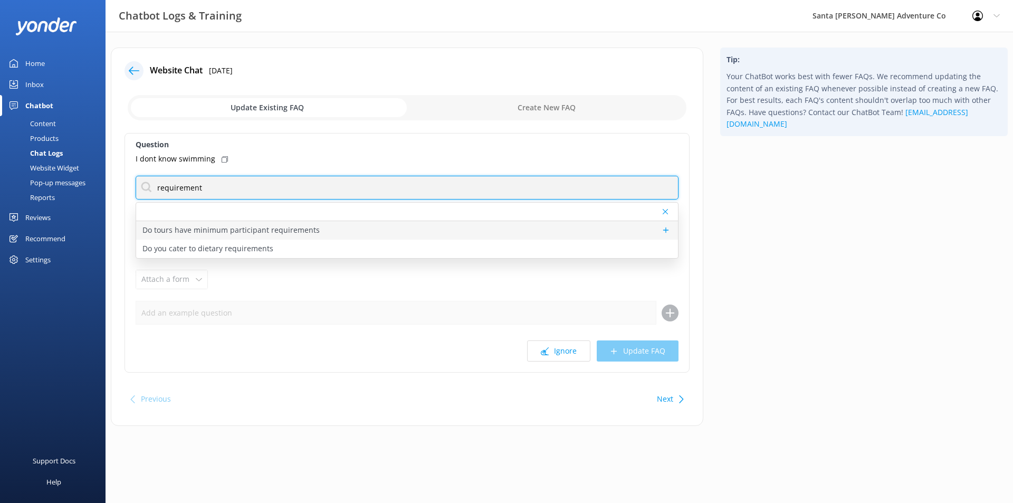
type input "requirement"
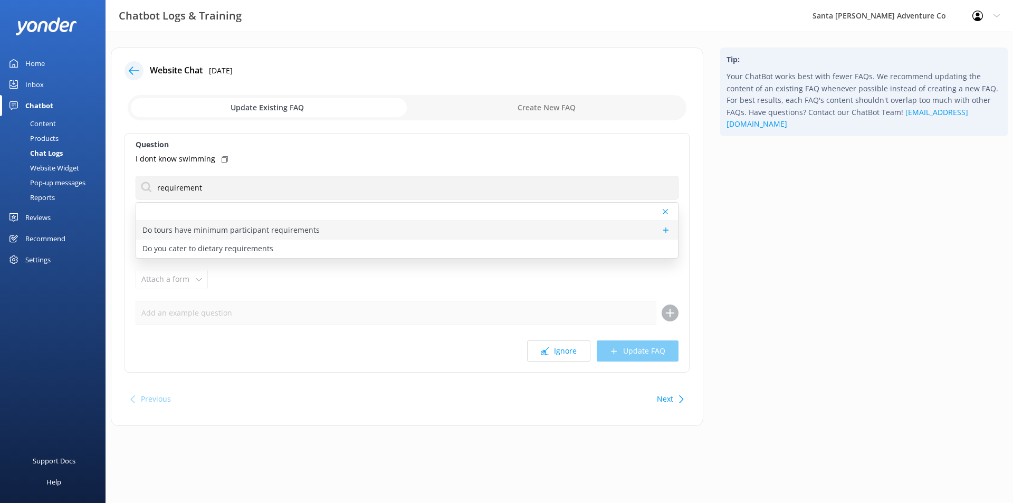
click at [314, 230] on p "Do tours have minimum participant requirements" at bounding box center [230, 230] width 177 height 12
type textarea "Most Santa [PERSON_NAME] Adventure Company tours have a minimum number of parti…"
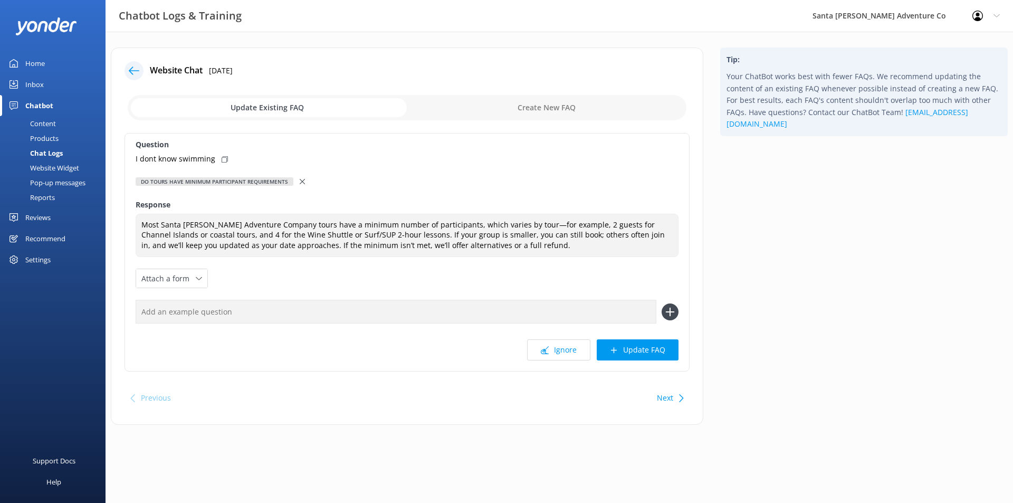
click at [300, 179] on use at bounding box center [302, 181] width 5 height 5
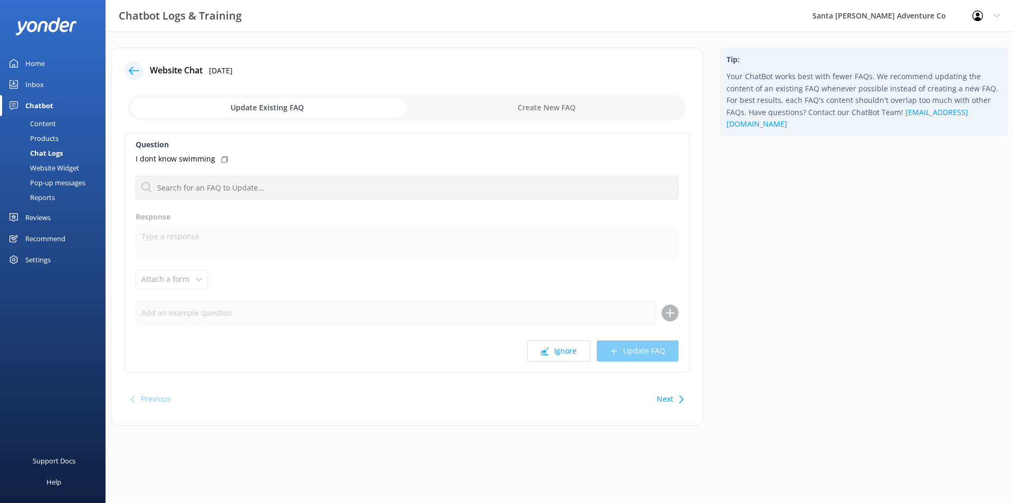
click at [577, 31] on div "Chatbot Logs & Training Santa [PERSON_NAME] Adventure Co Profile Settings Logout" at bounding box center [506, 16] width 1013 height 32
click at [327, 216] on label "Response" at bounding box center [407, 217] width 543 height 12
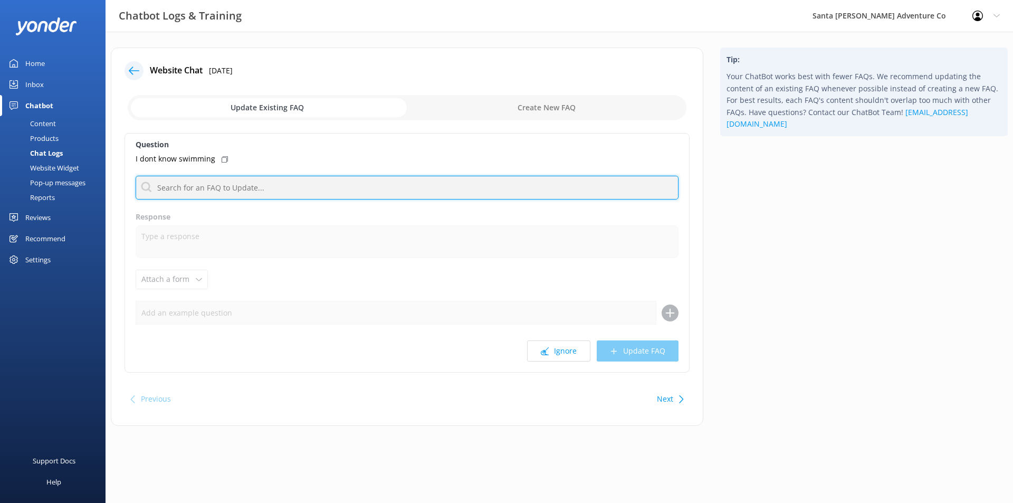
click at [264, 189] on input "text" at bounding box center [407, 188] width 543 height 24
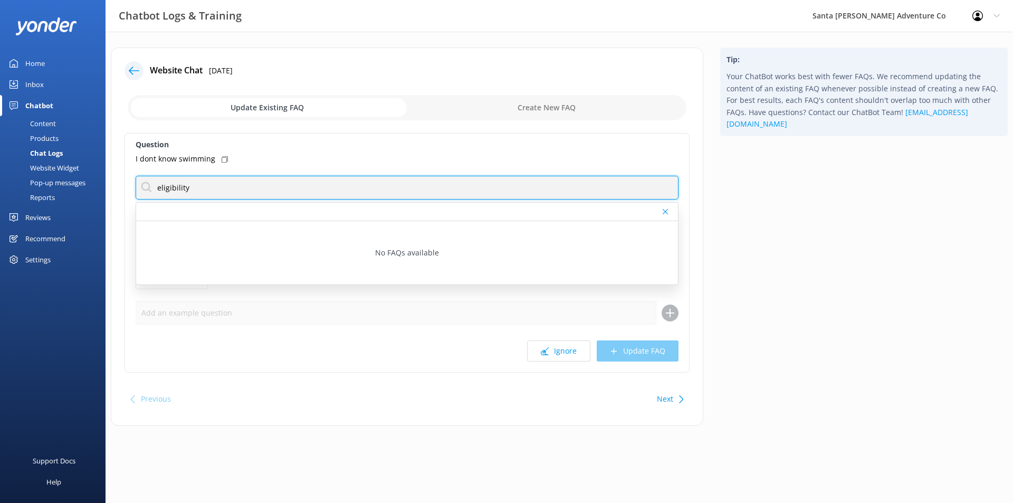
type input "eligibility"
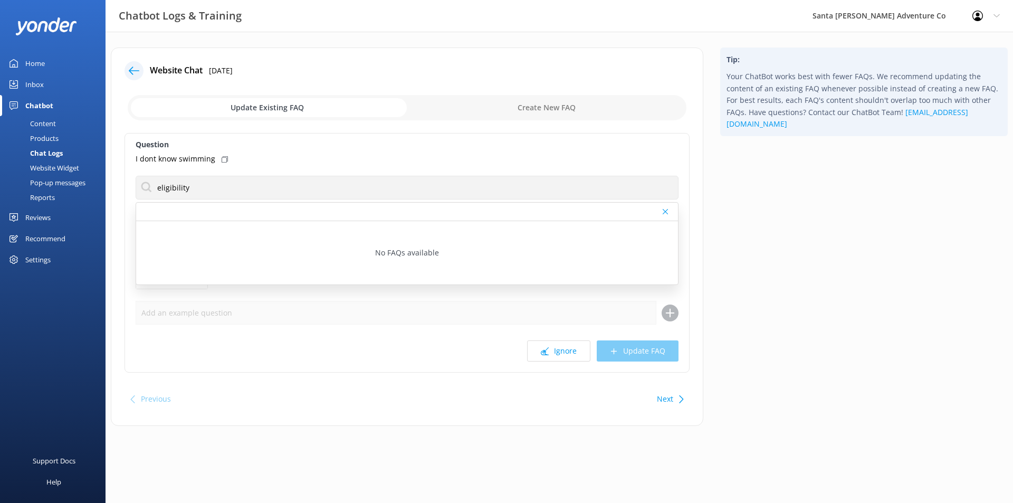
click at [960, 262] on div "Tip: Your ChatBot works best with fewer FAQs. We recommend updating the content…" at bounding box center [864, 241] width 305 height 389
click at [666, 214] on icon at bounding box center [665, 211] width 5 height 6
click at [540, 96] on input "checkbox" at bounding box center [407, 107] width 559 height 25
checkbox input "true"
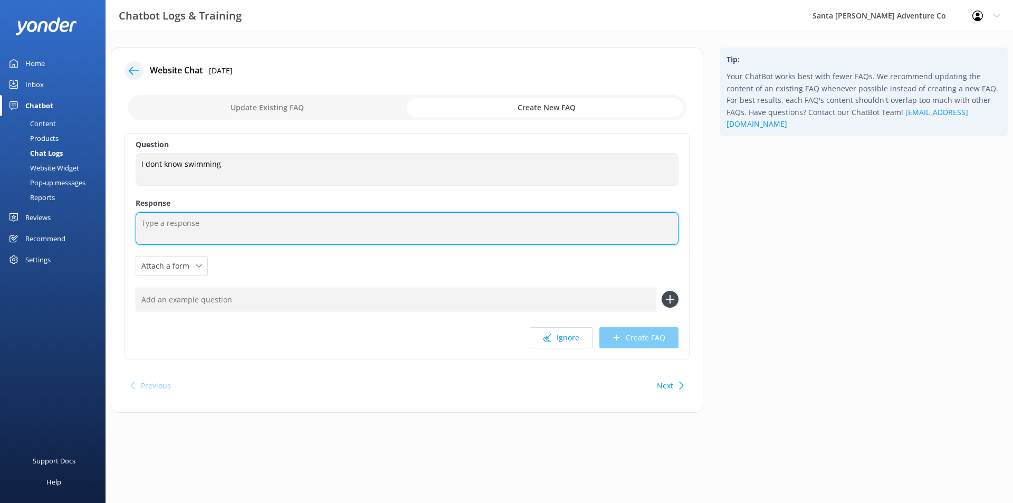
click at [315, 230] on textarea at bounding box center [407, 228] width 543 height 33
click at [257, 232] on textarea at bounding box center [407, 228] width 543 height 33
paste textarea "[URL][DOMAIN_NAME]"
click at [269, 218] on textarea "Please review our basic kayaking elegibility here: [URL][DOMAIN_NAME]" at bounding box center [407, 228] width 543 height 33
click at [275, 220] on textarea "Please review our basic kayaking eligibility here: [URL][DOMAIN_NAME]" at bounding box center [407, 228] width 543 height 33
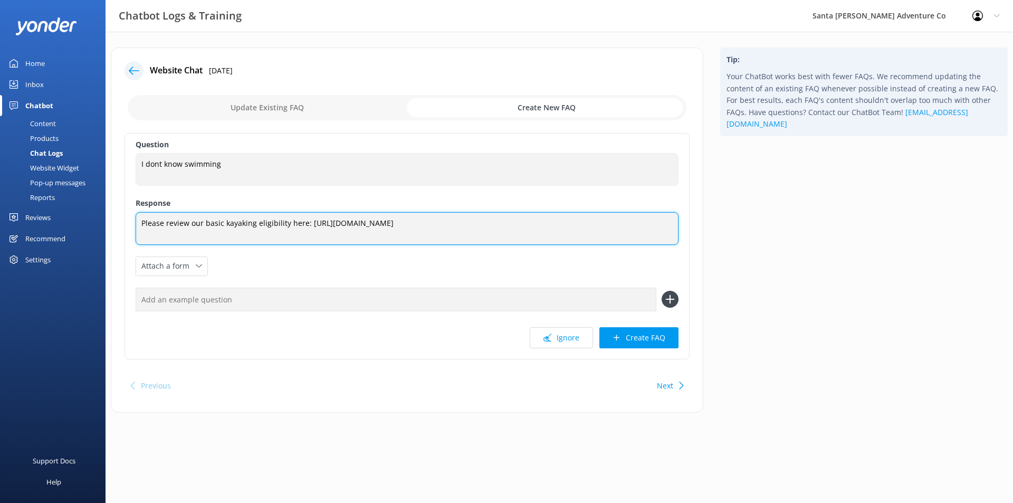
click at [345, 223] on textarea "Please review our basic kayaking eligibility here: [URL][DOMAIN_NAME]" at bounding box center [407, 228] width 543 height 33
type textarea "Please review our basic kayaking eligibility here: [URL][DOMAIN_NAME]"
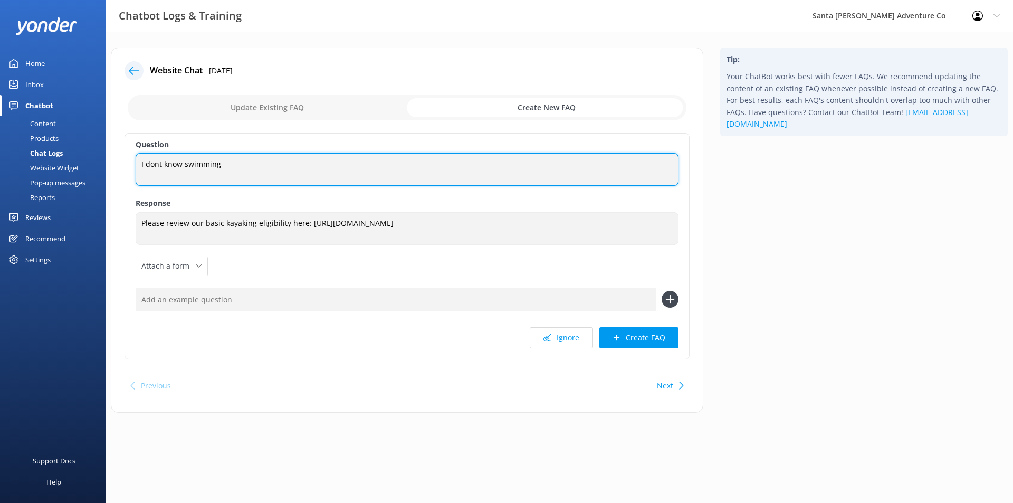
click at [220, 165] on textarea "I dont know swimming" at bounding box center [407, 169] width 543 height 33
drag, startPoint x: 239, startPoint y: 163, endPoint x: 101, endPoint y: 156, distance: 138.4
click at [101, 156] on div "Chatbot Logs & Training Santa [PERSON_NAME] Adventure Co Profile Settings Logou…" at bounding box center [506, 238] width 1013 height 413
click at [283, 164] on textarea "I dont know swimming" at bounding box center [407, 169] width 543 height 33
drag, startPoint x: 268, startPoint y: 169, endPoint x: 134, endPoint y: 161, distance: 134.3
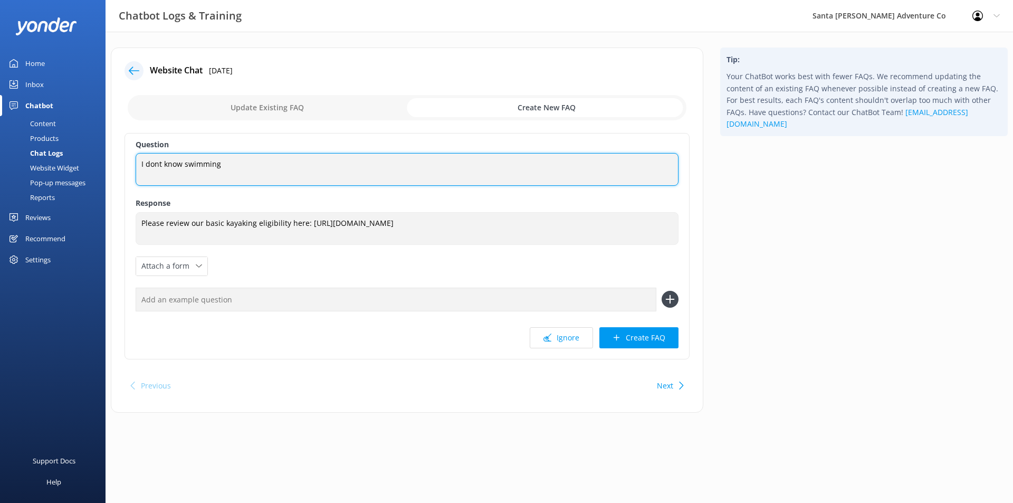
click at [134, 161] on div "Question I dont know swimming I dont know swimming Response Please review our b…" at bounding box center [407, 246] width 565 height 226
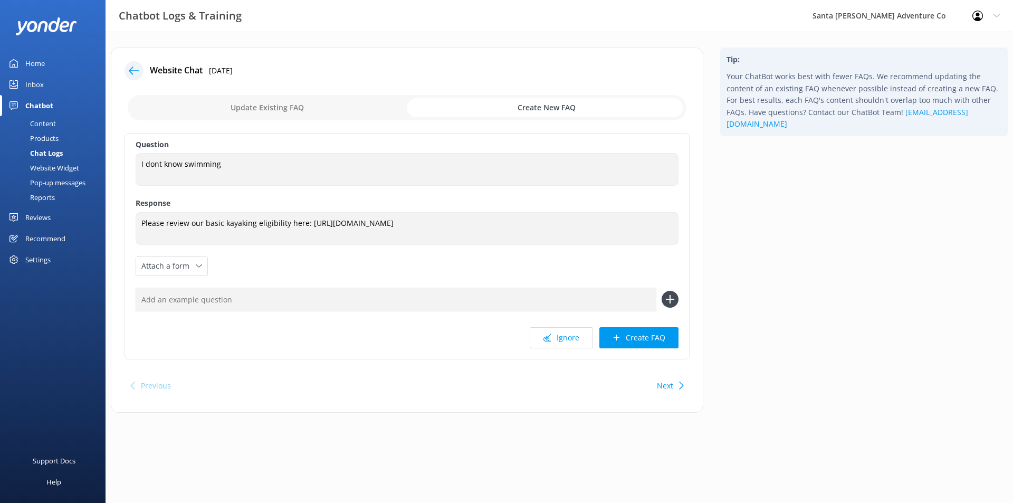
click at [232, 300] on input "text" at bounding box center [396, 300] width 521 height 24
type input "I don't know how to swim"
click at [677, 305] on icon at bounding box center [670, 299] width 17 height 17
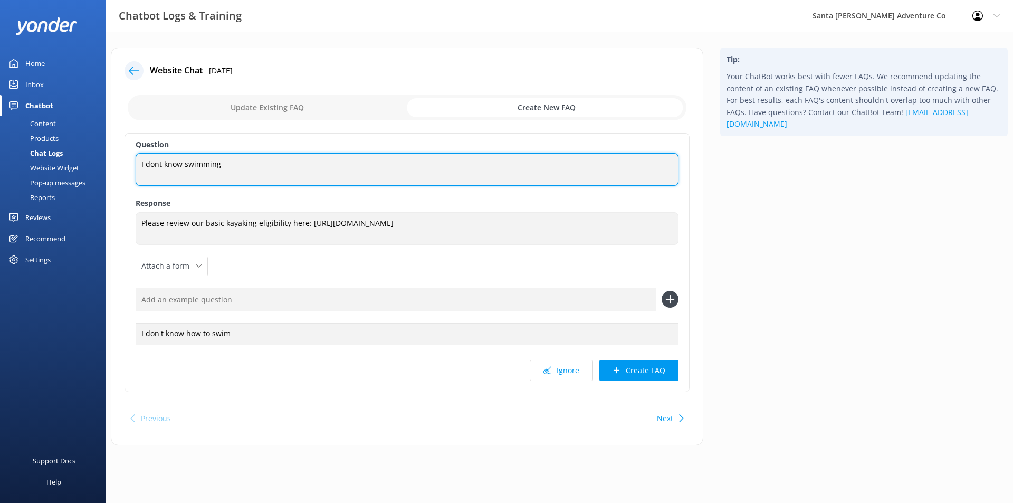
click at [271, 169] on textarea "I dont know swimming" at bounding box center [407, 169] width 543 height 33
click at [235, 166] on textarea "I dont know swimming" at bounding box center [407, 169] width 543 height 33
click at [235, 167] on textarea "I dont know swimming" at bounding box center [407, 169] width 543 height 33
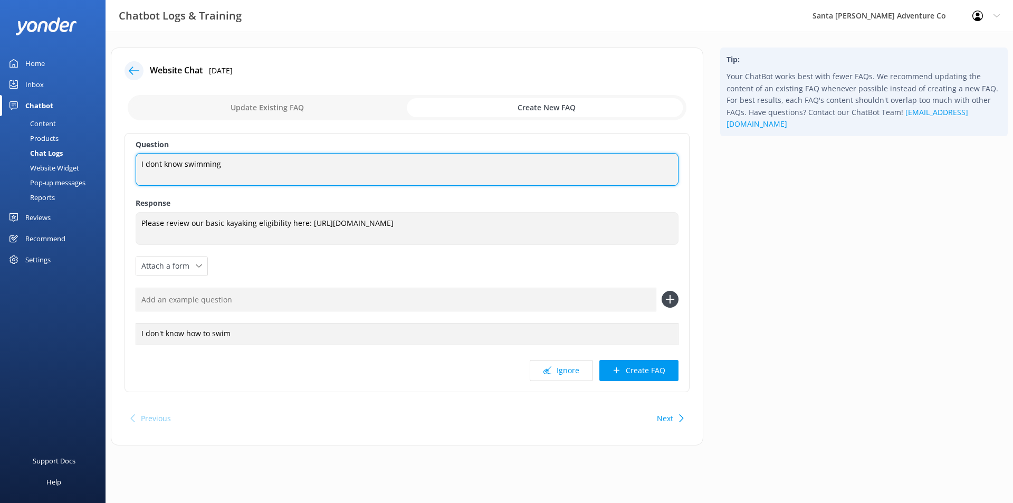
type textarea "I dont know swimming"
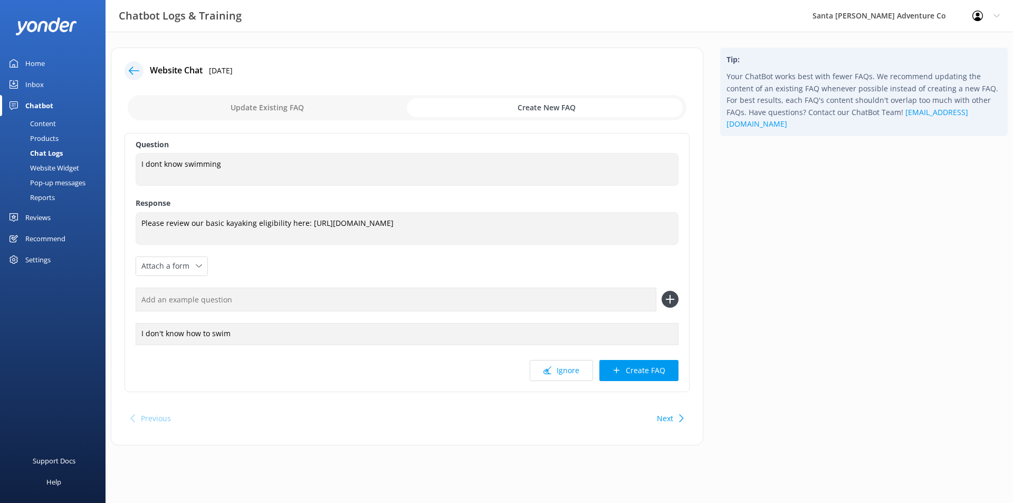
click at [370, 291] on input "text" at bounding box center [396, 300] width 521 height 24
type input "what if I don't know how to swim"
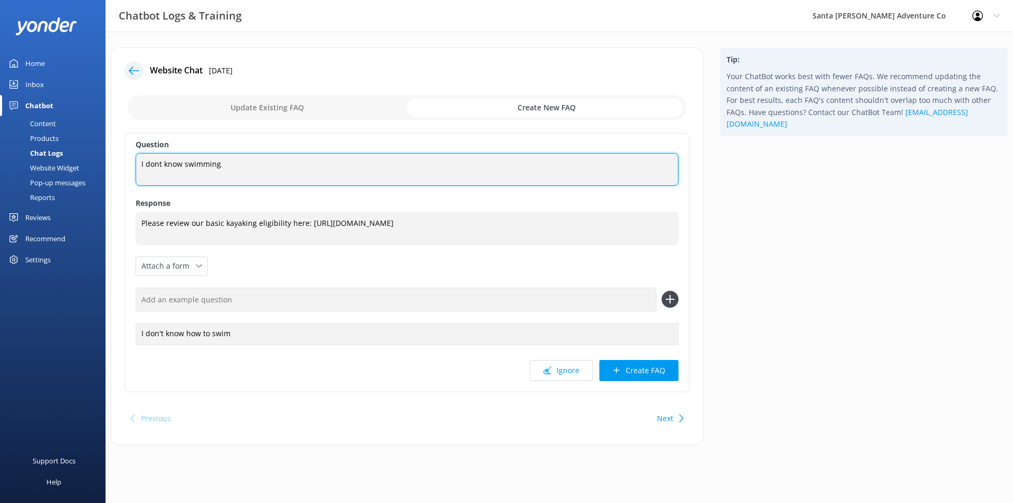
click at [308, 177] on textarea "I dont know swimming" at bounding box center [407, 169] width 543 height 33
paste textarea "what if I don't know how to swim"
click at [229, 159] on textarea "I dont know swimming what if I don't know how to swim" at bounding box center [407, 169] width 543 height 33
type textarea "What if I don't know how to swim"
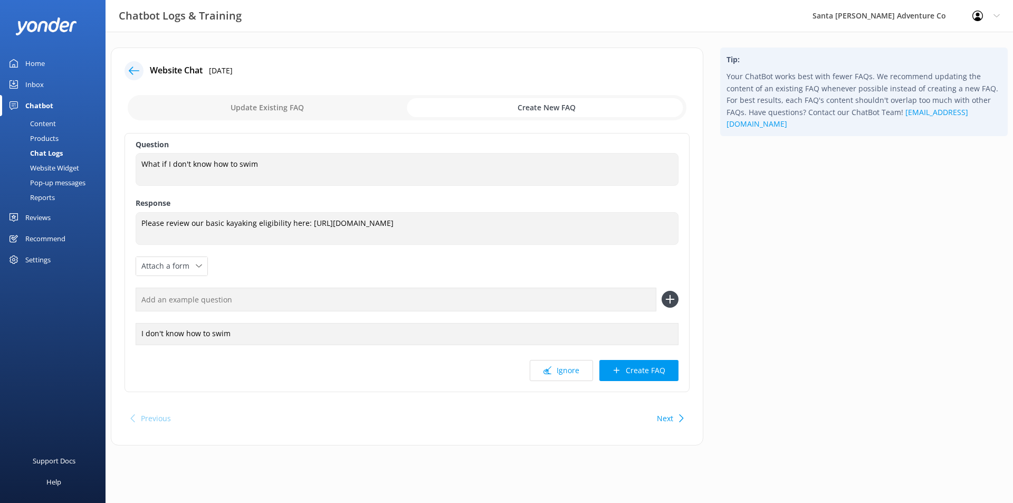
click at [235, 303] on input "text" at bounding box center [396, 300] width 521 height 24
paste input "I dont know swimming"
type input "I dont know swimming"
click at [670, 302] on use at bounding box center [669, 299] width 9 height 9
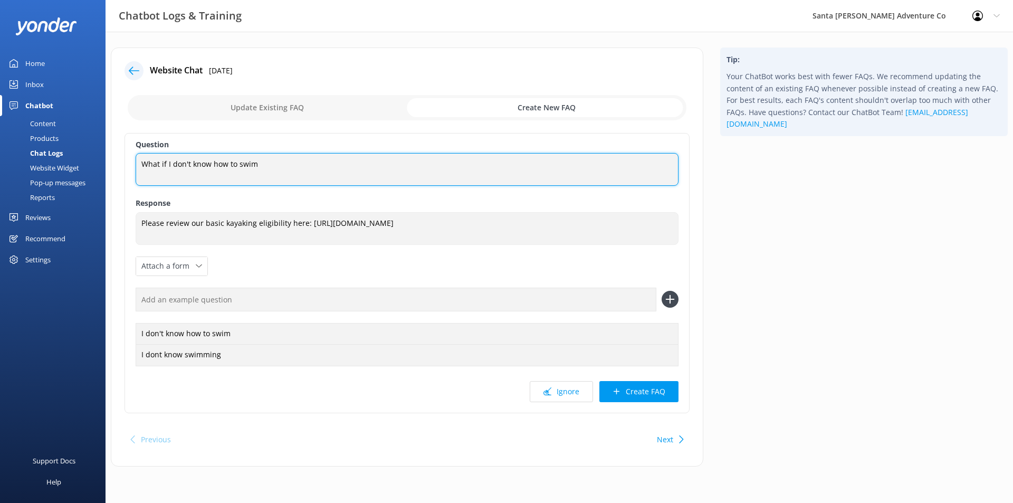
click at [394, 171] on textarea "What if I don't know how to swim" at bounding box center [407, 169] width 543 height 33
type textarea "What if I don't know how to swim?"
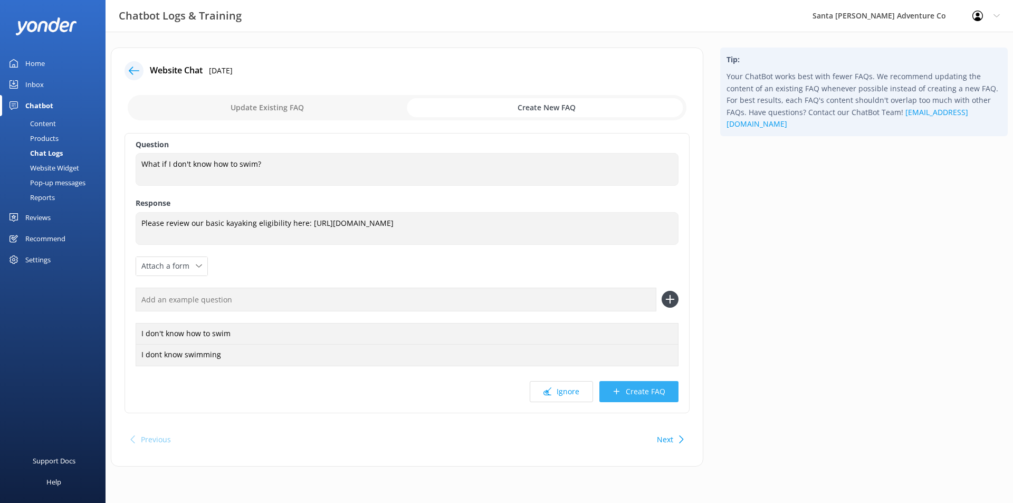
click at [643, 390] on button "Create FAQ" at bounding box center [639, 391] width 79 height 21
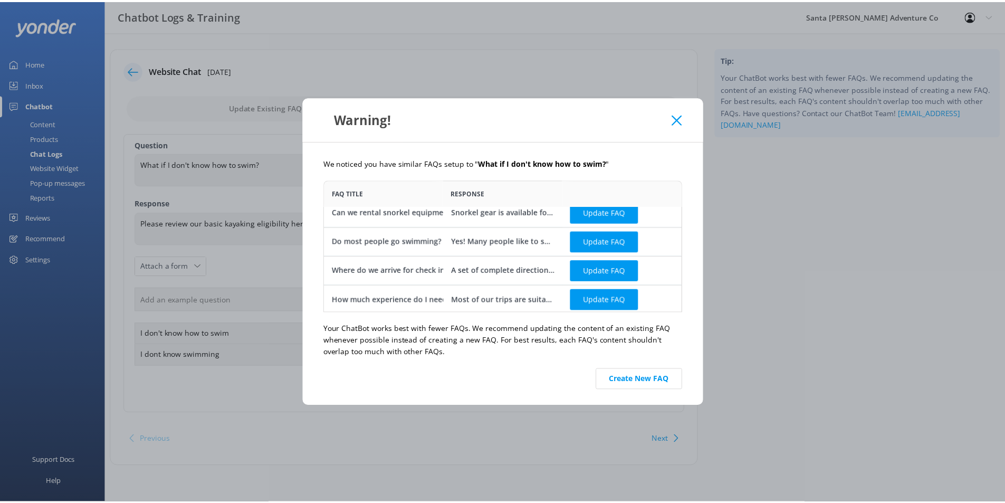
scroll to position [11, 0]
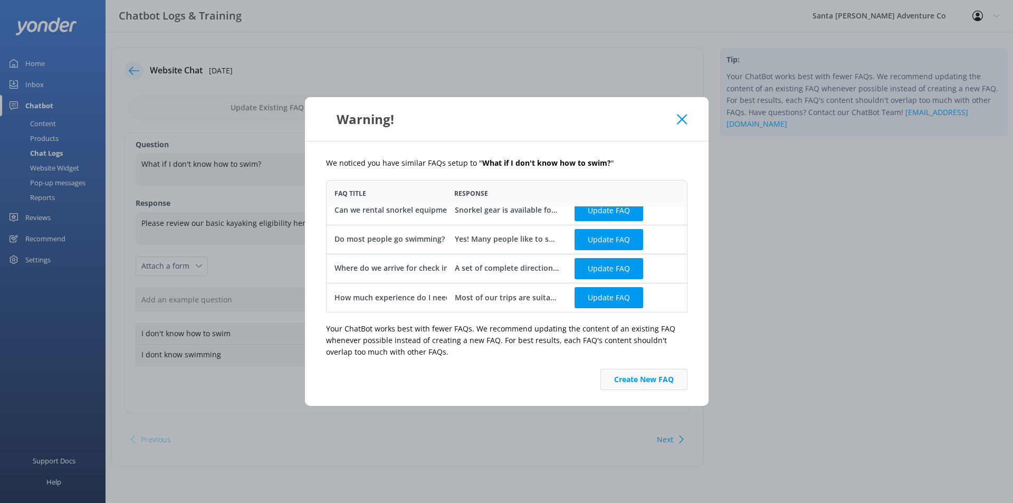
click at [656, 376] on button "Create New FAQ" at bounding box center [644, 379] width 87 height 21
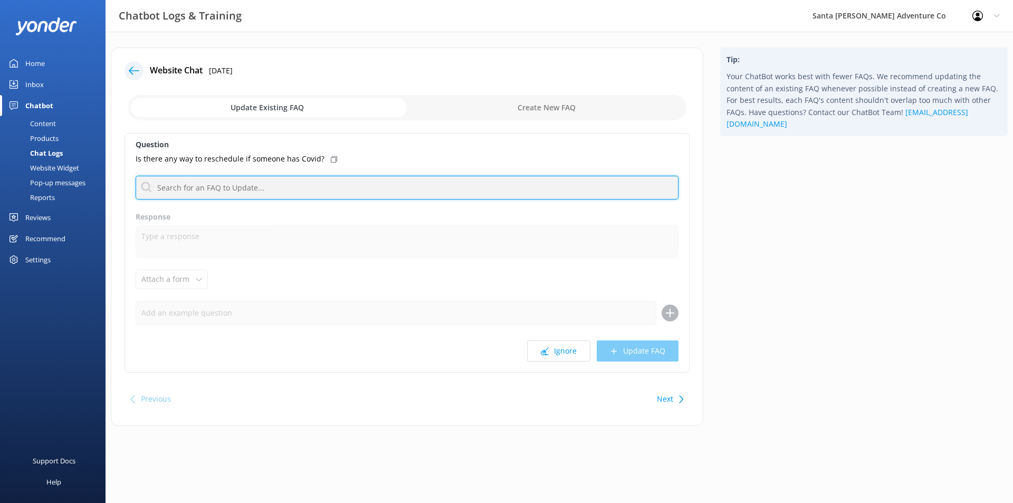
click at [357, 182] on input "text" at bounding box center [407, 188] width 543 height 24
click at [289, 187] on input "sick" at bounding box center [407, 188] width 543 height 24
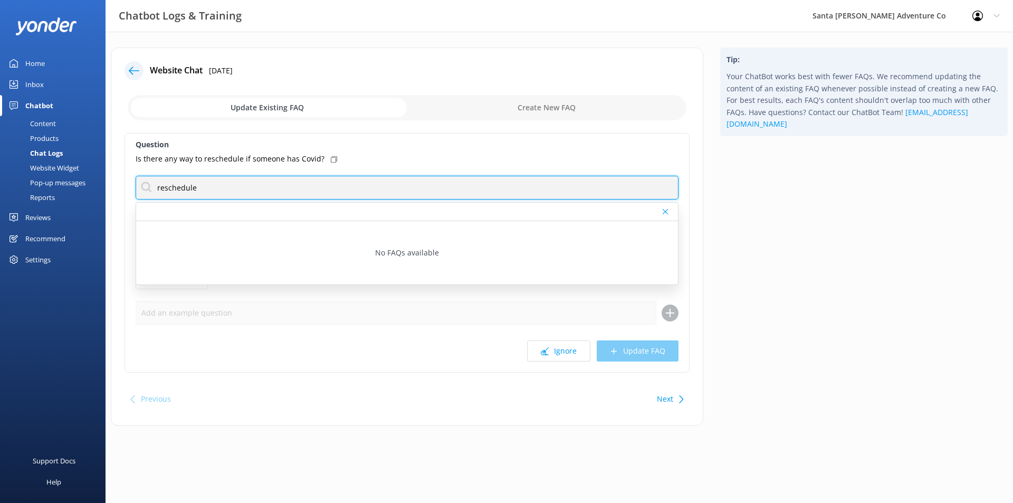
click at [287, 186] on input "reschedule" at bounding box center [407, 188] width 543 height 24
click at [287, 186] on input "illness" at bounding box center [407, 188] width 543 height 24
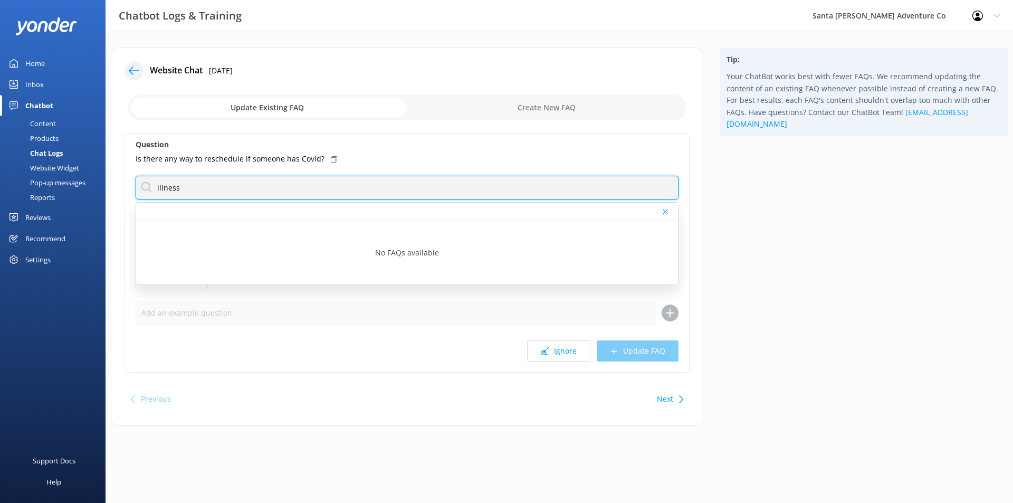
type input "illness"
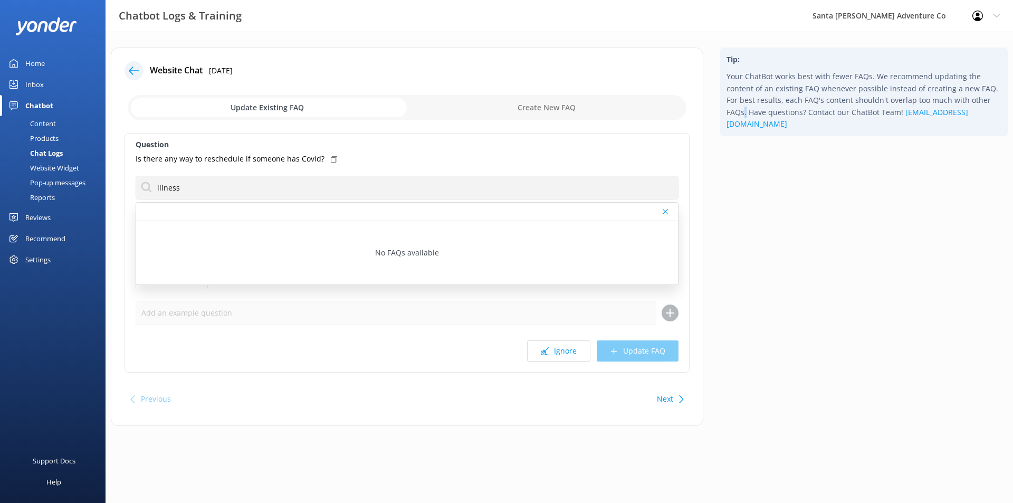
click at [746, 196] on div "Tip: Your ChatBot works best with fewer FAQs. We recommend updating the content…" at bounding box center [864, 241] width 305 height 389
click at [665, 209] on icon at bounding box center [665, 211] width 5 height 6
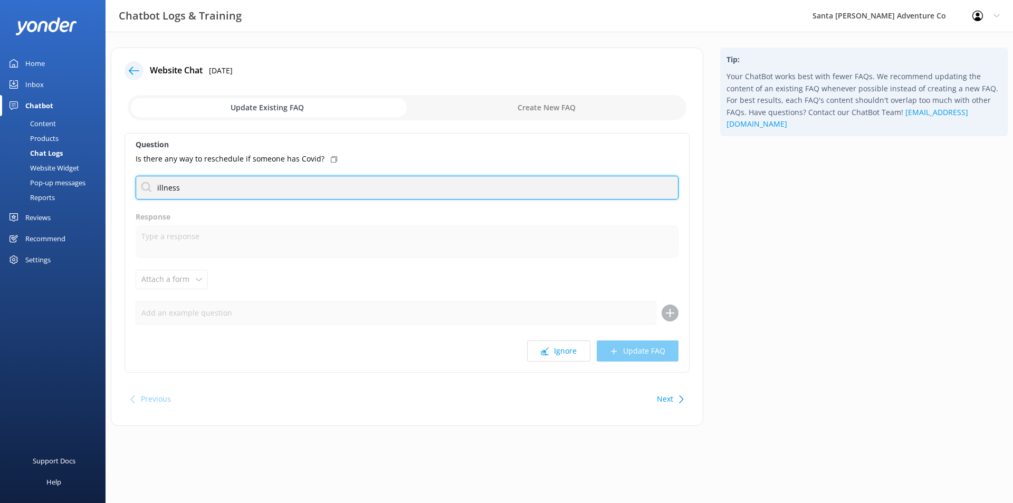
click at [625, 191] on input "illness" at bounding box center [407, 188] width 543 height 24
click at [643, 191] on input "illness" at bounding box center [407, 188] width 543 height 24
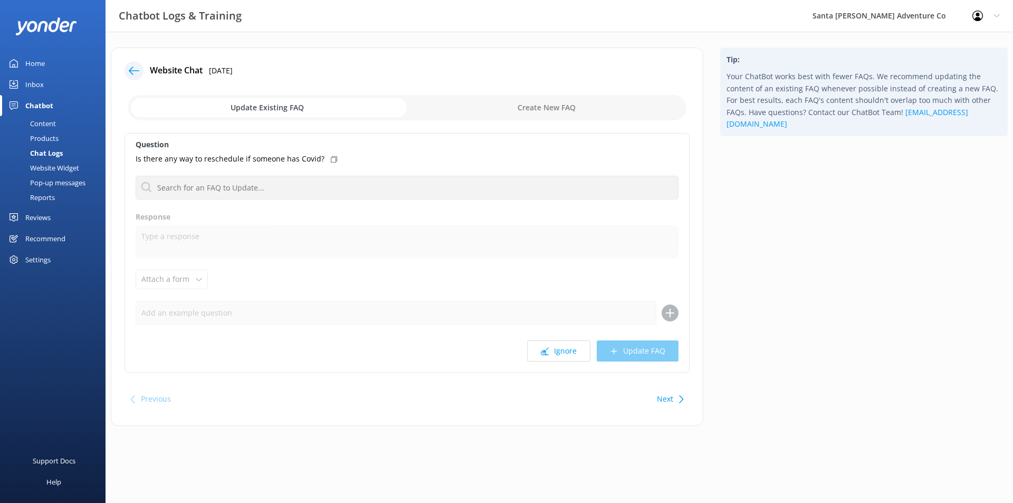
click at [735, 201] on div "Tip: Your ChatBot works best with fewer FAQs. We recommend updating the content…" at bounding box center [864, 241] width 305 height 389
click at [53, 135] on div "Products" at bounding box center [32, 138] width 52 height 15
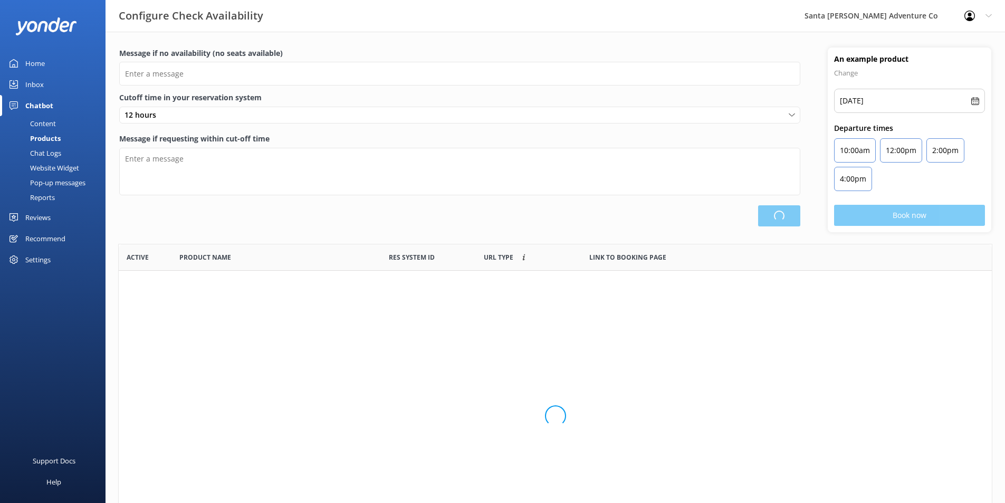
scroll to position [309, 866]
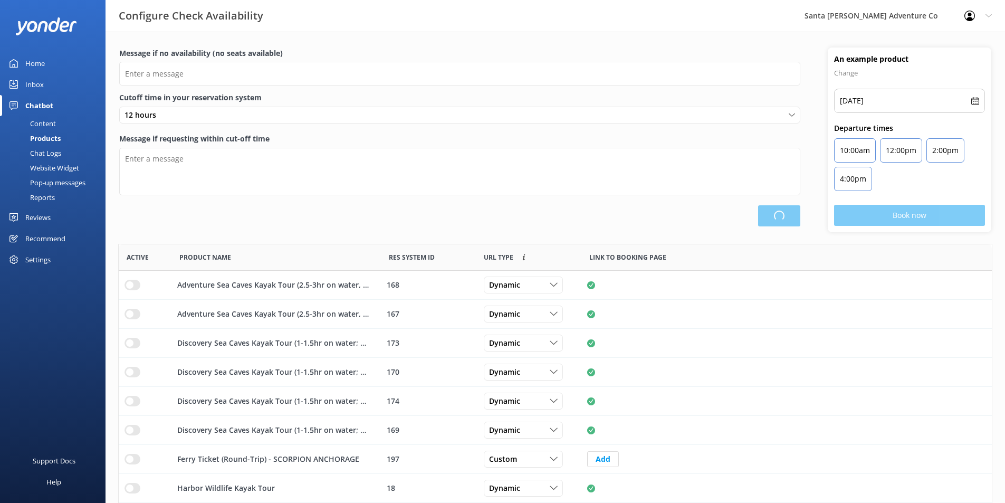
type input "There are no seats available, please check an alternative day"
type textarea "Our online booking system closes {hours} prior to departure. Please contact us …"
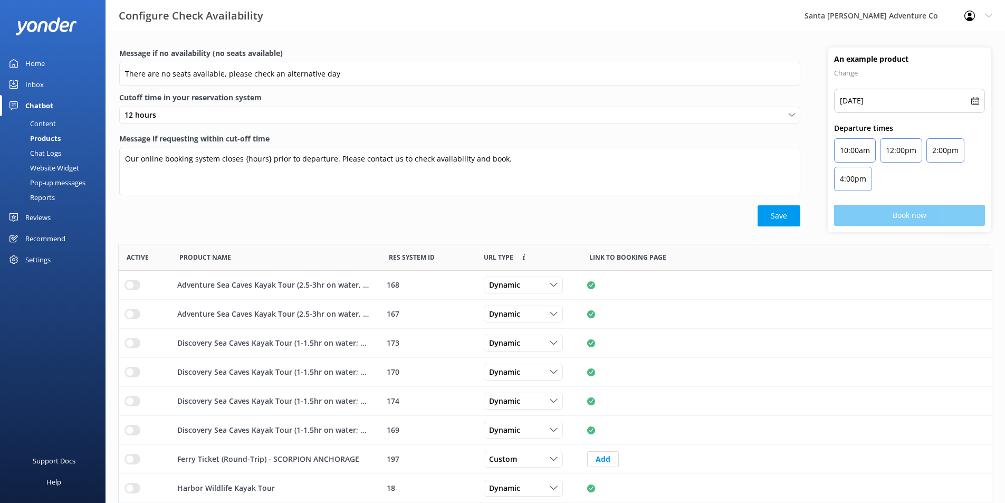
click at [47, 121] on div "Content" at bounding box center [31, 123] width 50 height 15
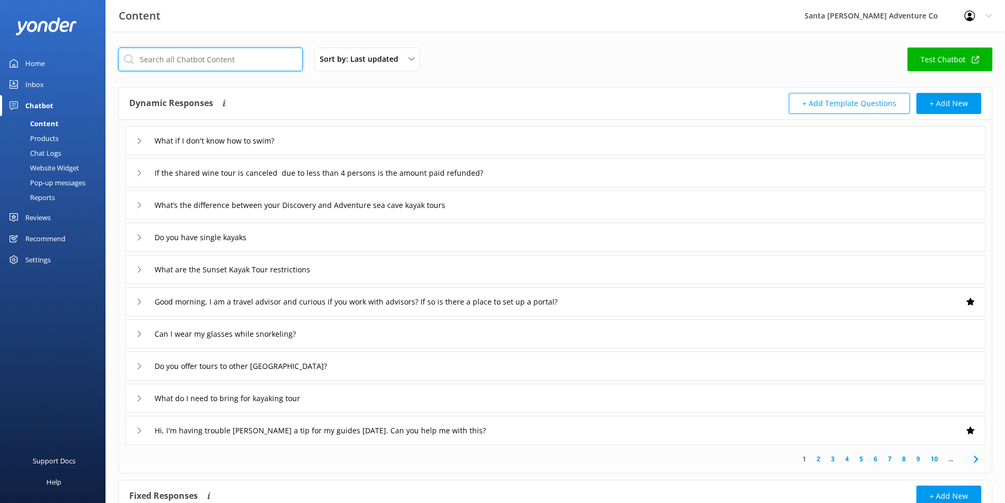
click at [175, 66] on input "text" at bounding box center [210, 59] width 185 height 24
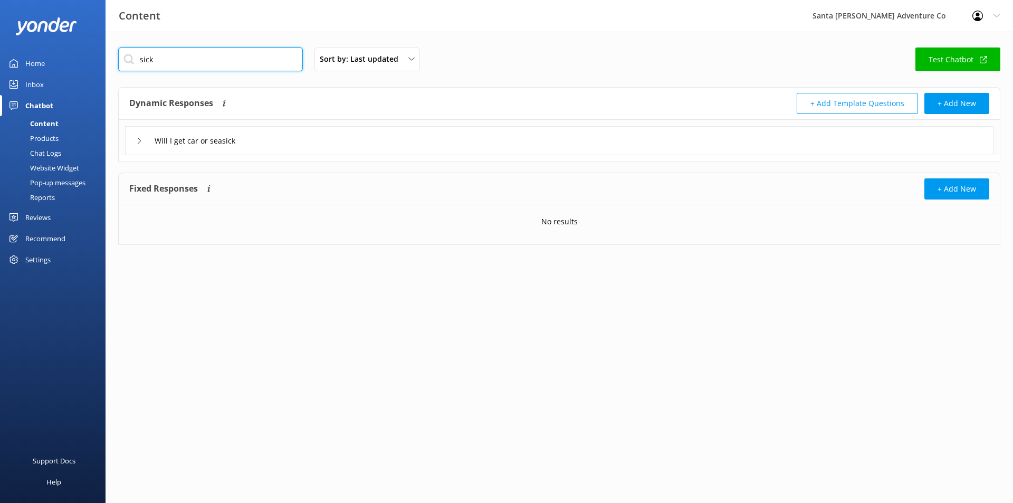
click at [186, 61] on input "sick" at bounding box center [210, 59] width 185 height 24
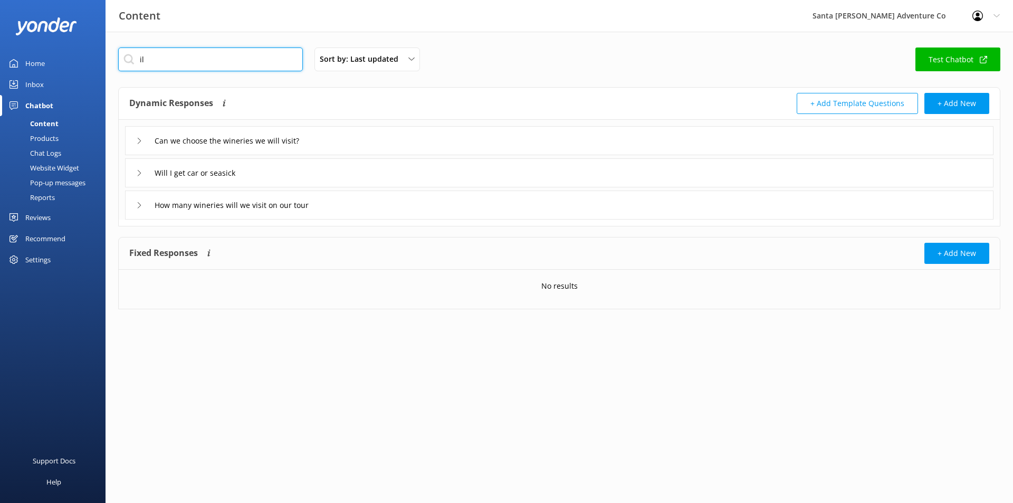
type input "i"
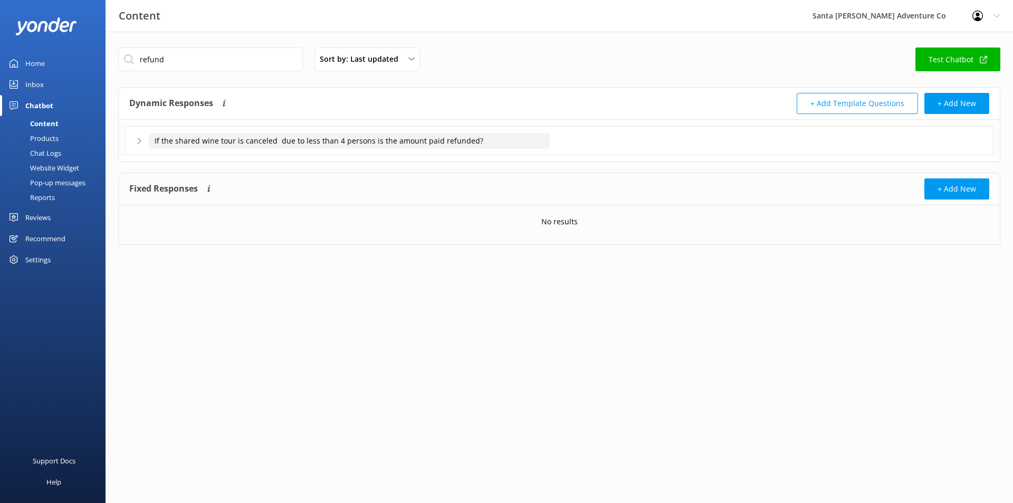
click at [267, 139] on input "If the shared wine tour is canceled due to less than 4 persons is the amount pa…" at bounding box center [349, 141] width 401 height 16
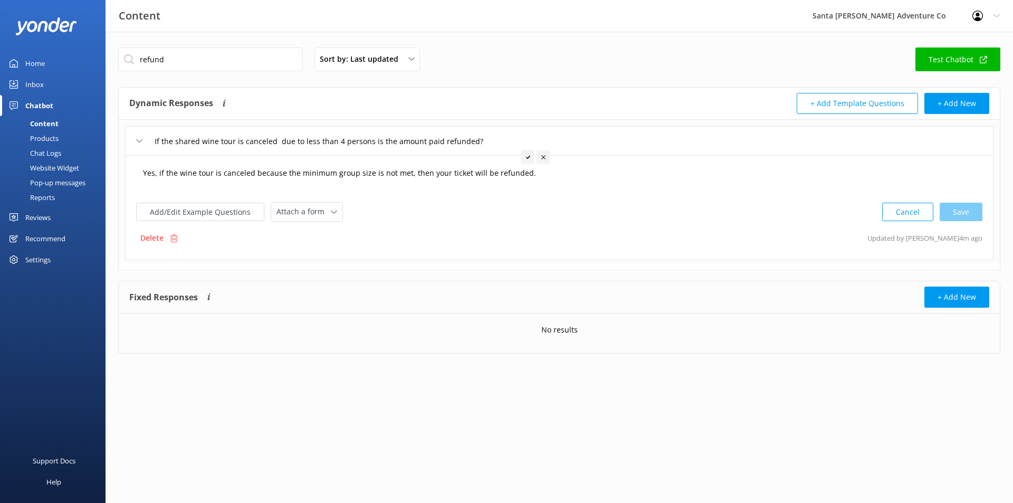
click at [531, 180] on textarea "Yes, if the wine tour is canceled because the minimum group size is not met, th…" at bounding box center [559, 178] width 844 height 33
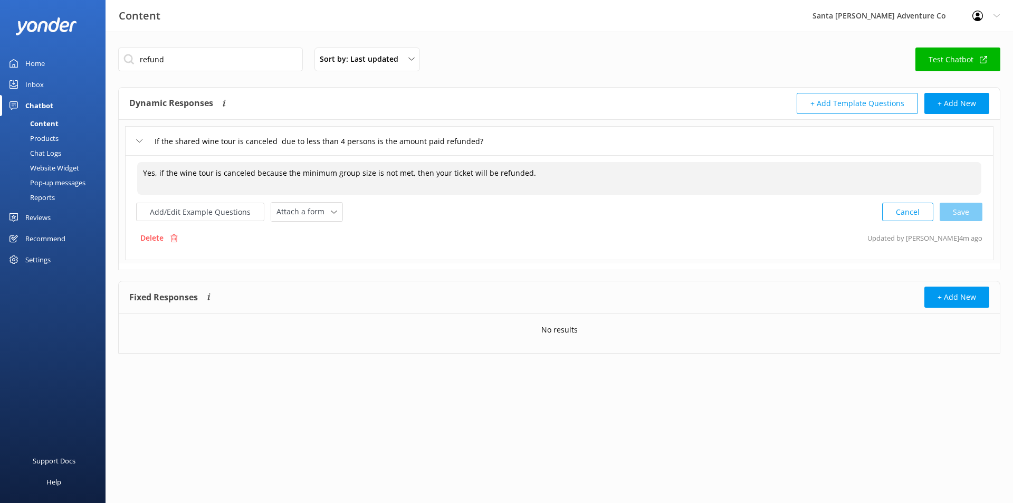
click at [531, 180] on textarea "Yes, if the wine tour is canceled because the minimum group size is not met, th…" at bounding box center [559, 178] width 844 height 33
click at [208, 62] on input "refund" at bounding box center [210, 59] width 185 height 24
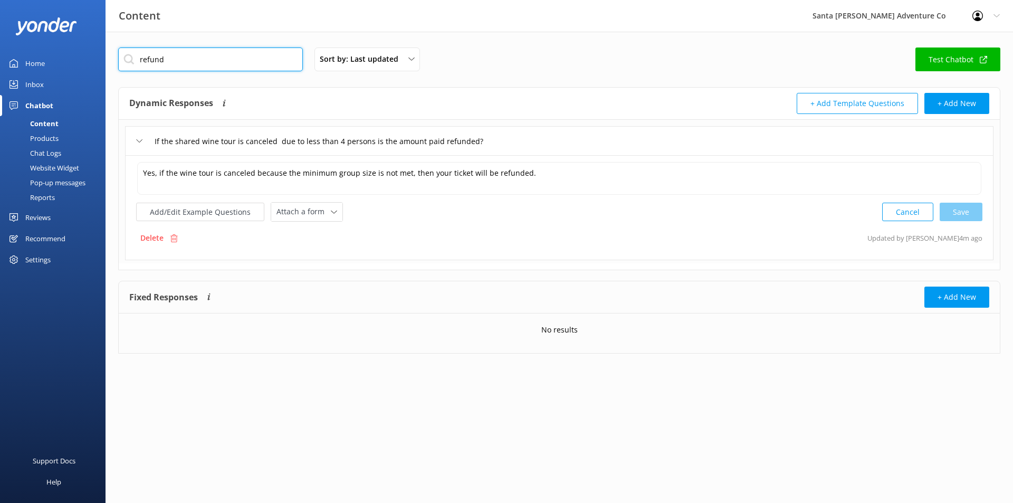
click at [208, 62] on input "refund" at bounding box center [210, 59] width 185 height 24
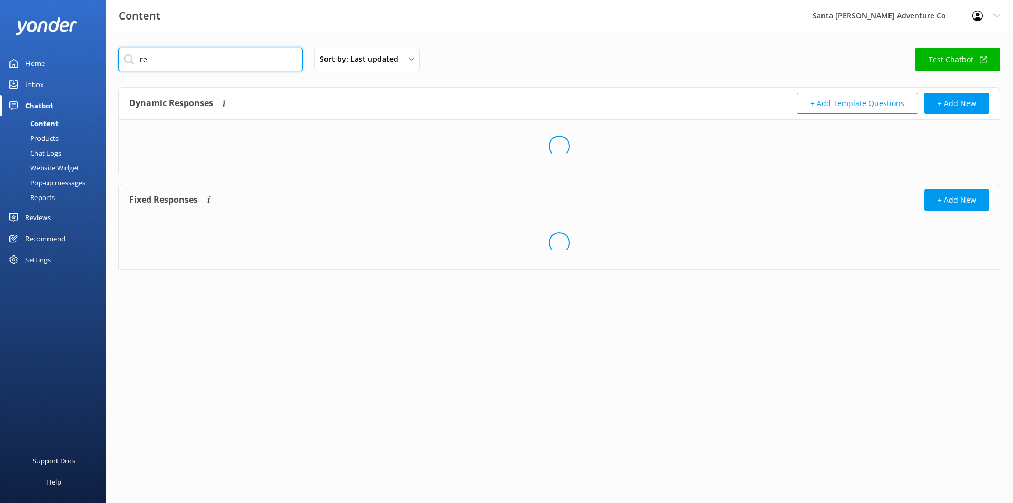
type input "r"
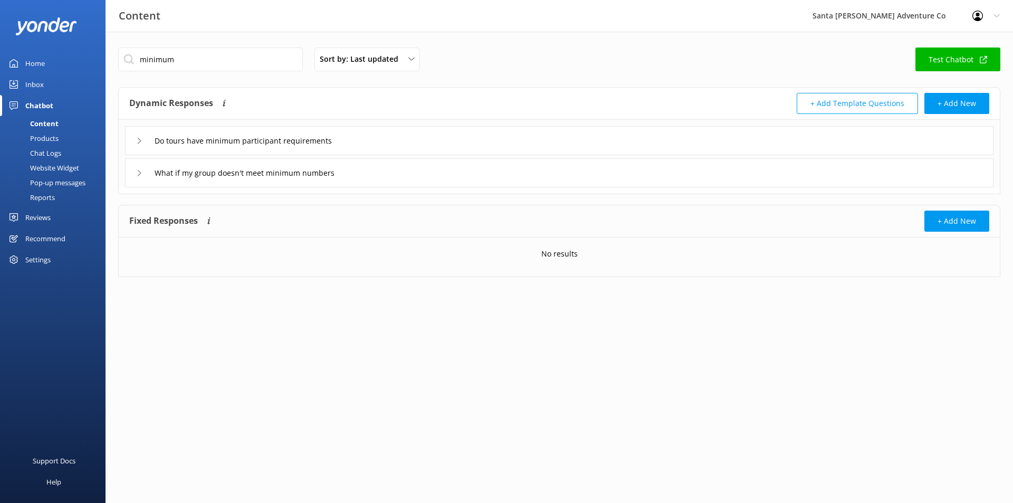
click at [128, 175] on div "What if my group doesn't meet minimum numbers" at bounding box center [559, 172] width 869 height 29
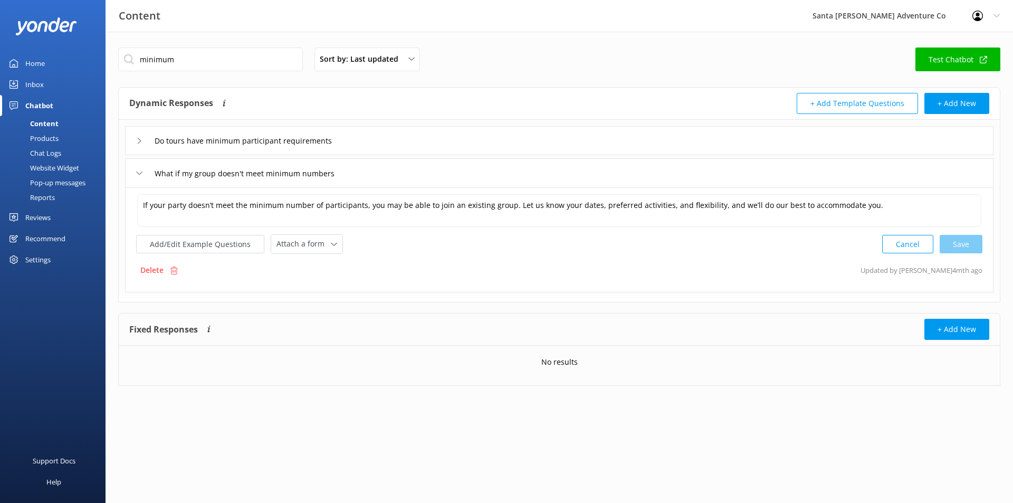
click at [137, 138] on icon at bounding box center [139, 141] width 6 height 6
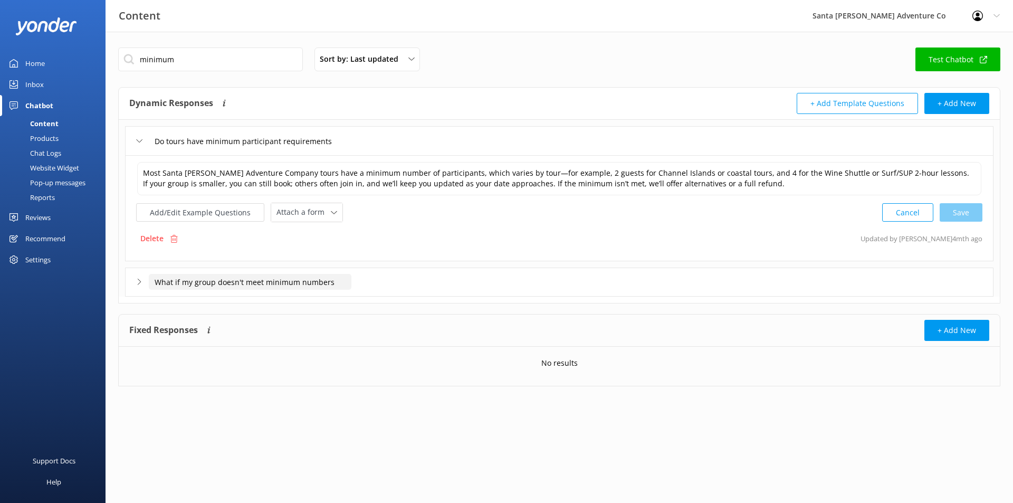
click at [244, 149] on input "What if my group doesn't meet minimum numbers" at bounding box center [252, 141] width 207 height 16
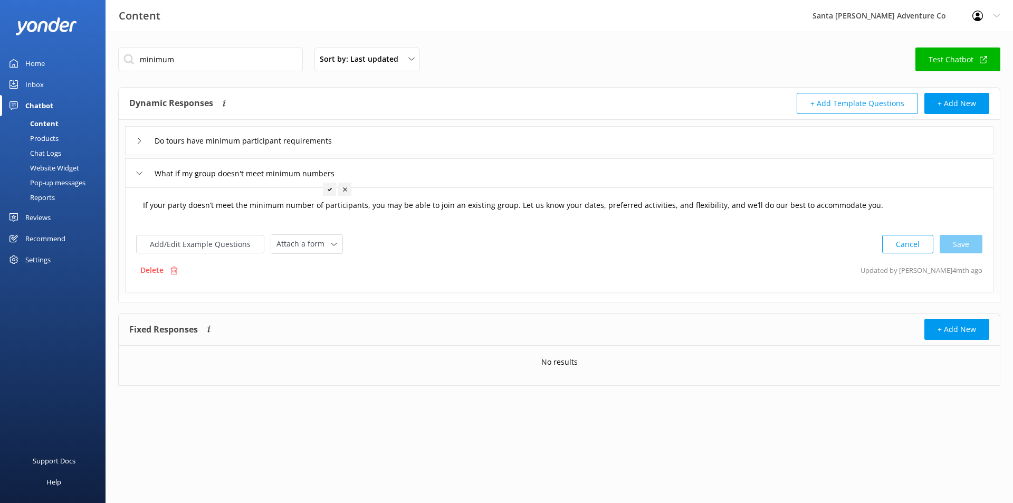
click at [223, 202] on textarea "If your party doesn’t meet the minimum number of participants, you may be able …" at bounding box center [559, 210] width 844 height 33
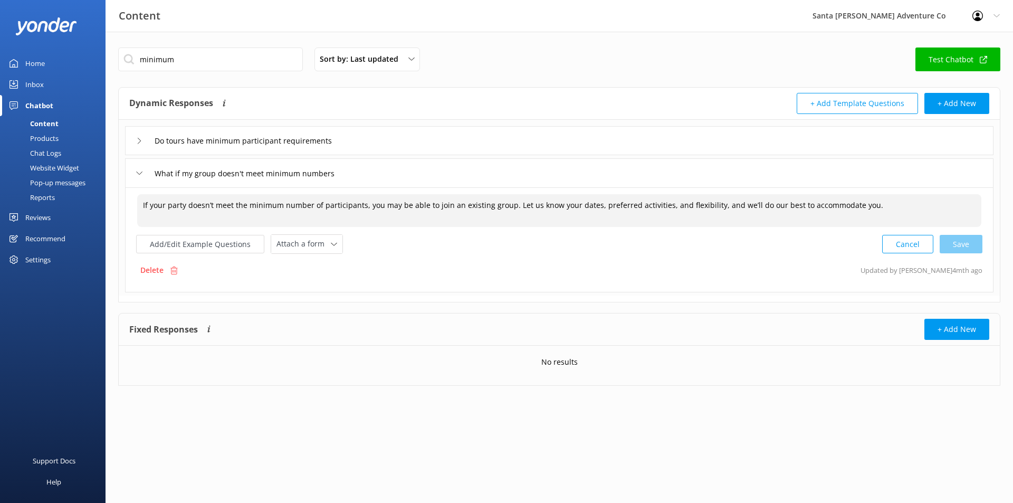
click at [223, 202] on textarea "If your party doesn’t meet the minimum number of participants, you may be able …" at bounding box center [559, 210] width 844 height 33
click at [241, 136] on input "Do tours have minimum participant requirements" at bounding box center [252, 141] width 207 height 16
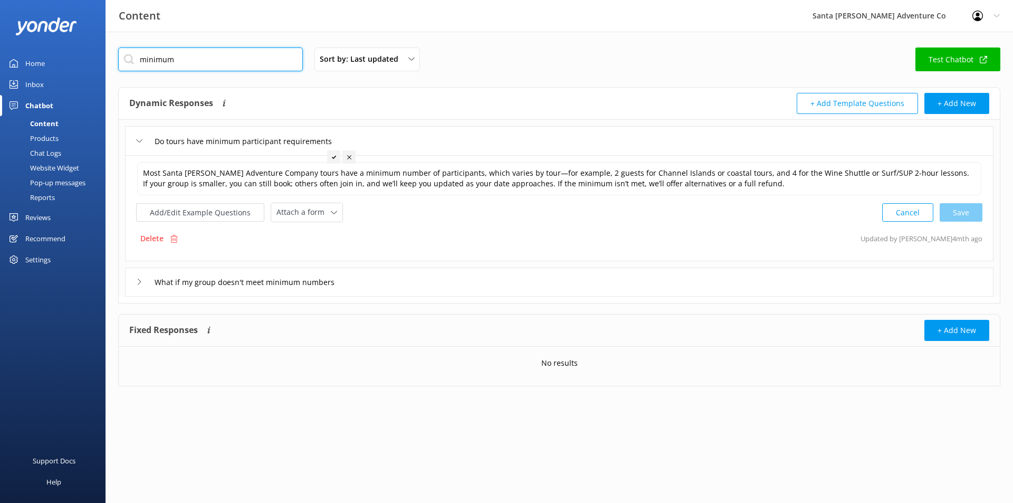
click at [194, 64] on input "minimum" at bounding box center [210, 59] width 185 height 24
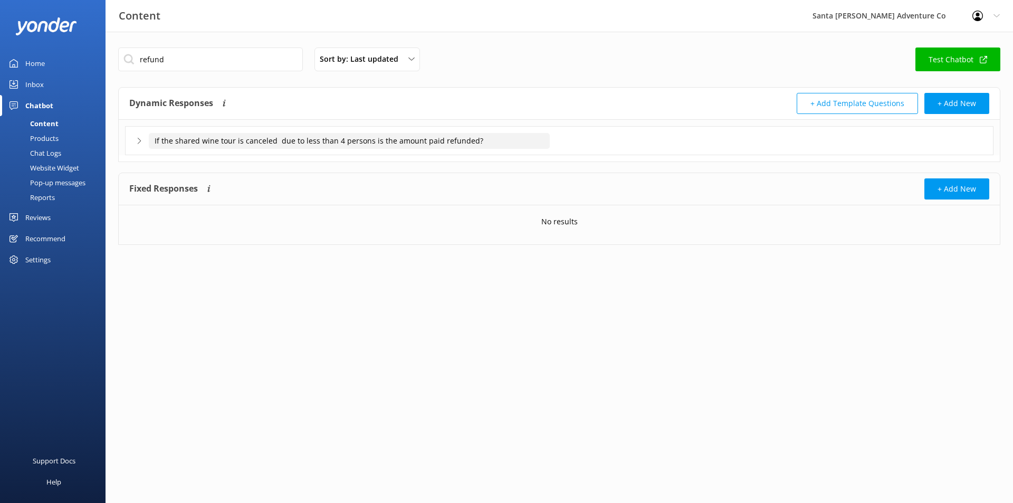
click at [232, 144] on input "If the shared wine tour is canceled due to less than 4 persons is the amount pa…" at bounding box center [349, 141] width 401 height 16
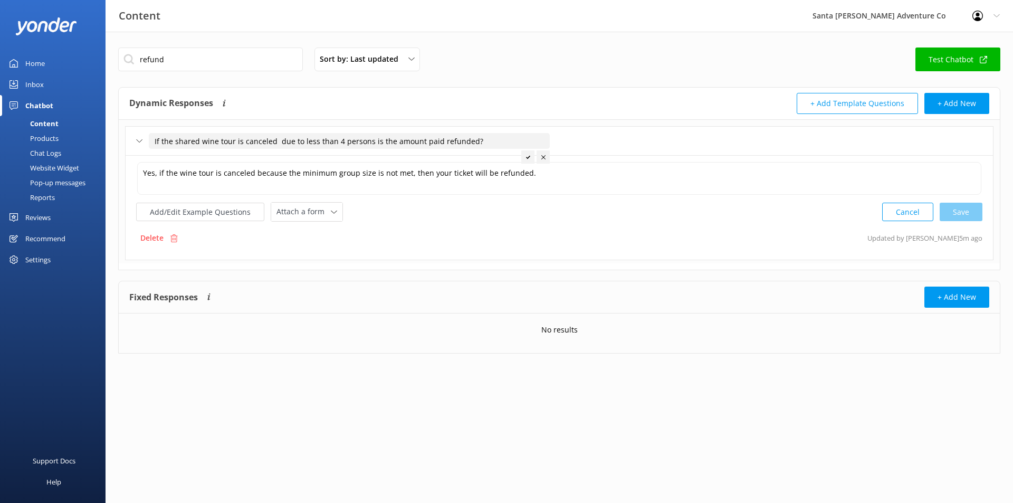
click at [231, 136] on input "If the shared wine tour is canceled due to less than 4 persons is the amount pa…" at bounding box center [349, 141] width 401 height 16
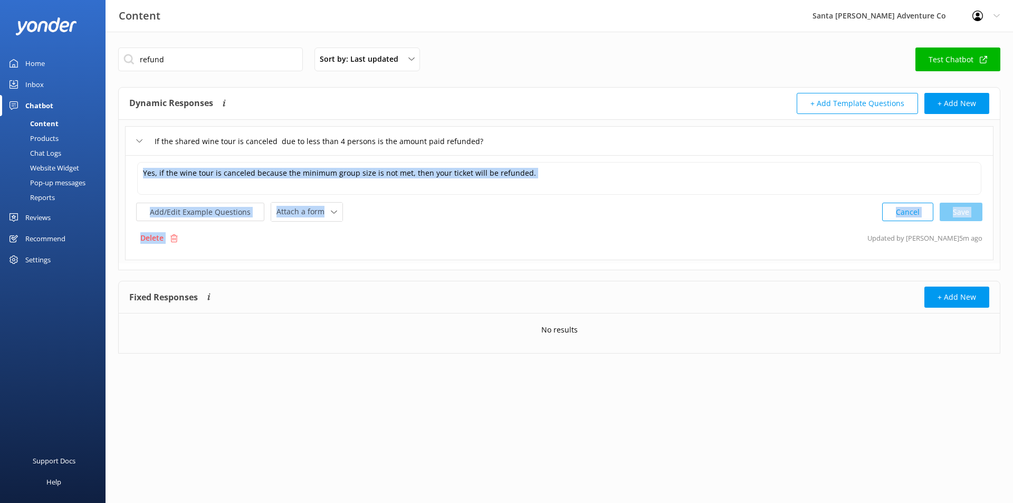
drag, startPoint x: 167, startPoint y: 240, endPoint x: 177, endPoint y: 154, distance: 87.1
click at [177, 154] on div "If the shared wine tour is canceled due to less than 4 persons is the amount pa…" at bounding box center [559, 192] width 881 height 144
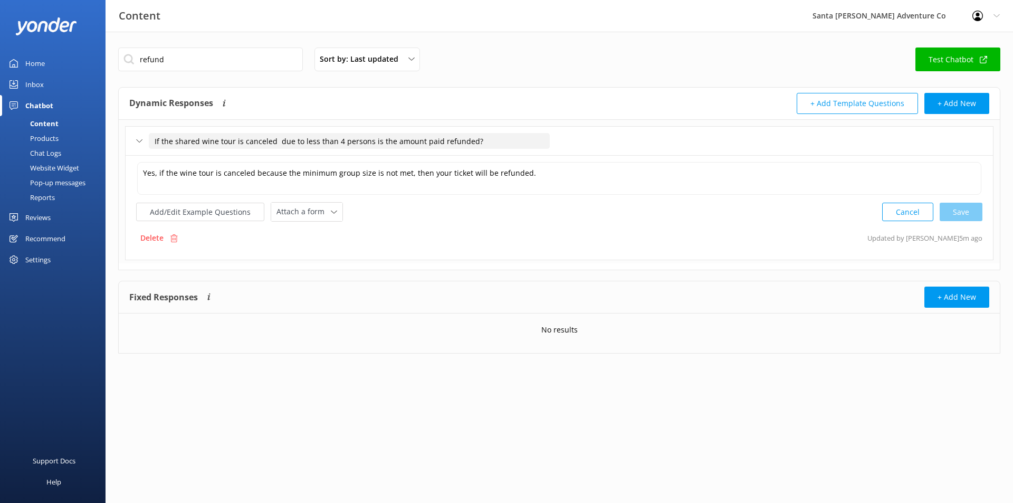
click at [198, 140] on input "If the shared wine tour is canceled due to less than 4 persons is the amount pa…" at bounding box center [349, 141] width 401 height 16
drag, startPoint x: 154, startPoint y: 142, endPoint x: 478, endPoint y: 138, distance: 324.1
click at [478, 138] on input "If the shared wine tour is canceled due to less than 4 persons is the amount pa…" at bounding box center [349, 141] width 401 height 16
drag, startPoint x: 162, startPoint y: 236, endPoint x: 568, endPoint y: 55, distance: 444.4
click at [163, 236] on p "Delete" at bounding box center [151, 238] width 23 height 12
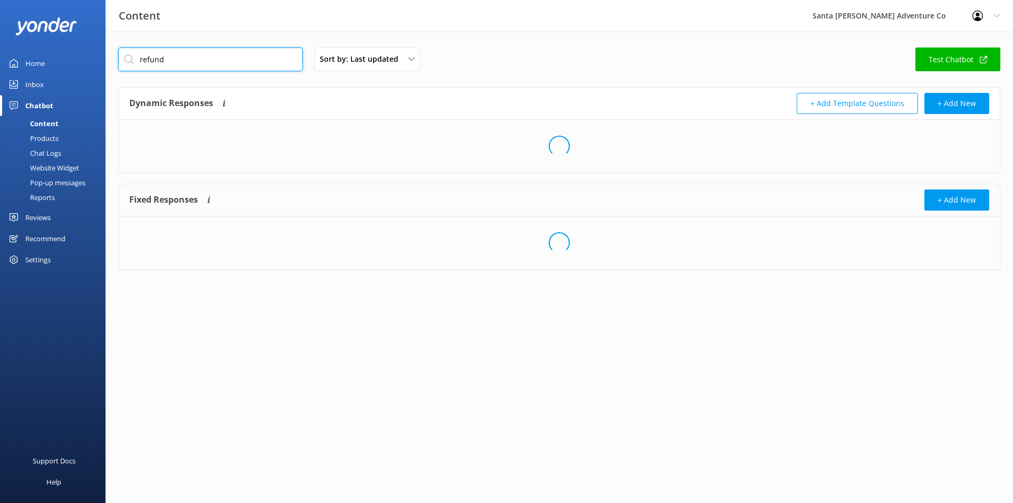
click at [243, 55] on input "refund" at bounding box center [210, 59] width 185 height 24
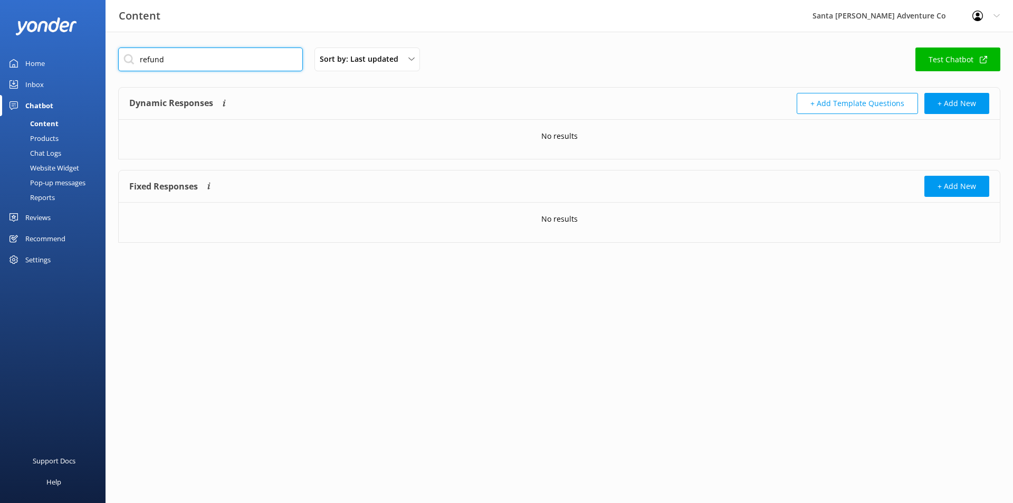
click at [243, 55] on input "refund" at bounding box center [210, 59] width 185 height 24
click at [242, 55] on input "refund" at bounding box center [210, 59] width 185 height 24
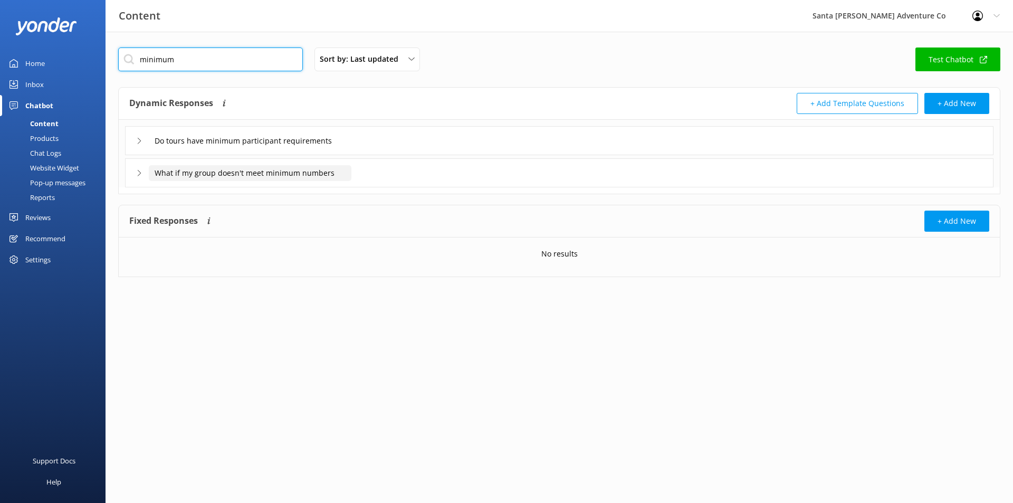
type input "minimum"
click at [249, 149] on input "What if my group doesn't meet minimum numbers" at bounding box center [252, 141] width 207 height 16
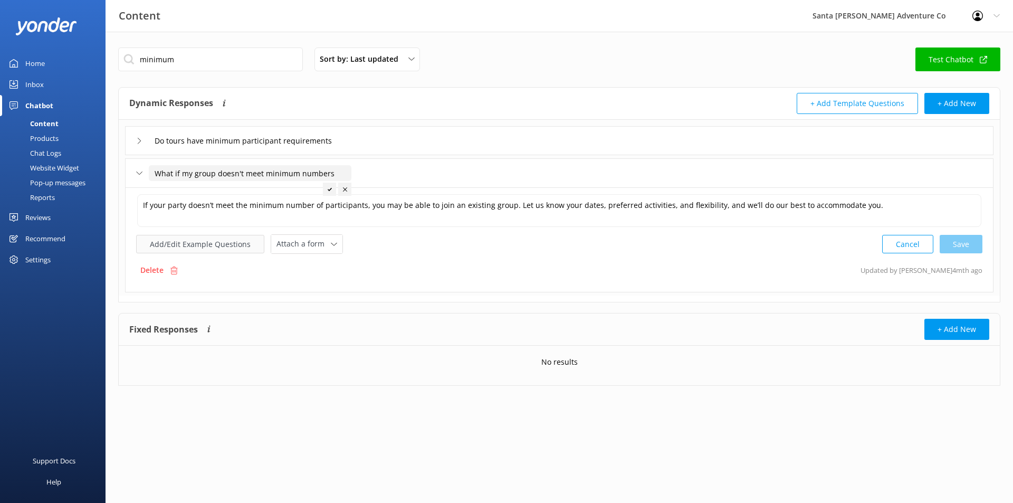
click at [224, 242] on button "Add/Edit Example Questions" at bounding box center [200, 244] width 128 height 18
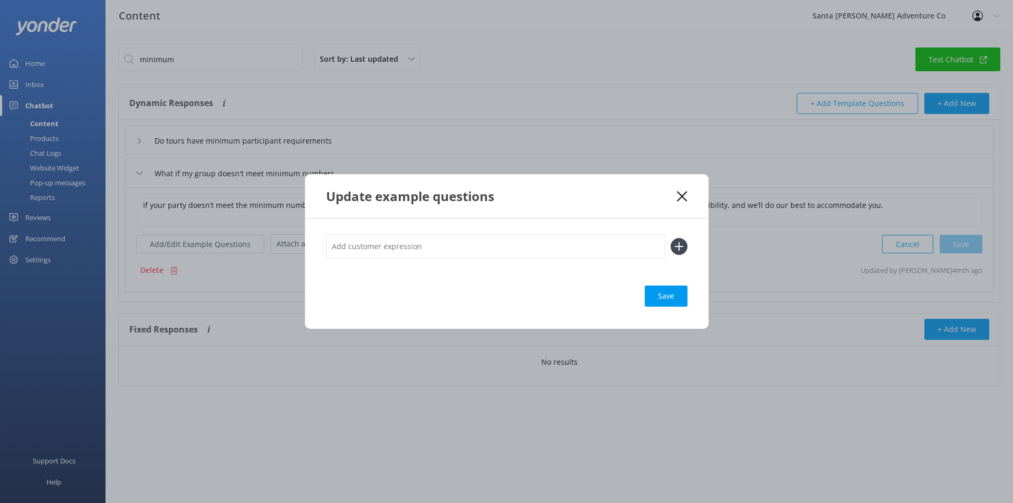
click at [512, 257] on input "text" at bounding box center [495, 246] width 339 height 24
paste input "If the shared wine tour is canceled due to less than 4 persons is the amount pa…"
click at [455, 249] on input "If the shared wine tour is canceled due to less than 4 persons is the amount pa…" at bounding box center [495, 246] width 339 height 24
type input "If the shared wine tour is canceled due to less than 4 persons is the amount pa…"
click at [672, 292] on div "Save" at bounding box center [666, 296] width 43 height 21
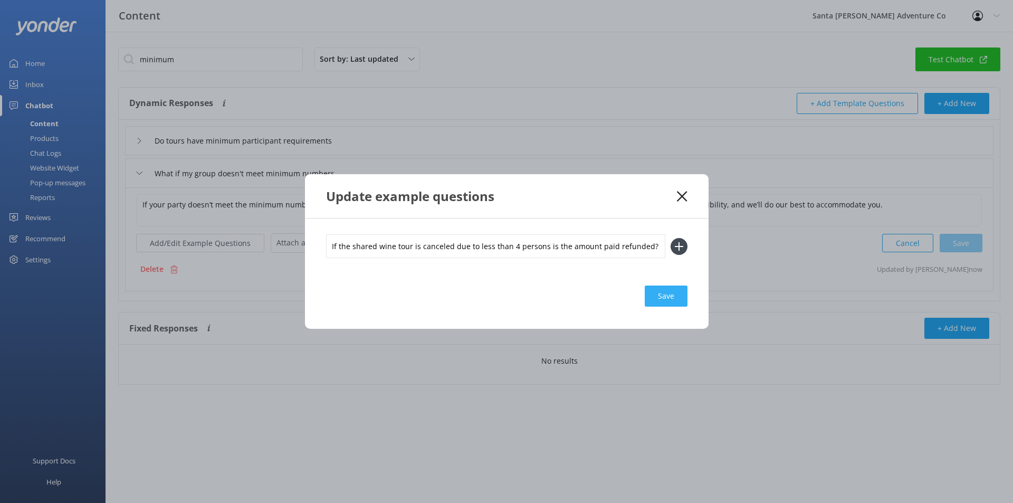
click at [660, 299] on div "Save" at bounding box center [666, 296] width 43 height 21
click at [682, 250] on icon at bounding box center [679, 246] width 17 height 17
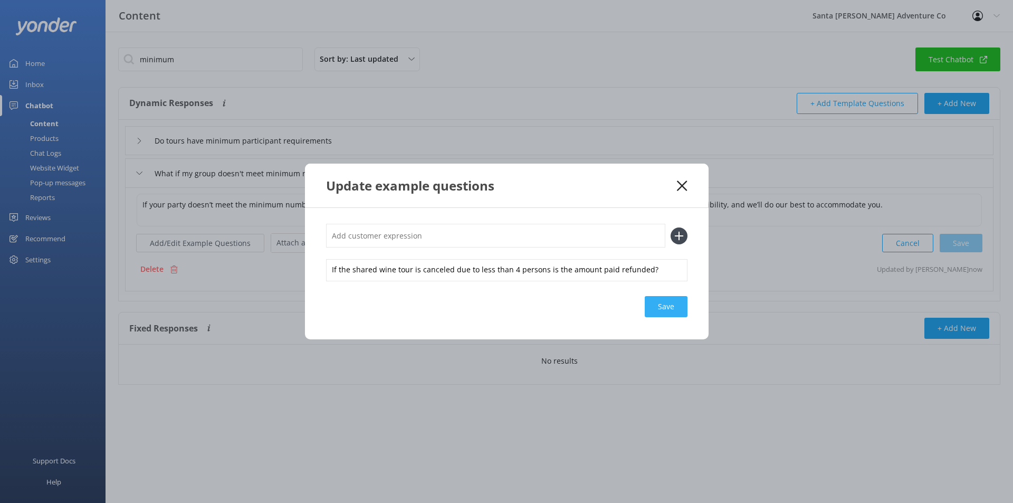
click at [674, 313] on div "Save" at bounding box center [666, 306] width 43 height 21
click at [683, 181] on icon at bounding box center [682, 185] width 10 height 11
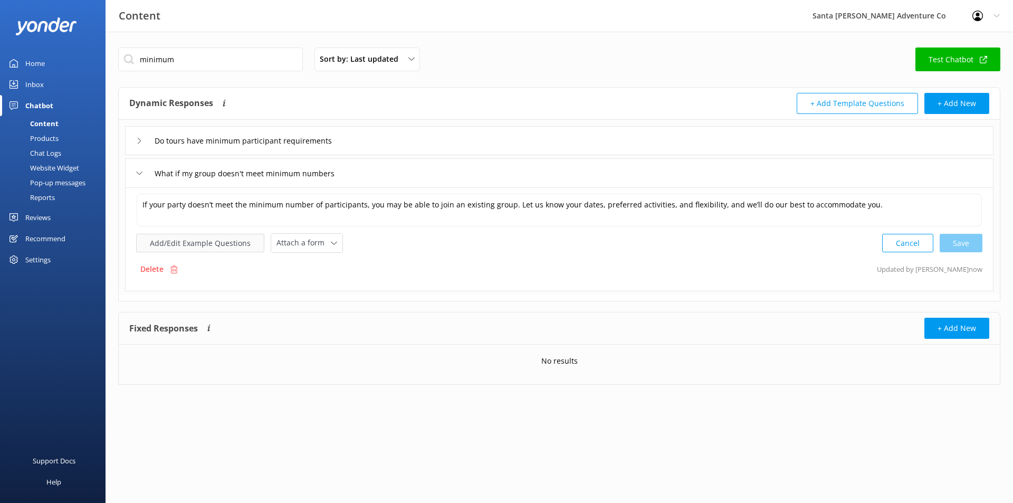
click at [161, 248] on button "Add/Edit Example Questions" at bounding box center [200, 243] width 128 height 18
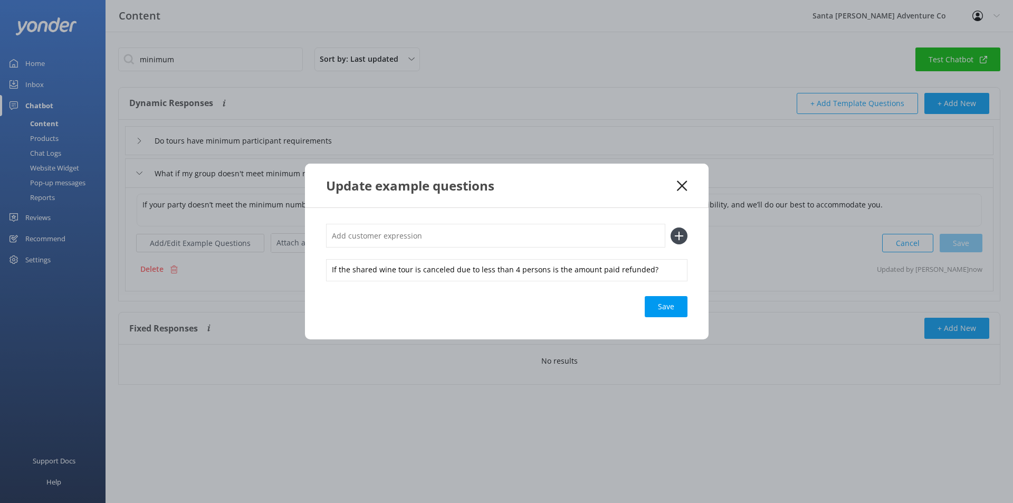
click at [683, 189] on icon at bounding box center [682, 185] width 10 height 11
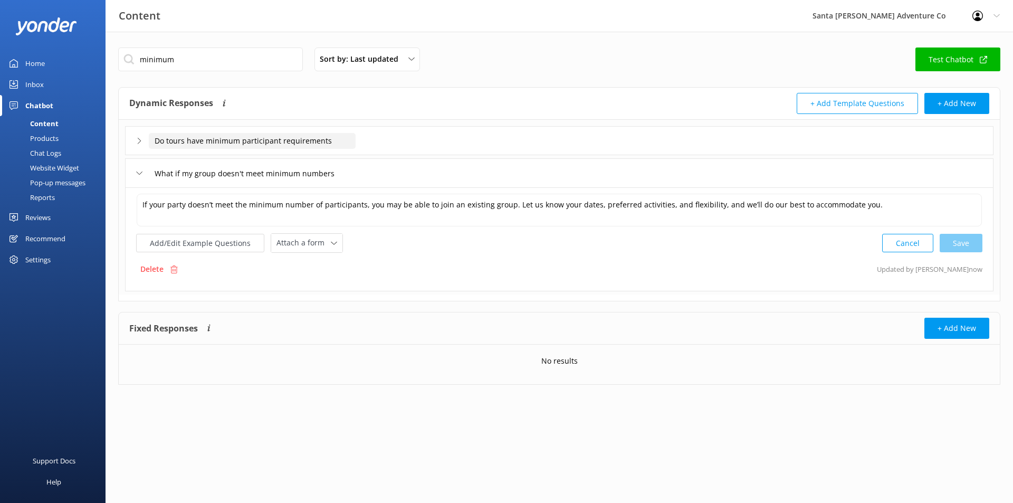
click at [199, 144] on input "Do tours have minimum participant requirements" at bounding box center [252, 141] width 207 height 16
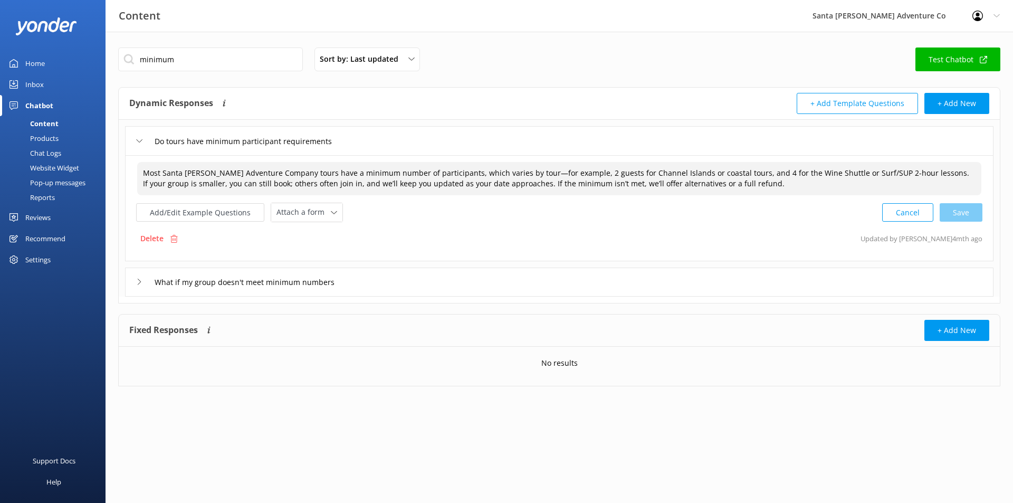
drag, startPoint x: 729, startPoint y: 186, endPoint x: 489, endPoint y: 182, distance: 239.6
click at [489, 182] on textarea "Most Santa [PERSON_NAME] Adventure Company tours have a minimum number of parti…" at bounding box center [559, 178] width 844 height 33
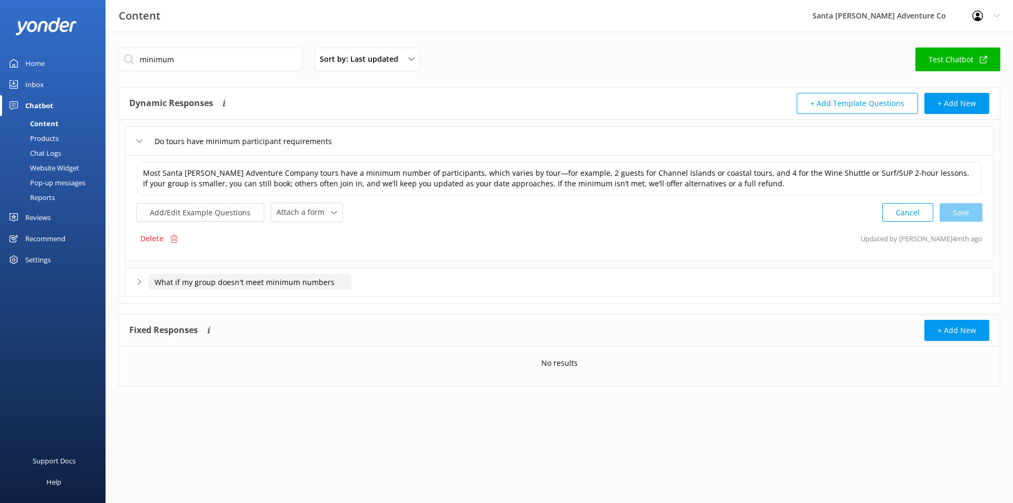
click at [261, 149] on input "What if my group doesn't meet minimum numbers" at bounding box center [252, 141] width 207 height 16
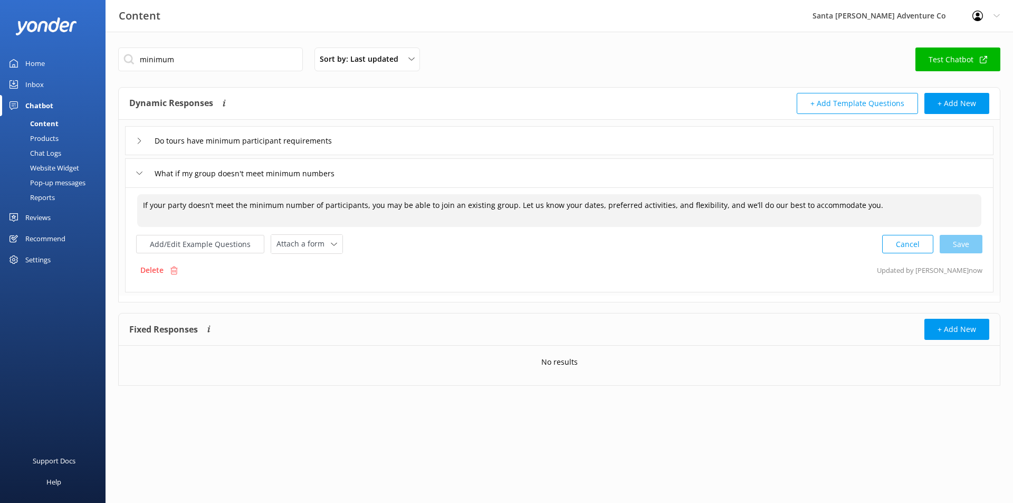
click at [752, 203] on textarea "If your party doesn’t meet the minimum number of participants, you may be able …" at bounding box center [559, 210] width 844 height 33
click at [882, 207] on textarea "If your party doesn’t meet the minimum number of participants, you may be able …" at bounding box center [559, 210] width 844 height 33
paste textarea "If the minimum isn’t met, we’ll offer alternatives or a full refund."
drag, startPoint x: 862, startPoint y: 204, endPoint x: 201, endPoint y: 214, distance: 660.8
click at [201, 214] on textarea "If your party doesn’t meet the minimum number of participants, you may be able …" at bounding box center [559, 210] width 844 height 33
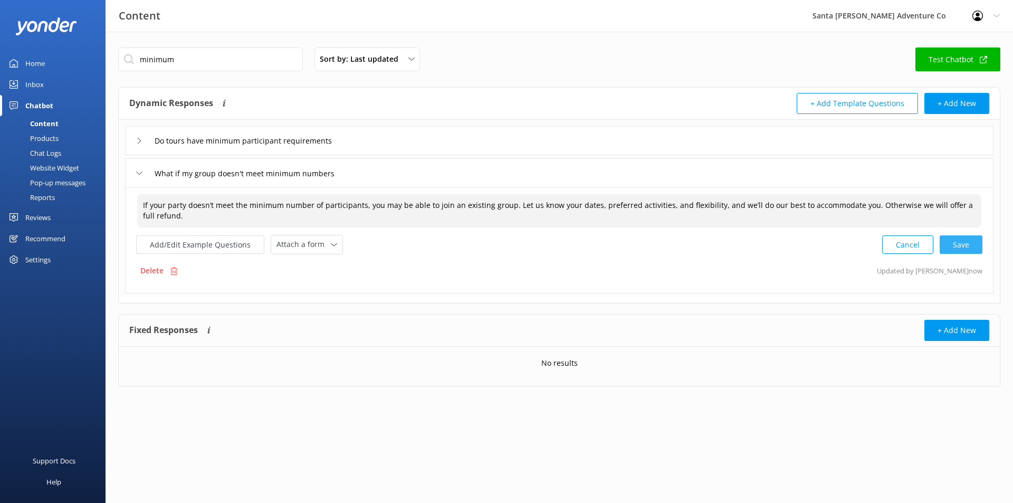
click at [947, 244] on div "Cancel Save" at bounding box center [932, 245] width 100 height 20
type textarea "If your party doesn’t meet the minimum number of participants, you may be able …"
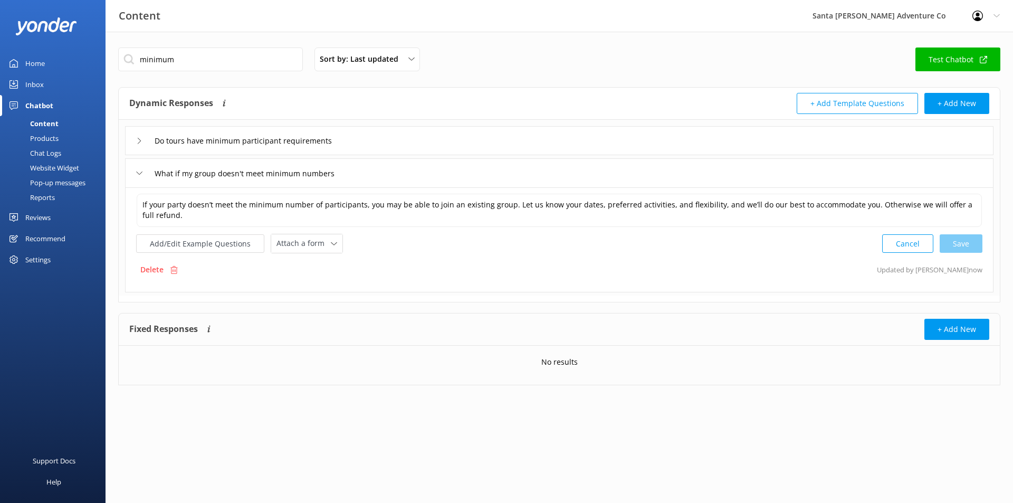
click at [47, 152] on div "Chat Logs" at bounding box center [33, 153] width 55 height 15
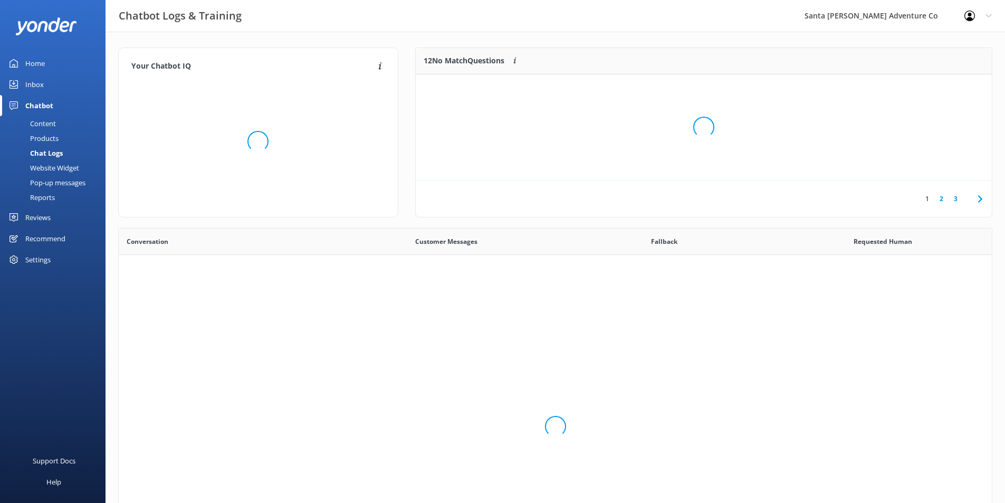
scroll to position [362, 866]
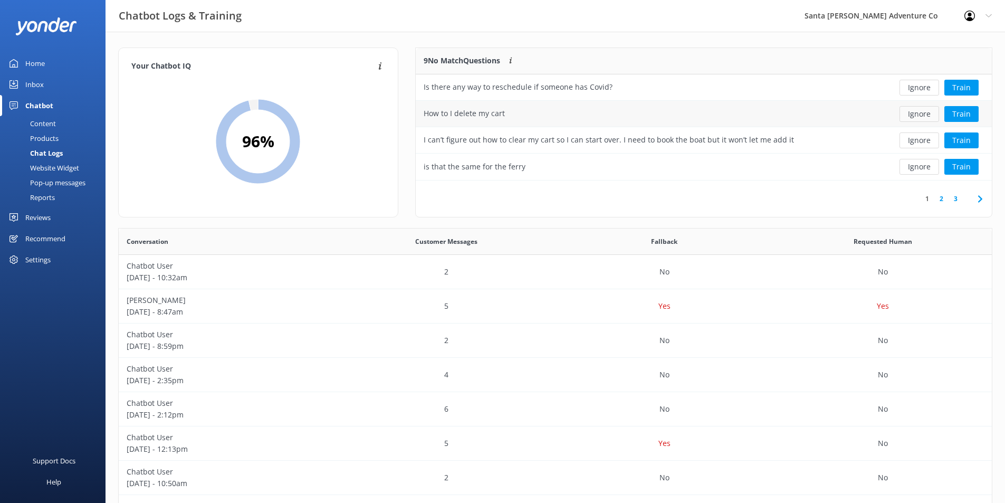
click at [913, 114] on button "Ignore" at bounding box center [920, 114] width 40 height 16
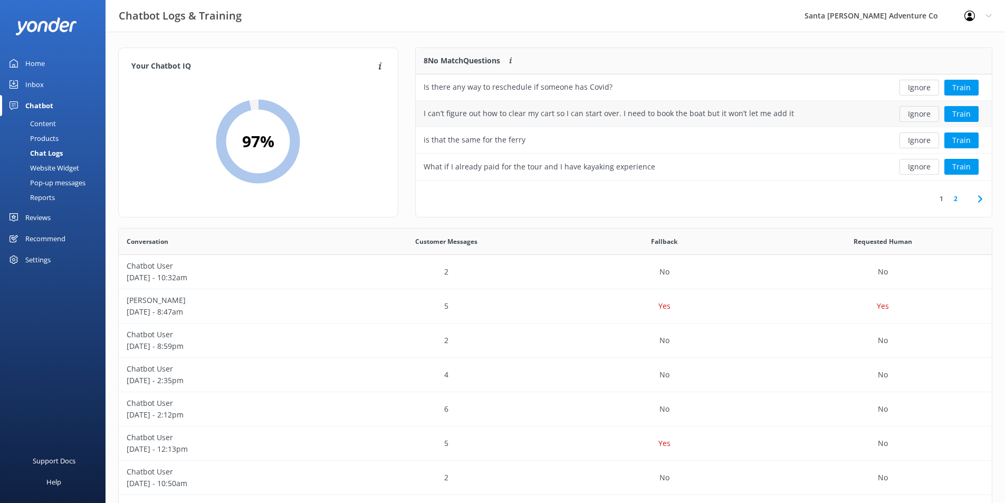
click at [917, 115] on button "Ignore" at bounding box center [920, 114] width 40 height 16
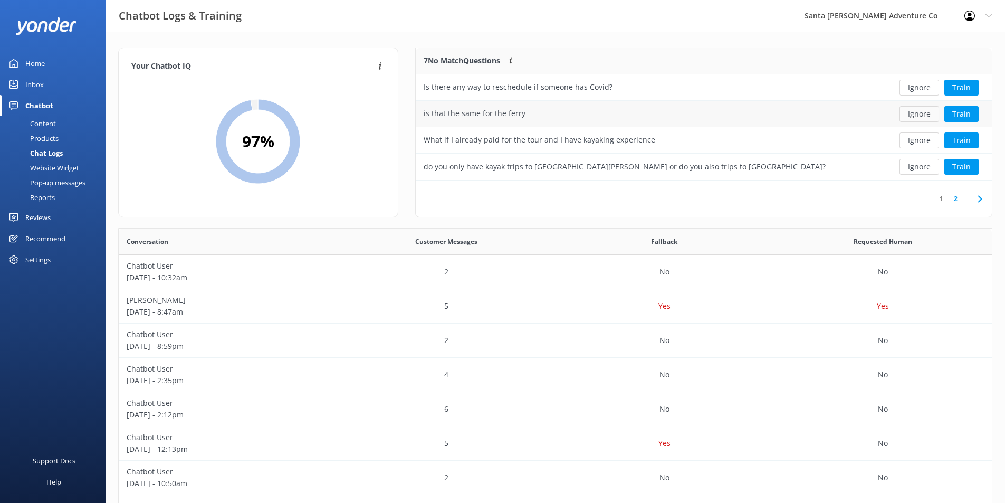
click at [917, 116] on button "Ignore" at bounding box center [920, 114] width 40 height 16
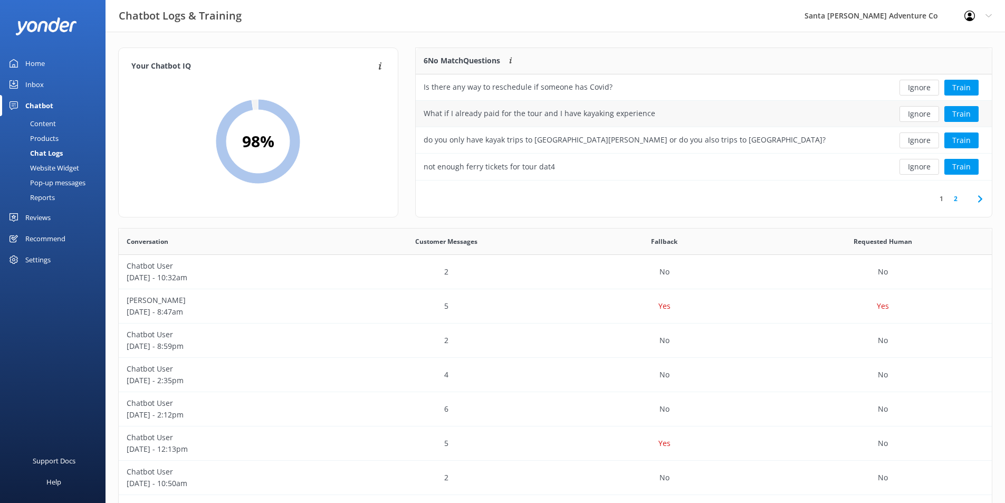
click at [843, 107] on div "What if I already paid for the tour and I have kayaking experience" at bounding box center [645, 114] width 459 height 26
click at [579, 112] on div "What if I already paid for the tour and I have kayaking experience" at bounding box center [540, 114] width 232 height 12
click at [578, 113] on div "What if I already paid for the tour and I have kayaking experience" at bounding box center [540, 114] width 232 height 12
click at [968, 117] on button "Train" at bounding box center [962, 114] width 34 height 16
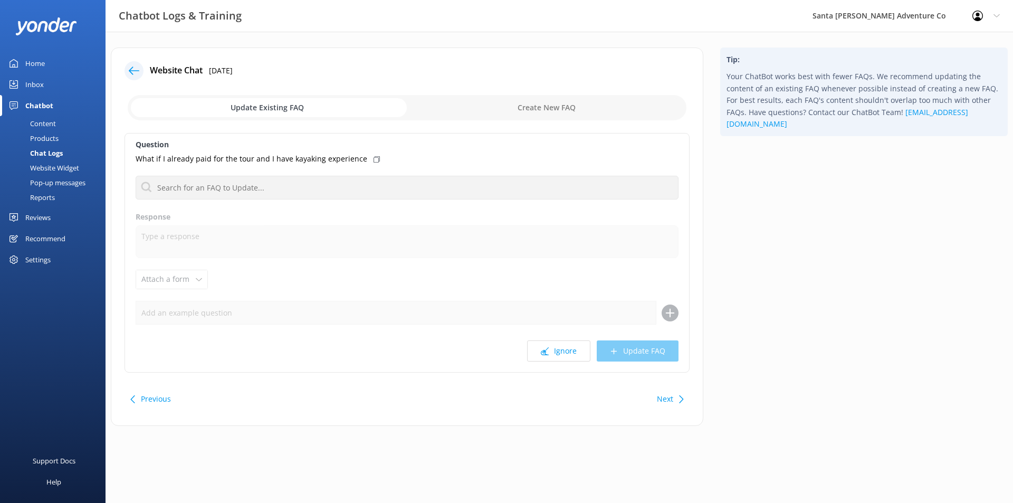
click at [59, 153] on div "Chat Logs" at bounding box center [34, 153] width 56 height 15
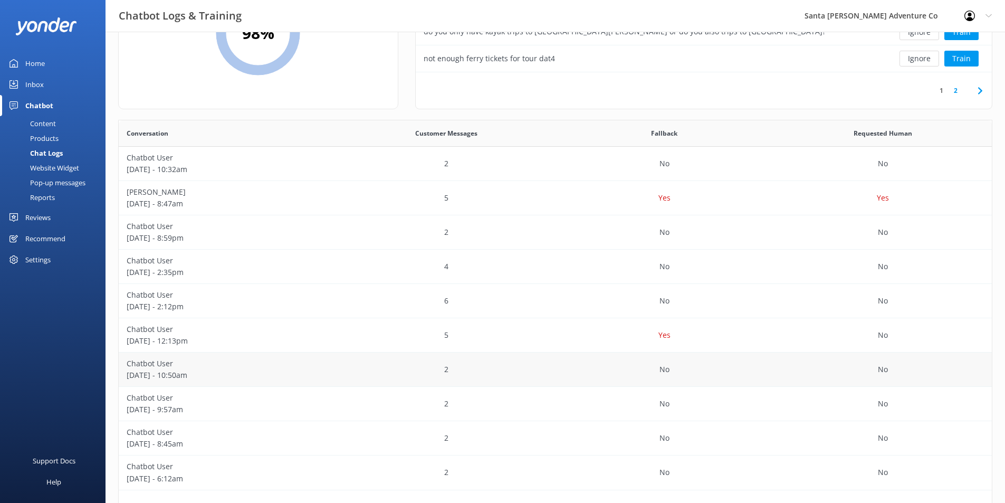
scroll to position [154, 0]
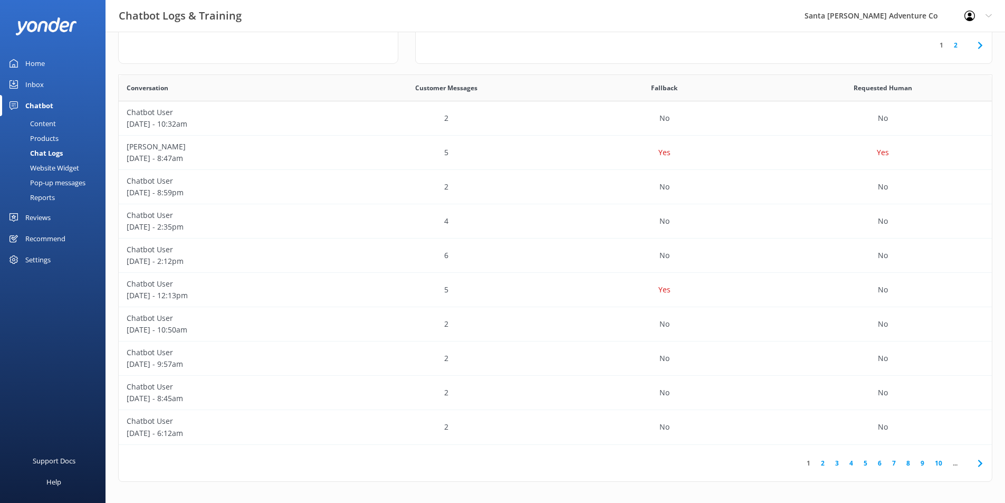
click at [935, 459] on link "10" at bounding box center [939, 463] width 18 height 10
click at [935, 459] on link "15" at bounding box center [939, 463] width 18 height 10
click at [783, 463] on link "11" at bounding box center [777, 463] width 18 height 10
click at [866, 465] on link "12" at bounding box center [867, 463] width 18 height 10
click at [403, 262] on div "4" at bounding box center [446, 256] width 218 height 34
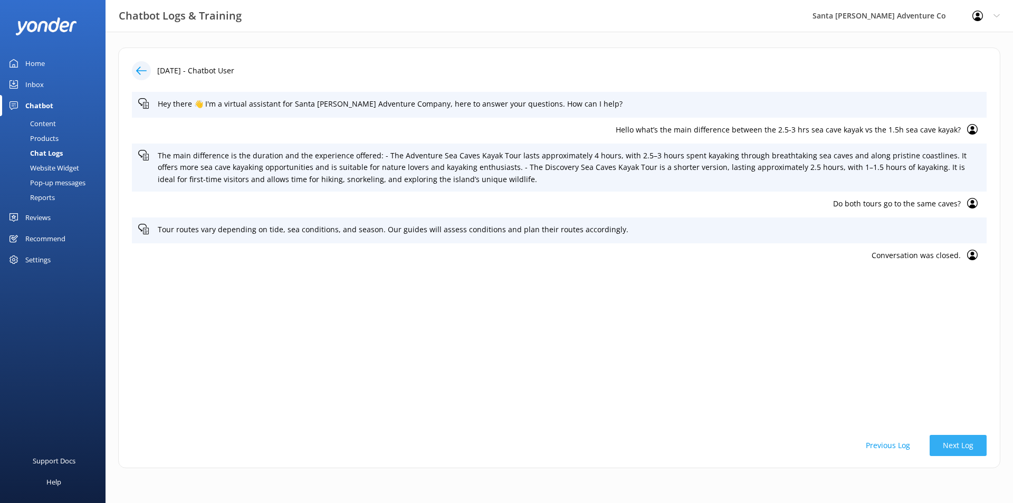
click at [951, 441] on button "Next Log" at bounding box center [958, 445] width 57 height 21
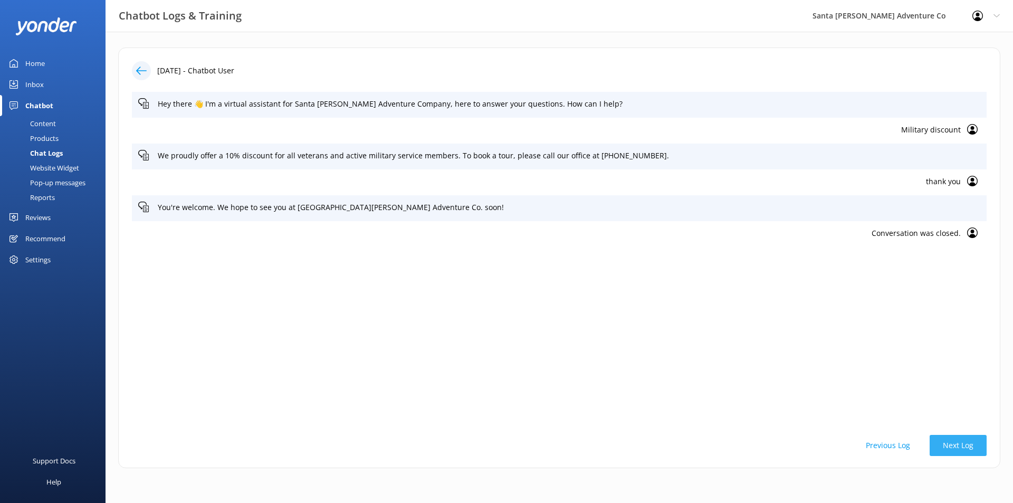
click at [951, 441] on button "Next Log" at bounding box center [958, 445] width 57 height 21
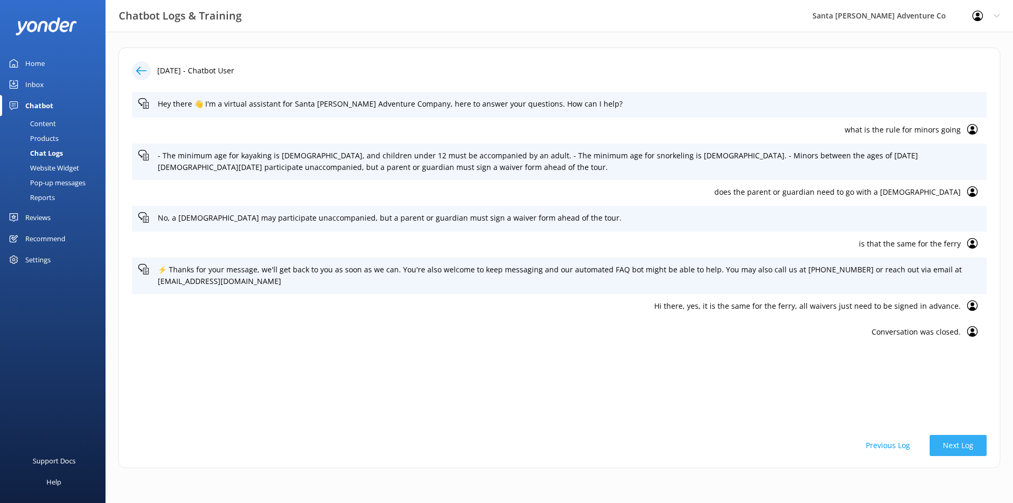
click at [954, 444] on button "Next Log" at bounding box center [958, 445] width 57 height 21
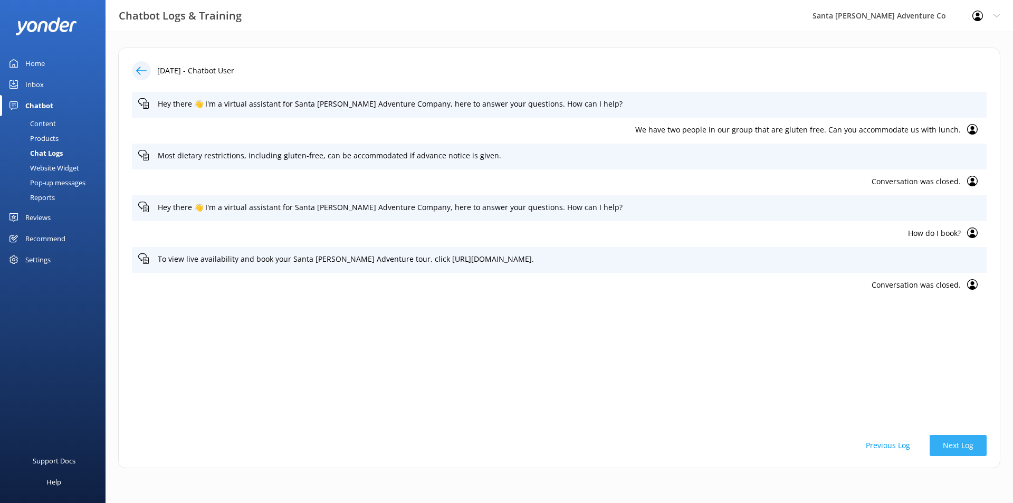
click at [954, 444] on button "Next Log" at bounding box center [958, 445] width 57 height 21
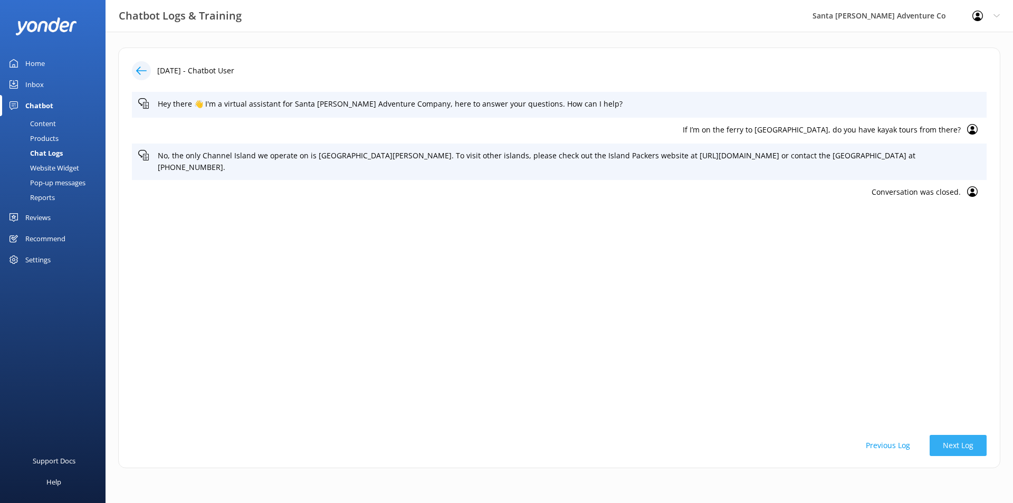
click at [954, 444] on button "Next Log" at bounding box center [958, 445] width 57 height 21
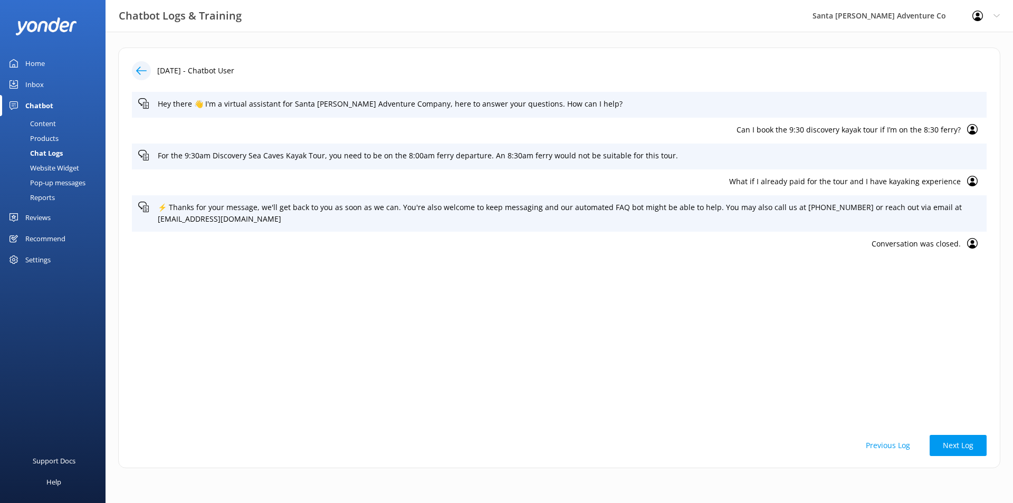
drag, startPoint x: 954, startPoint y: 444, endPoint x: 897, endPoint y: 354, distance: 106.5
click at [897, 354] on div "[DATE] - Chatbot User Hey there 👋 I'm a virtual assistant for Santa [PERSON_NAM…" at bounding box center [559, 257] width 882 height 421
click at [47, 151] on div "Chat Logs" at bounding box center [34, 153] width 56 height 15
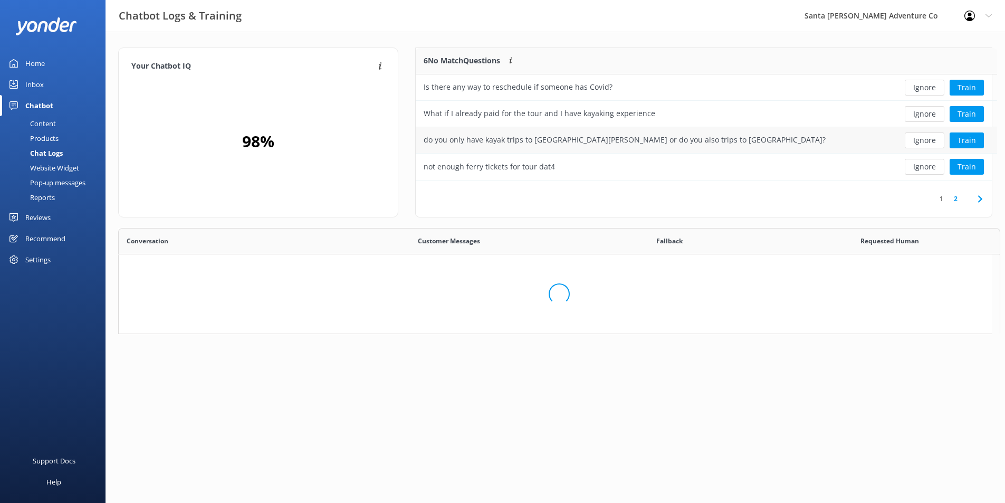
scroll to position [125, 568]
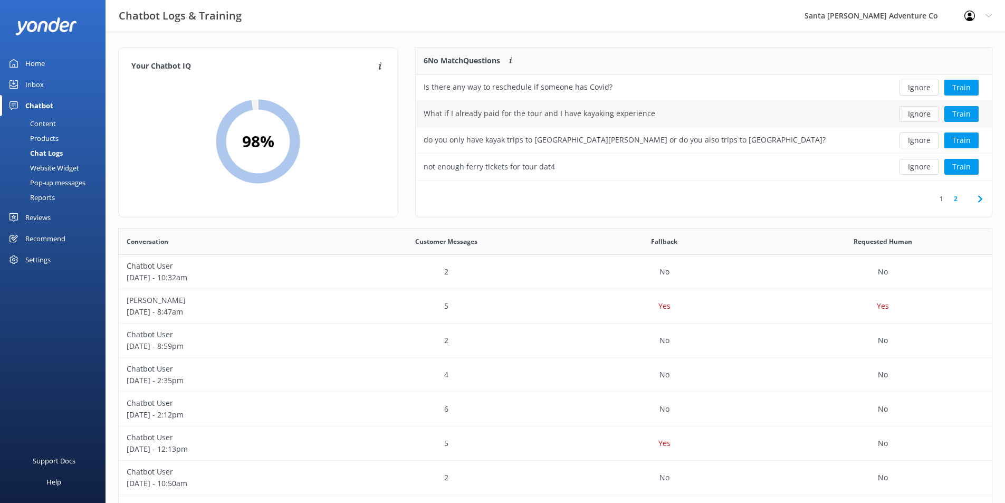
click at [911, 117] on button "Ignore" at bounding box center [920, 114] width 40 height 16
click at [797, 115] on div "do you only have kayak trips to [GEOGRAPHIC_DATA][PERSON_NAME] or do you also t…" at bounding box center [645, 114] width 459 height 26
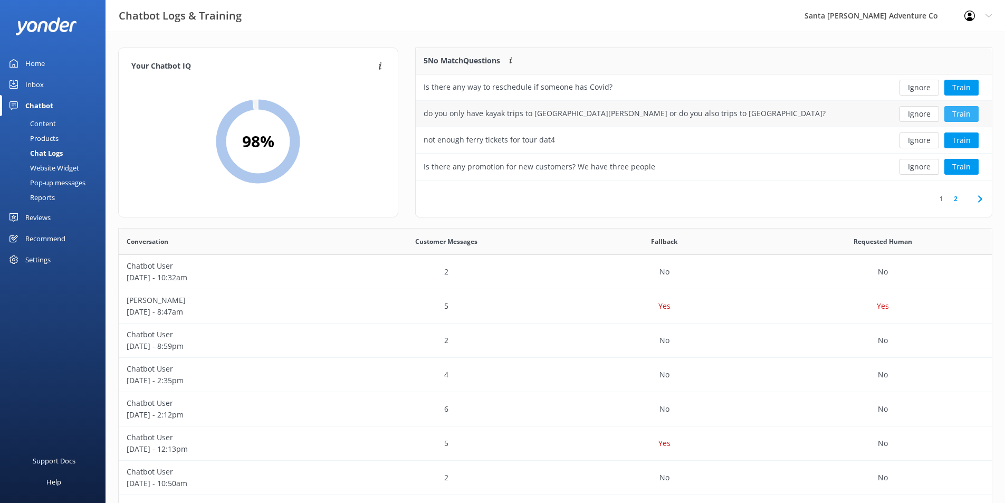
click at [947, 111] on button "Train" at bounding box center [962, 114] width 34 height 16
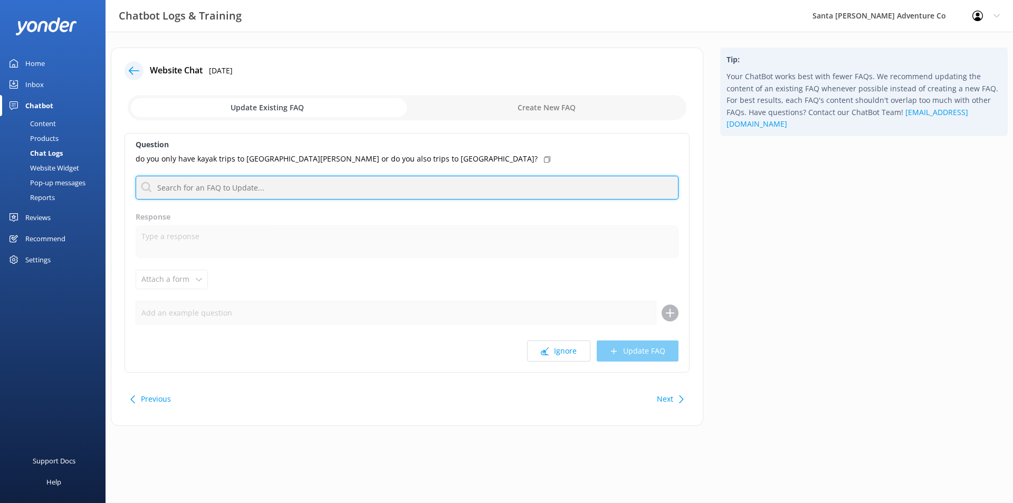
click at [311, 182] on input "text" at bounding box center [407, 188] width 543 height 24
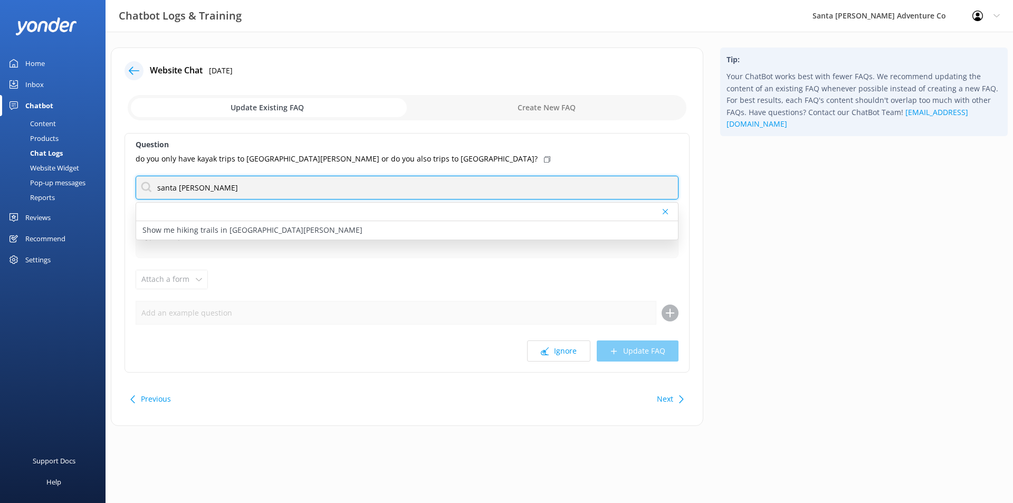
click at [267, 185] on input "santa [PERSON_NAME]" at bounding box center [407, 188] width 543 height 24
type input "anacapa"
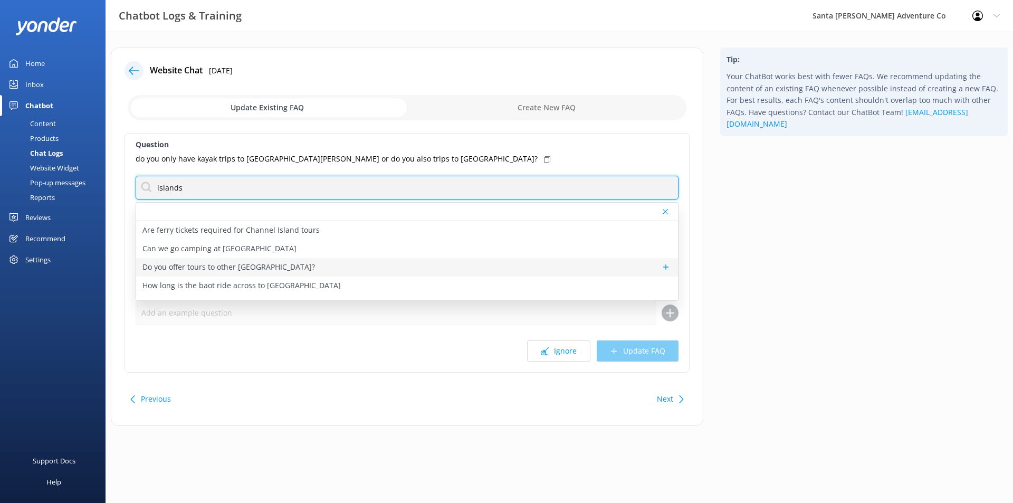
type input "islands"
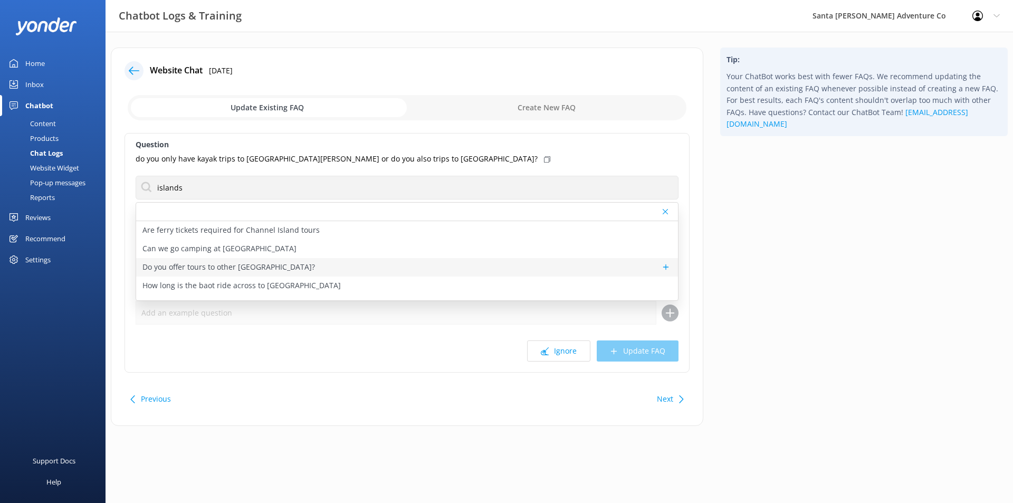
click at [531, 274] on div "Do you offer tours to other [GEOGRAPHIC_DATA]?" at bounding box center [407, 267] width 542 height 18
type textarea "No, the only Channel Island we operate on is [GEOGRAPHIC_DATA][PERSON_NAME]. Ou…"
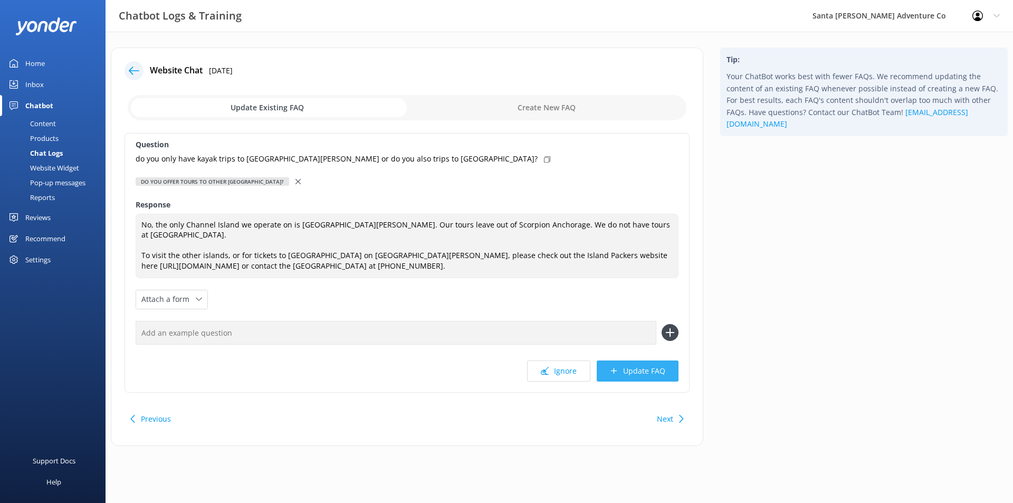
click at [643, 362] on button "Update FAQ" at bounding box center [638, 370] width 82 height 21
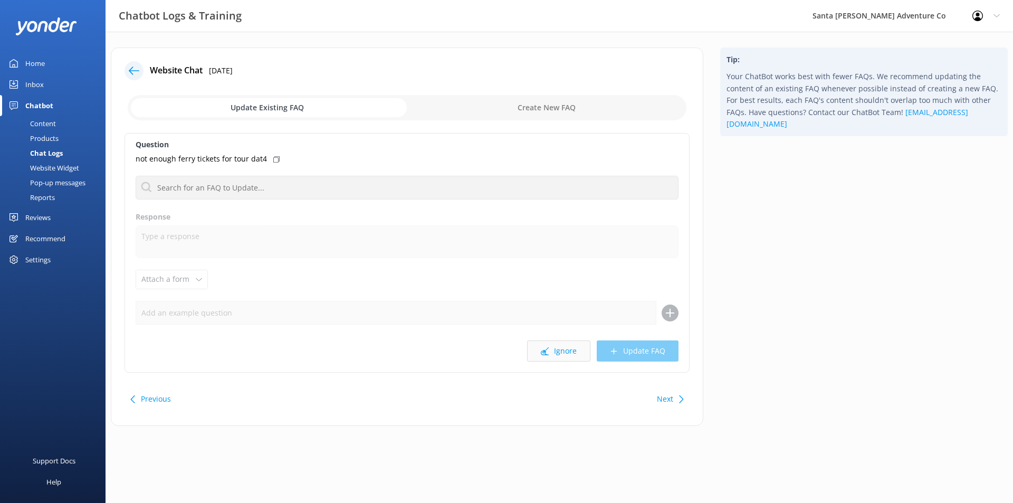
click at [558, 349] on button "Ignore" at bounding box center [558, 350] width 63 height 21
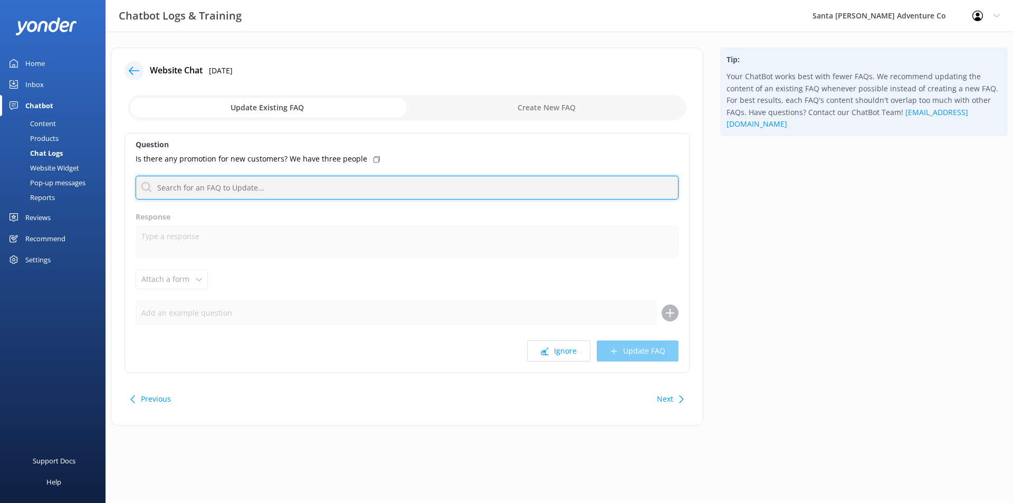
click at [334, 186] on input "text" at bounding box center [407, 188] width 543 height 24
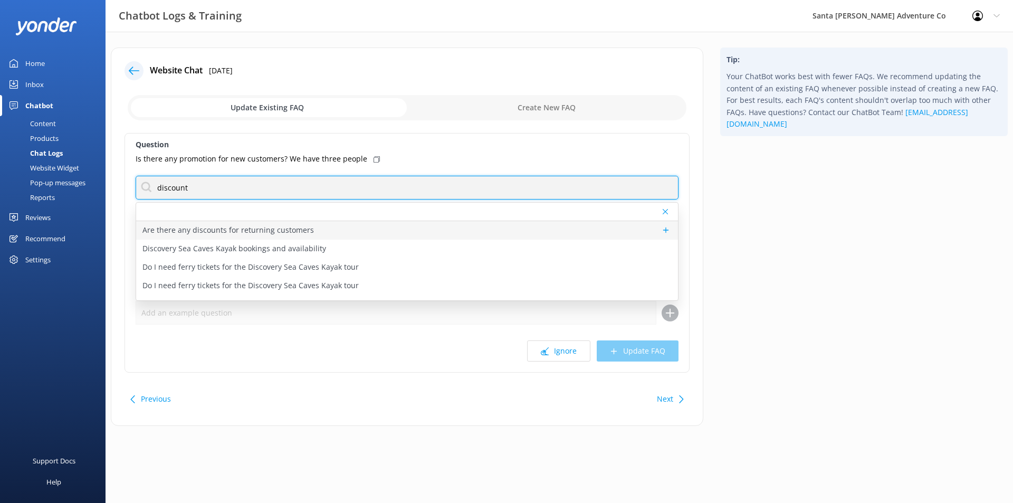
type input "discount"
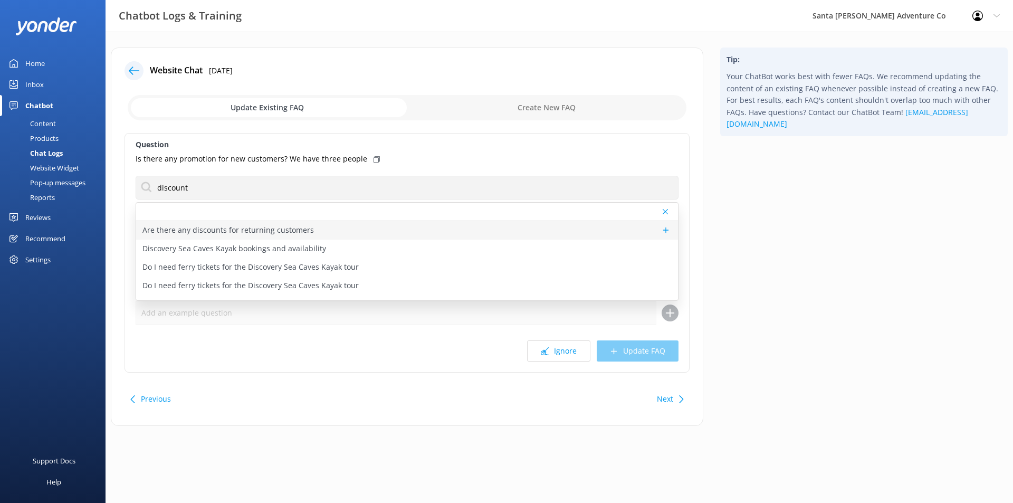
click at [332, 231] on div "Are there any discounts for returning customers" at bounding box center [407, 230] width 542 height 18
type textarea "Returning customers can enjoy a 10% discount on all tours. To book a tour, plea…"
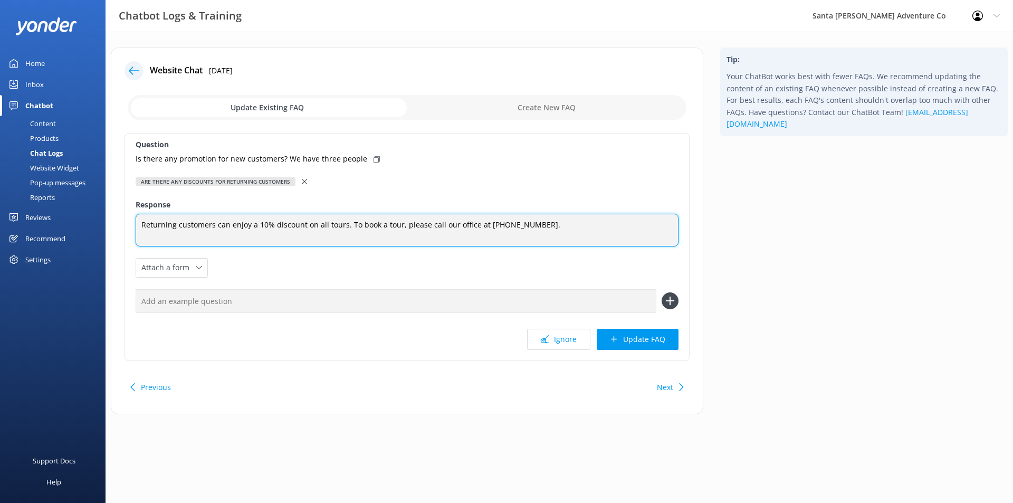
click at [169, 220] on textarea "Returning customers can enjoy a 10% discount on all tours. To book a tour, plea…" at bounding box center [407, 230] width 543 height 33
click at [138, 223] on textarea "Returning customers can enjoy a 10% discount on all tours. To book a tour, plea…" at bounding box center [407, 230] width 543 height 33
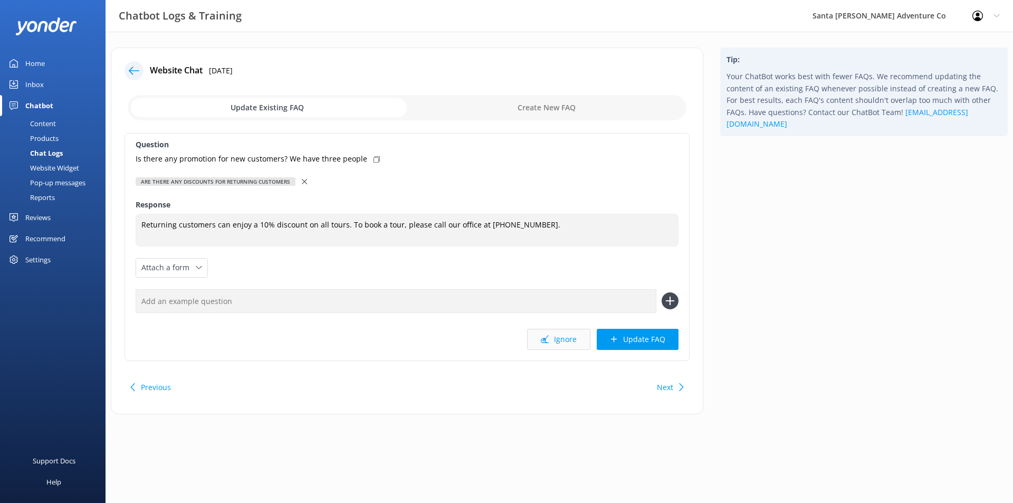
click at [549, 338] on icon at bounding box center [545, 339] width 8 height 8
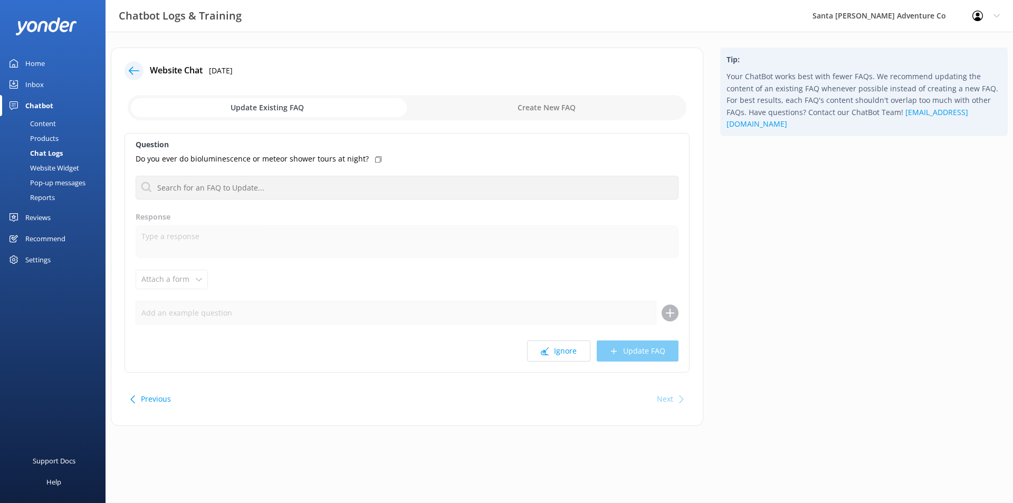
click at [42, 61] on div "Home" at bounding box center [35, 63] width 20 height 21
